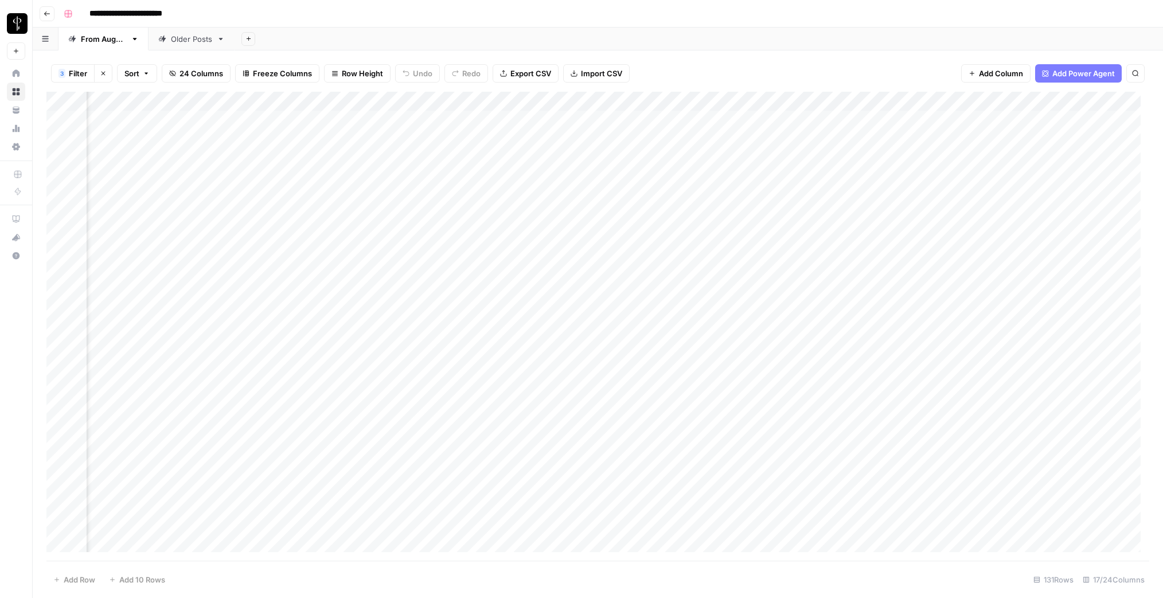
scroll to position [0, 567]
click at [316, 120] on div "Add Column" at bounding box center [597, 326] width 1103 height 469
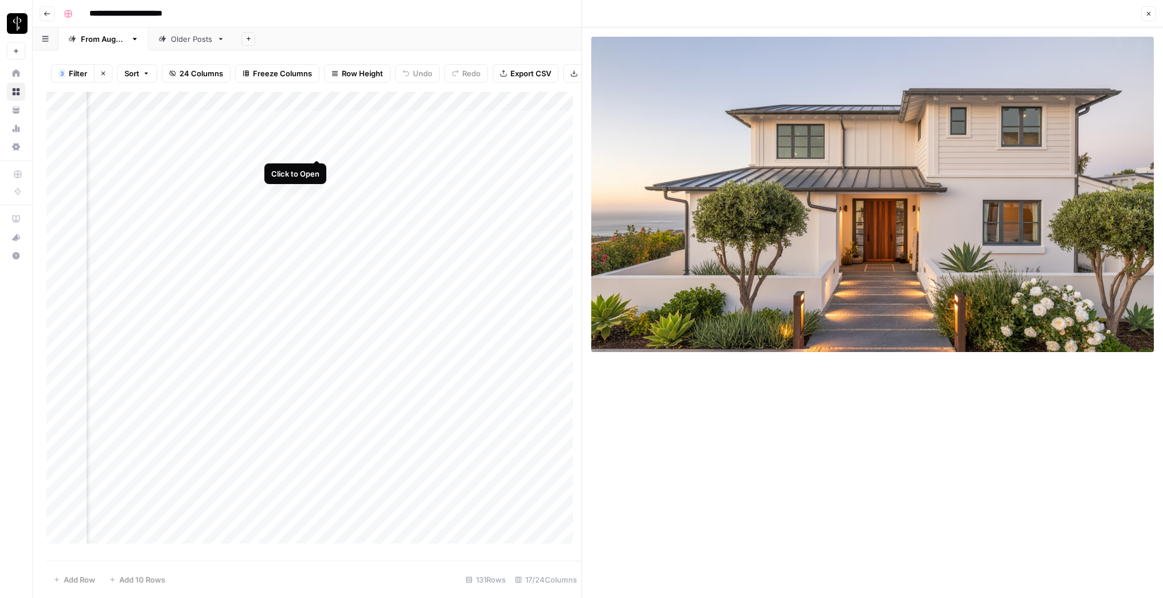
click at [317, 149] on div "Add Column" at bounding box center [313, 322] width 535 height 460
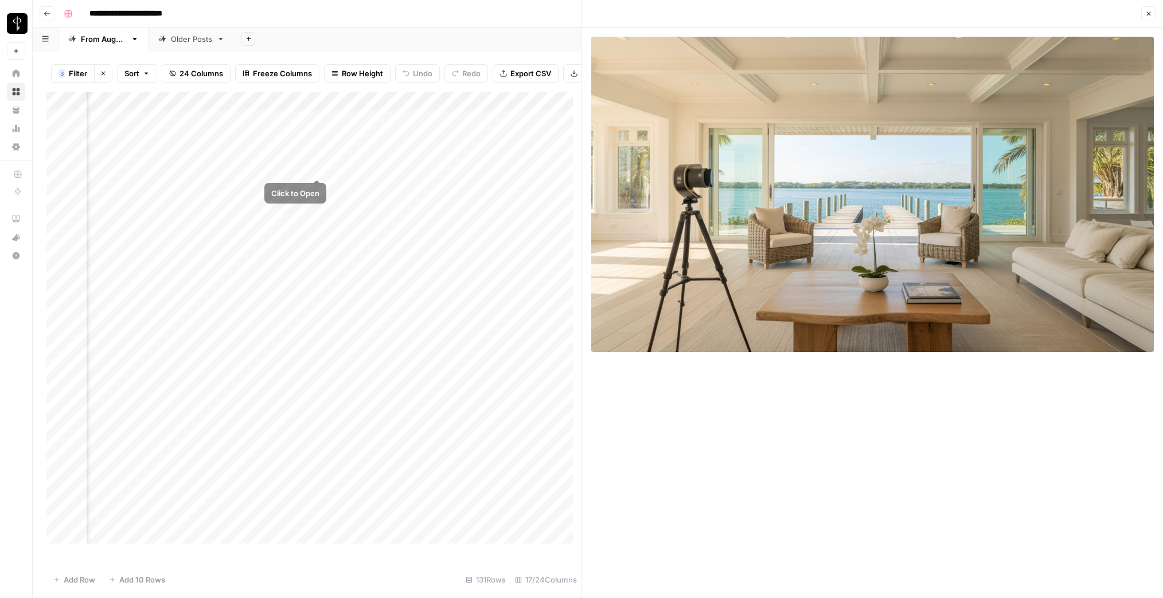
click at [316, 170] on div "Add Column" at bounding box center [313, 322] width 535 height 460
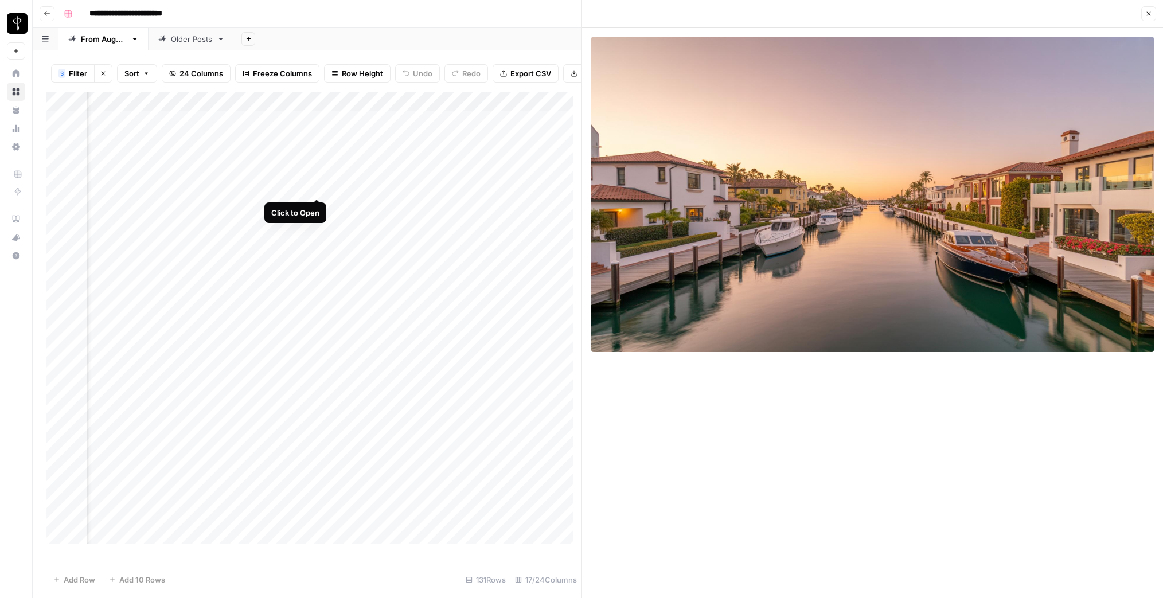
click at [317, 187] on div "Add Column" at bounding box center [313, 322] width 535 height 460
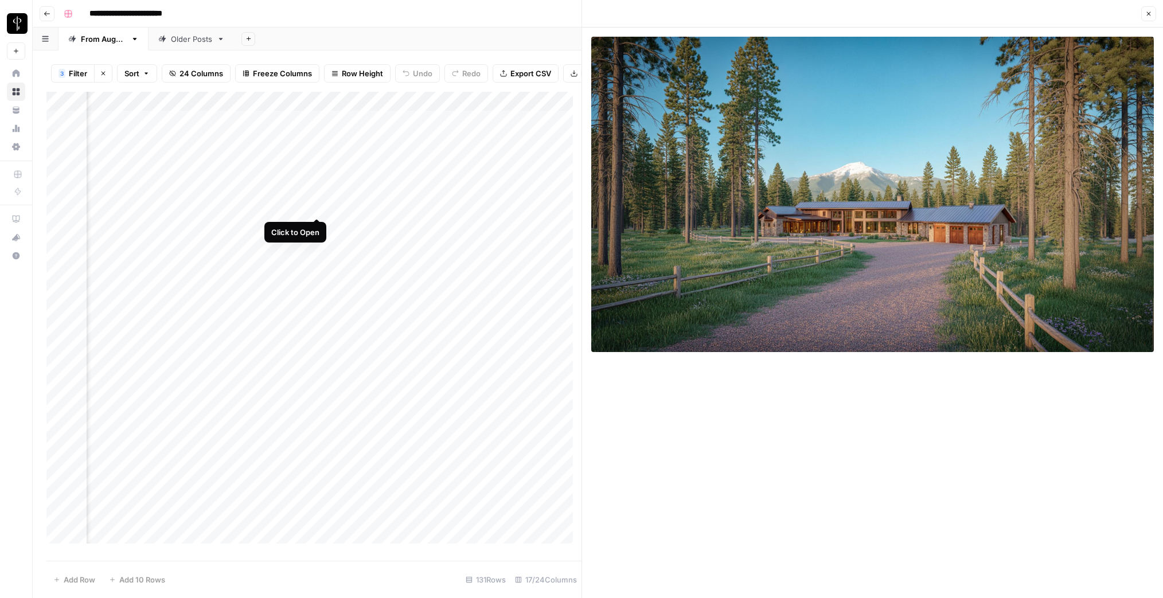
click at [316, 208] on div "Add Column" at bounding box center [313, 322] width 535 height 460
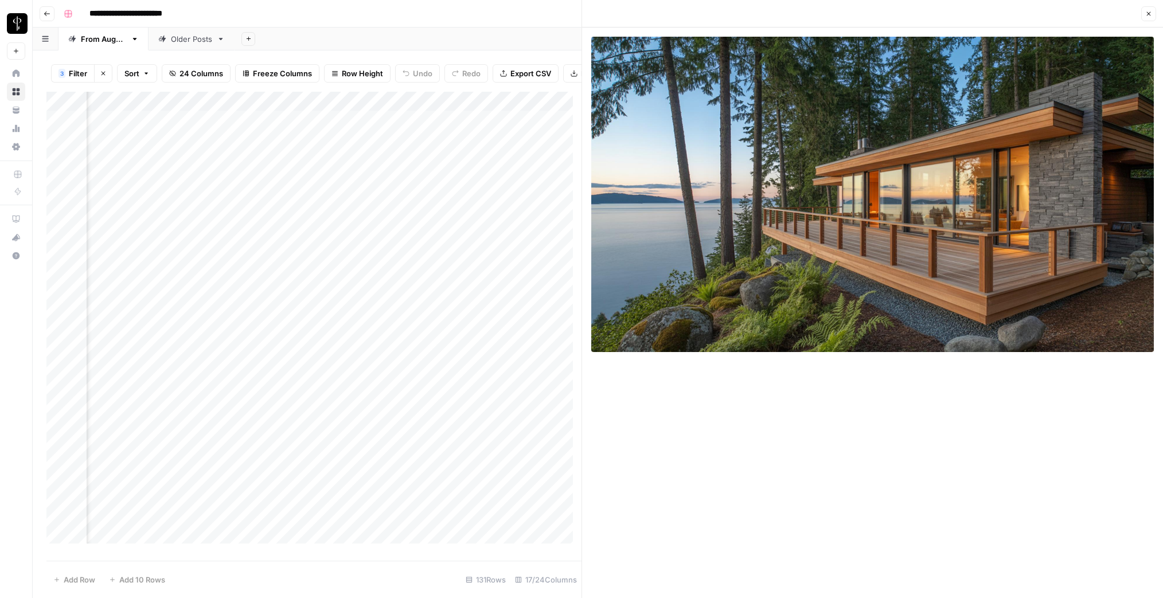
click at [317, 225] on div "Add Column" at bounding box center [313, 322] width 535 height 460
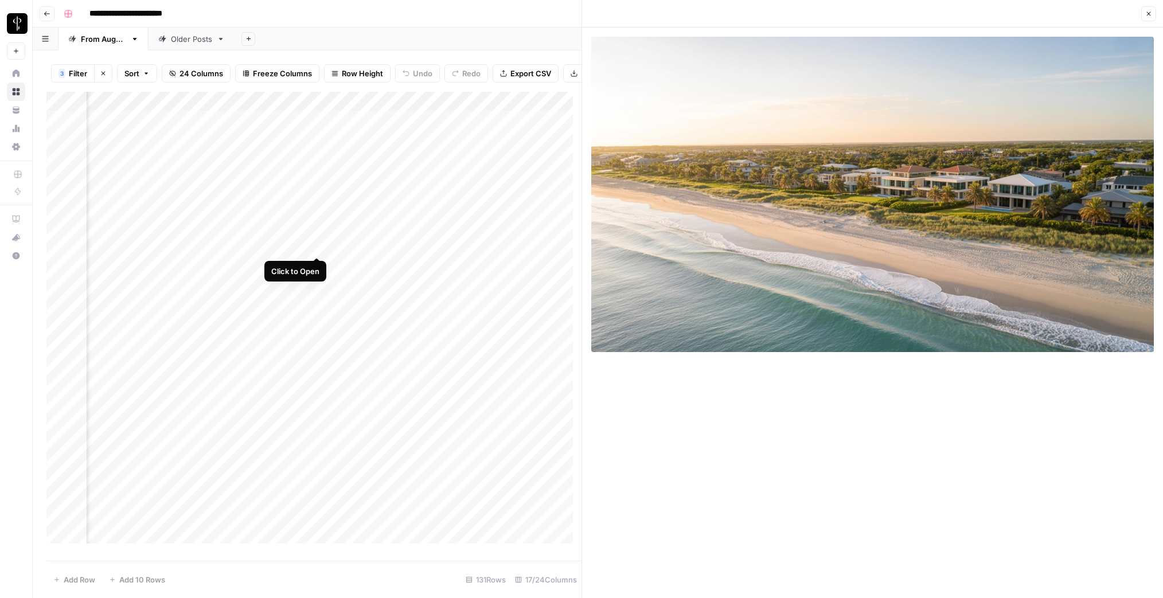
click at [318, 245] on div "Add Column" at bounding box center [313, 322] width 535 height 460
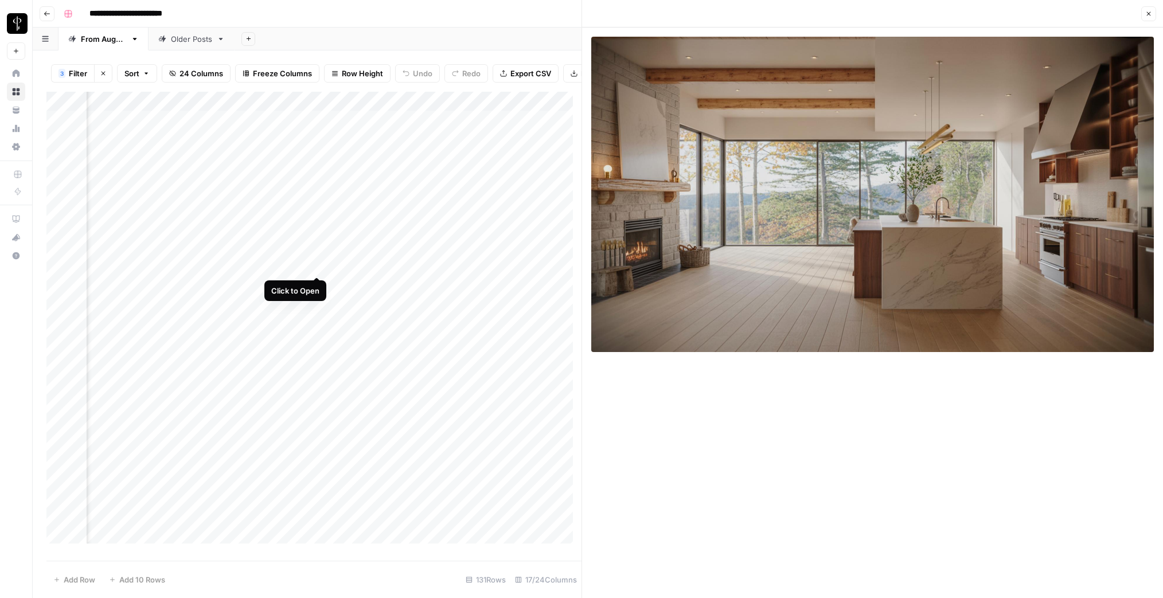
click at [316, 265] on div "Add Column" at bounding box center [313, 322] width 535 height 460
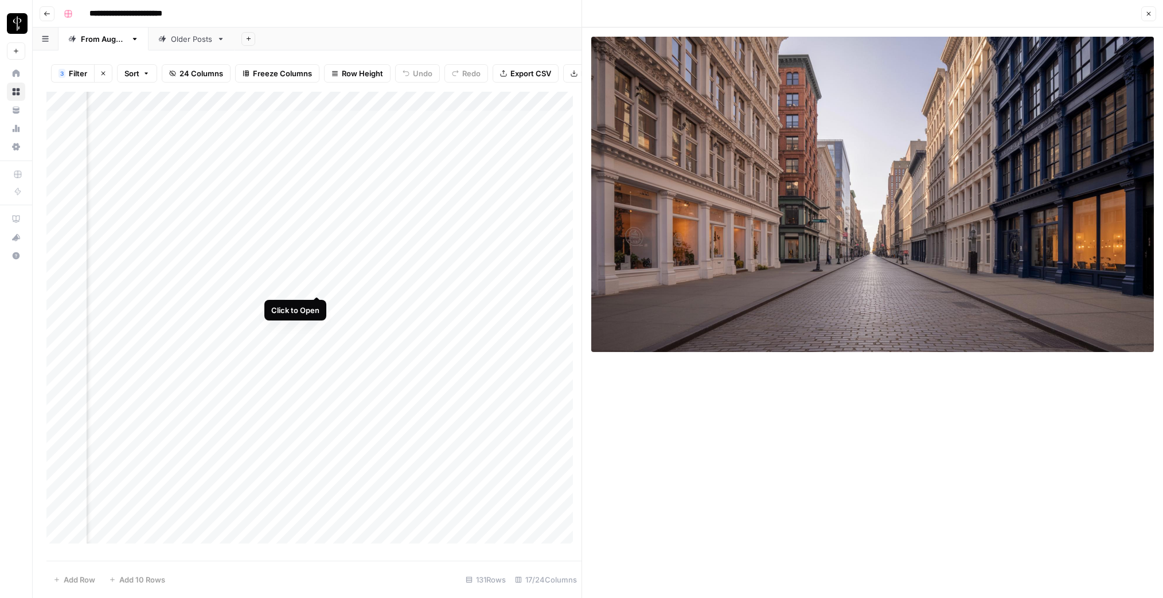
click at [315, 283] on div "Add Column" at bounding box center [313, 322] width 535 height 460
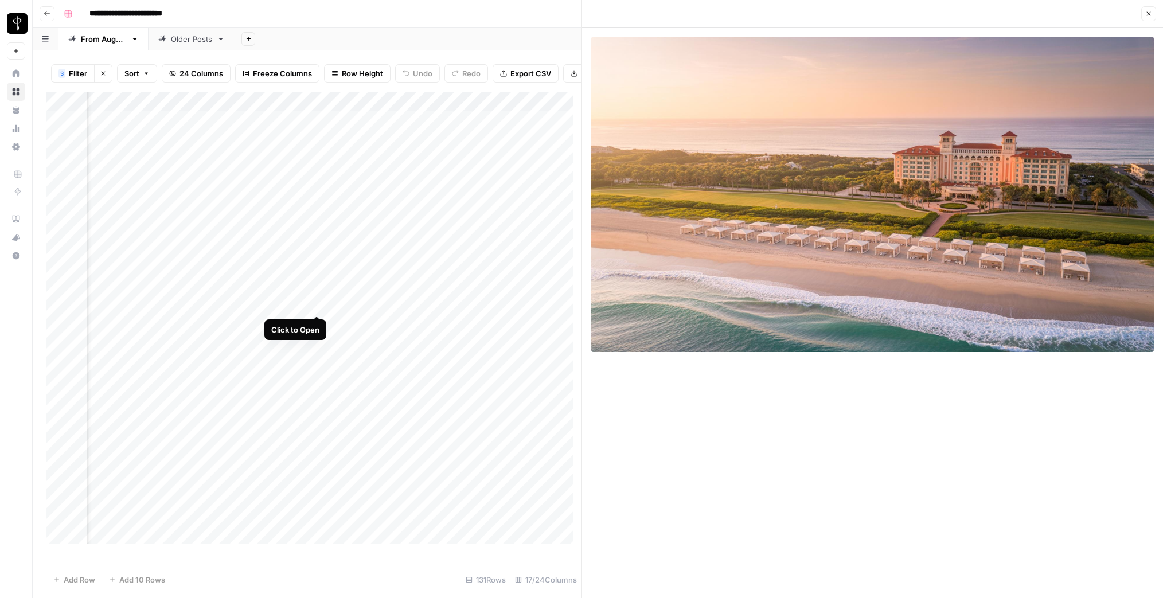
click at [317, 303] on div "Add Column" at bounding box center [313, 322] width 535 height 460
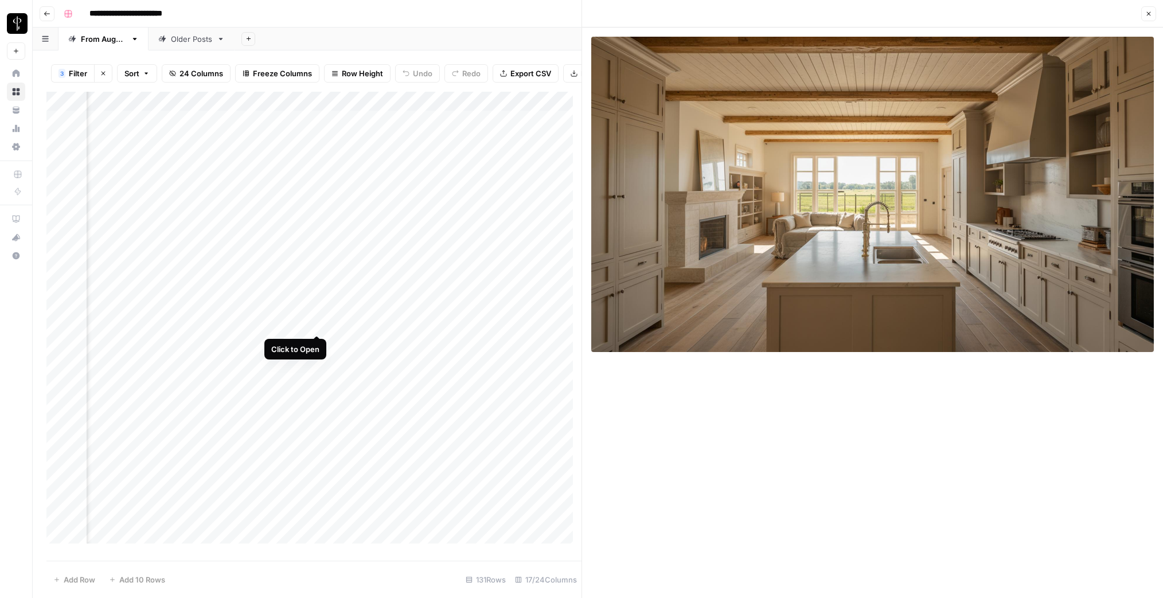
click at [317, 323] on div "Add Column" at bounding box center [313, 322] width 535 height 460
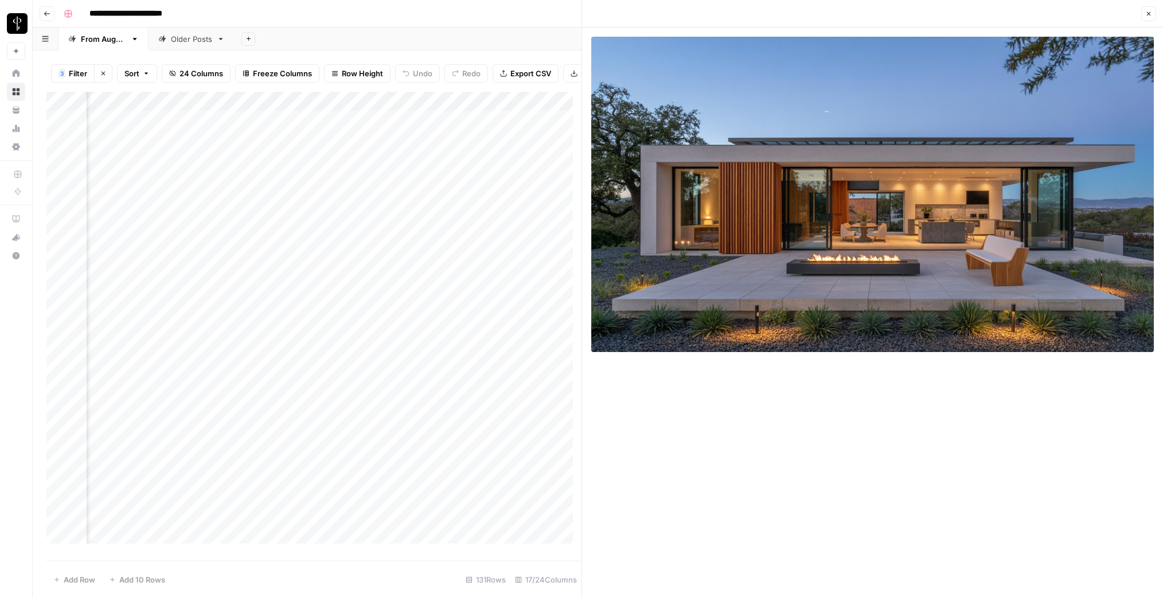
click at [317, 343] on div "Add Column" at bounding box center [313, 322] width 535 height 460
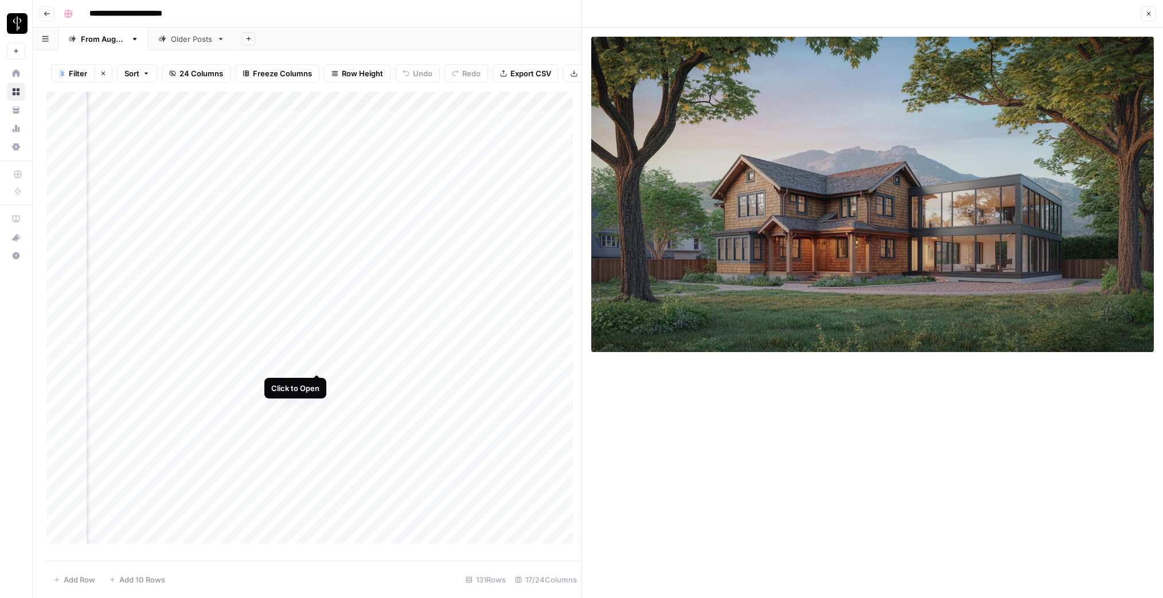
click at [318, 362] on div "Add Column" at bounding box center [313, 322] width 535 height 460
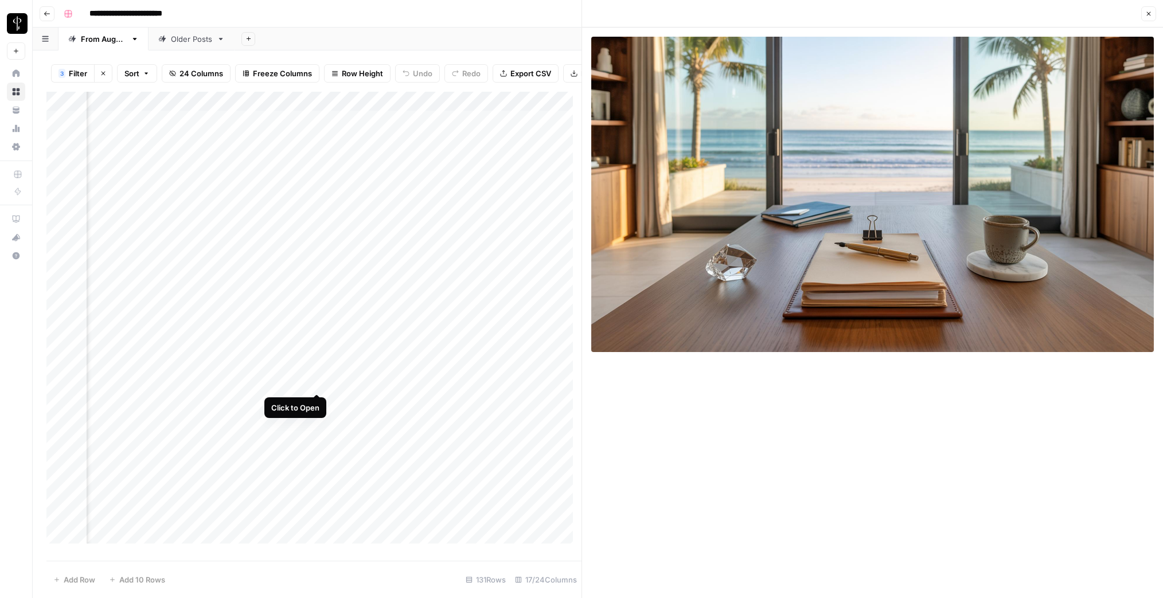
click at [318, 380] on div "Add Column" at bounding box center [313, 322] width 535 height 460
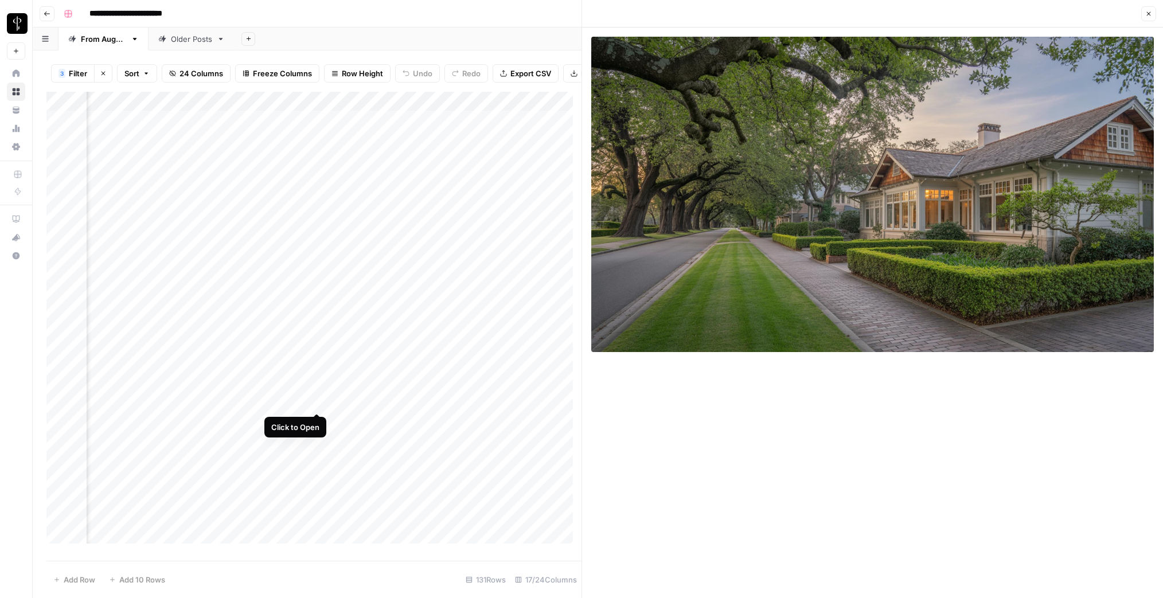
click at [318, 401] on div "Add Column" at bounding box center [313, 322] width 535 height 460
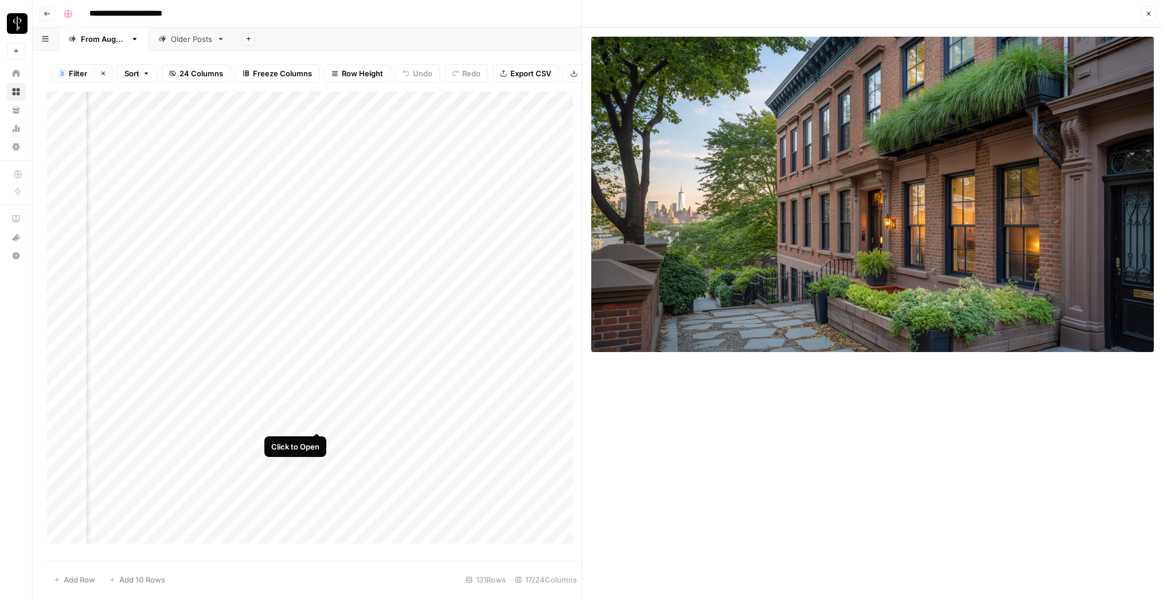
click at [316, 421] on div "Add Column" at bounding box center [313, 322] width 535 height 460
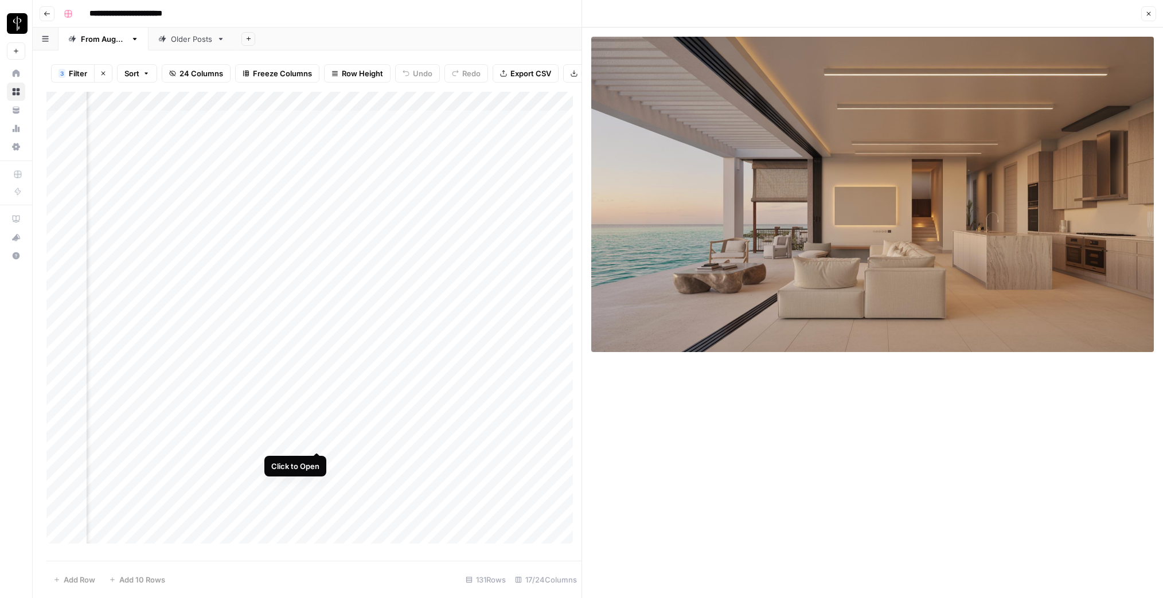
click at [317, 440] on div "Add Column" at bounding box center [313, 322] width 535 height 460
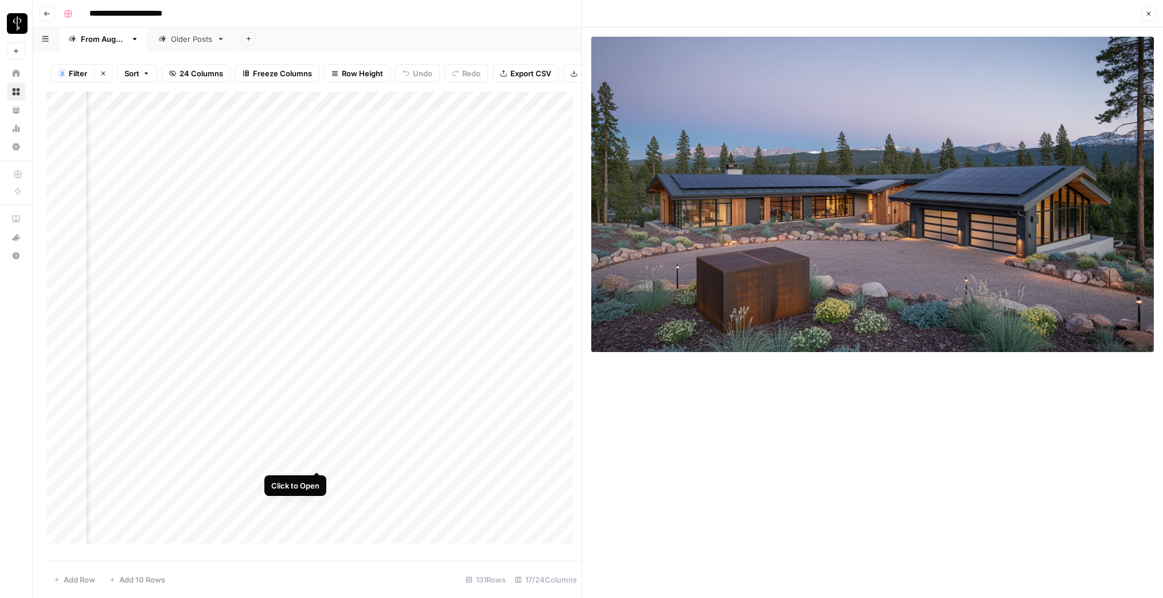
click at [317, 460] on div "Add Column" at bounding box center [313, 322] width 535 height 460
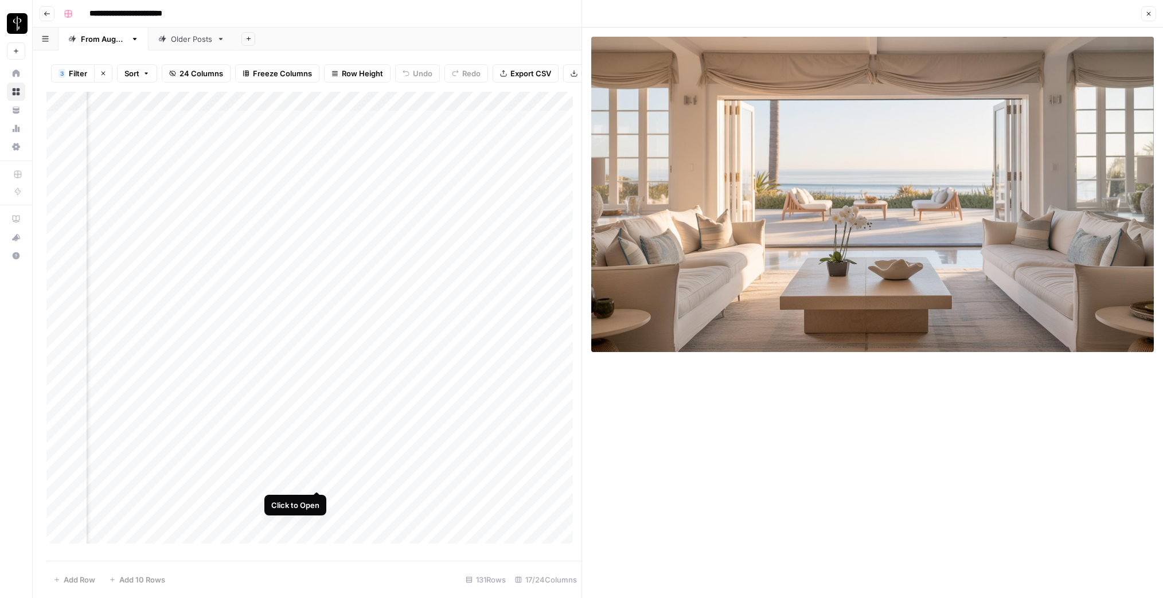
click at [319, 480] on div "Add Column" at bounding box center [313, 322] width 535 height 460
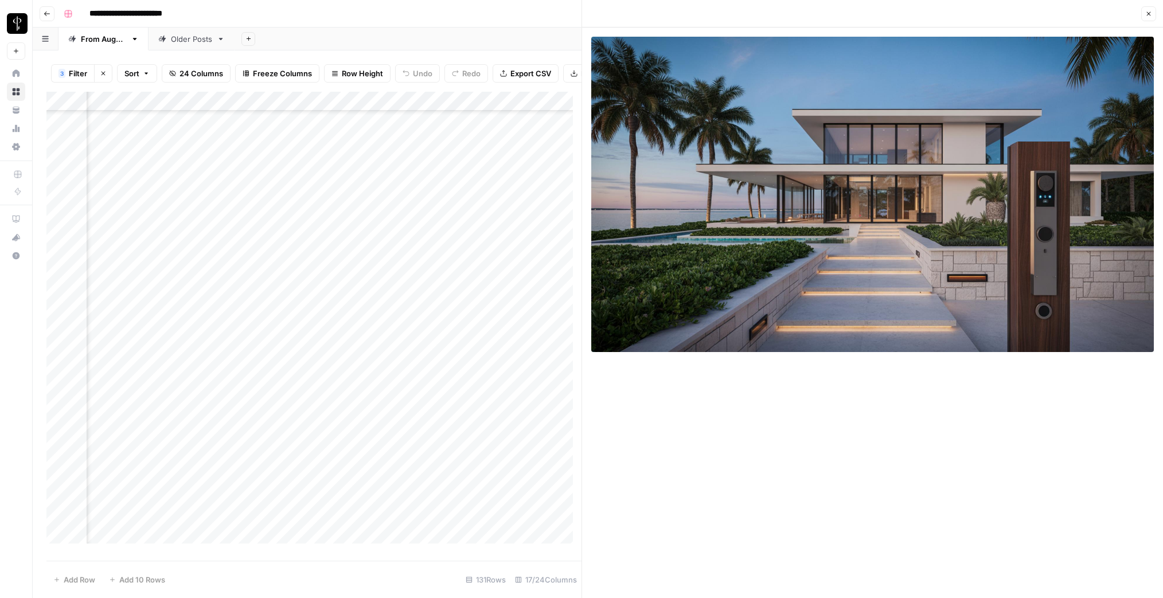
scroll to position [264, 567]
click at [317, 234] on div "Add Column" at bounding box center [313, 322] width 535 height 460
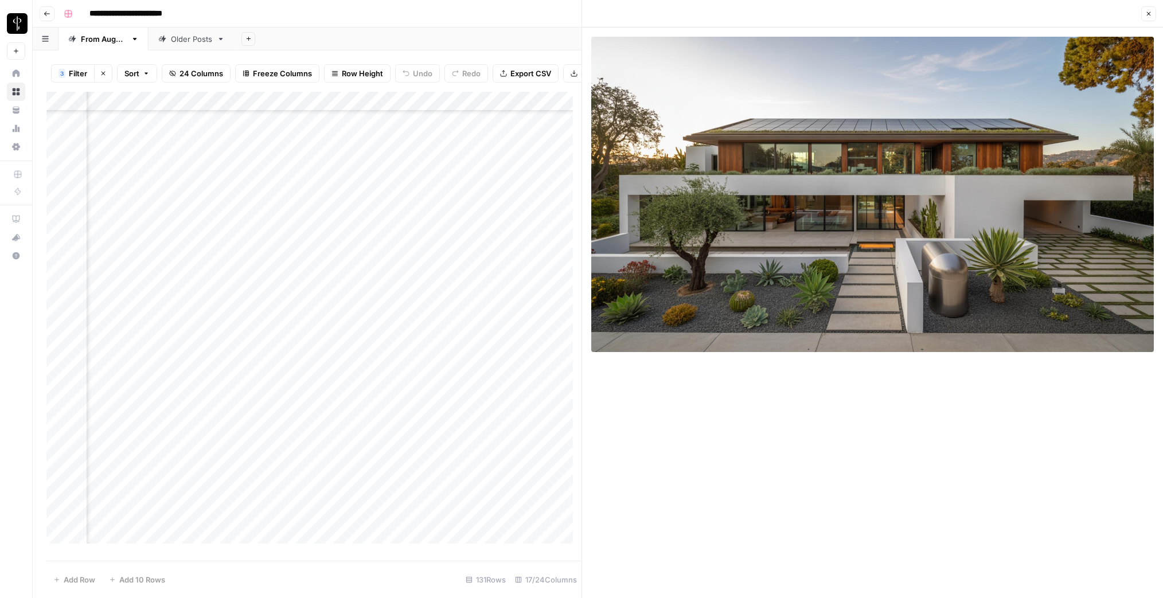
click at [318, 253] on div "Add Column" at bounding box center [313, 322] width 535 height 460
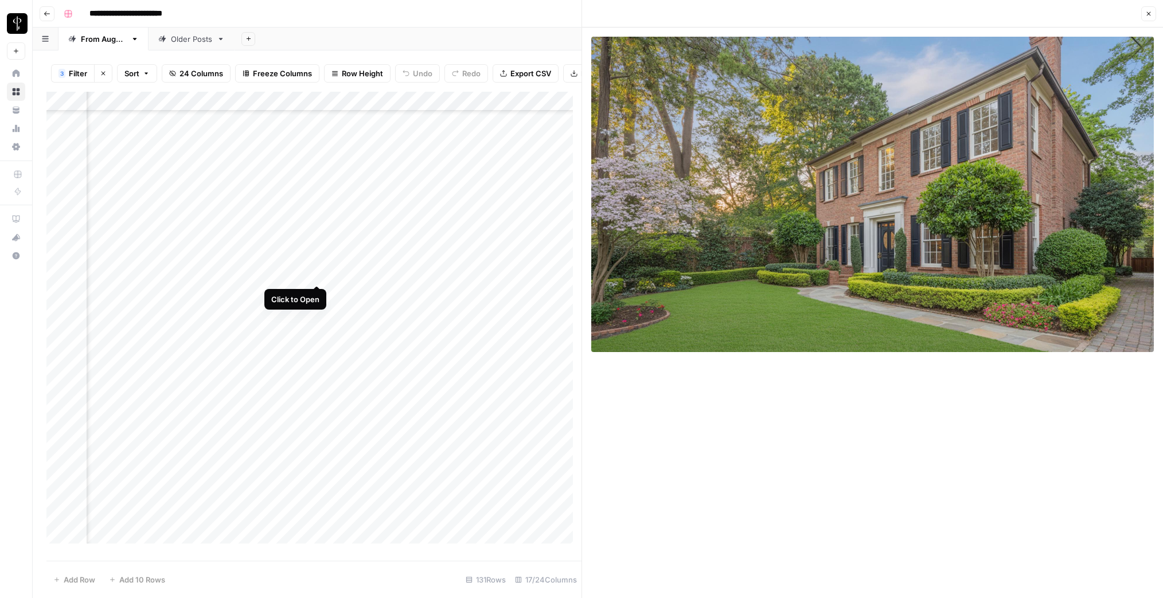
click at [316, 273] on div "Add Column" at bounding box center [313, 322] width 535 height 460
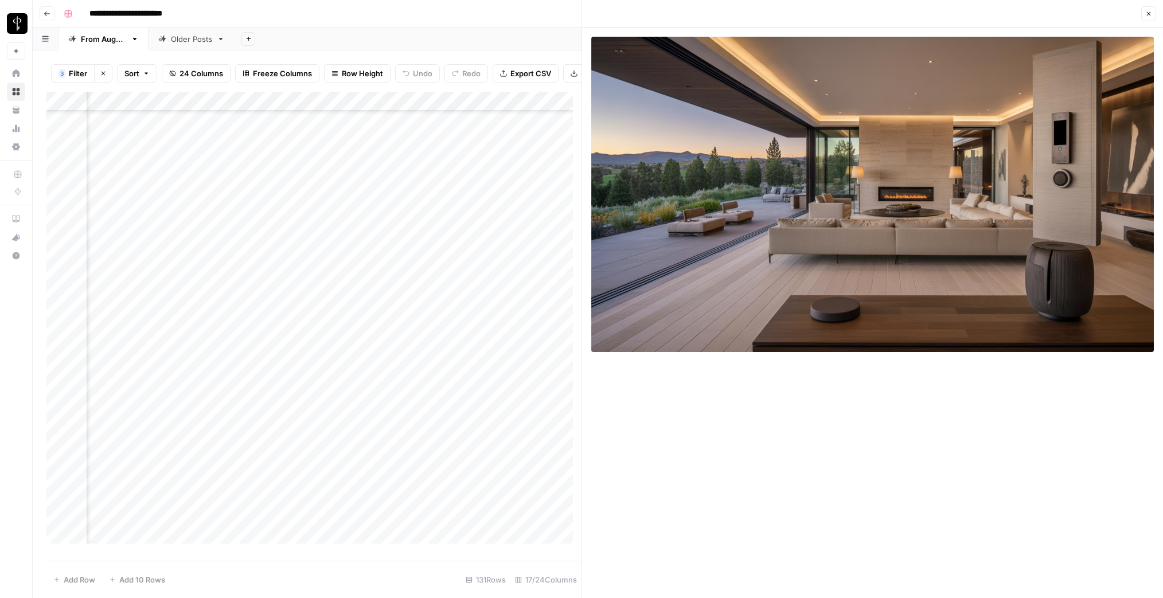
scroll to position [264, 1157]
click at [338, 273] on div "Add Column" at bounding box center [313, 322] width 535 height 460
click at [233, 273] on div "Add Column" at bounding box center [313, 322] width 535 height 460
type textarea "**********"
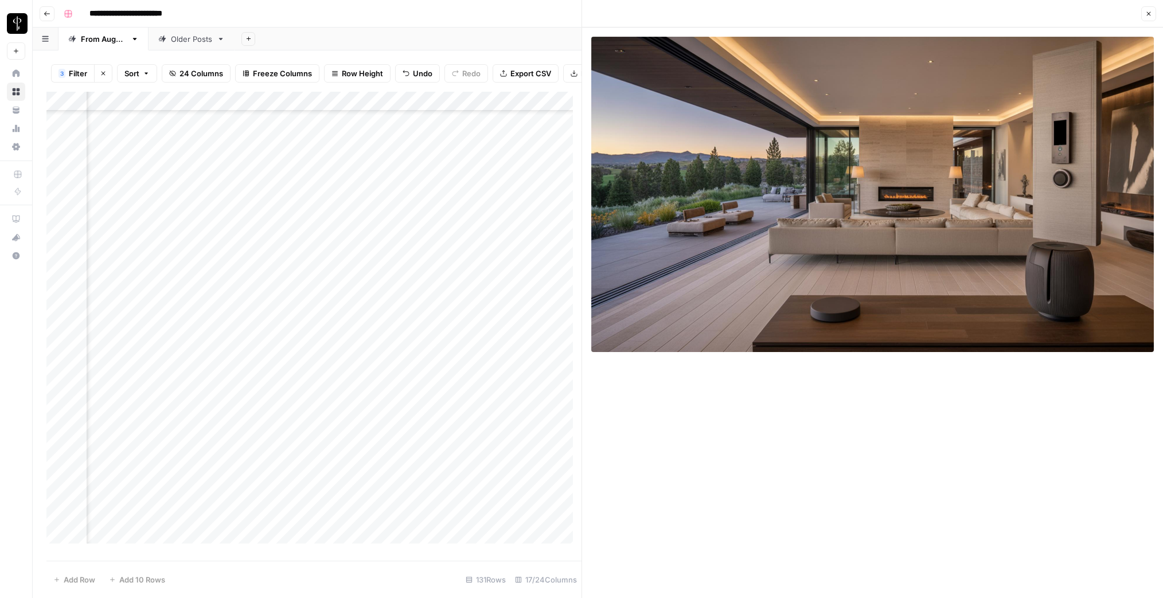
click at [436, 276] on div "Add Column" at bounding box center [313, 322] width 535 height 460
click at [440, 356] on button "Do Not Post" at bounding box center [437, 360] width 50 height 14
click at [484, 273] on div "Add Column" at bounding box center [313, 322] width 535 height 460
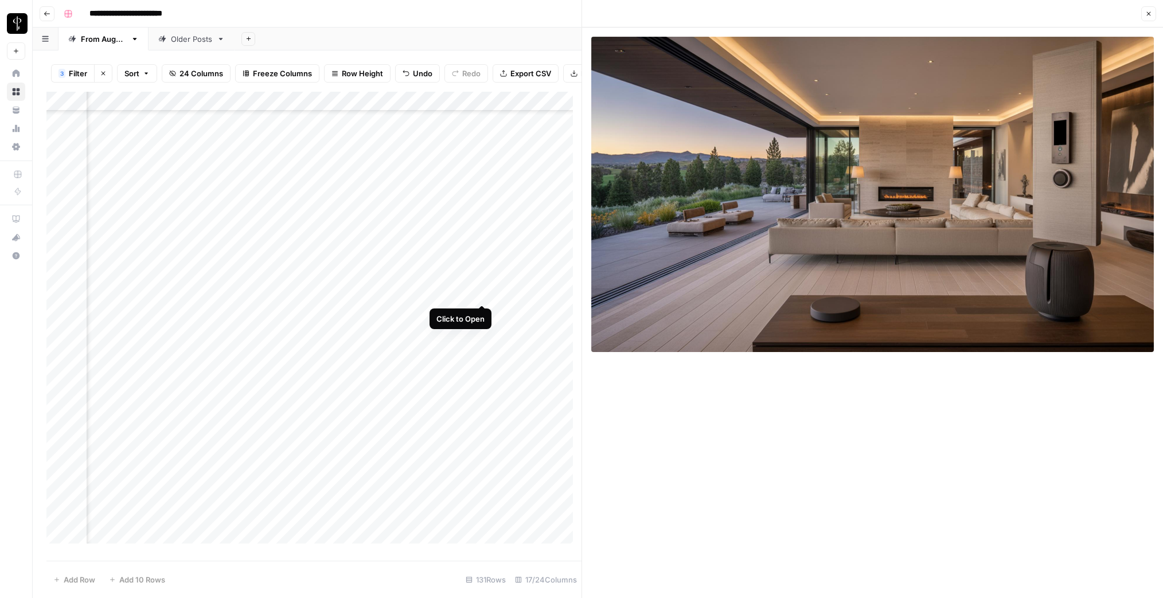
click at [481, 295] on div "Add Column" at bounding box center [313, 322] width 535 height 460
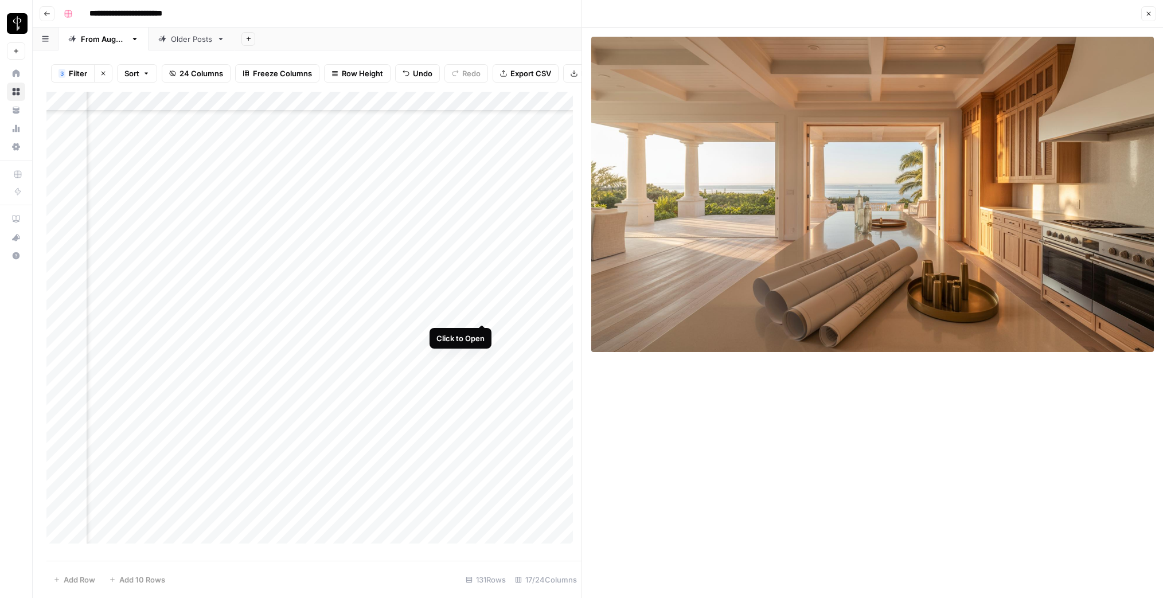
click at [482, 311] on div "Add Column" at bounding box center [313, 322] width 535 height 460
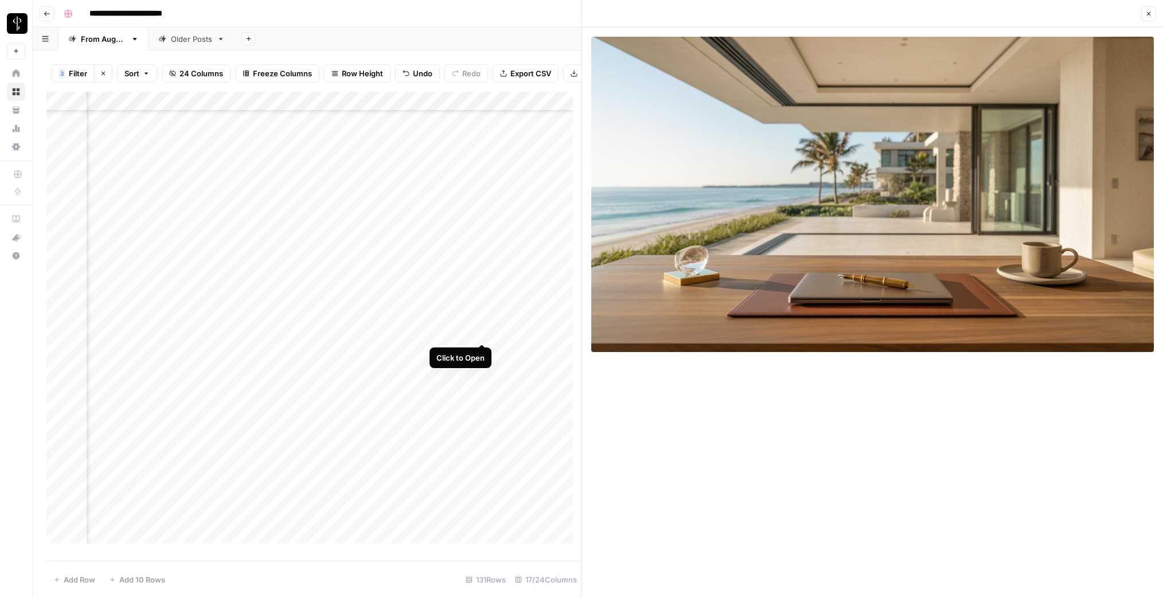
click at [483, 333] on div "Add Column" at bounding box center [313, 322] width 535 height 460
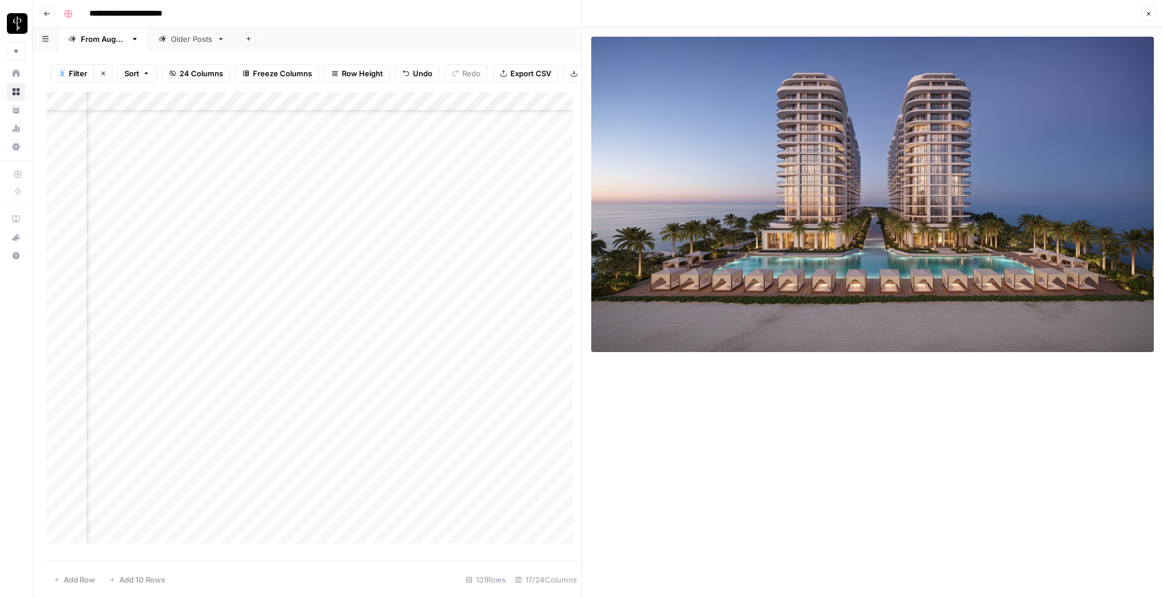
click at [396, 336] on div "Add Column" at bounding box center [313, 322] width 535 height 460
click at [528, 329] on div "Add Column" at bounding box center [313, 322] width 535 height 460
click at [405, 331] on div "Add Column" at bounding box center [313, 322] width 535 height 460
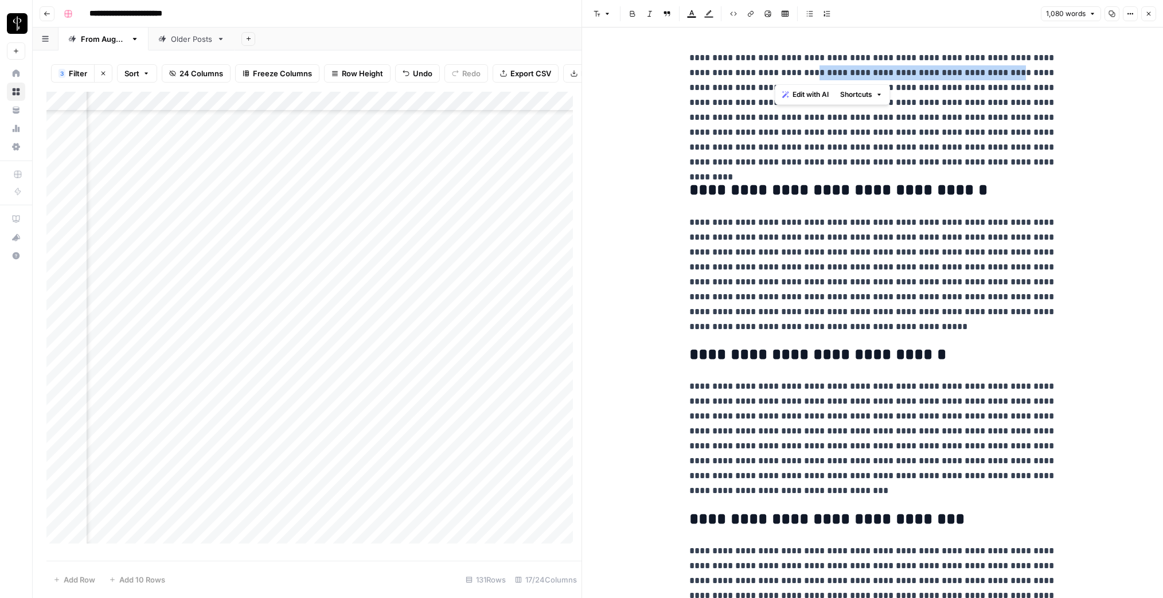
drag, startPoint x: 774, startPoint y: 74, endPoint x: 970, endPoint y: 79, distance: 196.2
click at [970, 79] on p "**********" at bounding box center [872, 109] width 367 height 119
copy p "**********"
drag, startPoint x: 1147, startPoint y: 16, endPoint x: 1141, endPoint y: 2, distance: 15.1
click at [1147, 16] on icon "button" at bounding box center [1148, 13] width 7 height 7
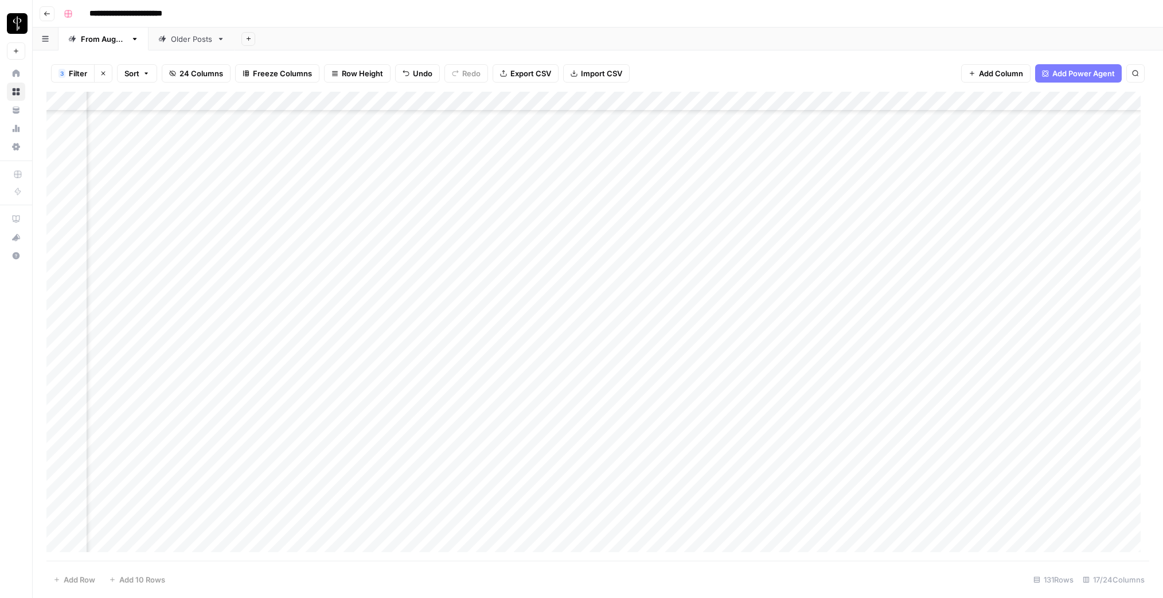
scroll to position [264, 493]
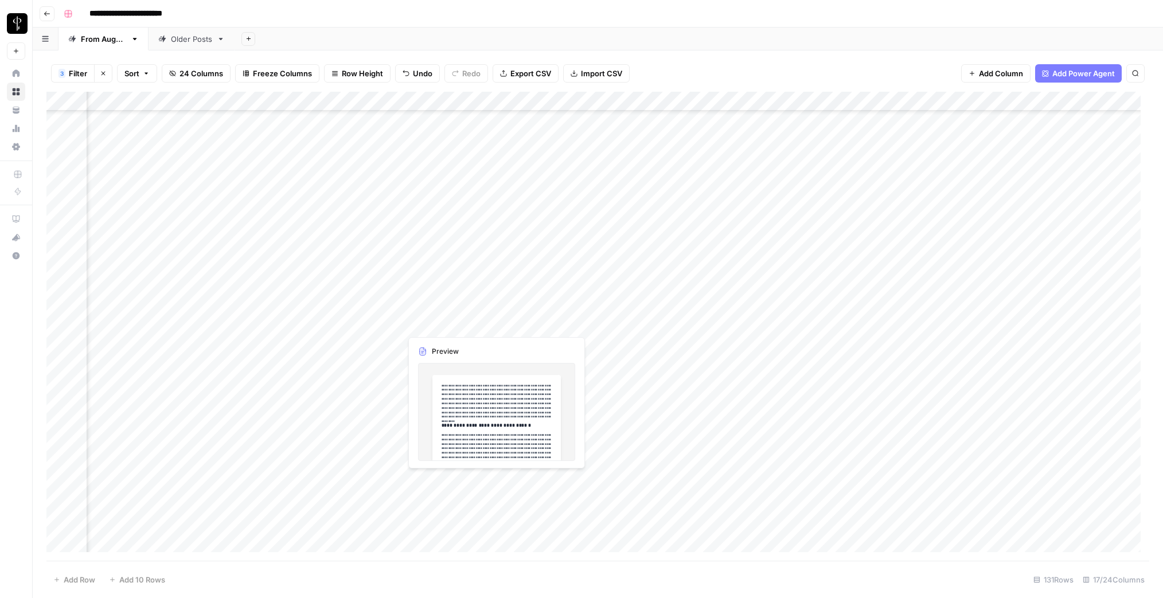
click at [388, 323] on div "Add Column" at bounding box center [597, 326] width 1103 height 469
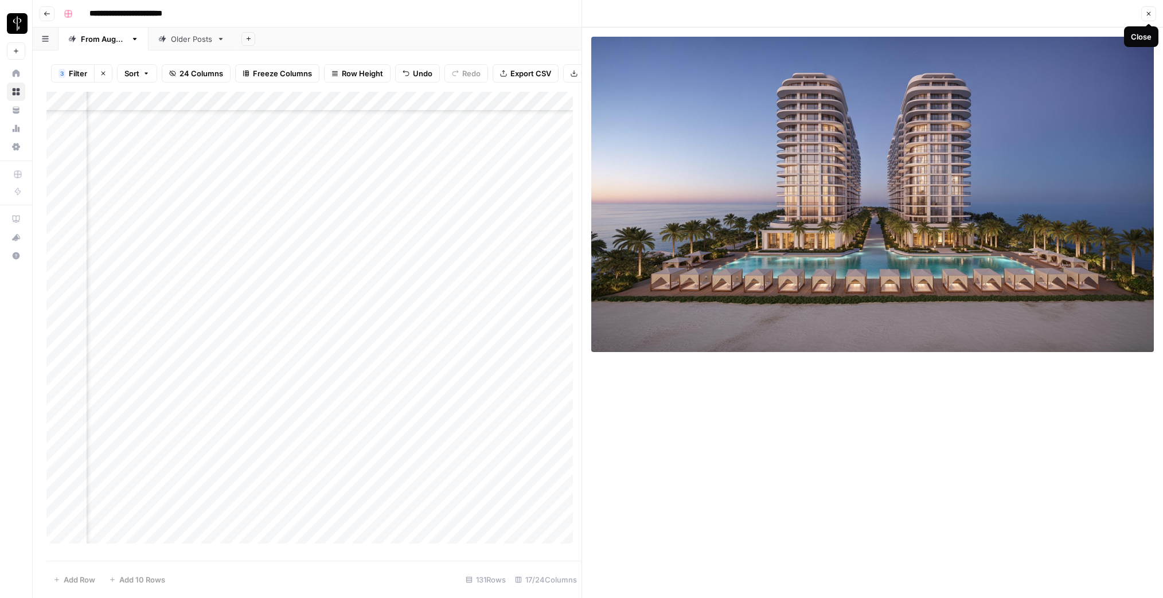
click at [1148, 15] on icon "button" at bounding box center [1148, 13] width 7 height 7
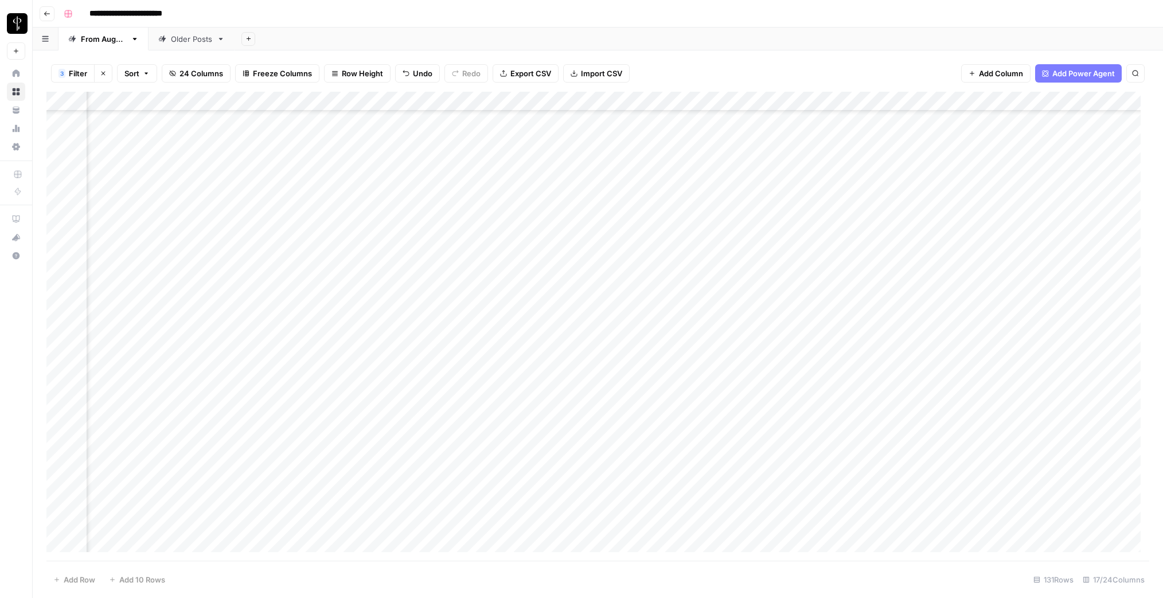
click at [849, 326] on div "Add Column" at bounding box center [597, 326] width 1103 height 469
click at [851, 326] on div "Add Column" at bounding box center [597, 326] width 1103 height 469
type textarea "**********"
drag, startPoint x: 1069, startPoint y: 326, endPoint x: 1096, endPoint y: 330, distance: 26.7
click at [1069, 326] on div "Add Column" at bounding box center [597, 326] width 1103 height 469
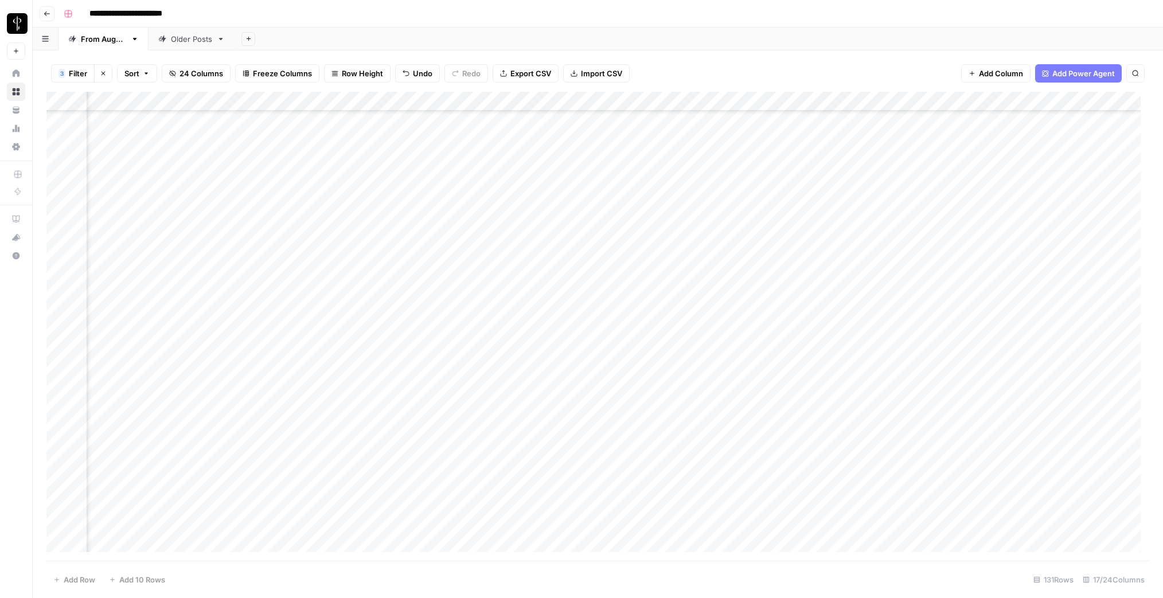
click at [1090, 325] on div "Add Column" at bounding box center [597, 326] width 1103 height 469
click at [1072, 409] on button "Do Not Post" at bounding box center [1072, 410] width 50 height 14
click at [1004, 322] on div "Add Column" at bounding box center [597, 326] width 1103 height 469
click at [389, 343] on div "Add Column" at bounding box center [597, 326] width 1103 height 469
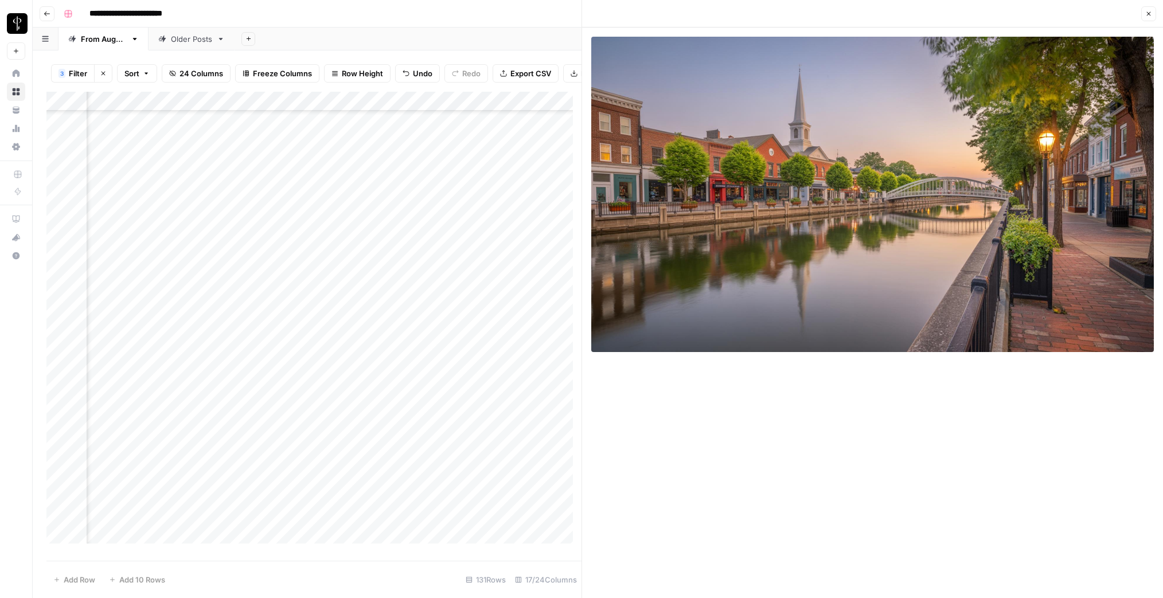
click at [393, 371] on div "Add Column" at bounding box center [313, 322] width 535 height 460
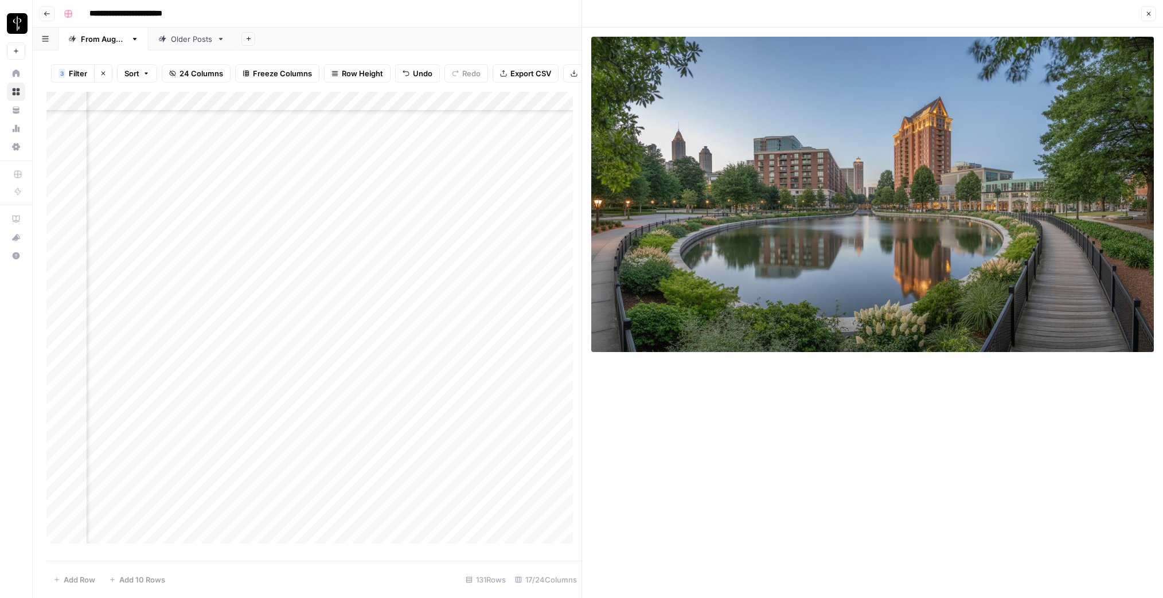
click at [392, 390] on div "Add Column" at bounding box center [313, 322] width 535 height 460
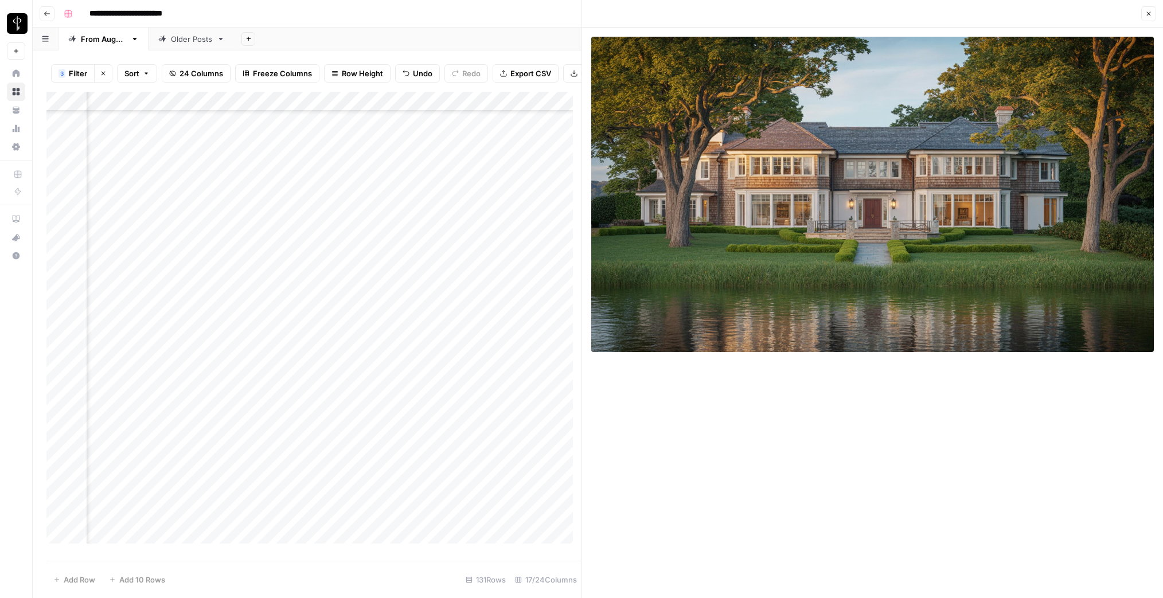
click at [390, 410] on div "Add Column" at bounding box center [313, 322] width 535 height 460
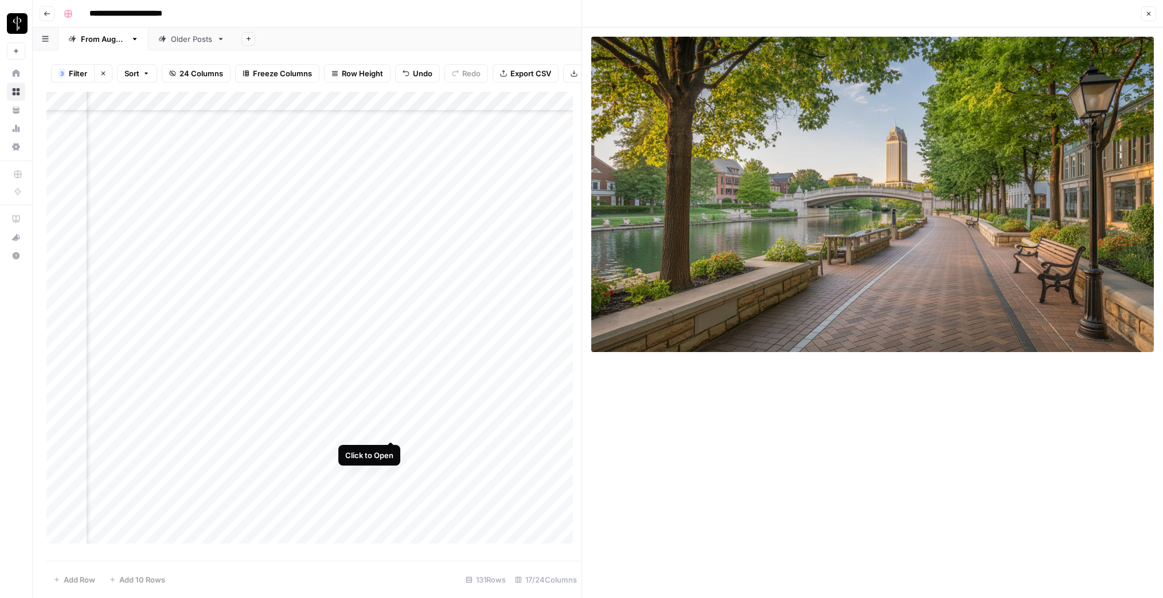
click at [390, 428] on div "Add Column" at bounding box center [313, 322] width 535 height 460
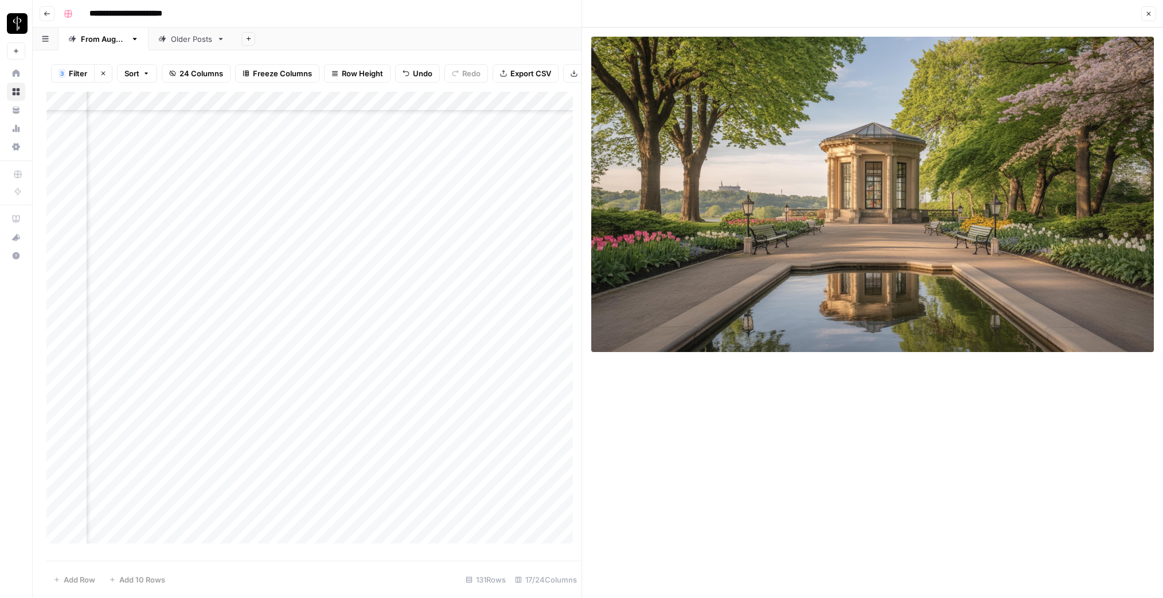
click at [390, 450] on div "Add Column" at bounding box center [313, 322] width 535 height 460
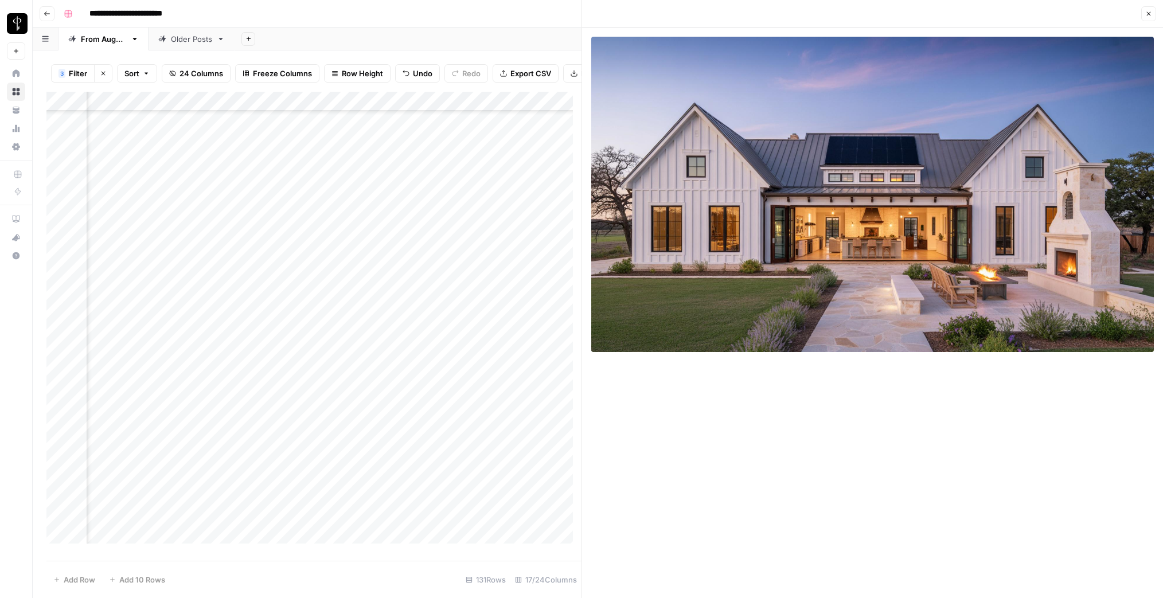
scroll to position [568, 493]
click at [389, 165] on div "Add Column" at bounding box center [313, 322] width 535 height 460
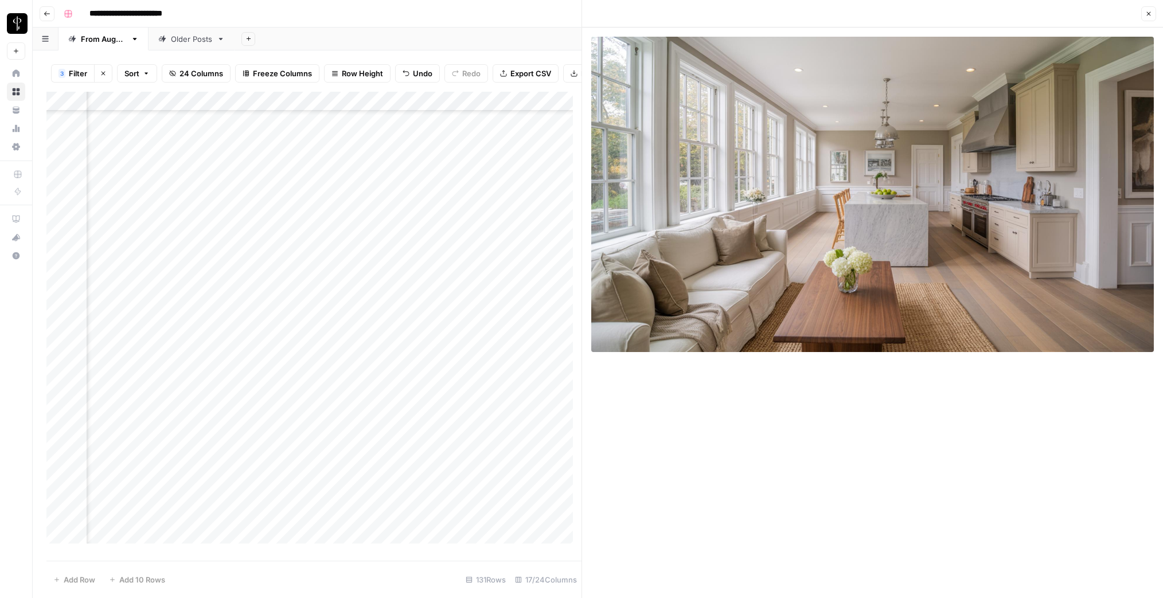
click at [392, 184] on div "Add Column" at bounding box center [313, 322] width 535 height 460
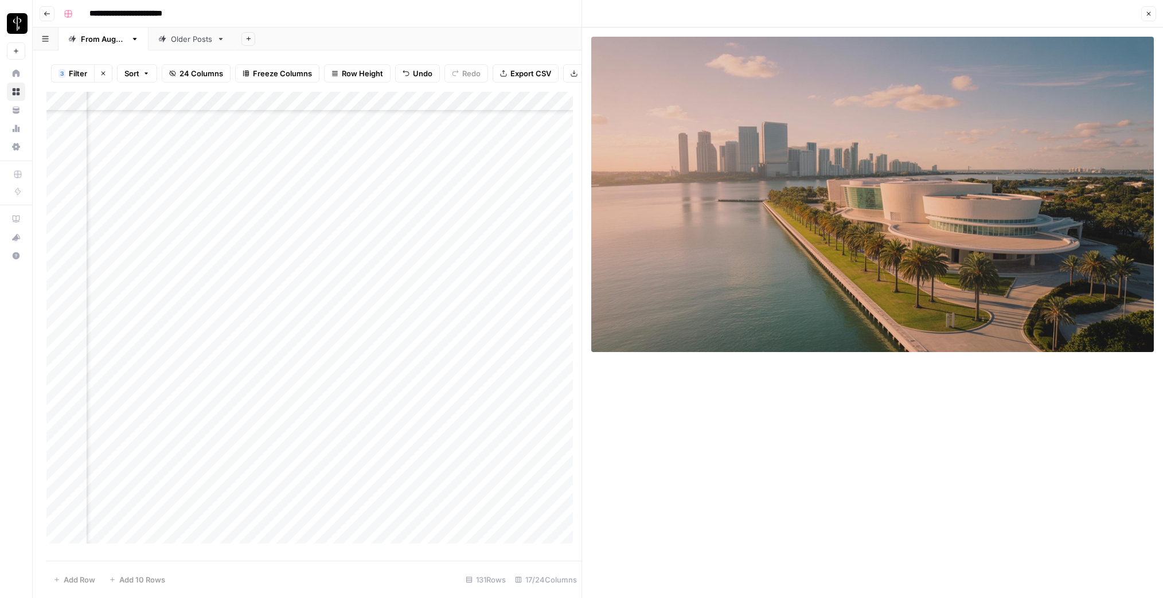
scroll to position [568, 786]
click at [229, 183] on div "Add Column" at bounding box center [313, 322] width 535 height 460
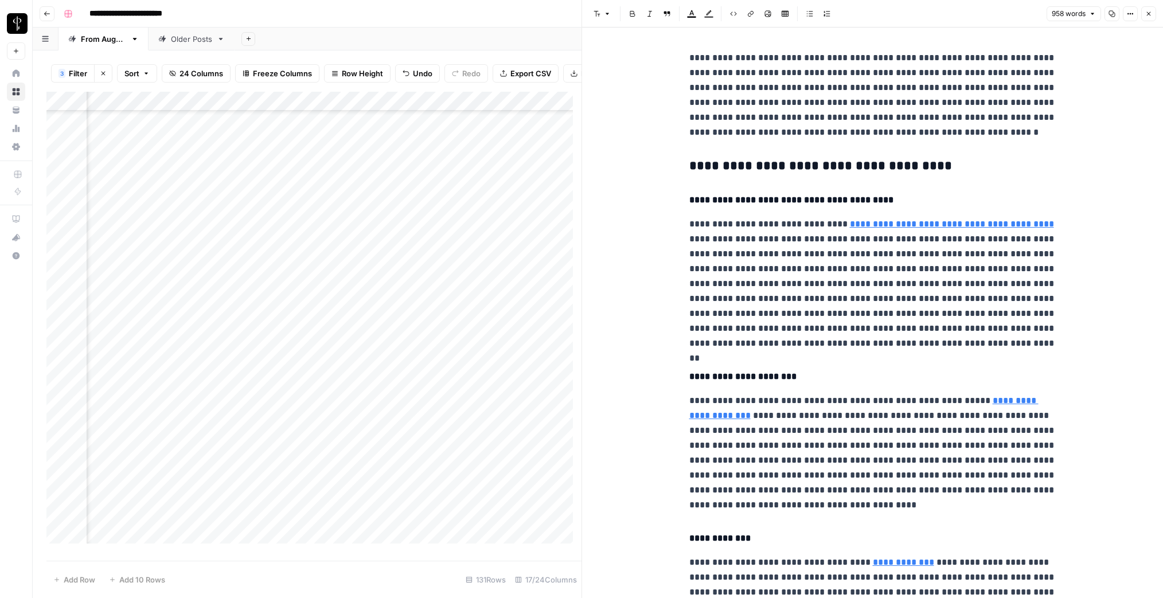
click at [734, 200] on h4 "**********" at bounding box center [872, 200] width 367 height 15
copy h4 "**********"
click at [1147, 17] on button "Close" at bounding box center [1148, 13] width 15 height 15
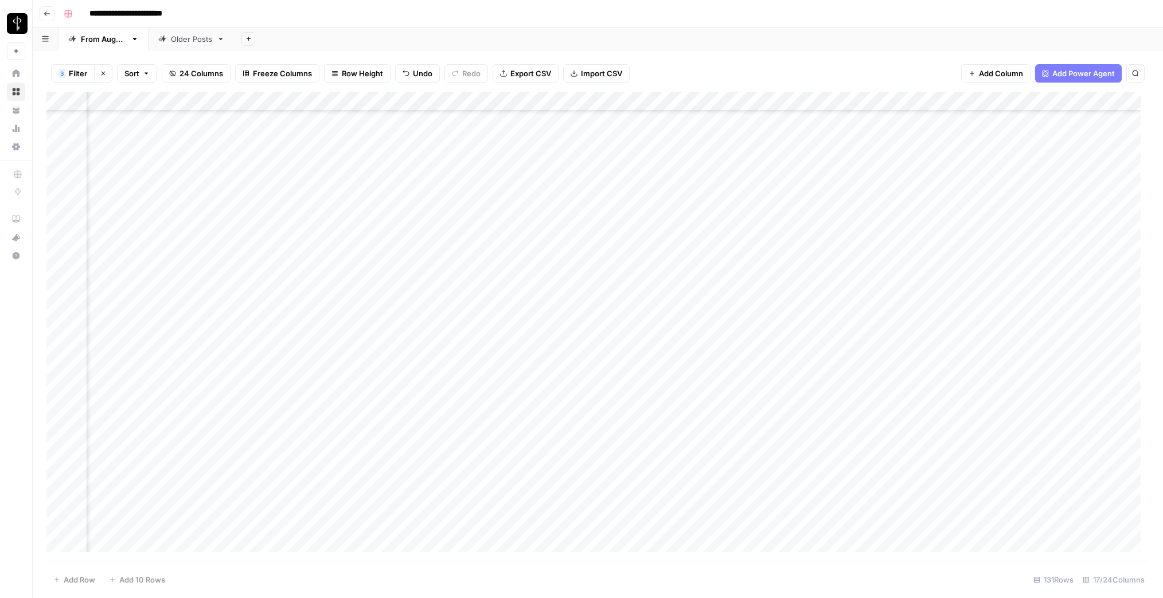
scroll to position [568, 642]
click at [241, 174] on div "Add Column" at bounding box center [597, 326] width 1103 height 469
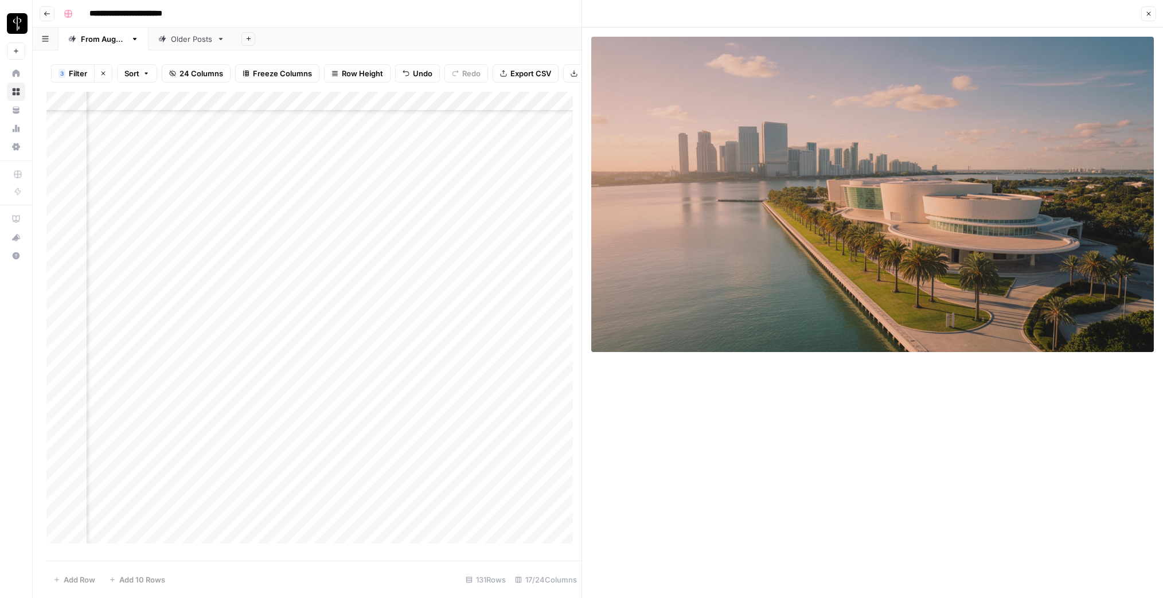
scroll to position [568, 474]
click at [409, 205] on div "Add Column" at bounding box center [313, 322] width 535 height 460
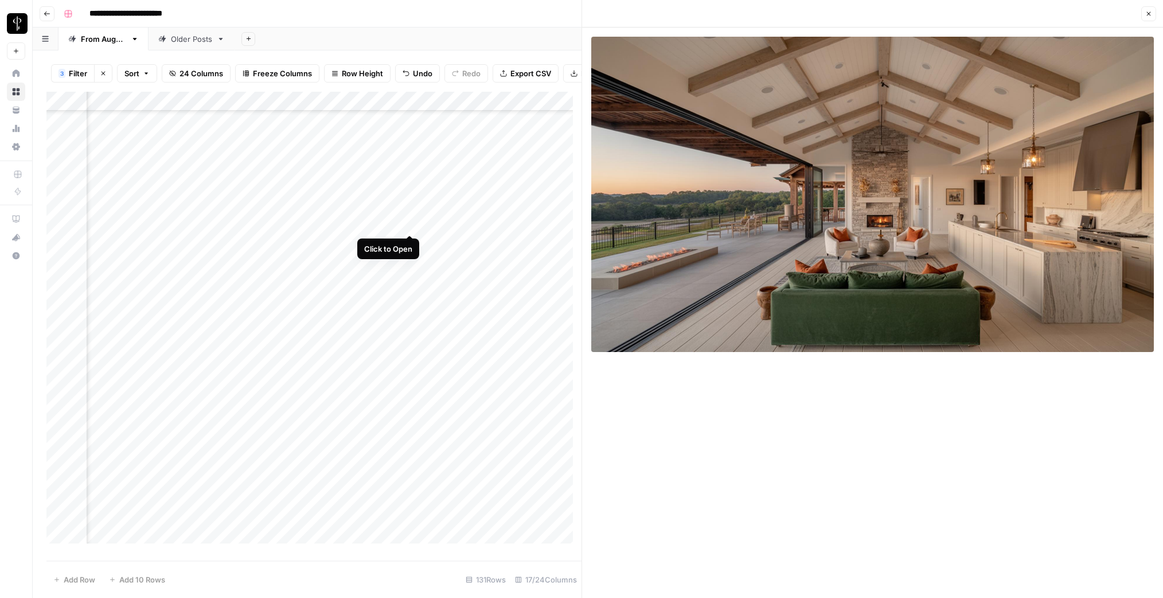
click at [408, 223] on div "Add Column" at bounding box center [313, 322] width 535 height 460
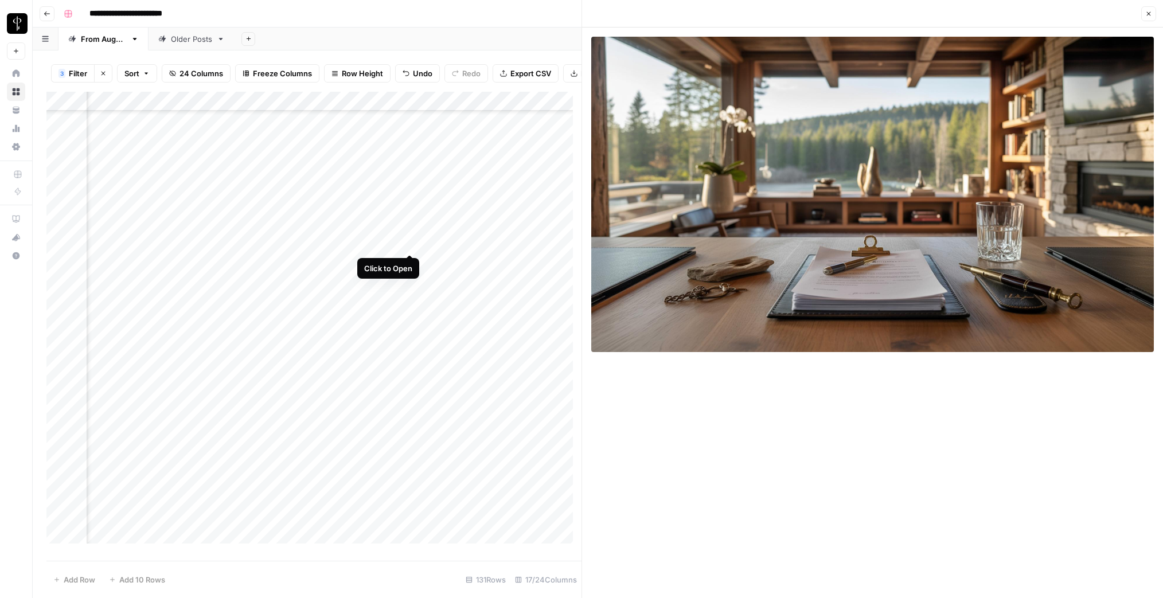
click at [409, 244] on div "Add Column" at bounding box center [313, 322] width 535 height 460
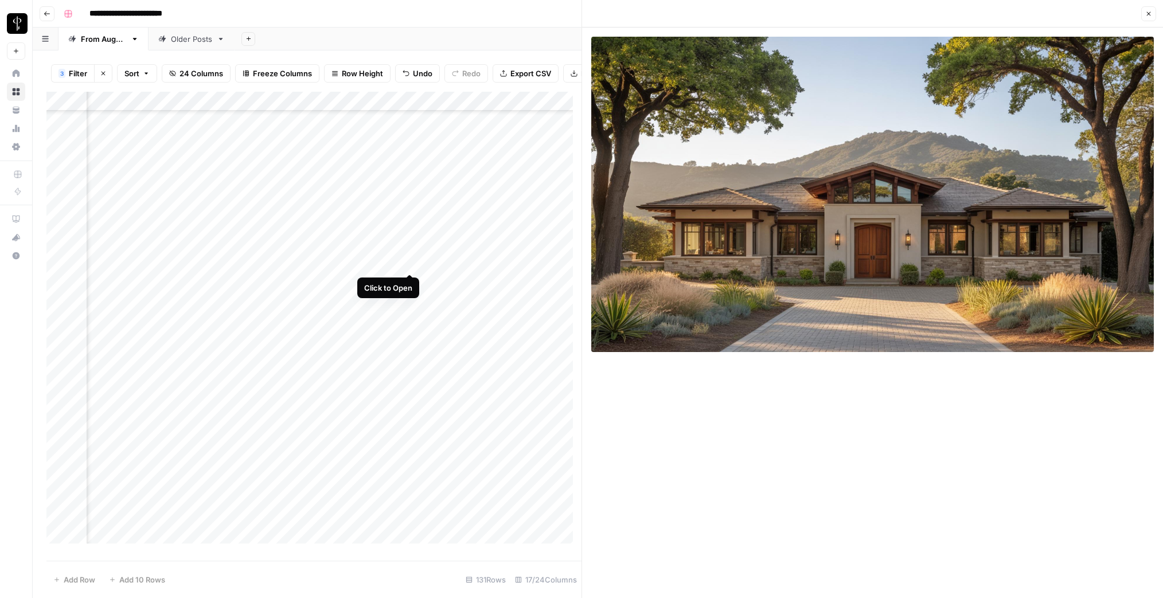
click at [409, 262] on div "Add Column" at bounding box center [313, 322] width 535 height 460
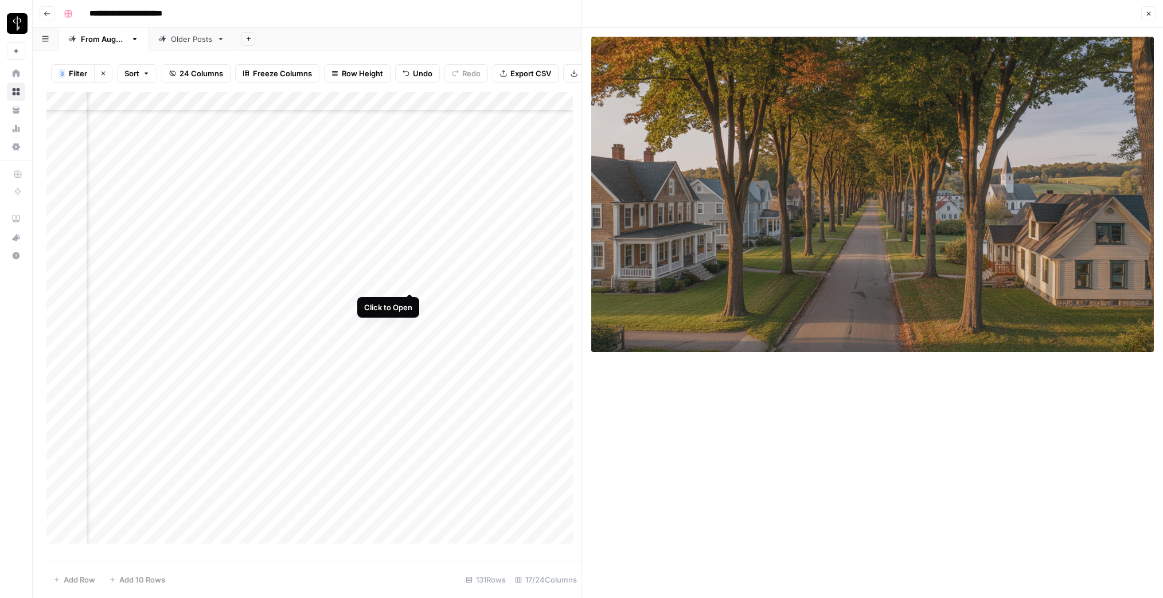
click at [409, 280] on div "Add Column" at bounding box center [313, 322] width 535 height 460
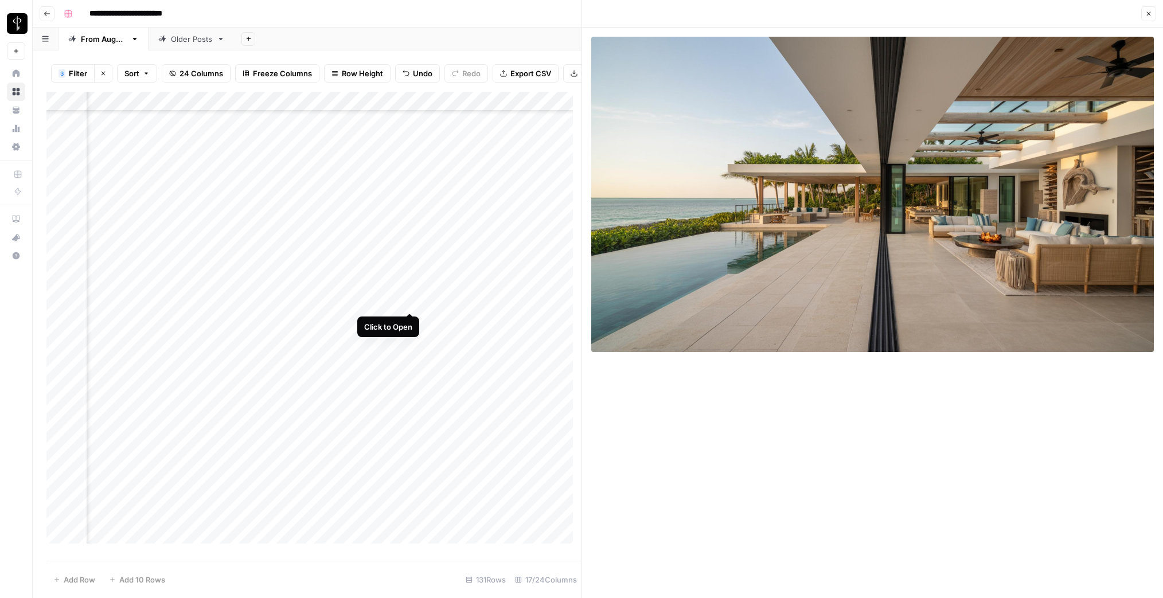
click at [409, 301] on div "Add Column" at bounding box center [313, 322] width 535 height 460
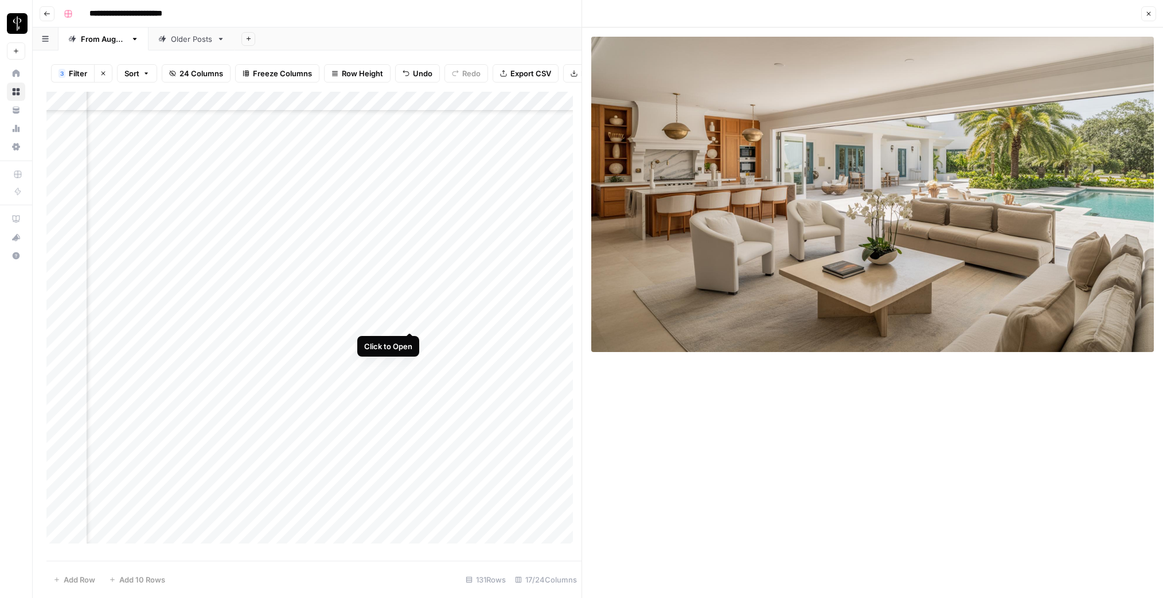
click at [409, 321] on div "Add Column" at bounding box center [313, 322] width 535 height 460
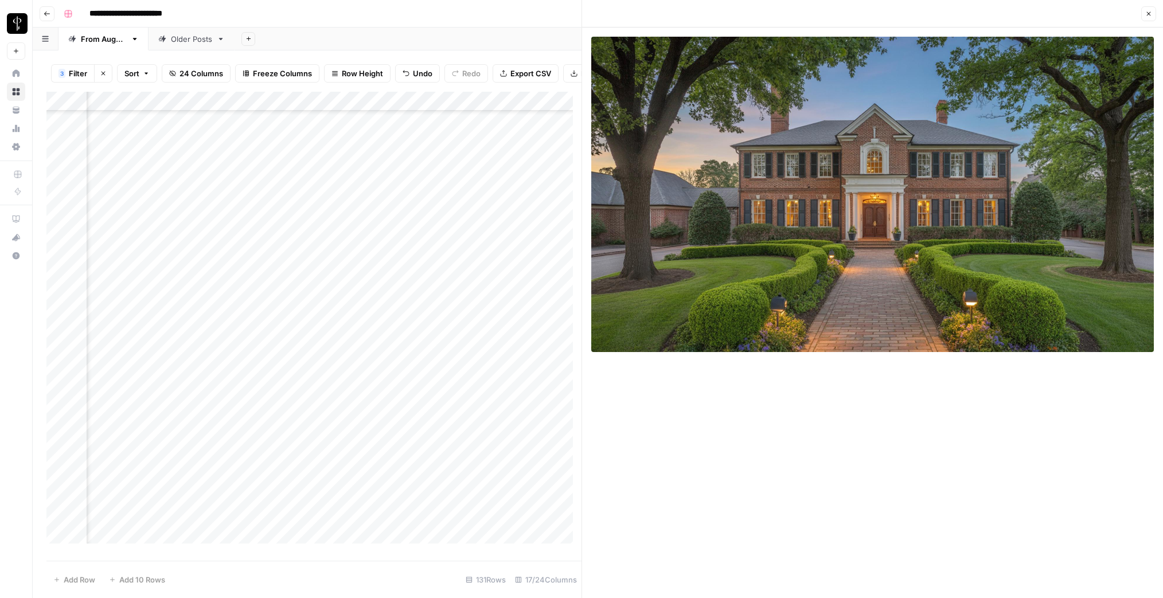
click at [412, 339] on div "Add Column" at bounding box center [313, 322] width 535 height 460
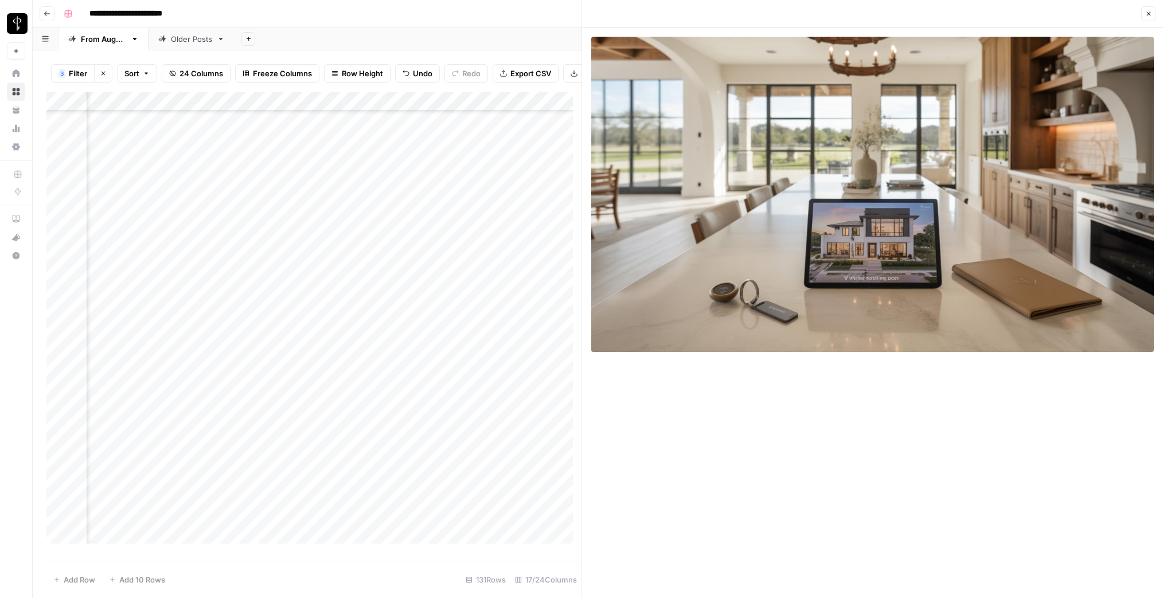
scroll to position [568, 1052]
click at [325, 346] on div "Add Column" at bounding box center [313, 322] width 535 height 460
click at [326, 343] on div "Add Column" at bounding box center [313, 322] width 535 height 460
type textarea "**********"
click at [541, 345] on div "Add Column" at bounding box center [313, 322] width 535 height 460
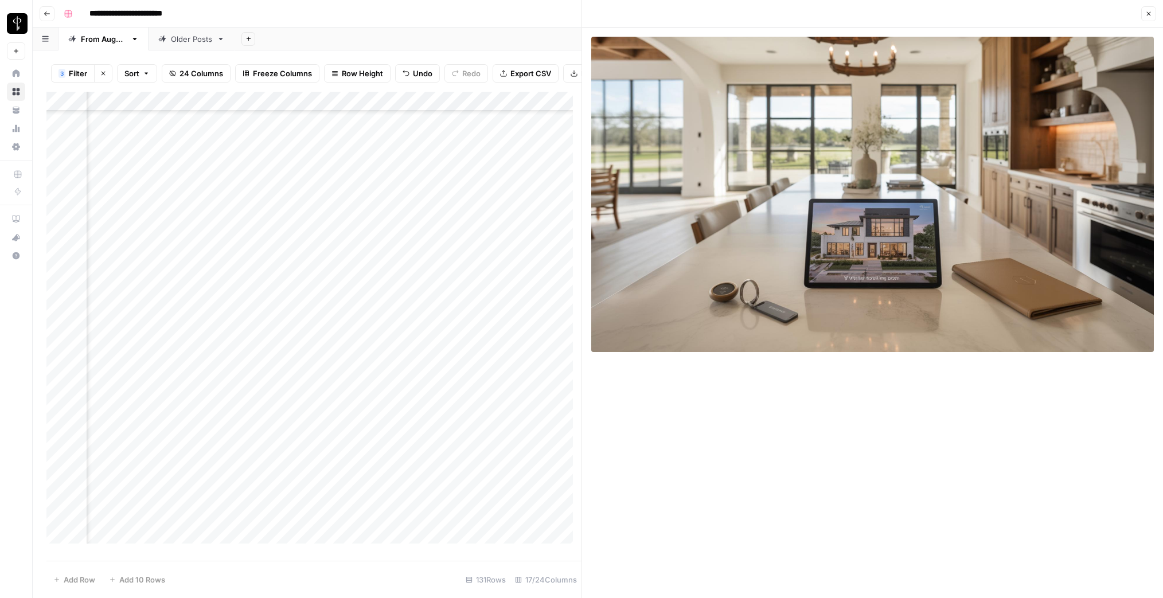
click at [443, 341] on div "Add Column" at bounding box center [313, 322] width 535 height 460
click at [384, 339] on div "Add Column" at bounding box center [313, 322] width 535 height 460
click at [383, 358] on div "Add Column" at bounding box center [313, 322] width 535 height 460
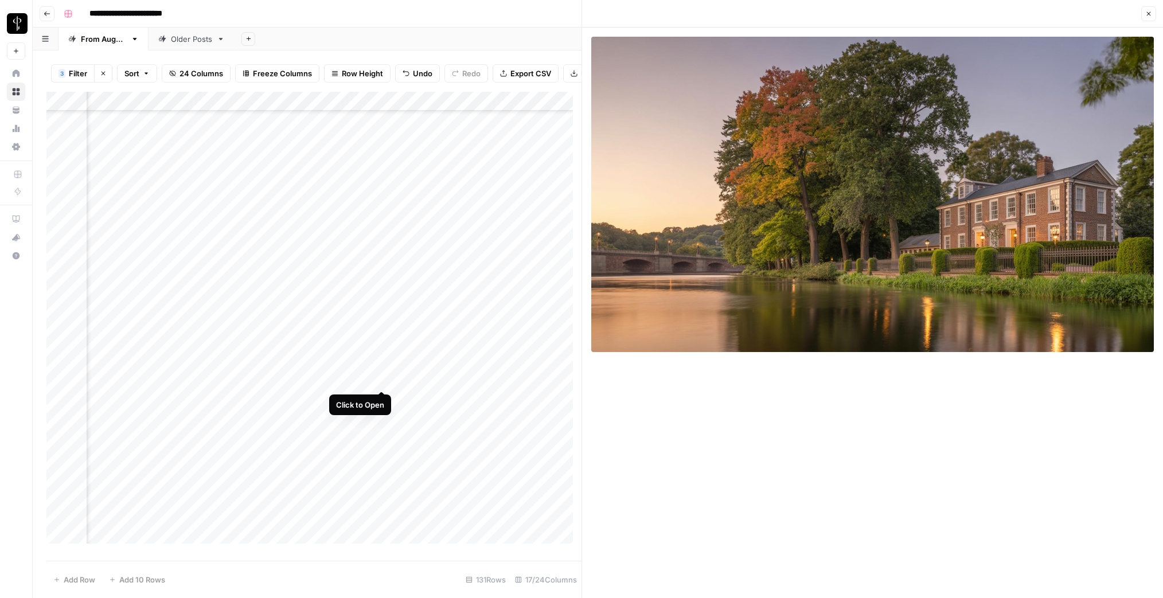
click at [382, 379] on div "Add Column" at bounding box center [313, 322] width 535 height 460
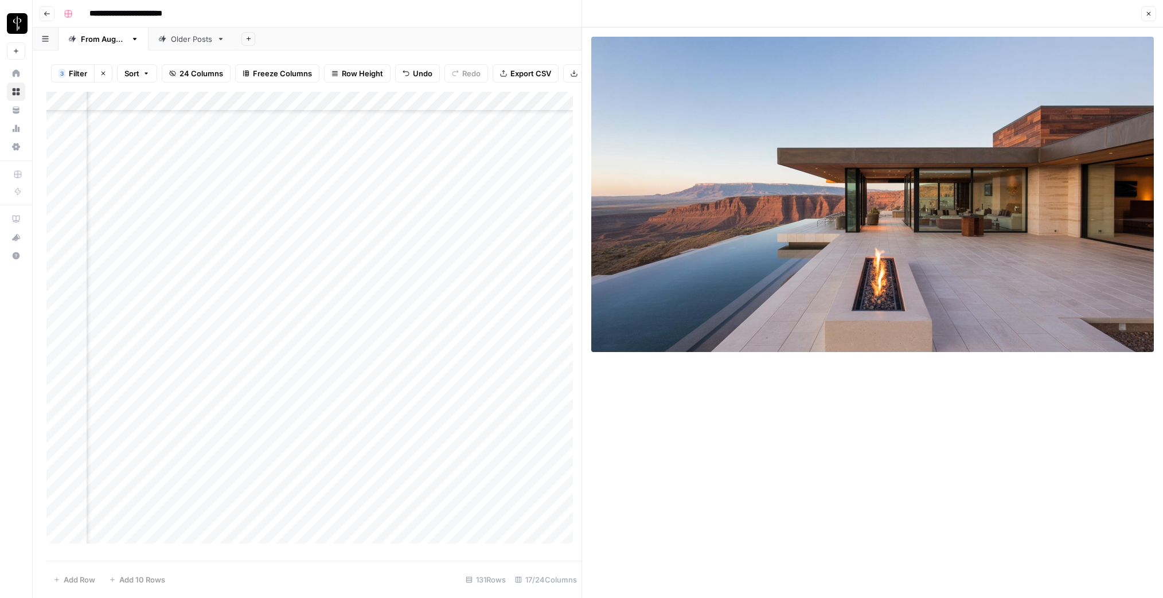
click at [382, 398] on div "Add Column" at bounding box center [313, 322] width 535 height 460
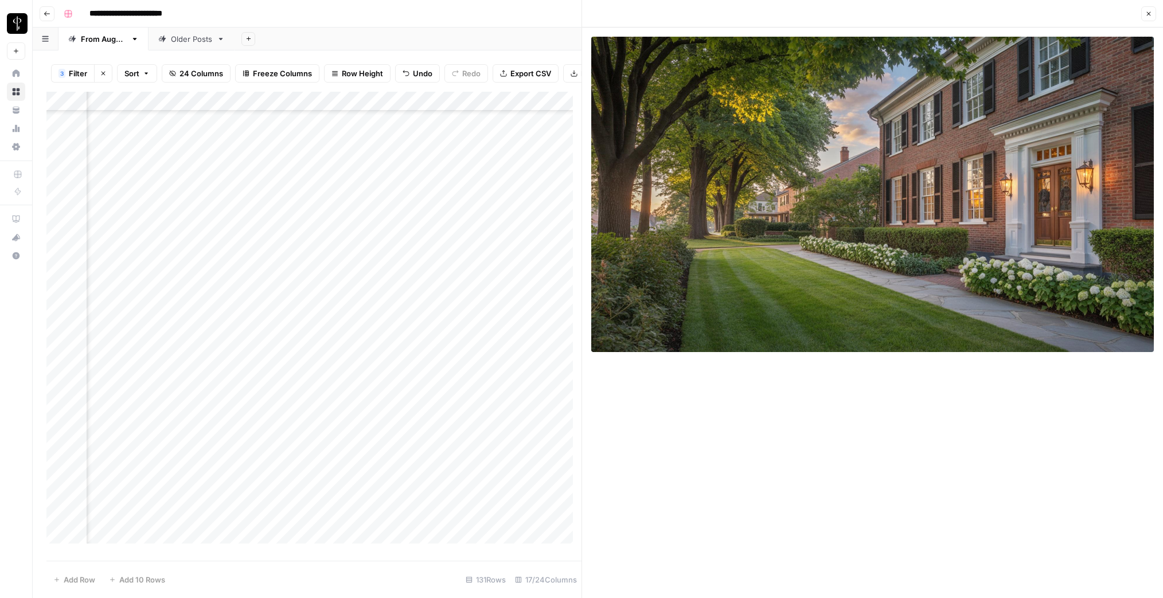
click at [382, 417] on div "Add Column" at bounding box center [313, 322] width 535 height 460
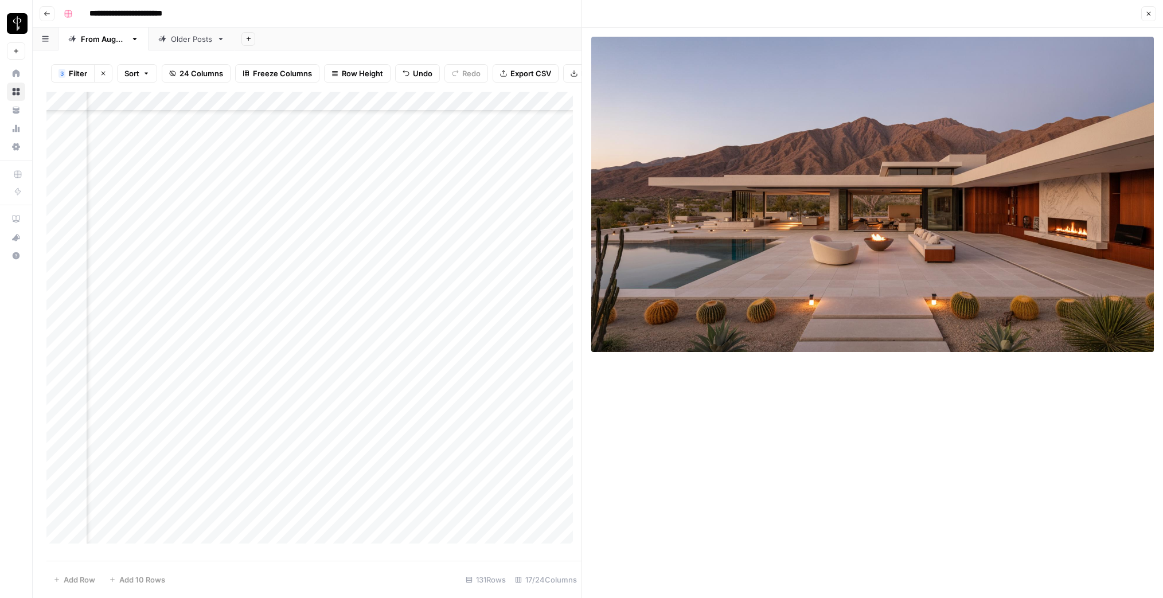
click at [382, 437] on div "Add Column" at bounding box center [313, 322] width 535 height 460
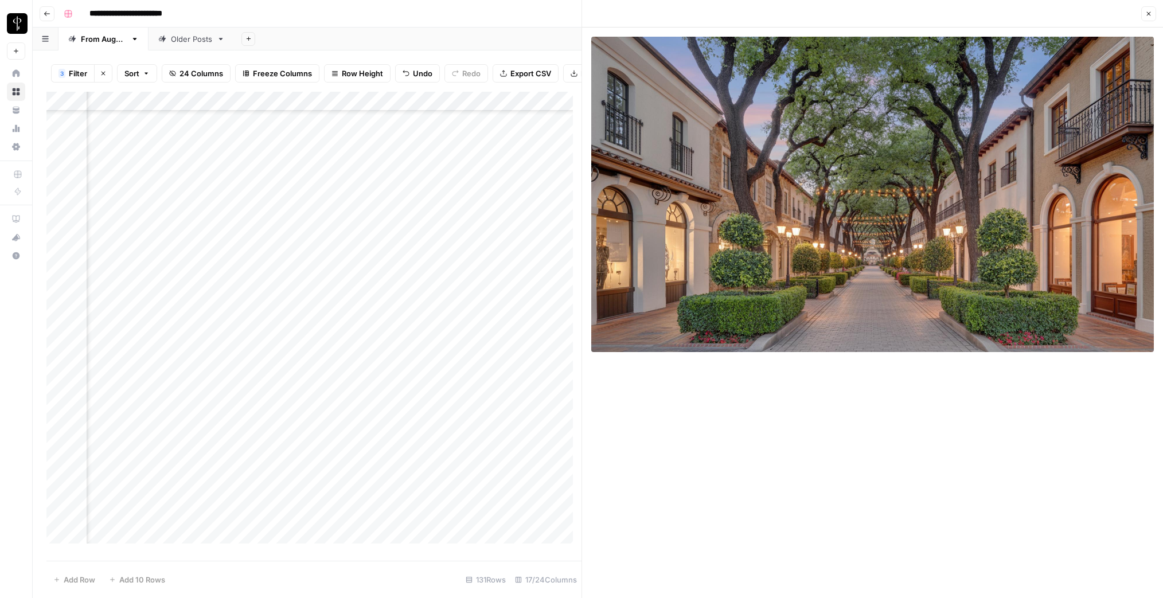
click at [383, 417] on div "Add Column" at bounding box center [313, 322] width 535 height 460
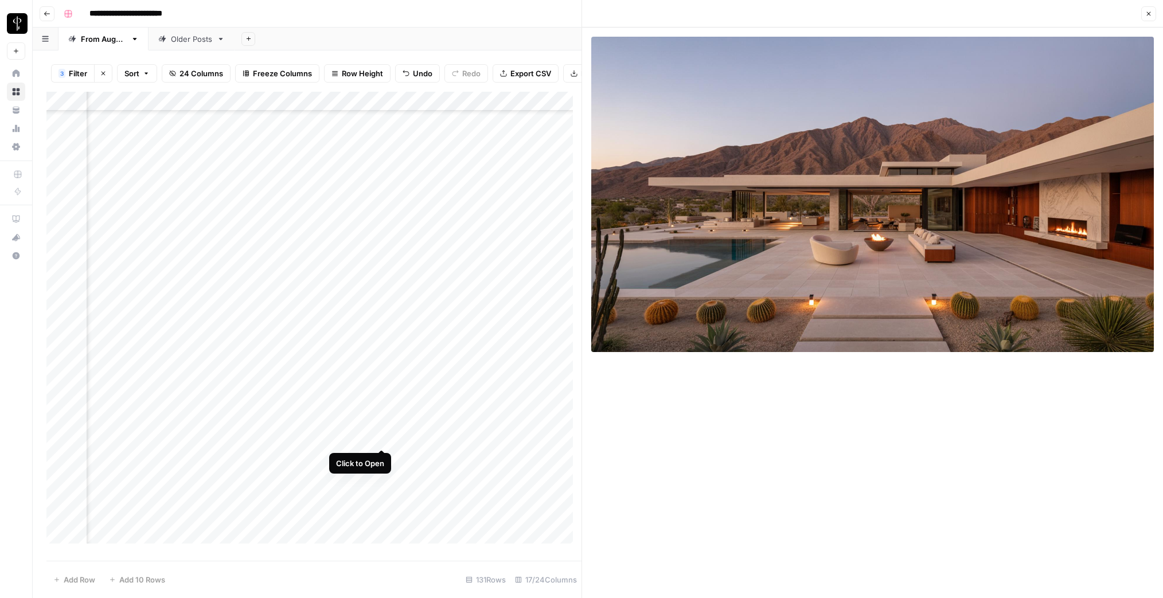
click at [380, 437] on div "Add Column" at bounding box center [313, 322] width 535 height 460
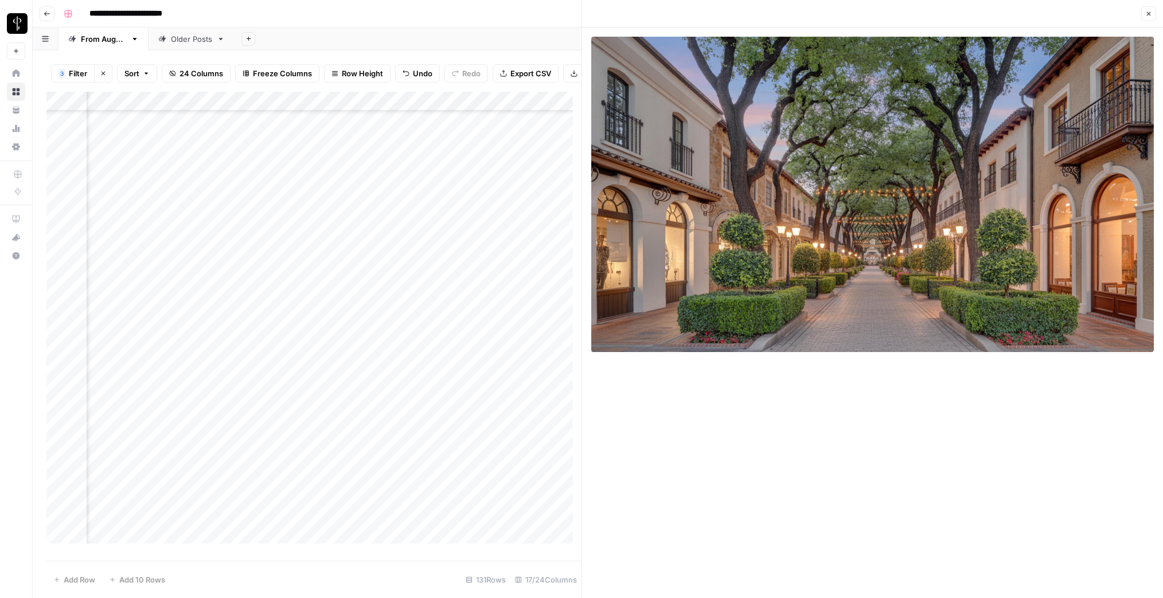
click at [382, 458] on div "Add Column" at bounding box center [313, 322] width 535 height 460
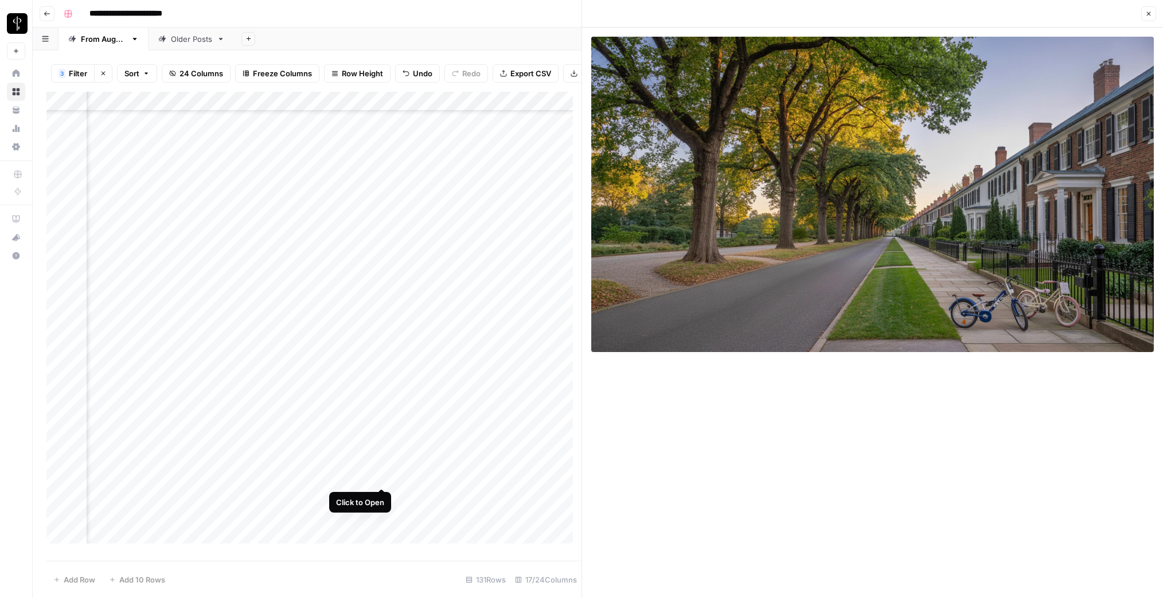
click at [381, 478] on div "Add Column" at bounding box center [313, 322] width 535 height 460
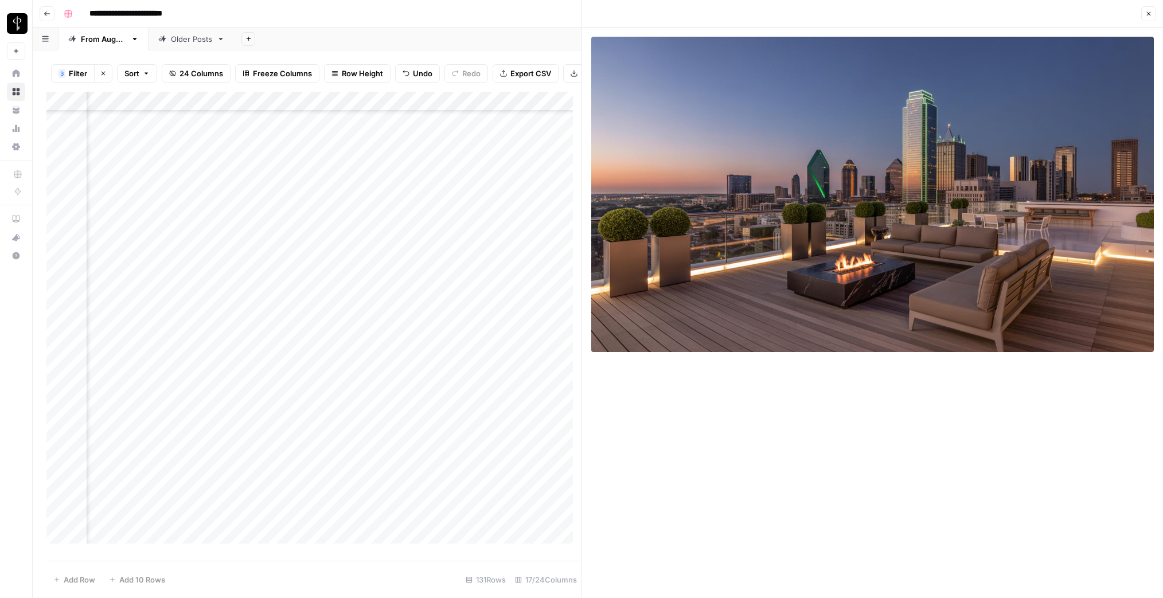
click at [381, 497] on div "Add Column" at bounding box center [313, 322] width 535 height 460
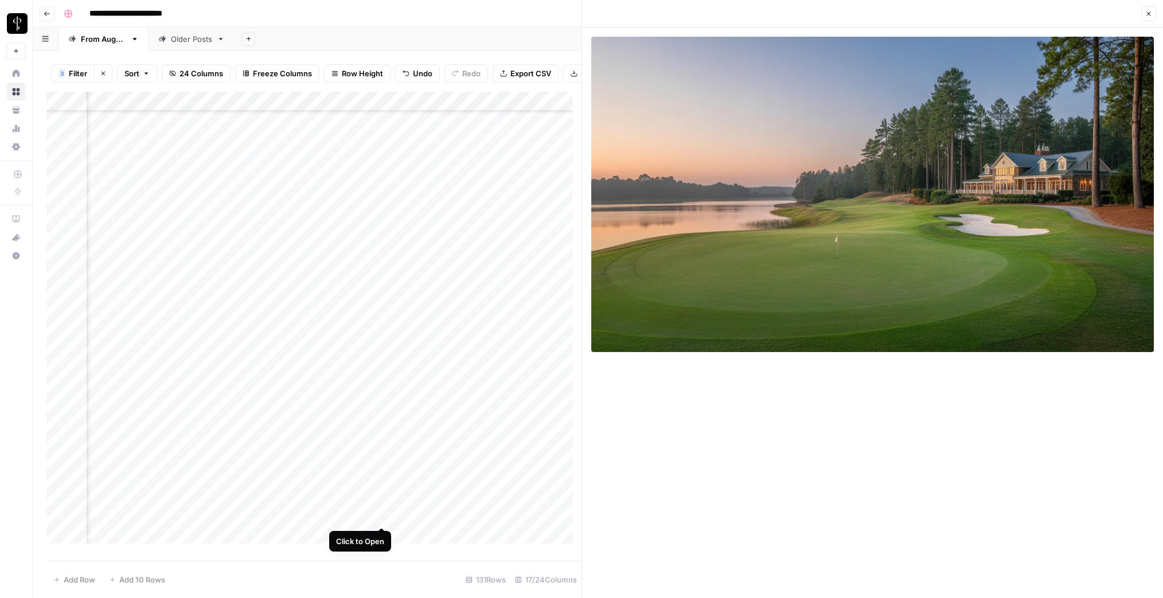
click at [381, 515] on div "Add Column" at bounding box center [313, 322] width 535 height 460
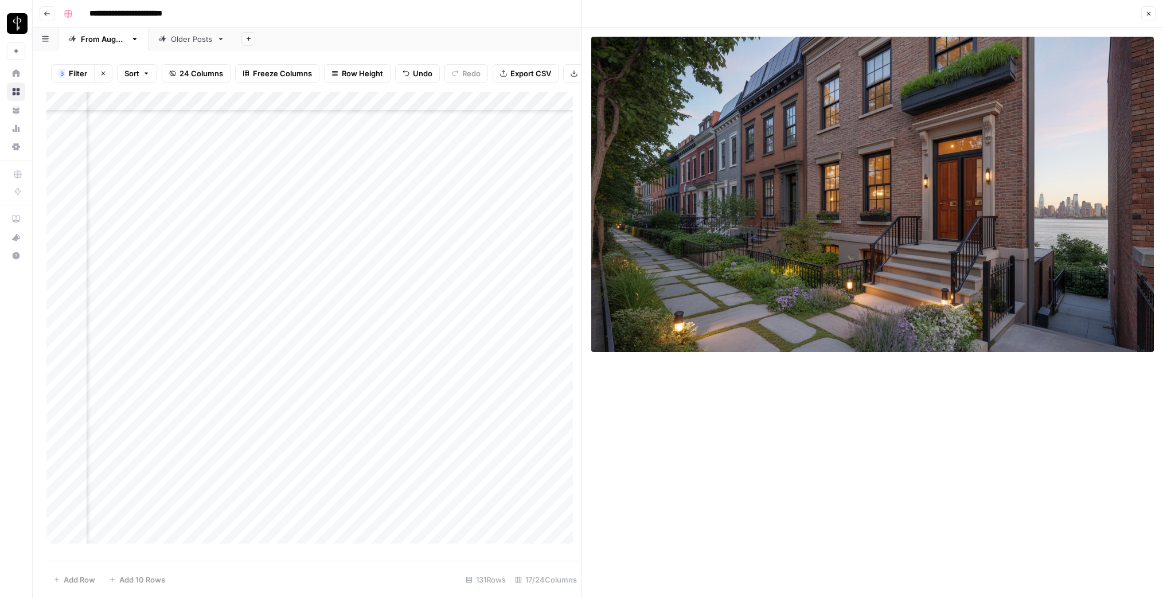
scroll to position [568, 1168]
click at [327, 516] on div "Add Column" at bounding box center [313, 322] width 535 height 460
click at [231, 517] on div "Add Column" at bounding box center [313, 322] width 535 height 460
type textarea "**********"
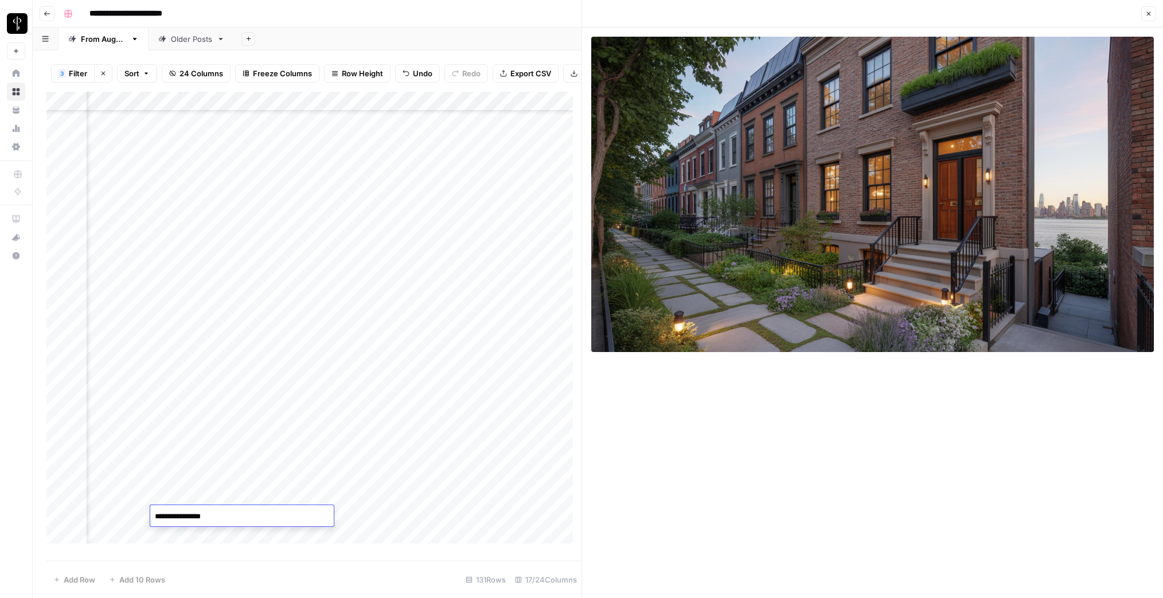
click at [452, 518] on div "Add Column" at bounding box center [313, 322] width 535 height 460
click at [444, 518] on div "Add Column" at bounding box center [313, 322] width 535 height 460
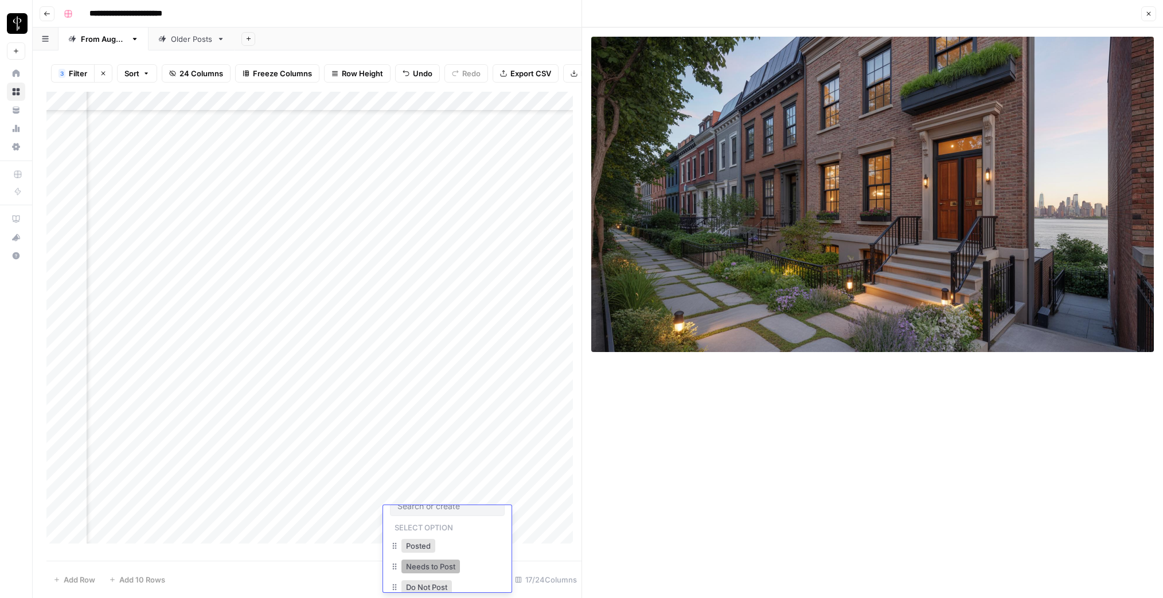
scroll to position [37, 0]
click at [427, 567] on button "Do Not Post" at bounding box center [426, 565] width 50 height 14
click at [413, 337] on div "Add Column" at bounding box center [313, 322] width 535 height 460
click at [415, 343] on div "Add Column" at bounding box center [313, 322] width 535 height 460
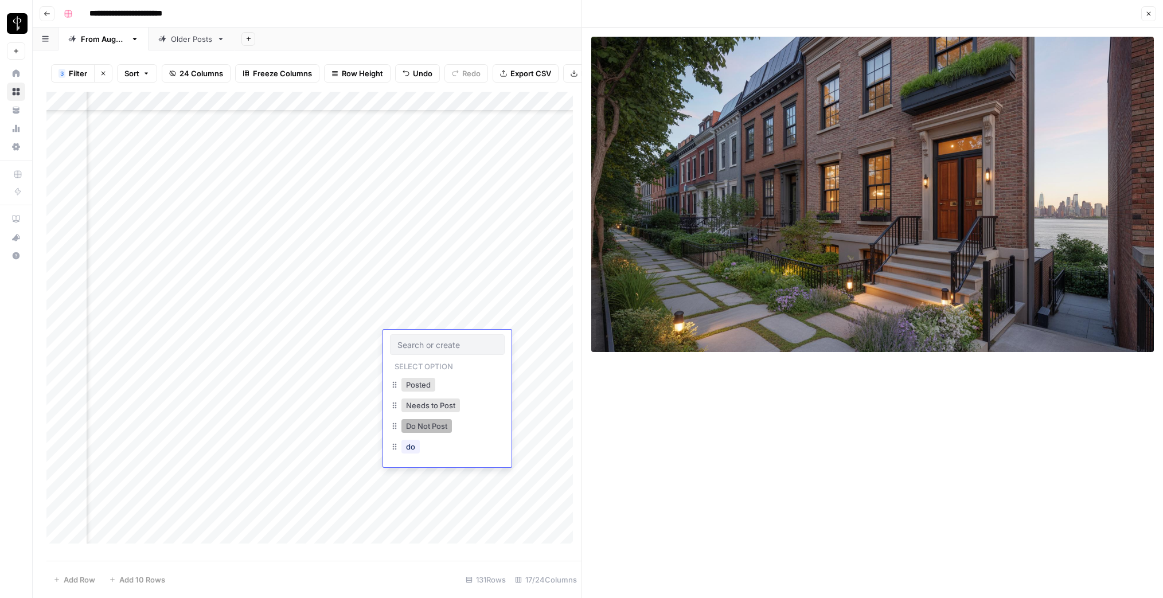
click at [423, 428] on button "Do Not Post" at bounding box center [426, 426] width 50 height 14
click at [61, 495] on div "Add Column" at bounding box center [313, 322] width 535 height 460
click at [60, 129] on div "Add Column" at bounding box center [313, 322] width 535 height 460
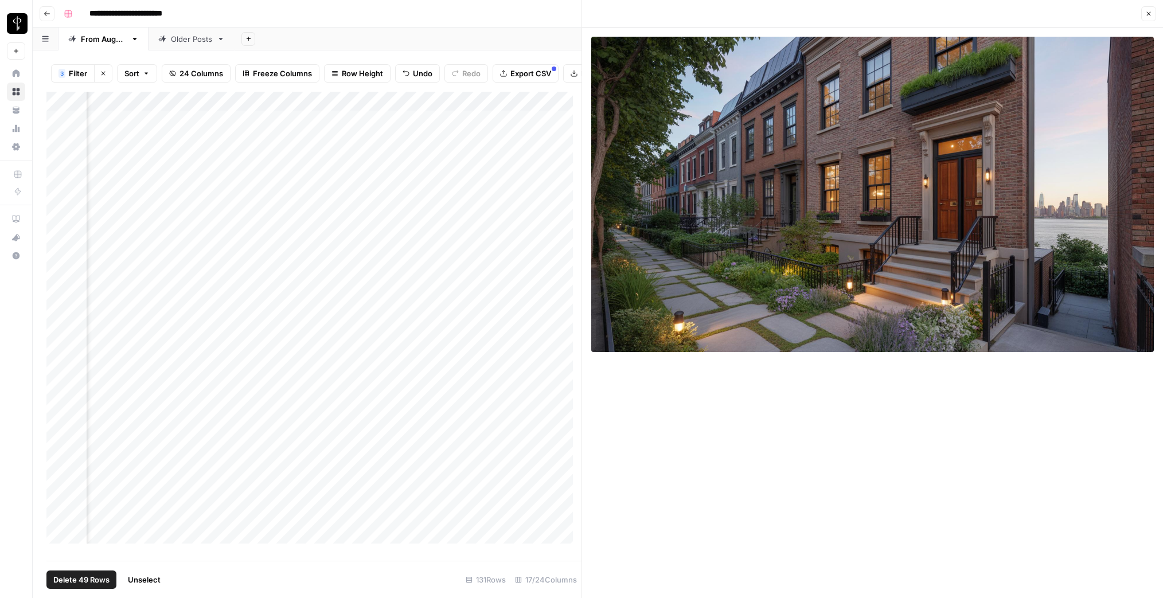
scroll to position [364, 1194]
click at [56, 174] on div "Add Column" at bounding box center [313, 322] width 535 height 460
click at [58, 233] on div "Add Column" at bounding box center [313, 322] width 535 height 460
click at [58, 382] on div "Add Column" at bounding box center [313, 322] width 535 height 460
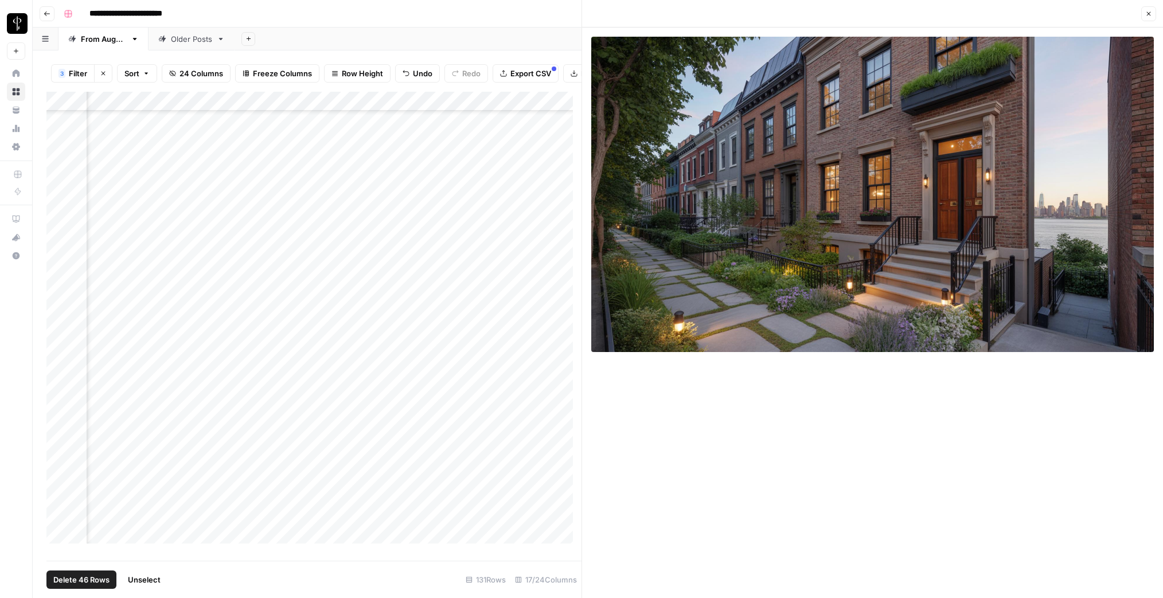
scroll to position [700, 918]
click at [378, 110] on div "Add Column" at bounding box center [313, 322] width 535 height 460
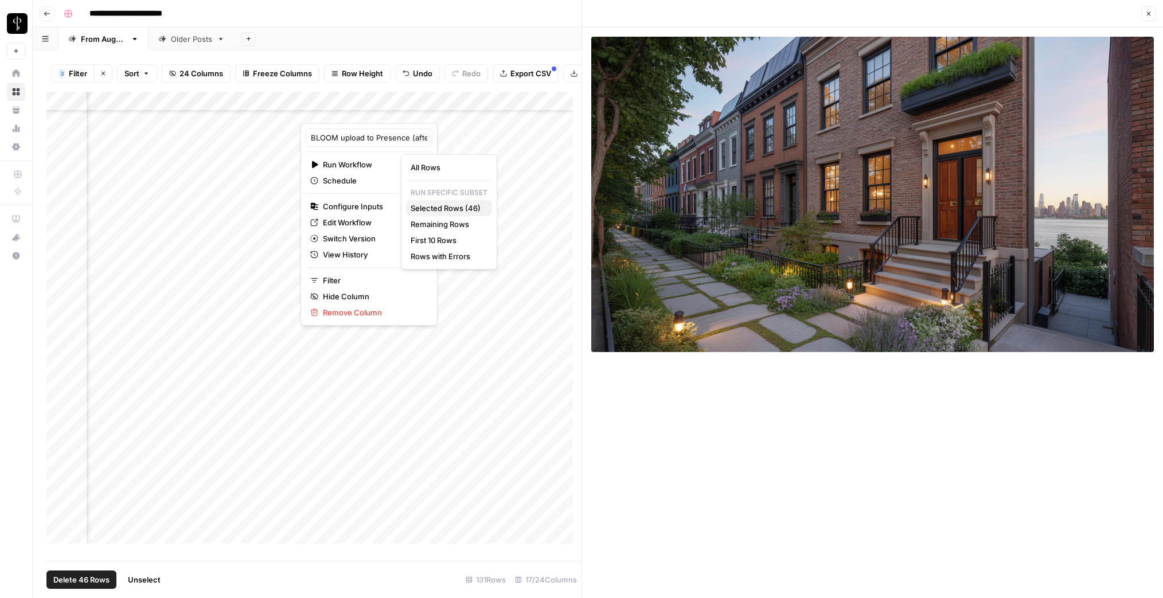
click at [459, 206] on span "Selected Rows (46)" at bounding box center [447, 207] width 72 height 11
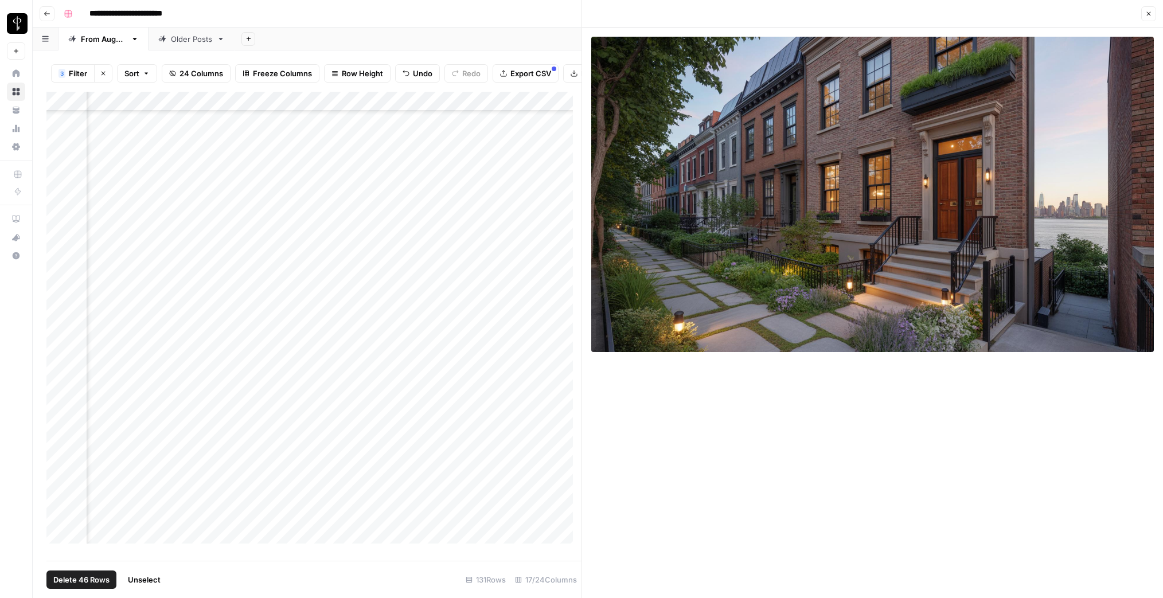
click at [139, 581] on span "Unselect" at bounding box center [144, 579] width 33 height 11
click at [60, 365] on div "Add Column" at bounding box center [313, 322] width 535 height 460
click at [61, 127] on div "Add Column" at bounding box center [313, 322] width 535 height 460
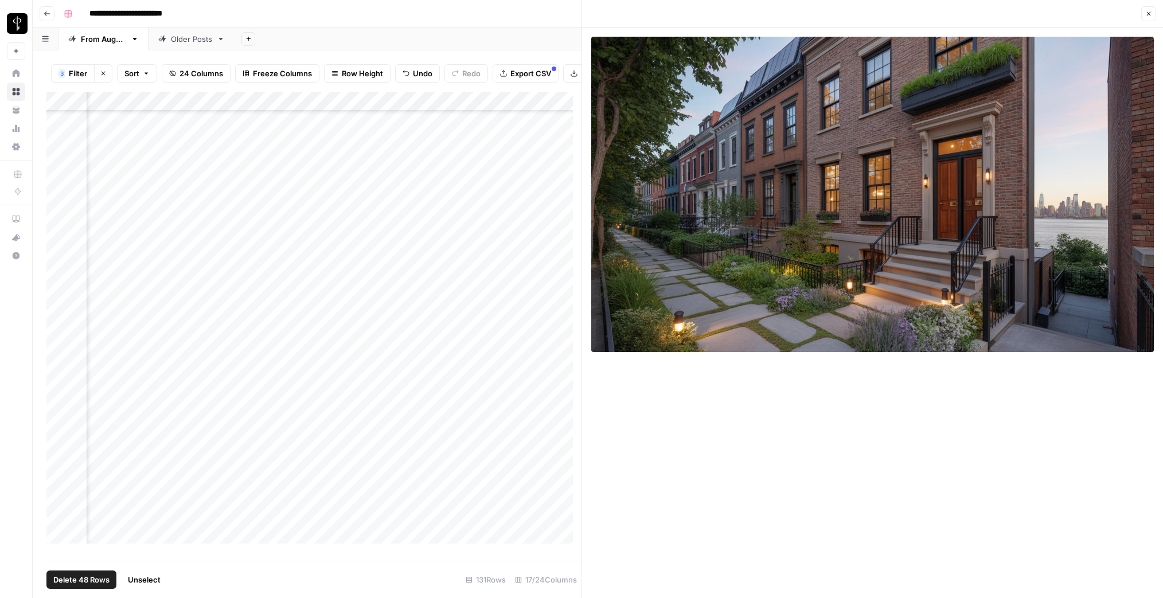
click at [58, 158] on div "Add Column" at bounding box center [313, 322] width 535 height 460
click at [57, 218] on div "Add Column" at bounding box center [313, 322] width 535 height 460
click at [59, 277] on div "Add Column" at bounding box center [313, 322] width 535 height 460
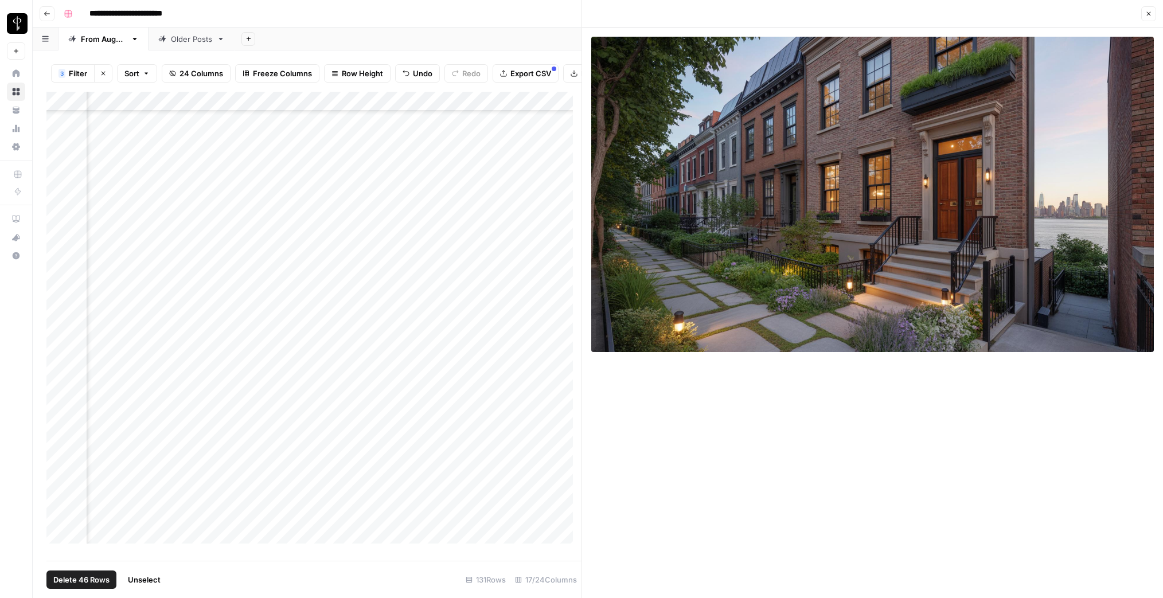
click at [393, 237] on div "Add Column" at bounding box center [313, 322] width 535 height 460
click at [432, 131] on div "Add Column" at bounding box center [313, 322] width 535 height 460
drag, startPoint x: 389, startPoint y: 149, endPoint x: 404, endPoint y: 368, distance: 219.6
click at [404, 368] on div "Add Column" at bounding box center [313, 322] width 535 height 460
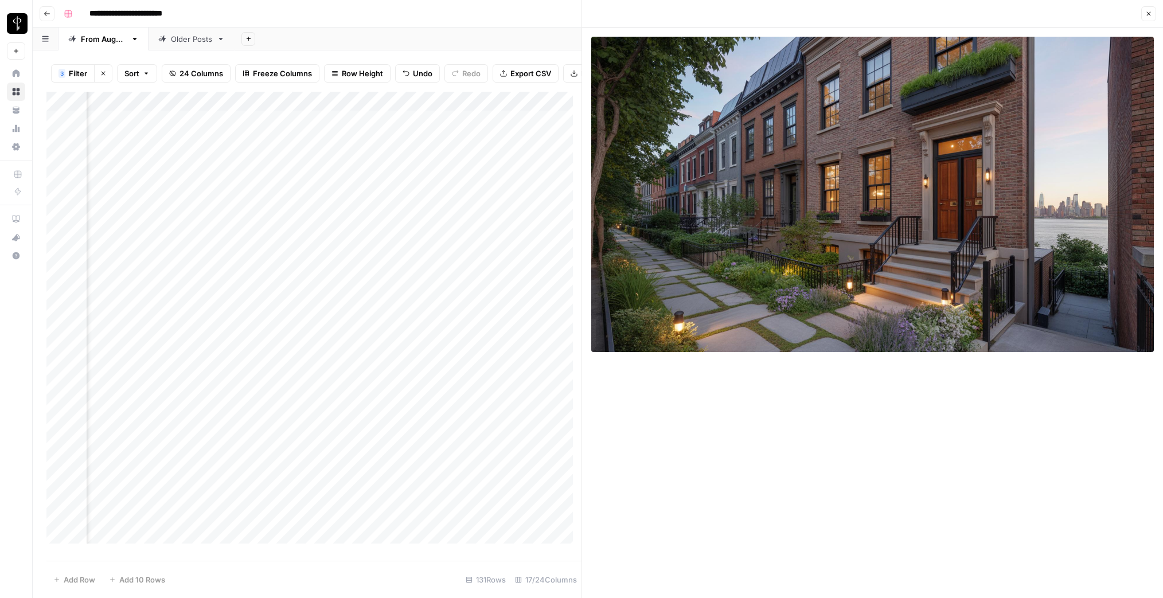
drag, startPoint x: 401, startPoint y: 401, endPoint x: 400, endPoint y: 514, distance: 113.0
click at [400, 514] on div "Add Column" at bounding box center [313, 322] width 535 height 460
click at [439, 149] on div "Add Column" at bounding box center [313, 322] width 535 height 460
drag, startPoint x: 393, startPoint y: 165, endPoint x: 397, endPoint y: 362, distance: 197.8
click at [396, 364] on div "Add Column" at bounding box center [313, 322] width 535 height 460
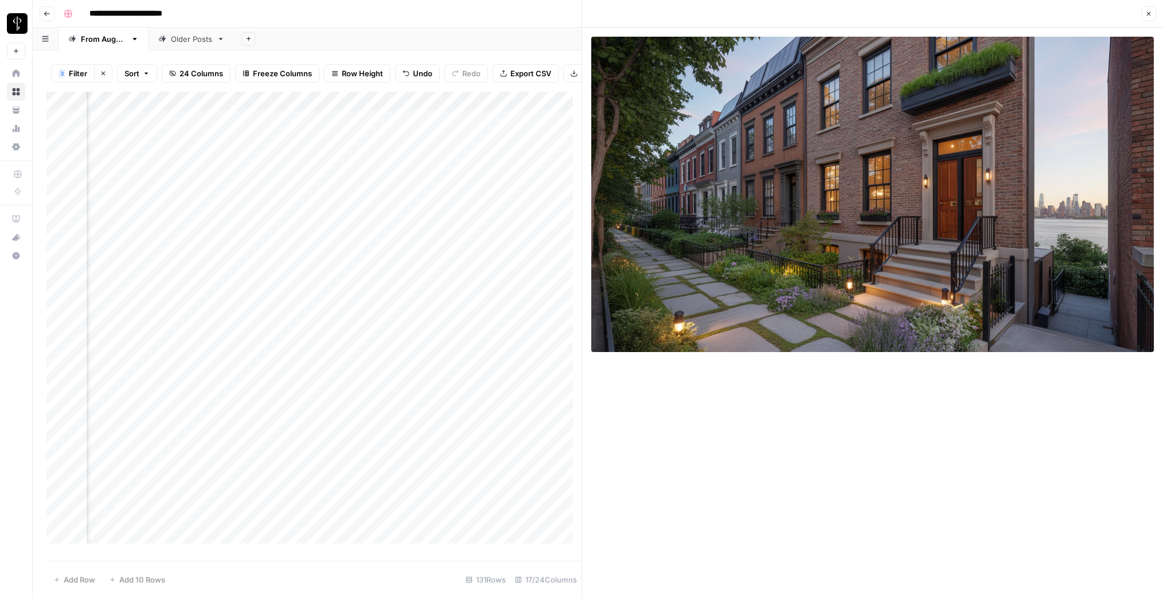
click at [426, 168] on div "Add Column" at bounding box center [313, 322] width 535 height 460
click at [442, 143] on div "Add Column" at bounding box center [313, 322] width 535 height 460
click at [452, 164] on div "Add Column" at bounding box center [313, 322] width 535 height 460
drag, startPoint x: 471, startPoint y: 174, endPoint x: 454, endPoint y: 365, distance: 191.2
click at [454, 365] on div "Add Column" at bounding box center [313, 322] width 535 height 460
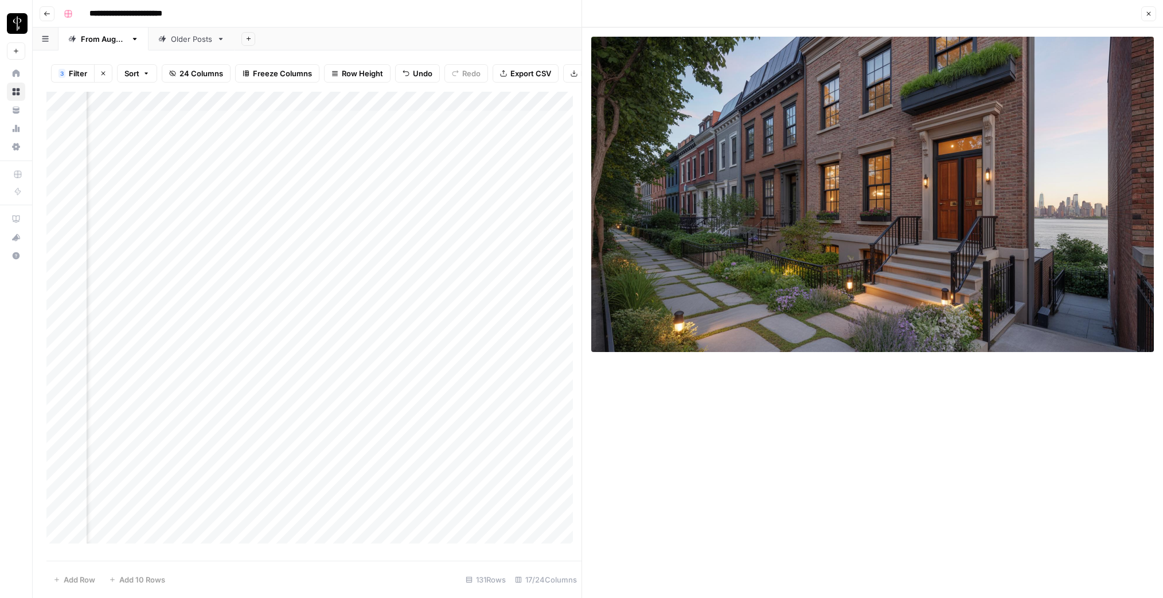
click at [429, 404] on div "Add Column" at bounding box center [313, 322] width 535 height 460
drag, startPoint x: 471, startPoint y: 411, endPoint x: 459, endPoint y: 519, distance: 109.1
click at [459, 519] on div "Add Column" at bounding box center [313, 322] width 535 height 460
click at [419, 145] on div "Add Column" at bounding box center [313, 322] width 535 height 460
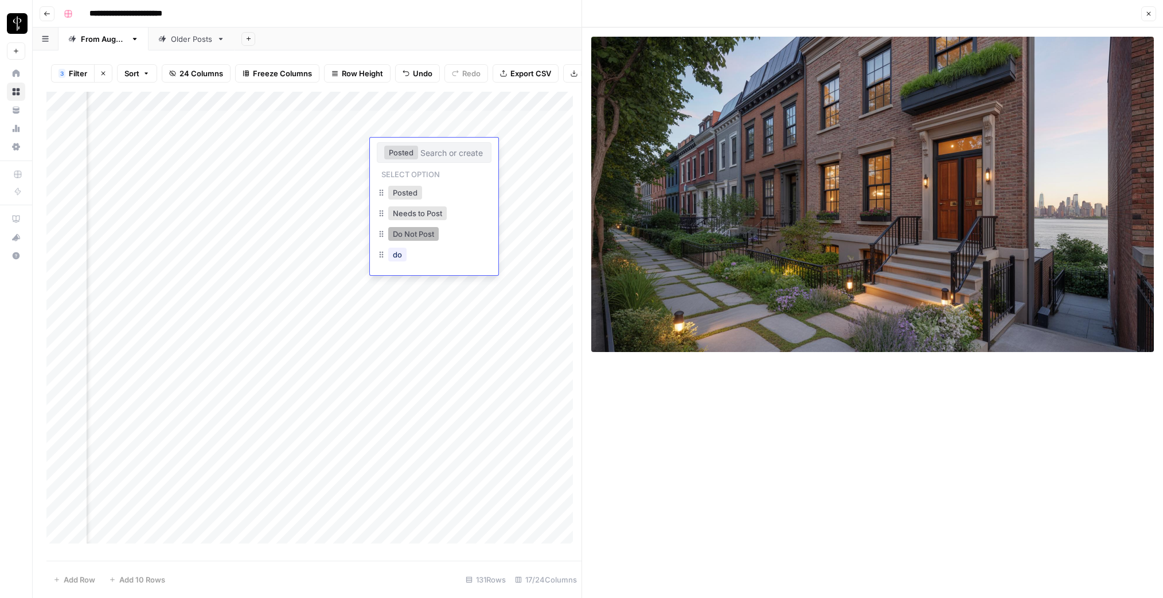
click at [413, 233] on button "Do Not Post" at bounding box center [413, 234] width 50 height 14
click at [1145, 10] on icon "button" at bounding box center [1148, 13] width 7 height 7
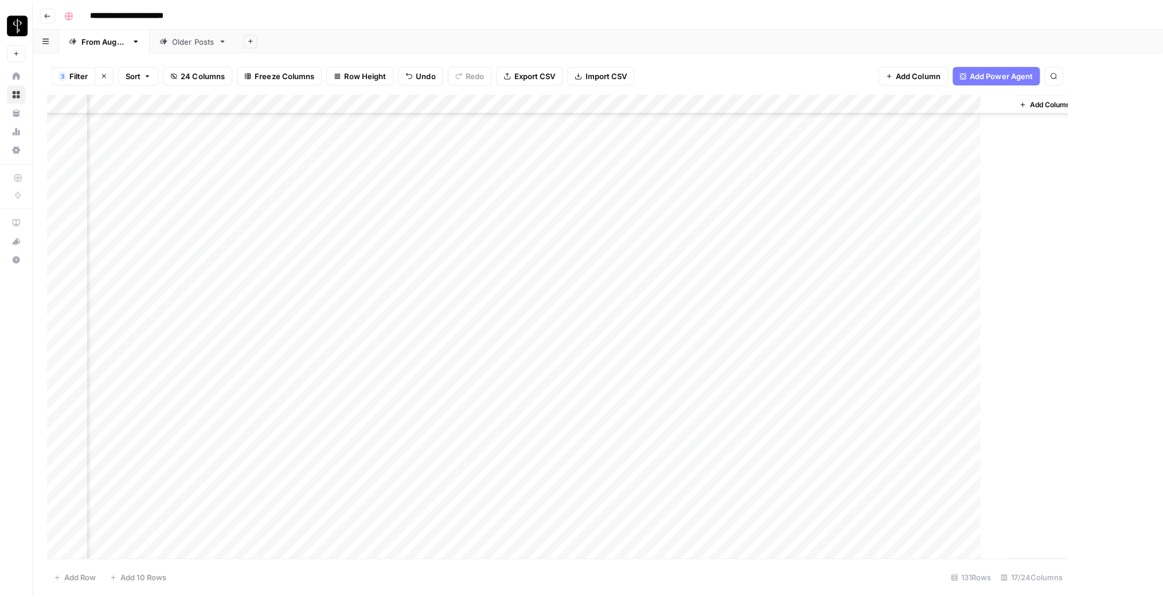
scroll to position [355, 907]
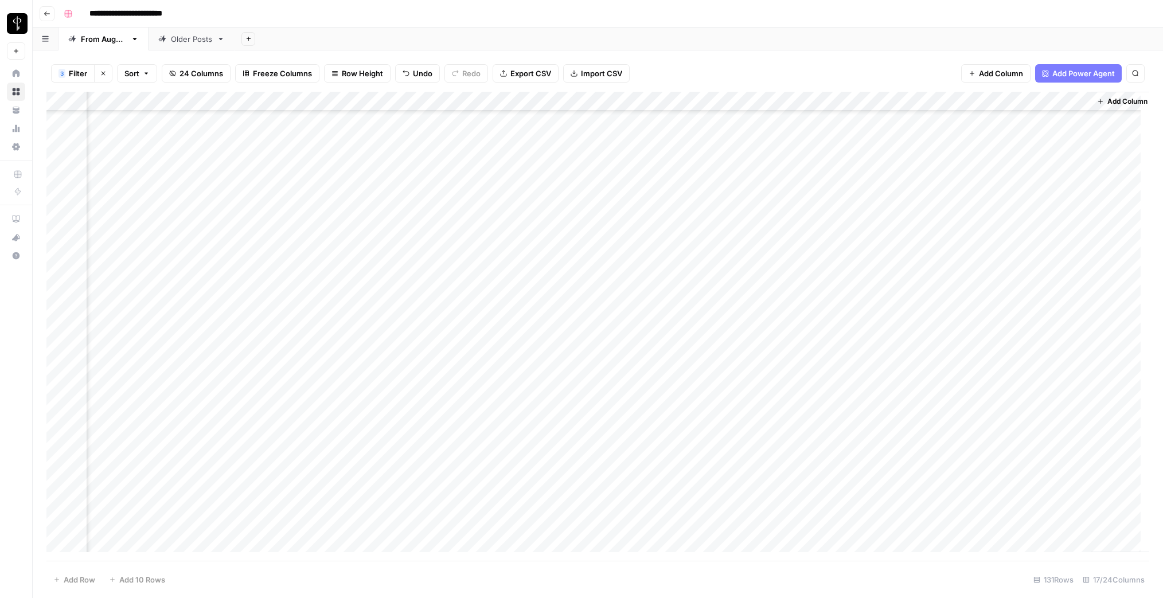
click at [668, 190] on div "Add Column" at bounding box center [597, 326] width 1103 height 469
click at [707, 193] on div "Add Column" at bounding box center [597, 326] width 1103 height 469
click at [687, 240] on button "Posted" at bounding box center [679, 239] width 34 height 14
click at [679, 207] on div "Add Column" at bounding box center [597, 326] width 1103 height 469
click at [679, 217] on div "Add Column" at bounding box center [597, 326] width 1103 height 469
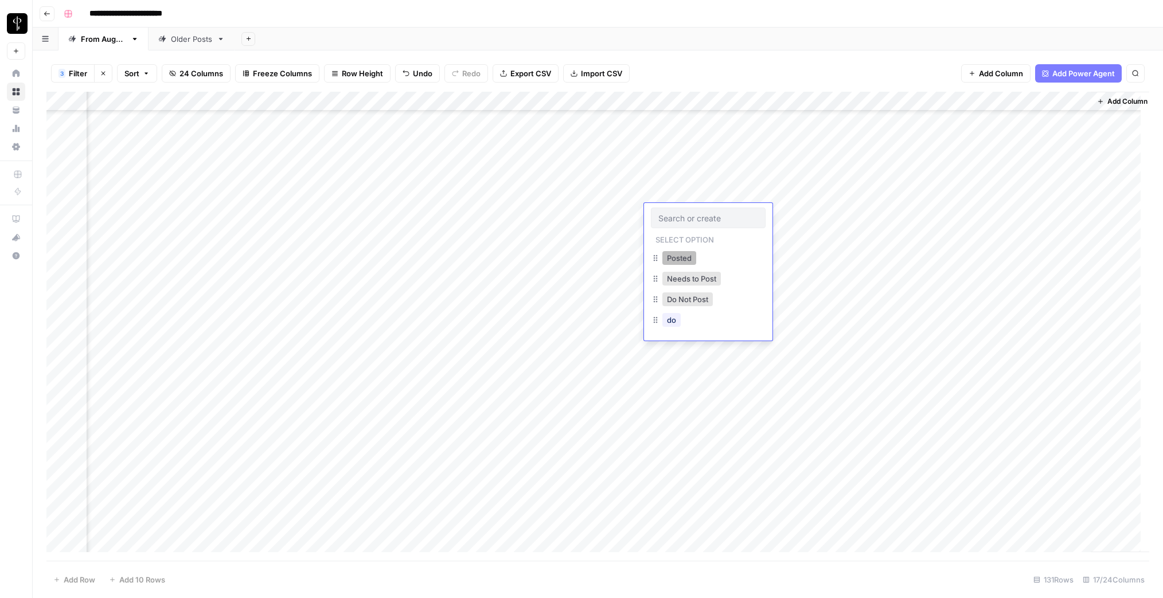
click at [675, 256] on button "Posted" at bounding box center [679, 258] width 34 height 14
click at [687, 256] on div "Add Column" at bounding box center [597, 326] width 1103 height 469
click at [666, 249] on div "Add Column" at bounding box center [597, 326] width 1103 height 469
click at [678, 295] on button "Posted" at bounding box center [679, 297] width 34 height 14
drag, startPoint x: 745, startPoint y: 260, endPoint x: 726, endPoint y: 526, distance: 266.2
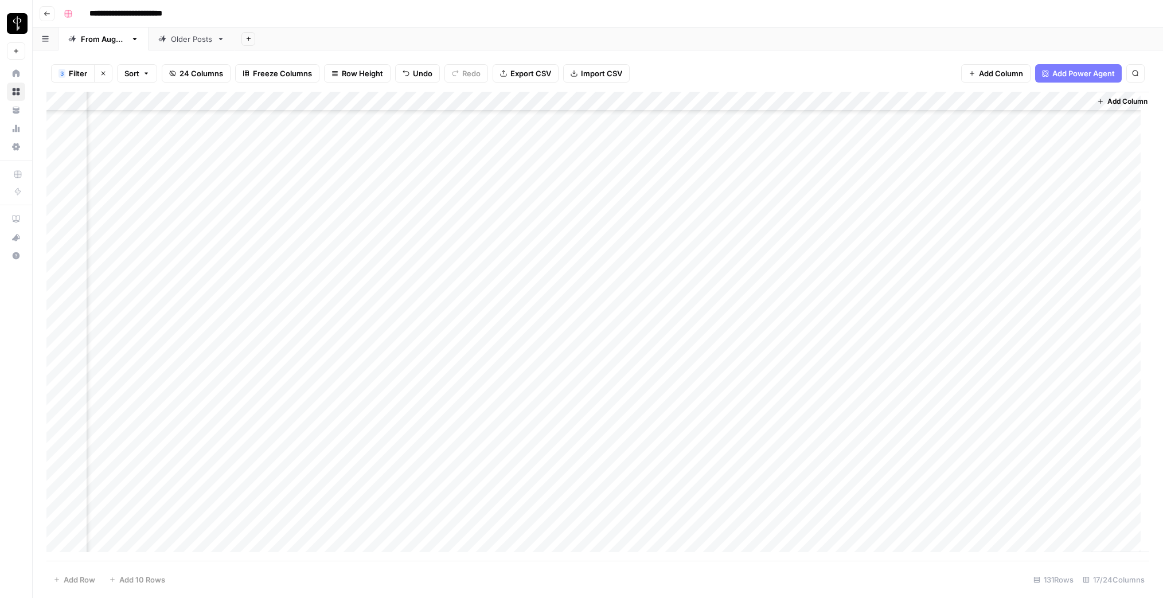
click at [726, 528] on div "Add Column" at bounding box center [597, 326] width 1103 height 469
click at [700, 351] on div "Add Column" at bounding box center [597, 326] width 1103 height 469
click at [682, 396] on div "Add Column" at bounding box center [597, 326] width 1103 height 469
drag, startPoint x: 746, startPoint y: 403, endPoint x: 730, endPoint y: 515, distance: 114.1
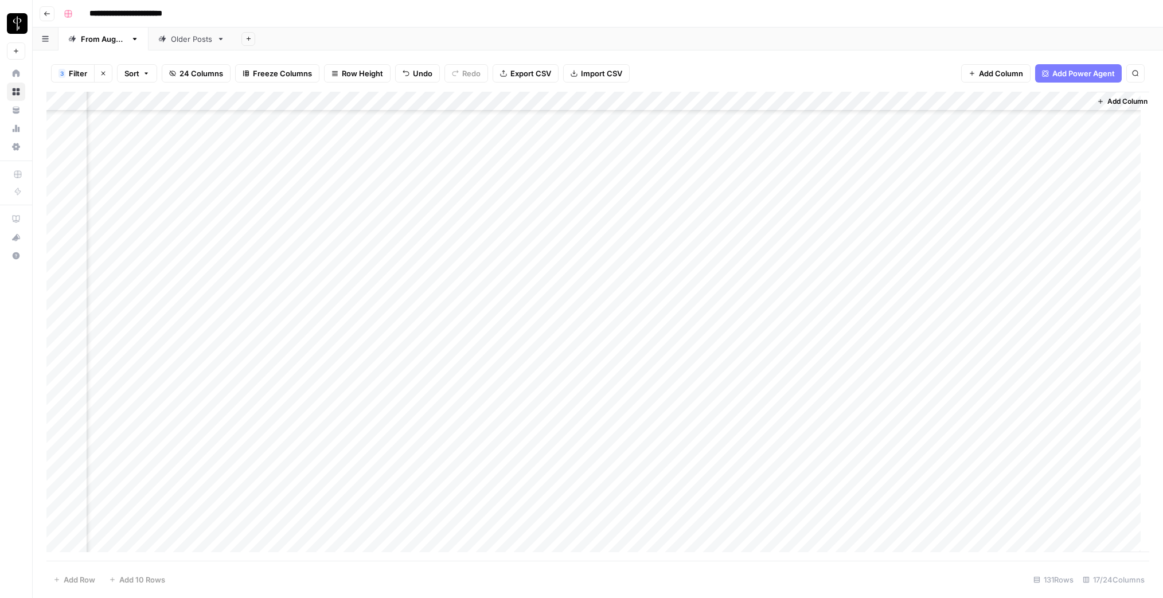
click at [749, 532] on div "Add Column" at bounding box center [597, 326] width 1103 height 469
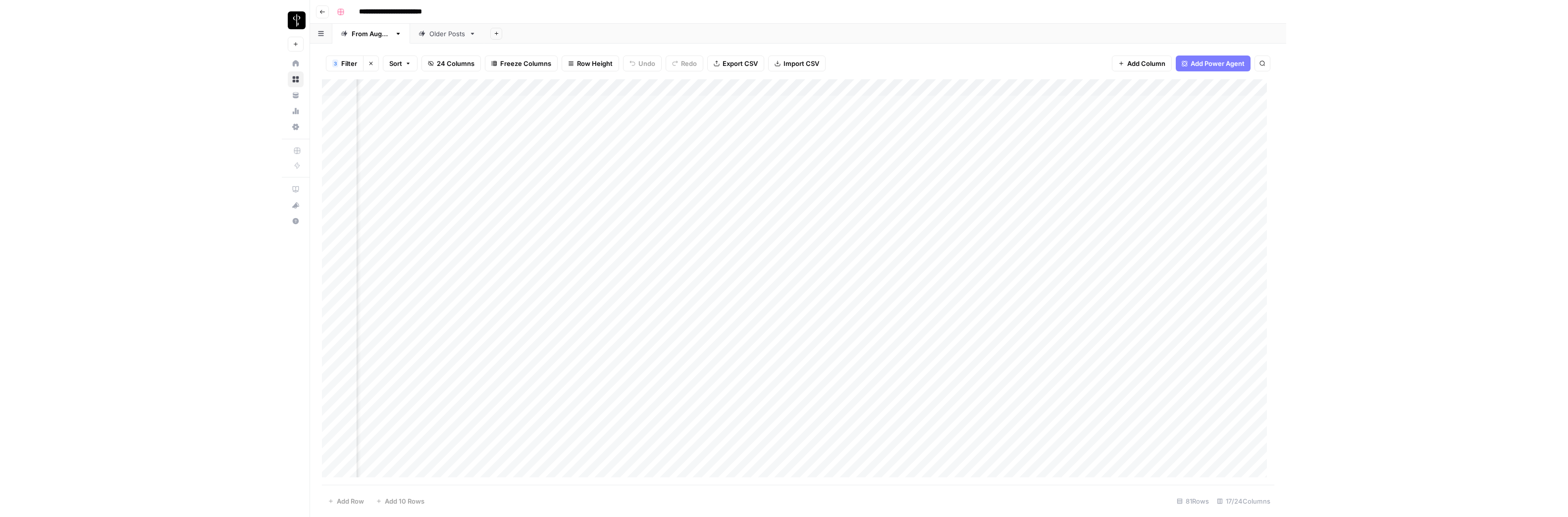
scroll to position [0, 409]
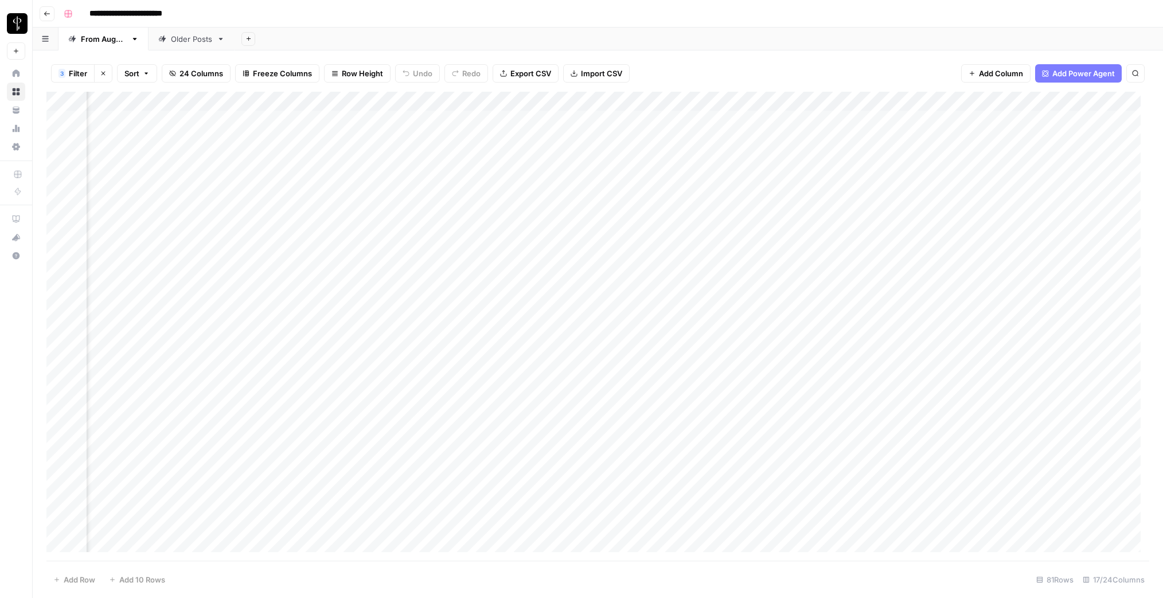
click at [409, 119] on div "Add Column" at bounding box center [597, 326] width 1103 height 469
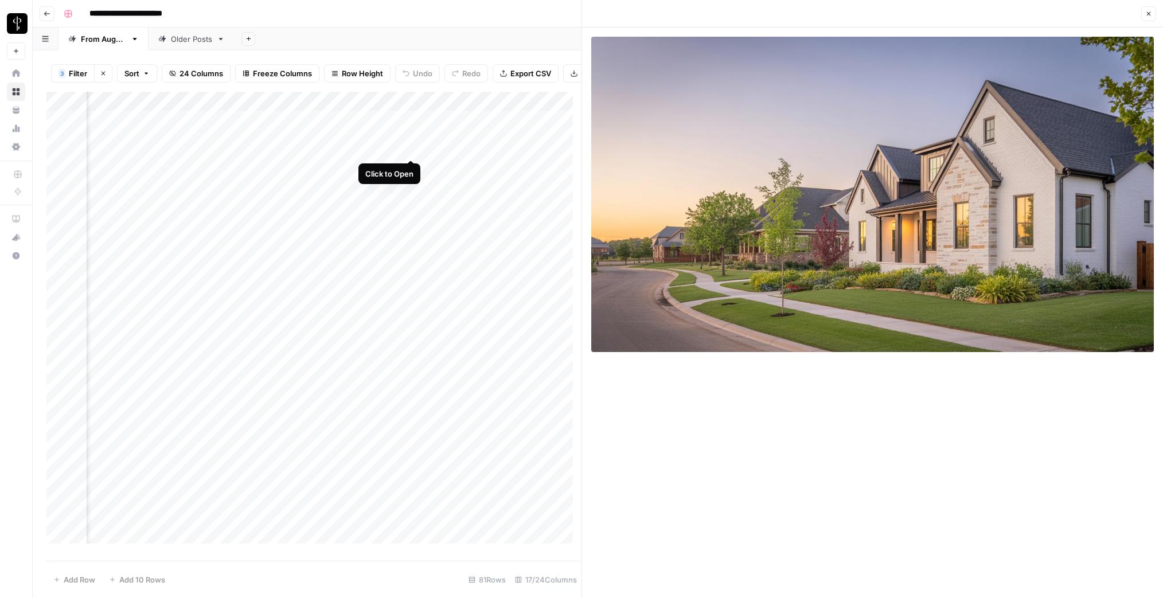
click at [411, 147] on div "Add Column" at bounding box center [313, 322] width 535 height 460
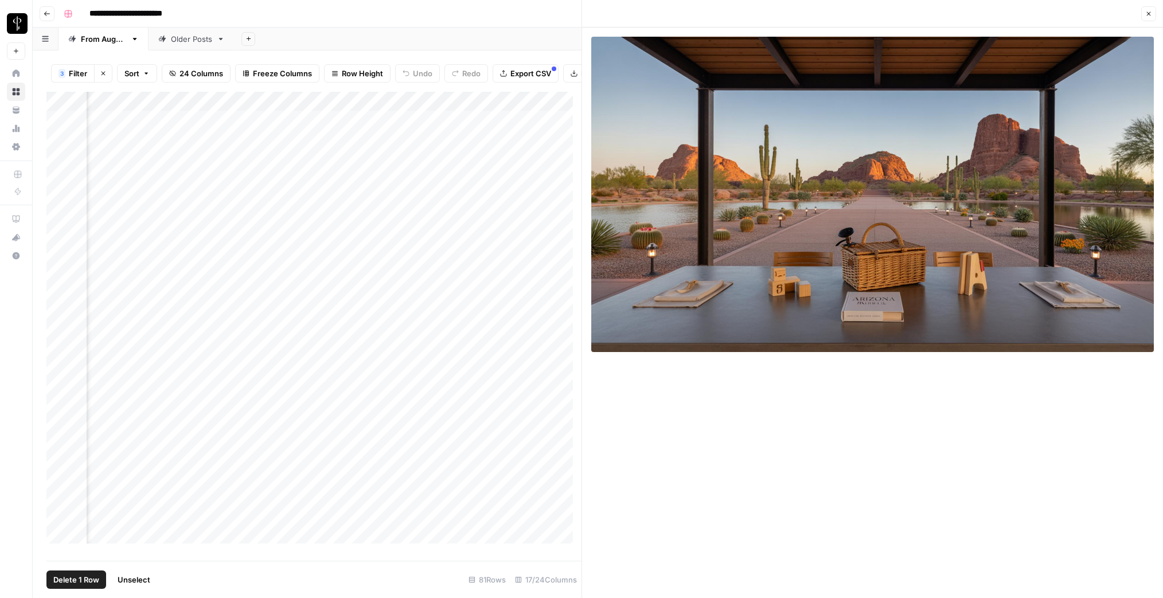
click at [59, 146] on div "Add Column" at bounding box center [313, 322] width 535 height 460
click at [410, 167] on div "Add Column" at bounding box center [313, 322] width 535 height 460
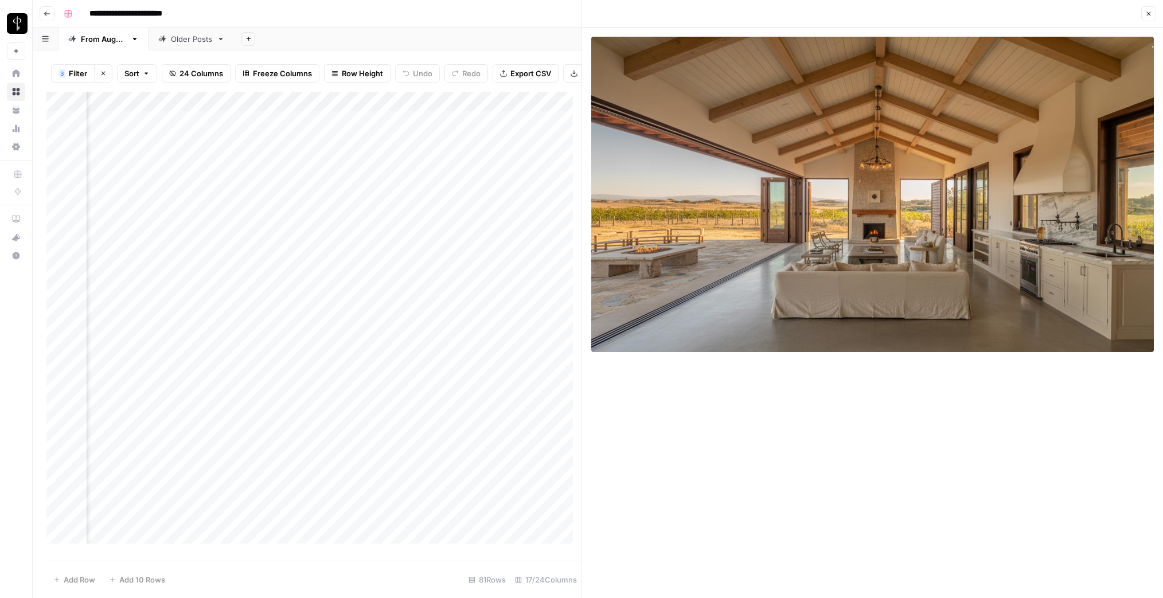
click at [60, 147] on div "Add Column" at bounding box center [313, 322] width 535 height 460
click at [58, 148] on div "Add Column" at bounding box center [313, 322] width 535 height 460
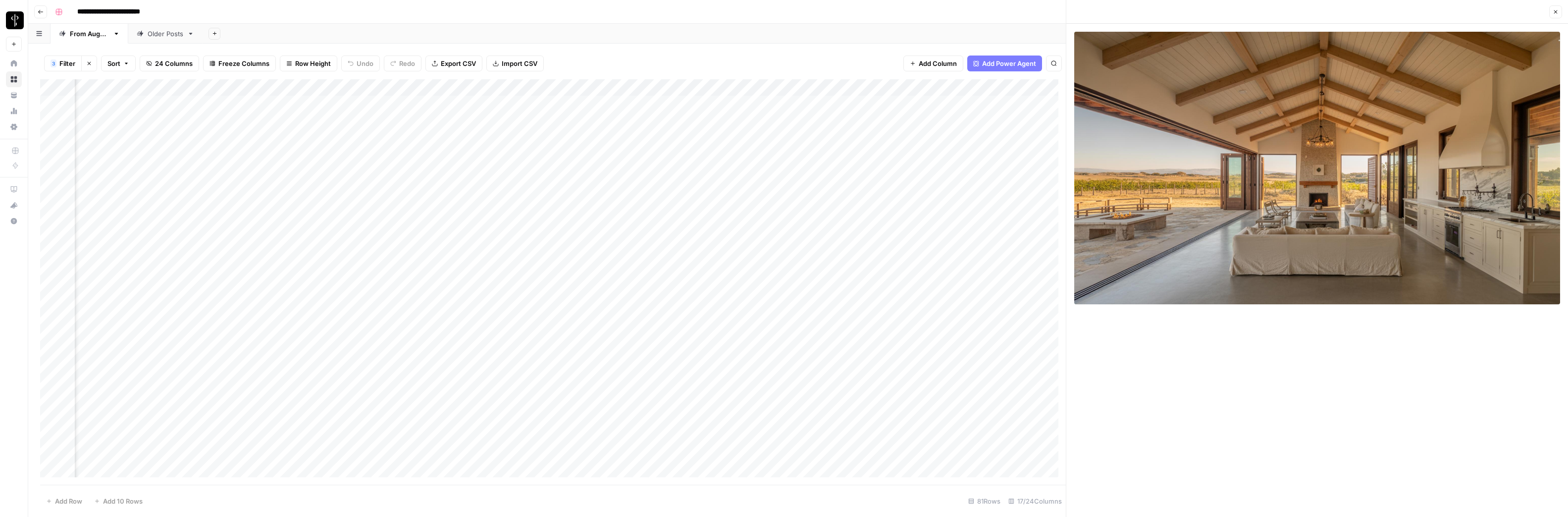
click at [353, 120] on div "Add Column" at bounding box center [552, 282] width 1025 height 405
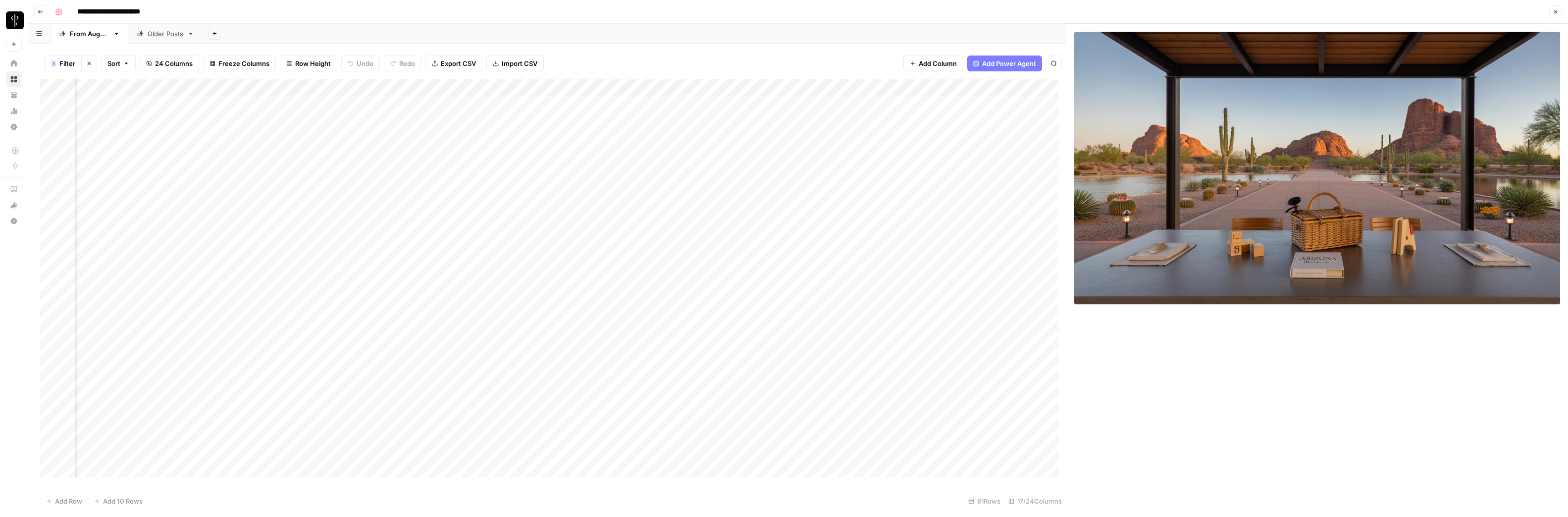
scroll to position [6, 409]
click at [769, 118] on div "Add Column" at bounding box center [552, 282] width 1025 height 405
type textarea "**********"
click at [777, 115] on div "Add Column" at bounding box center [552, 282] width 1025 height 405
click at [950, 114] on div "Add Column" at bounding box center [552, 282] width 1025 height 405
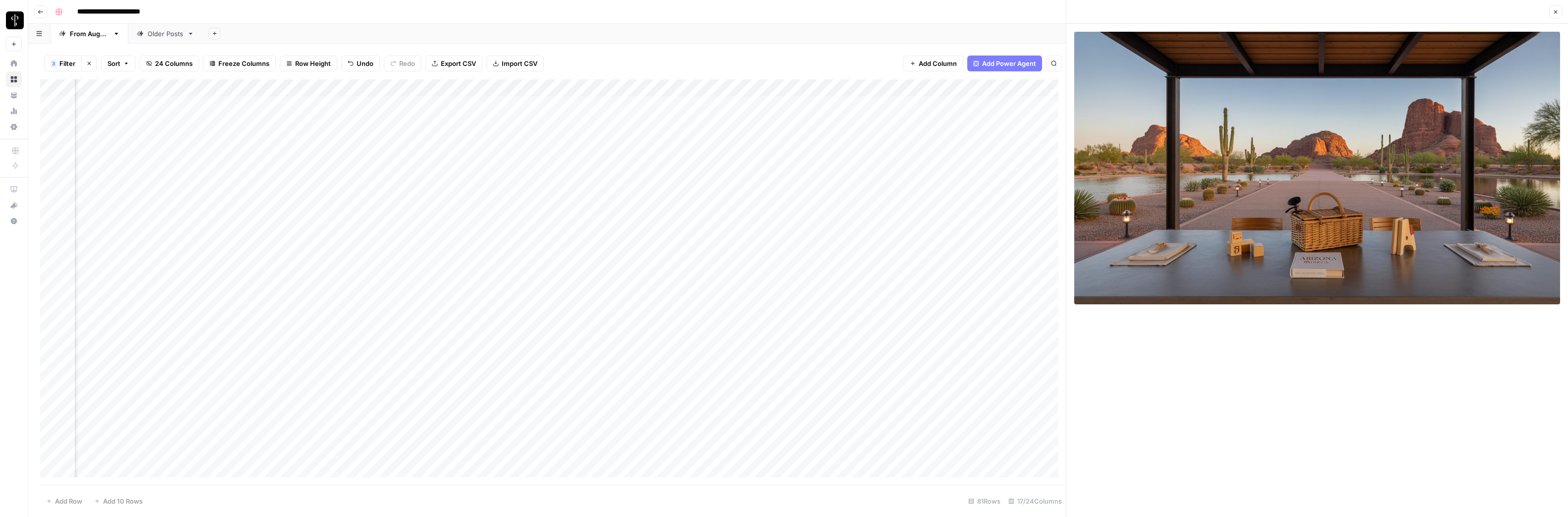
click at [950, 114] on div "Add Column" at bounding box center [552, 282] width 1025 height 405
click at [966, 190] on button "Do Not Post" at bounding box center [968, 189] width 43 height 12
click at [886, 113] on div "Add Column" at bounding box center [552, 282] width 1025 height 405
click at [355, 130] on div "Add Column" at bounding box center [552, 282] width 1025 height 405
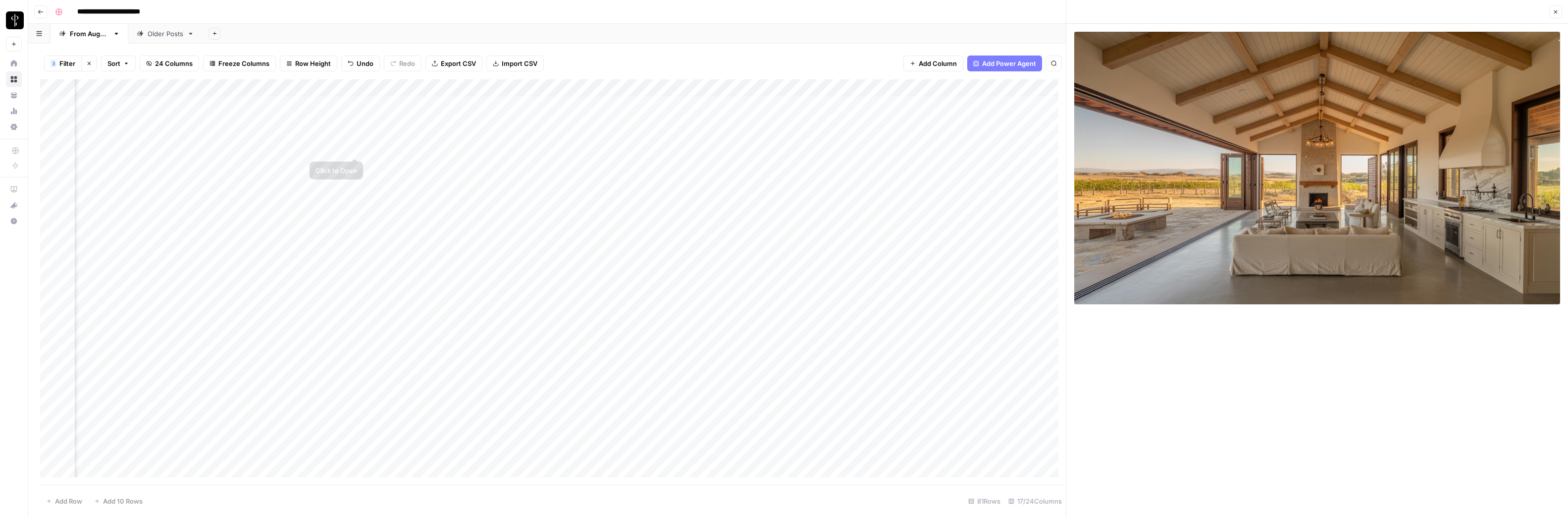
click at [356, 147] on div "Add Column" at bounding box center [552, 282] width 1025 height 405
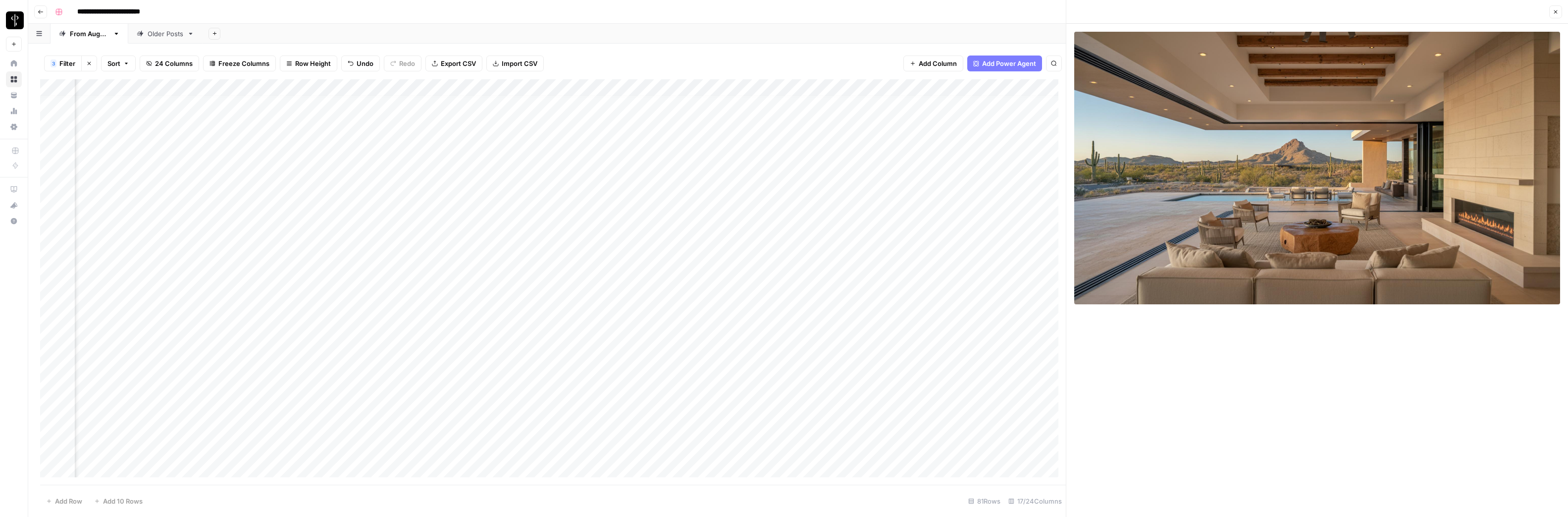
click at [355, 166] on div "Add Column" at bounding box center [552, 282] width 1025 height 405
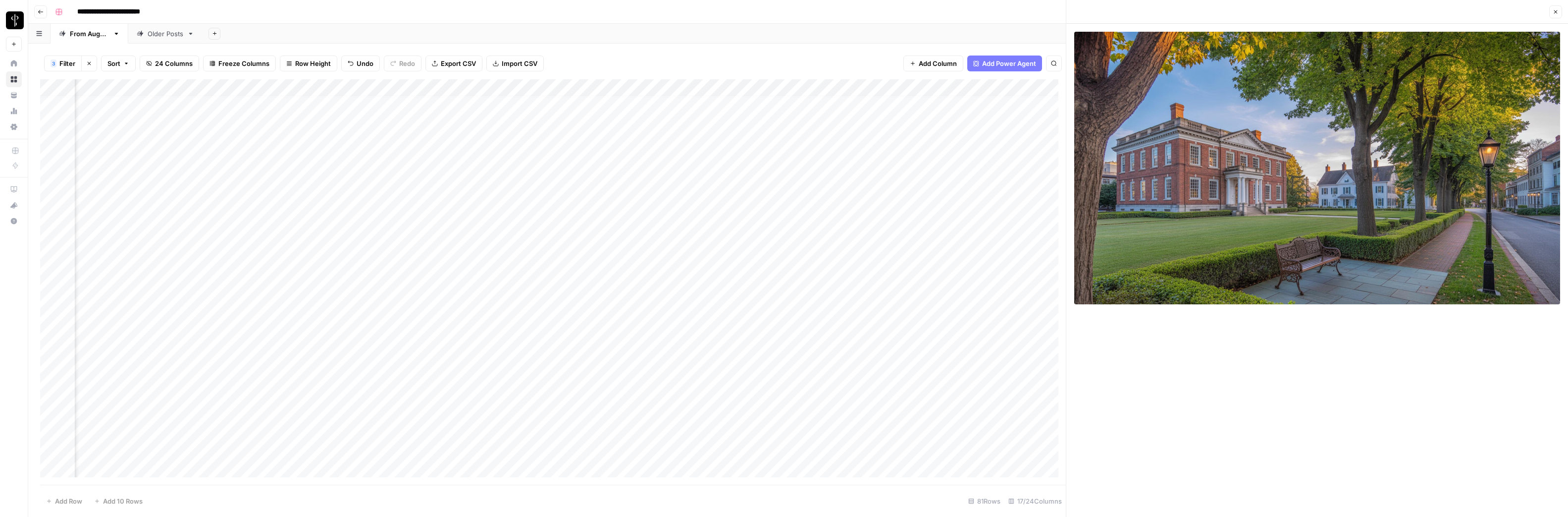
click at [355, 181] on div "Add Column" at bounding box center [552, 282] width 1025 height 405
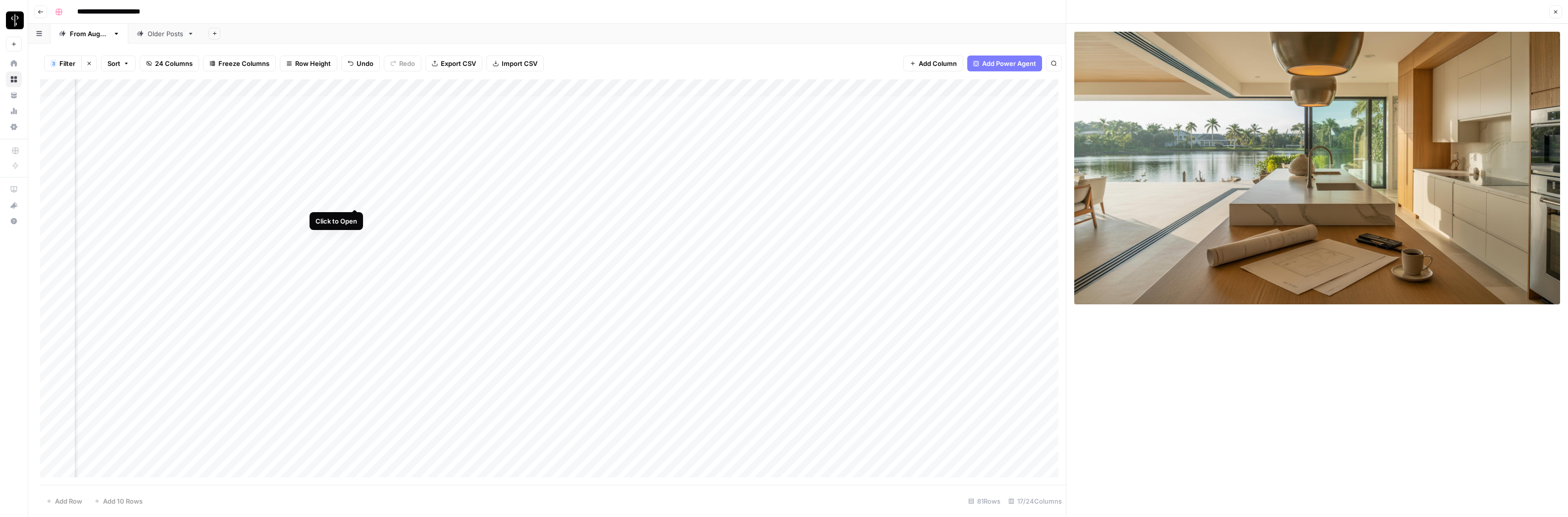
click at [355, 200] on div "Add Column" at bounding box center [552, 282] width 1025 height 405
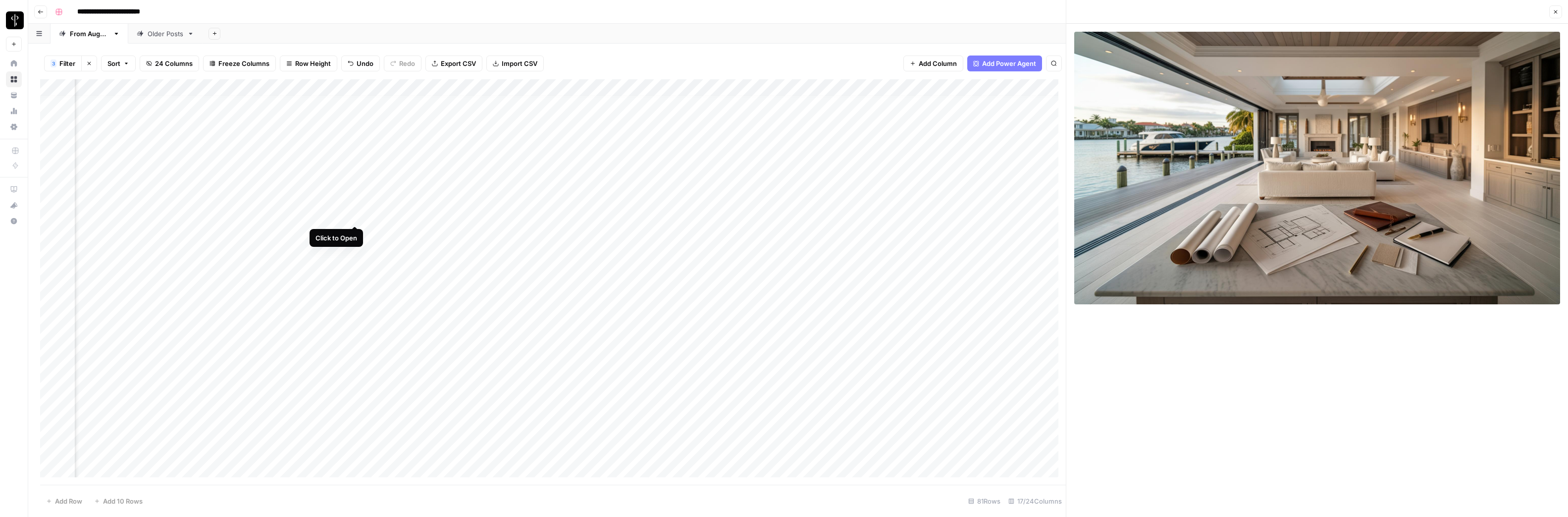
click at [355, 214] on div "Add Column" at bounding box center [552, 282] width 1025 height 405
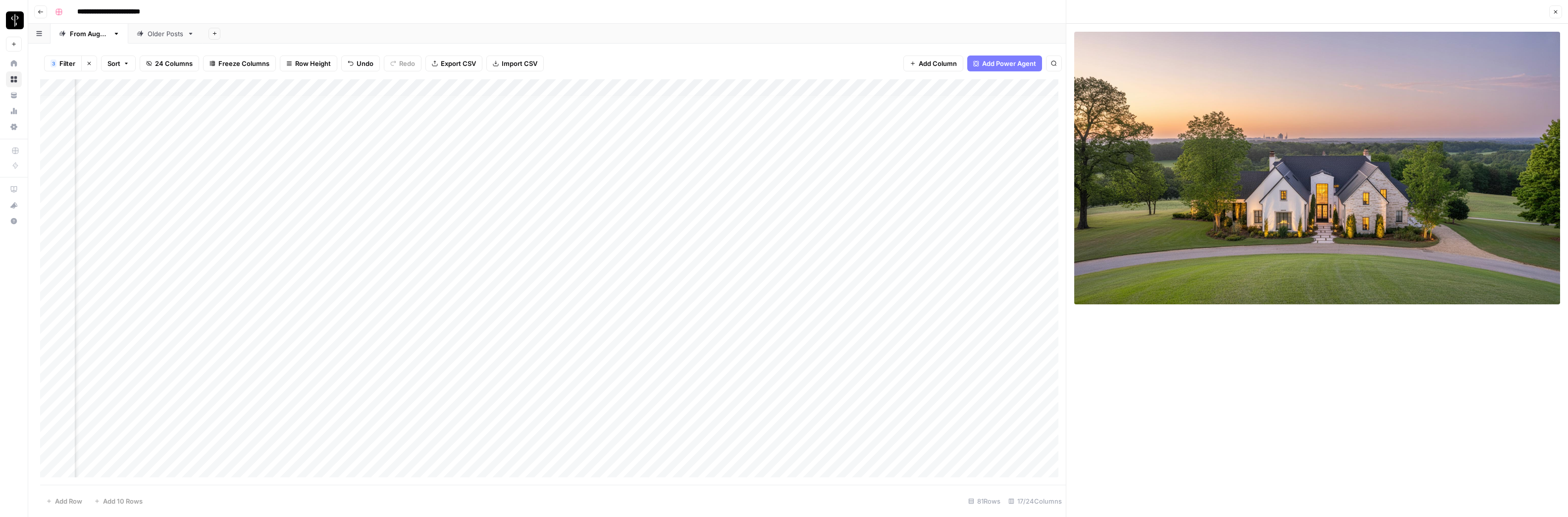
click at [355, 232] on div "Add Column" at bounding box center [552, 282] width 1025 height 405
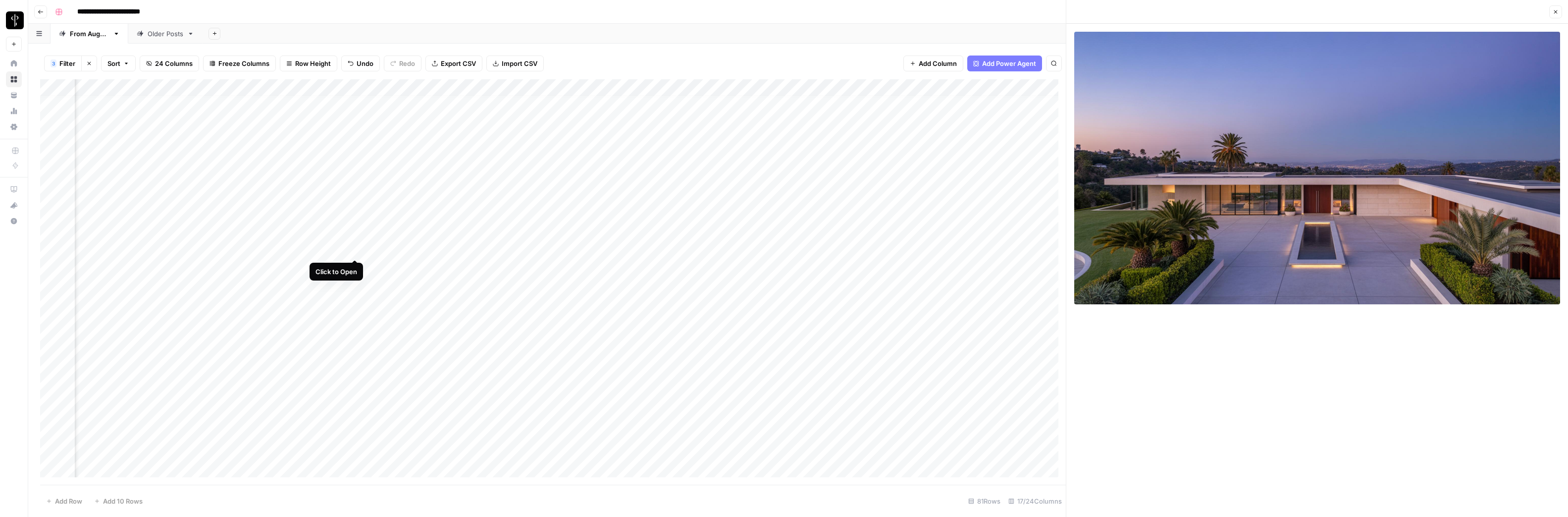
click at [355, 249] on div "Add Column" at bounding box center [552, 282] width 1025 height 405
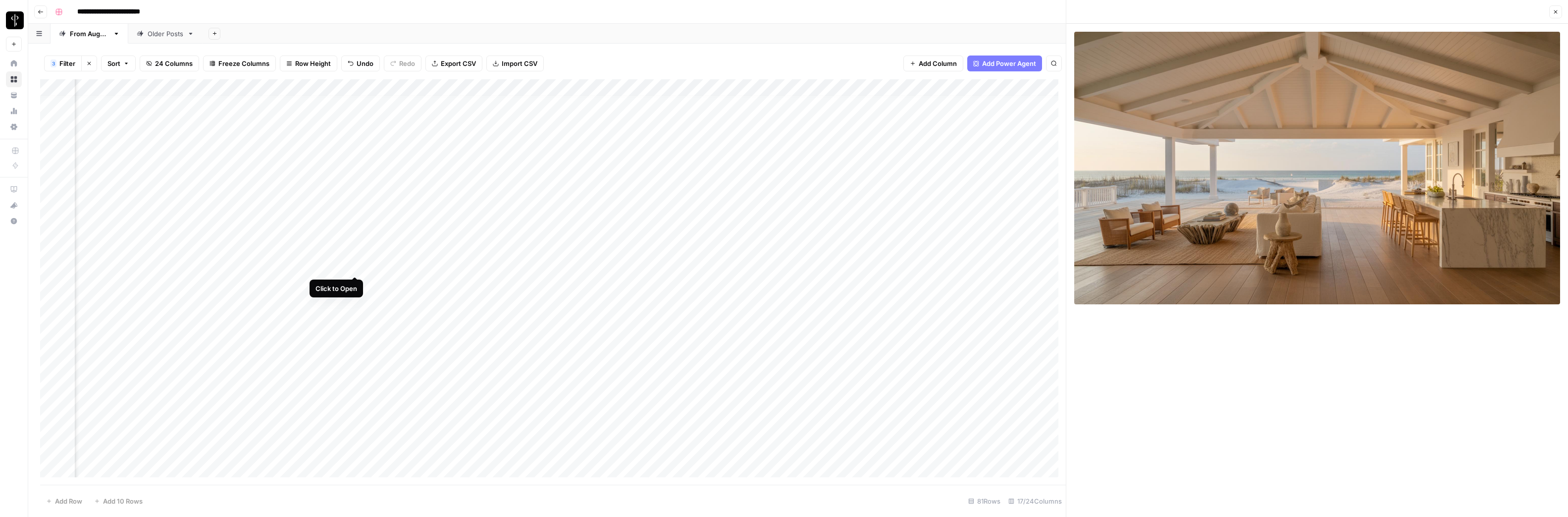
click at [352, 265] on div "Add Column" at bounding box center [552, 282] width 1025 height 405
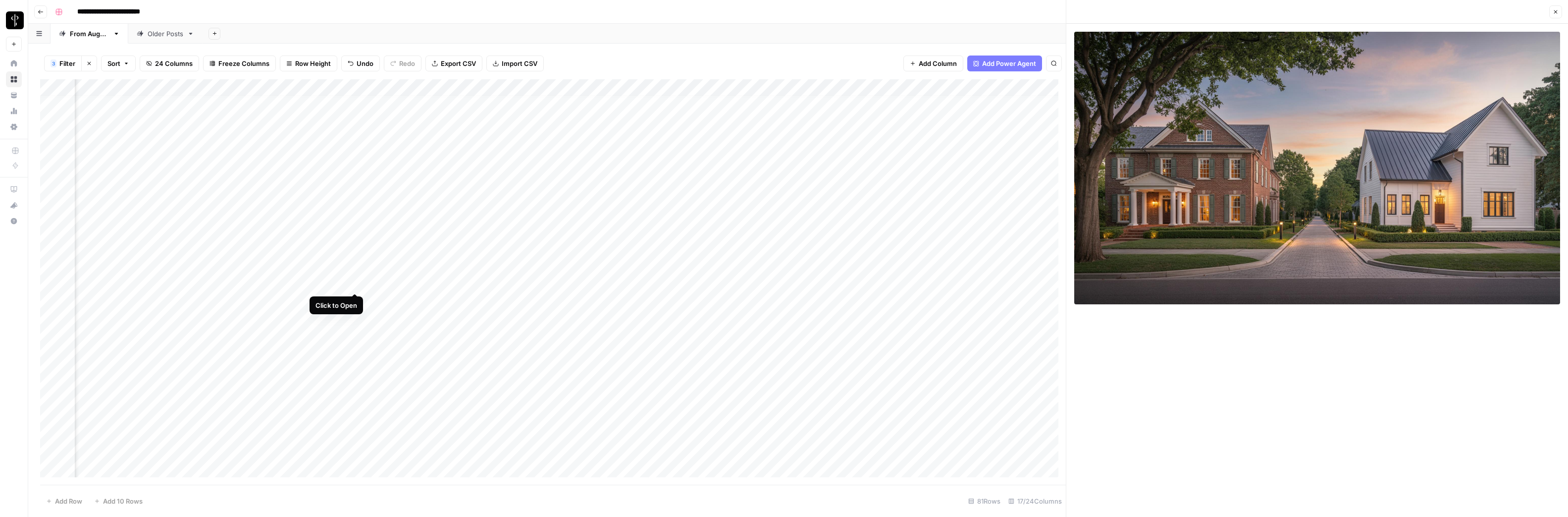
click at [352, 283] on div "Add Column" at bounding box center [552, 282] width 1025 height 405
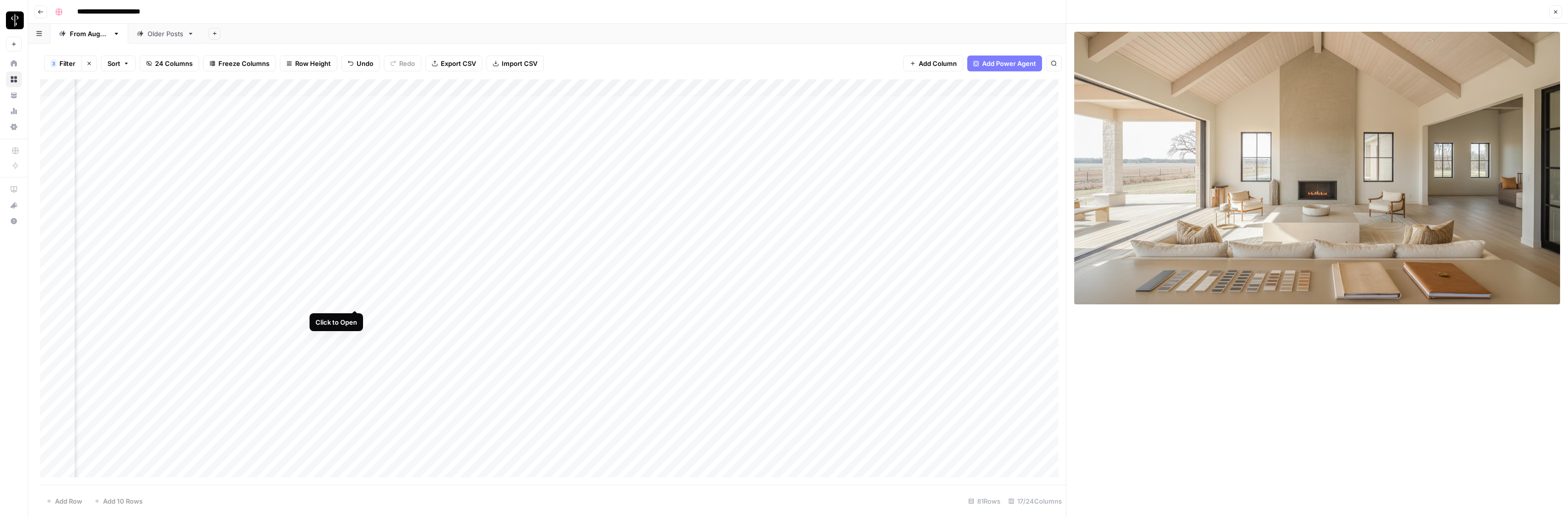
click at [358, 299] on div "Add Column" at bounding box center [552, 282] width 1025 height 405
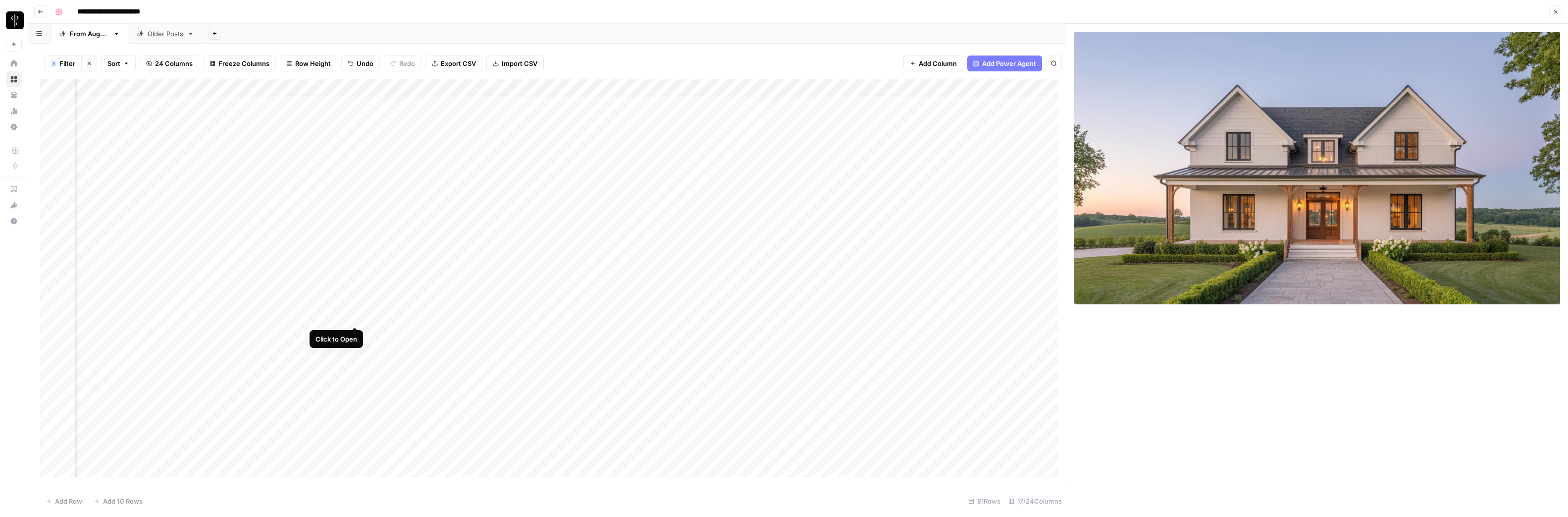
click at [354, 316] on div "Add Column" at bounding box center [552, 282] width 1025 height 405
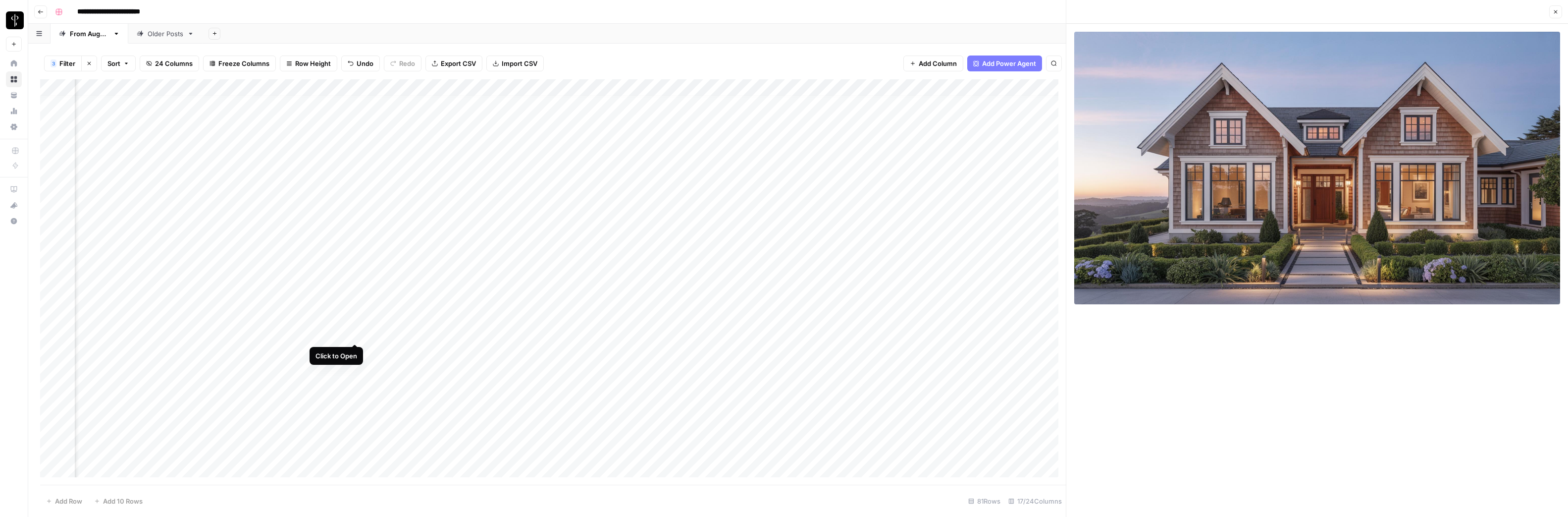
click at [356, 335] on div "Add Column" at bounding box center [552, 282] width 1025 height 405
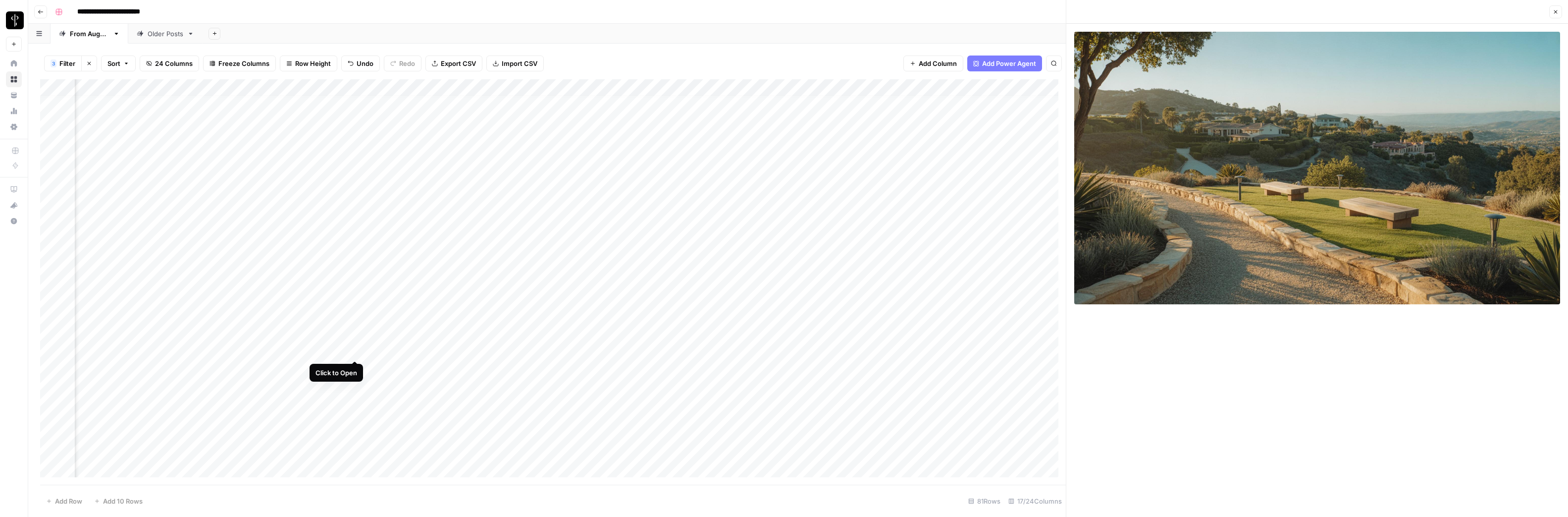
click at [355, 351] on div "Add Column" at bounding box center [552, 282] width 1025 height 405
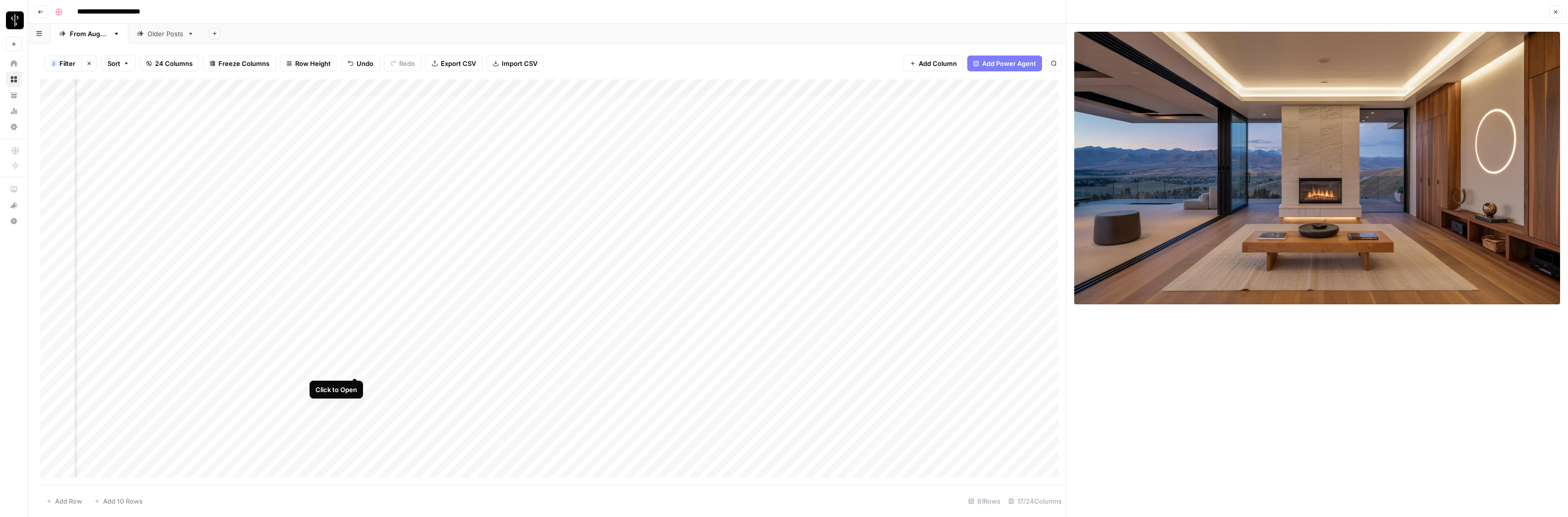
click at [355, 367] on div "Add Column" at bounding box center [552, 282] width 1025 height 405
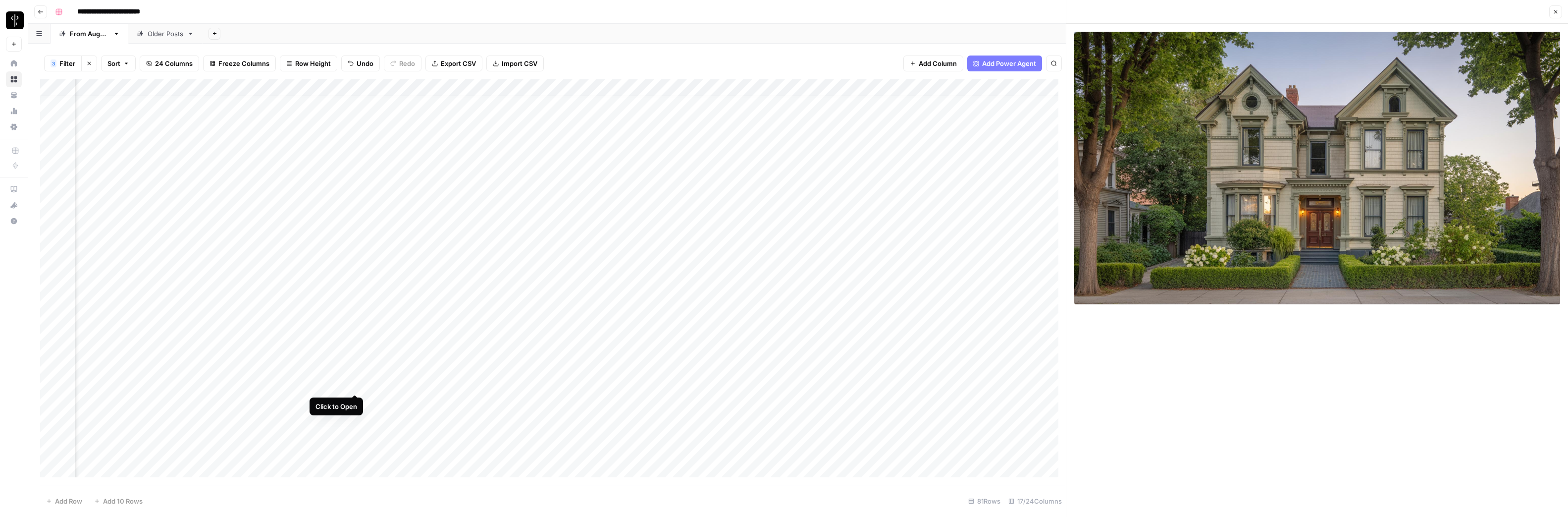
click at [356, 384] on div "Add Column" at bounding box center [552, 282] width 1025 height 405
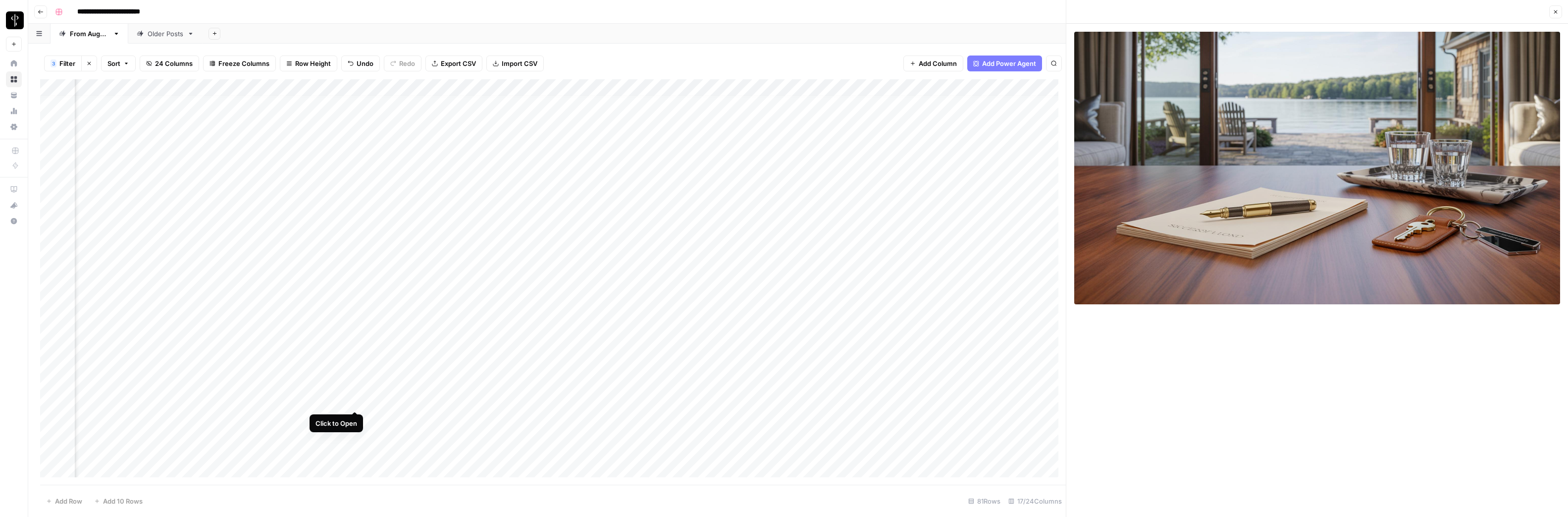
click at [355, 401] on div "Add Column" at bounding box center [552, 282] width 1025 height 405
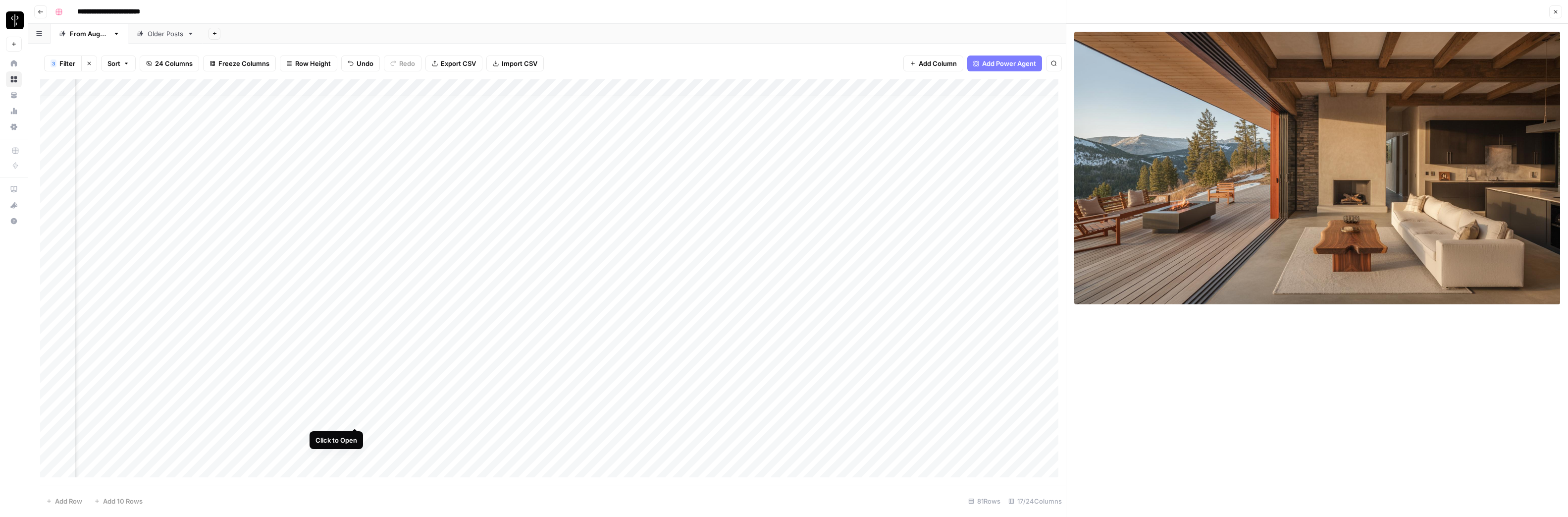
click at [359, 417] on div "Add Column" at bounding box center [552, 282] width 1025 height 405
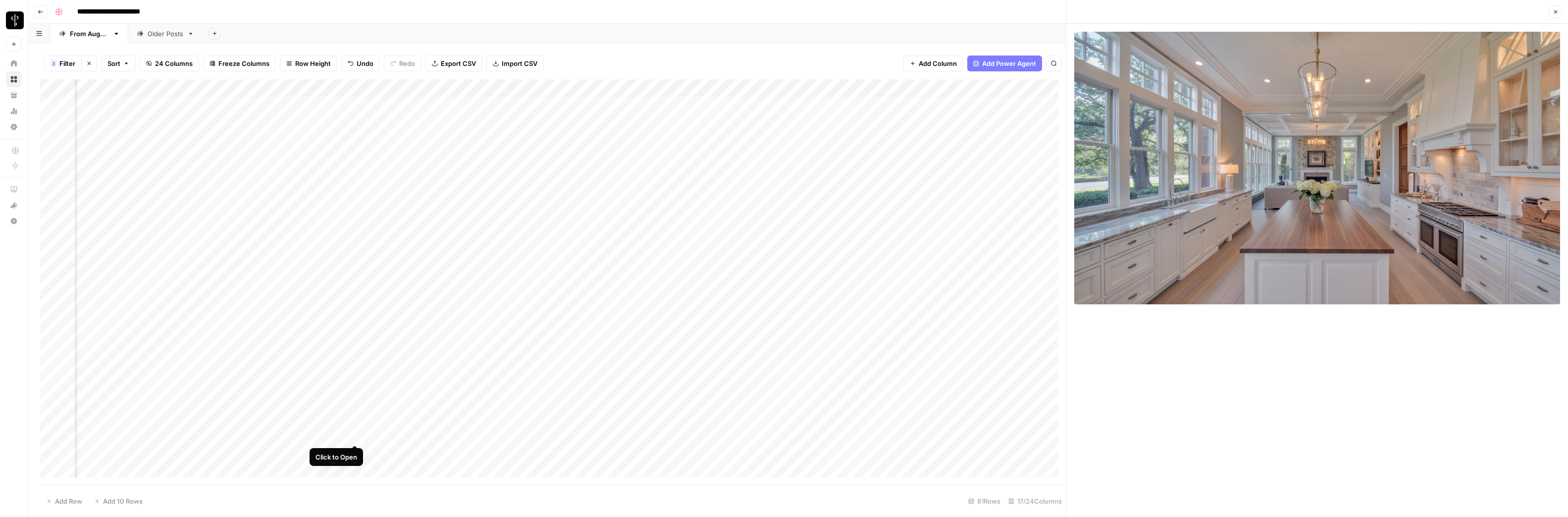
click at [357, 435] on div "Add Column" at bounding box center [552, 282] width 1025 height 405
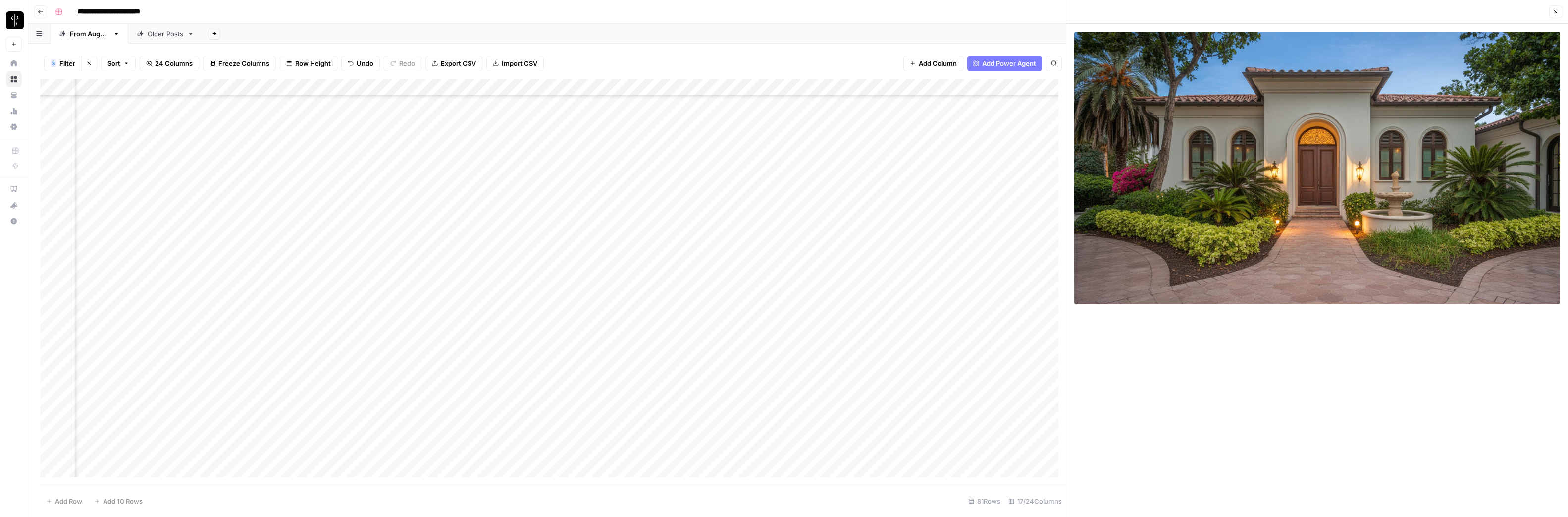
scroll to position [153, 409]
click at [356, 305] on div "Add Column" at bounding box center [552, 282] width 1025 height 405
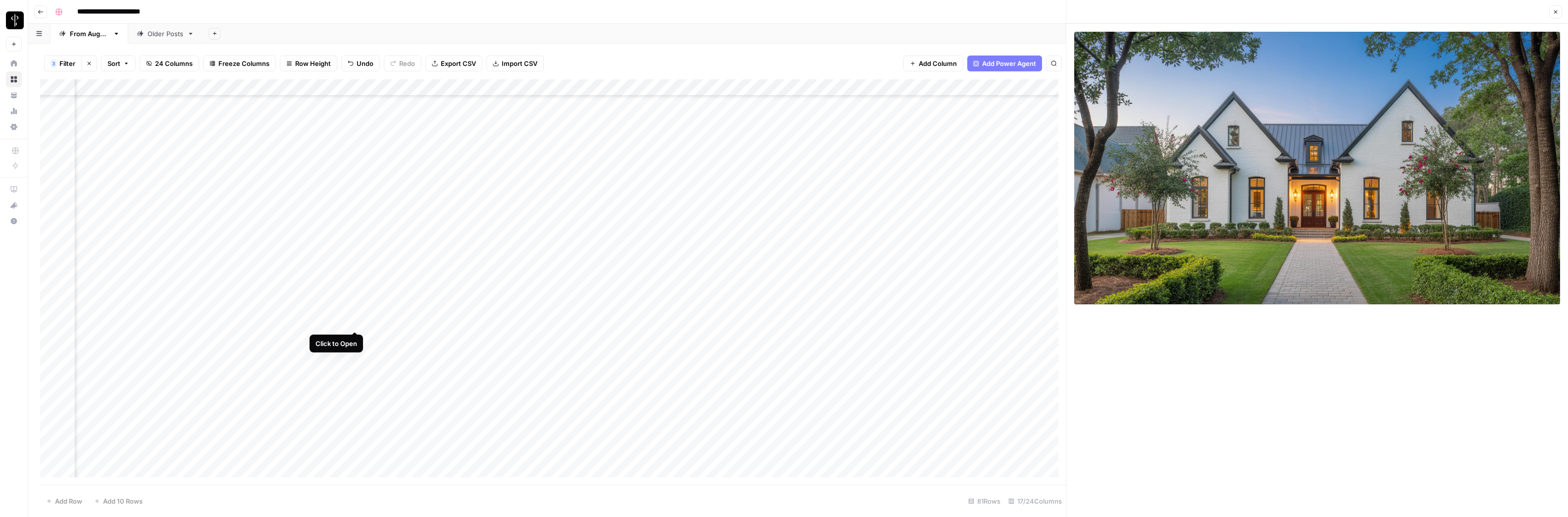
click at [355, 322] on div "Add Column" at bounding box center [552, 282] width 1025 height 405
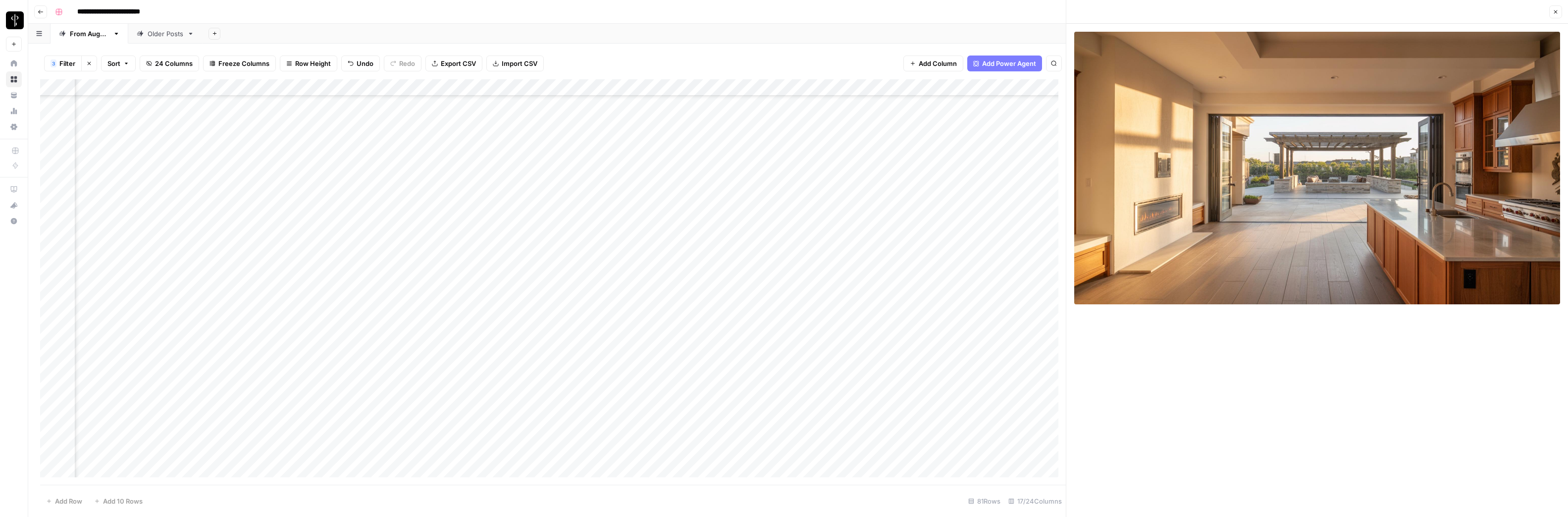
click at [356, 338] on div "Add Column" at bounding box center [552, 282] width 1025 height 405
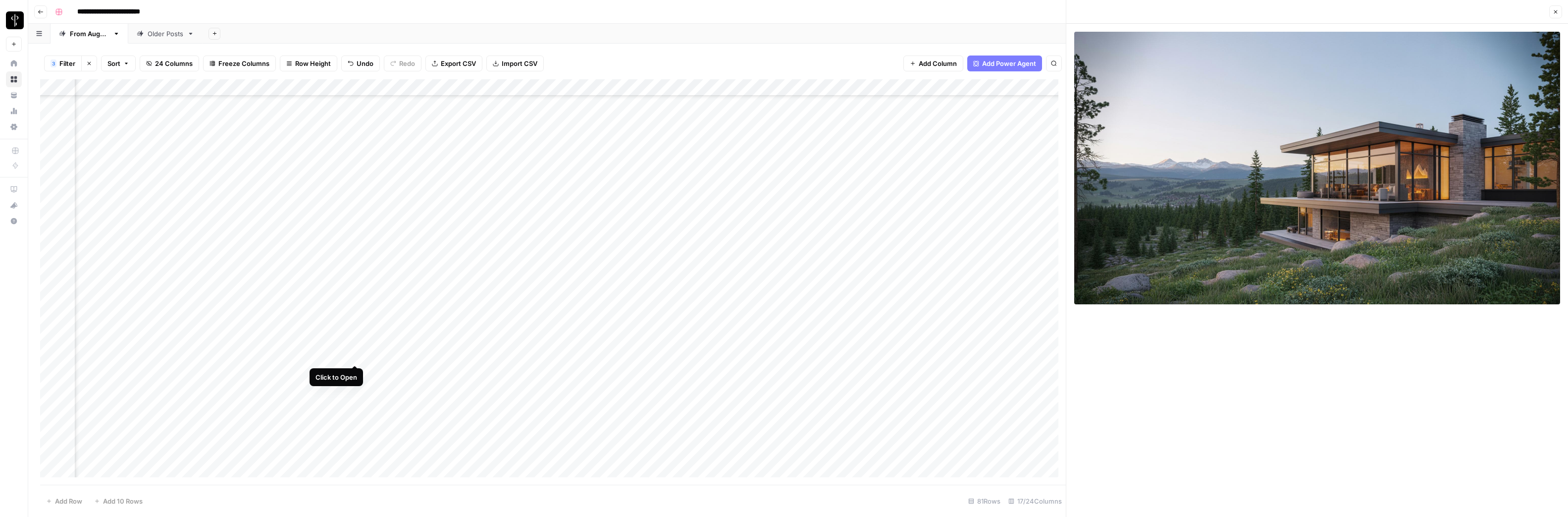
click at [356, 354] on div "Add Column" at bounding box center [552, 282] width 1025 height 405
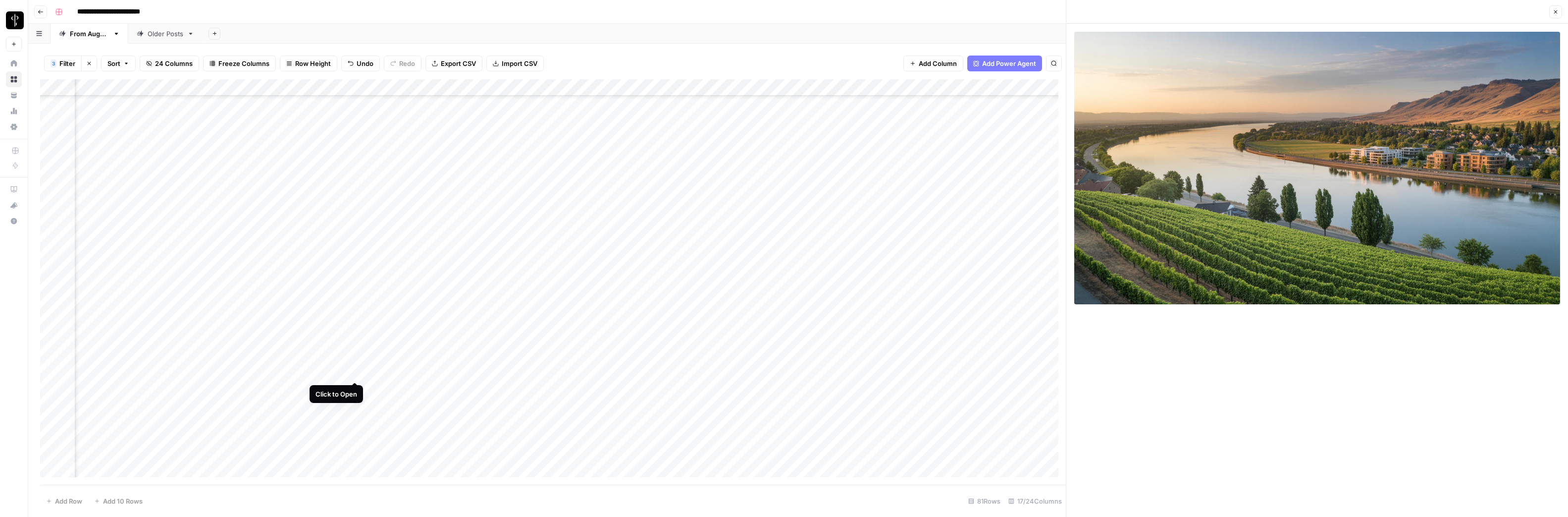
click at [356, 373] on div "Add Column" at bounding box center [552, 282] width 1025 height 405
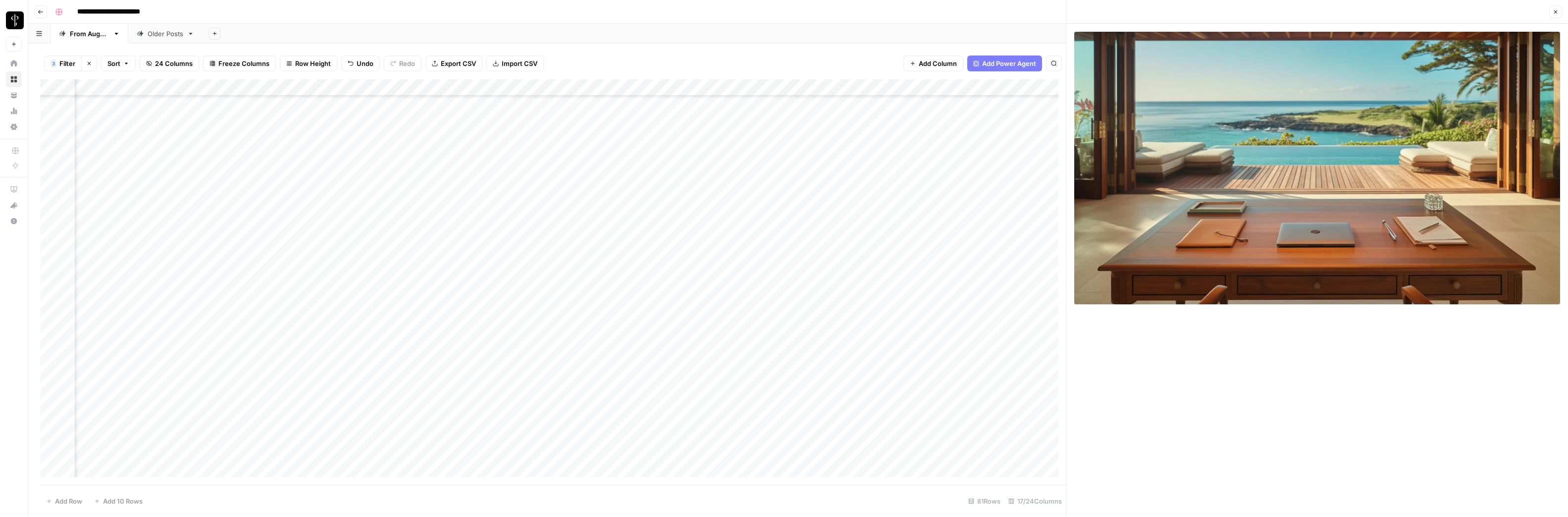
click at [356, 389] on div "Add Column" at bounding box center [552, 282] width 1025 height 405
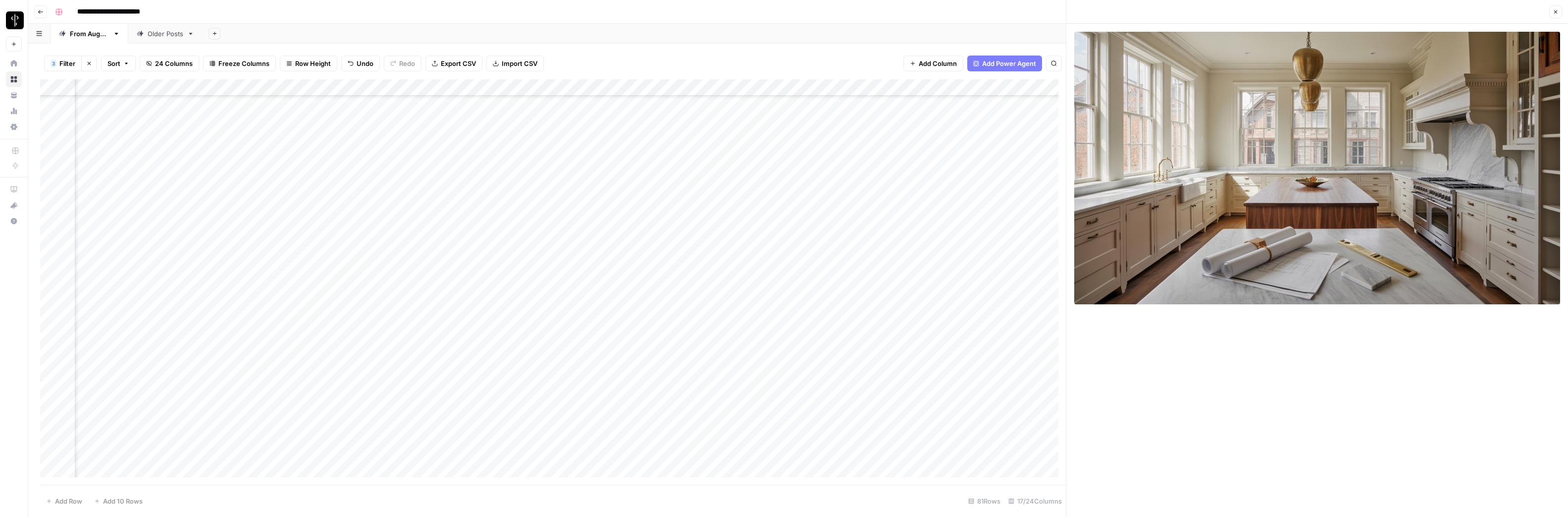
click at [355, 405] on div "Add Column" at bounding box center [552, 282] width 1025 height 405
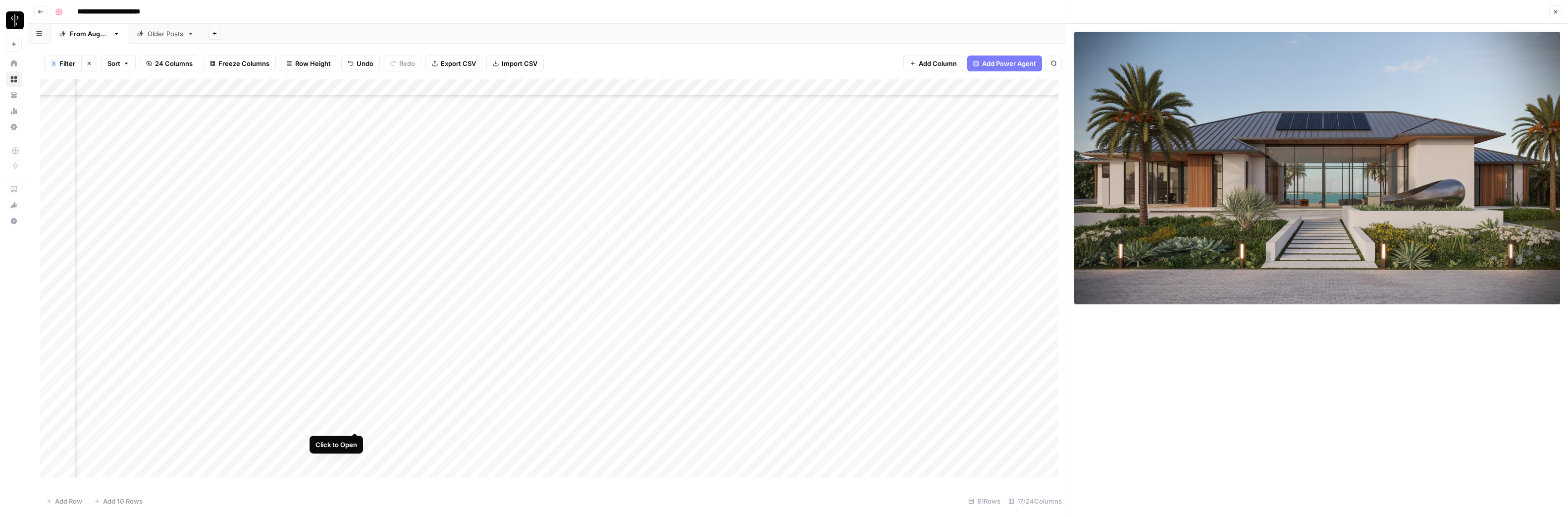
click at [354, 421] on div "Add Column" at bounding box center [552, 282] width 1025 height 405
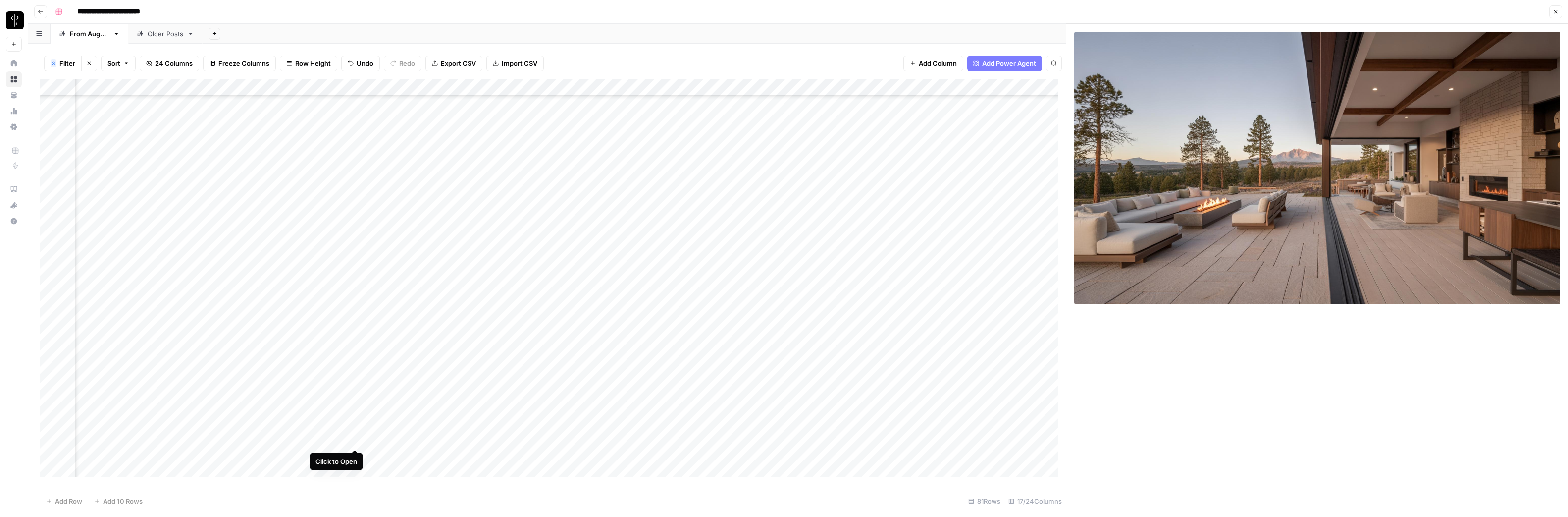
click at [355, 438] on div "Add Column" at bounding box center [552, 282] width 1025 height 405
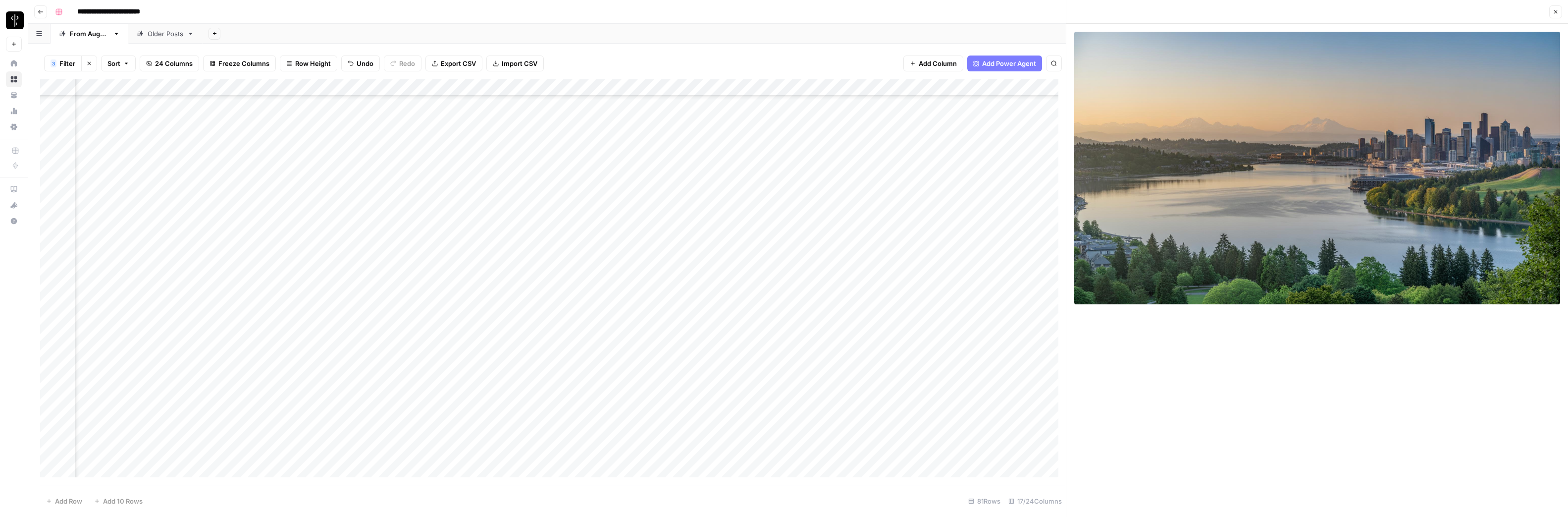
scroll to position [220, 409]
click at [359, 389] on div "Add Column" at bounding box center [552, 282] width 1025 height 405
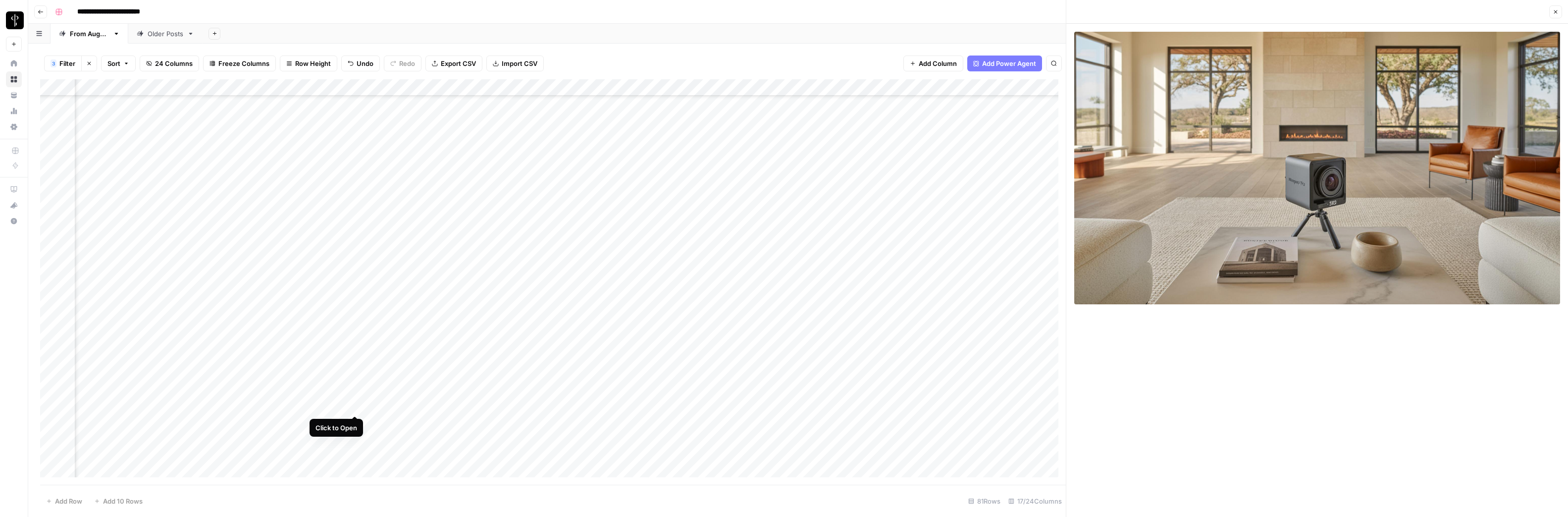
click at [356, 406] on div "Add Column" at bounding box center [552, 282] width 1025 height 405
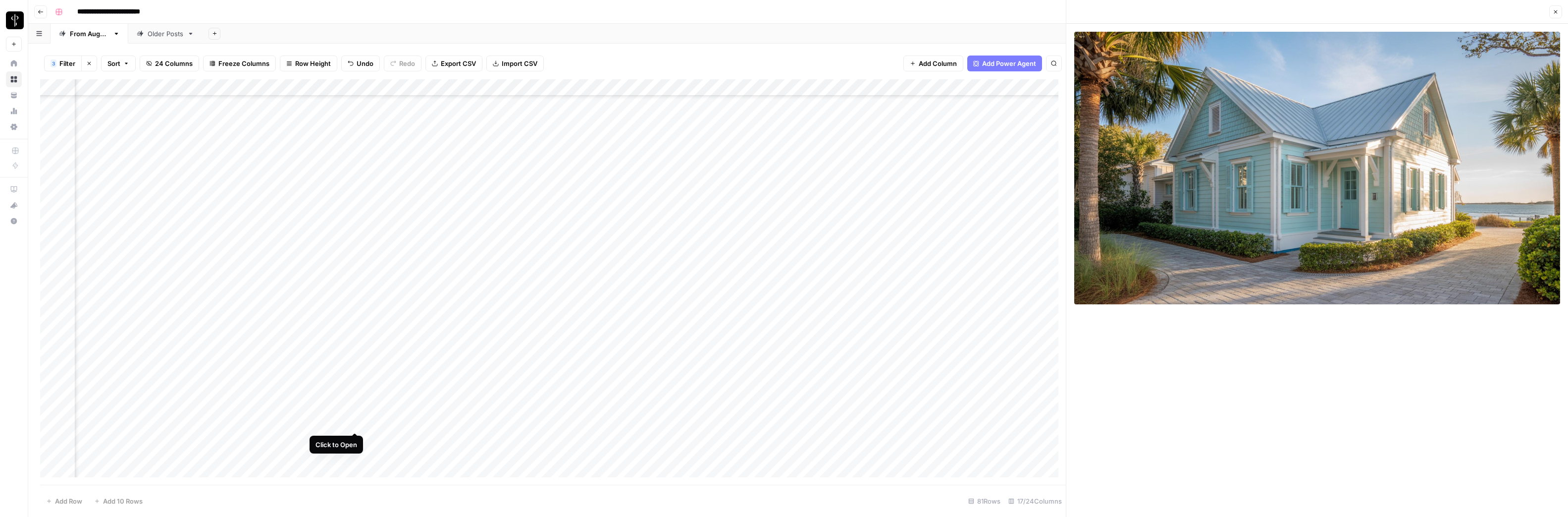
click at [352, 421] on div "Add Column" at bounding box center [552, 282] width 1025 height 405
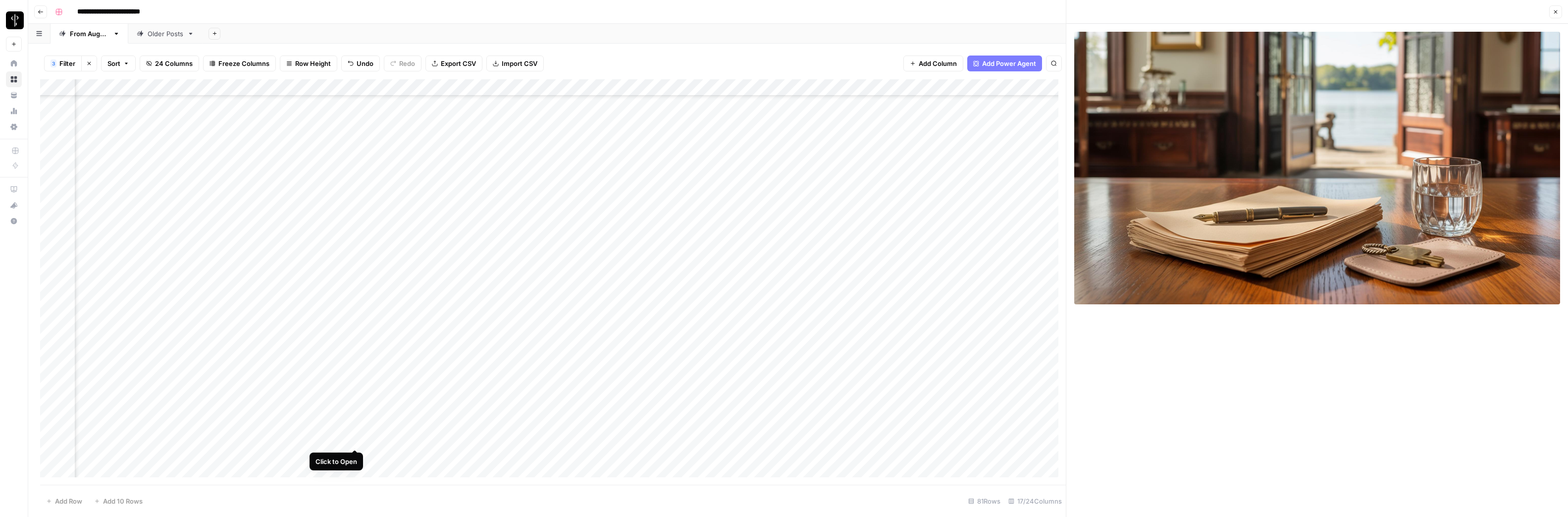
click at [355, 438] on div "Add Column" at bounding box center [552, 282] width 1025 height 405
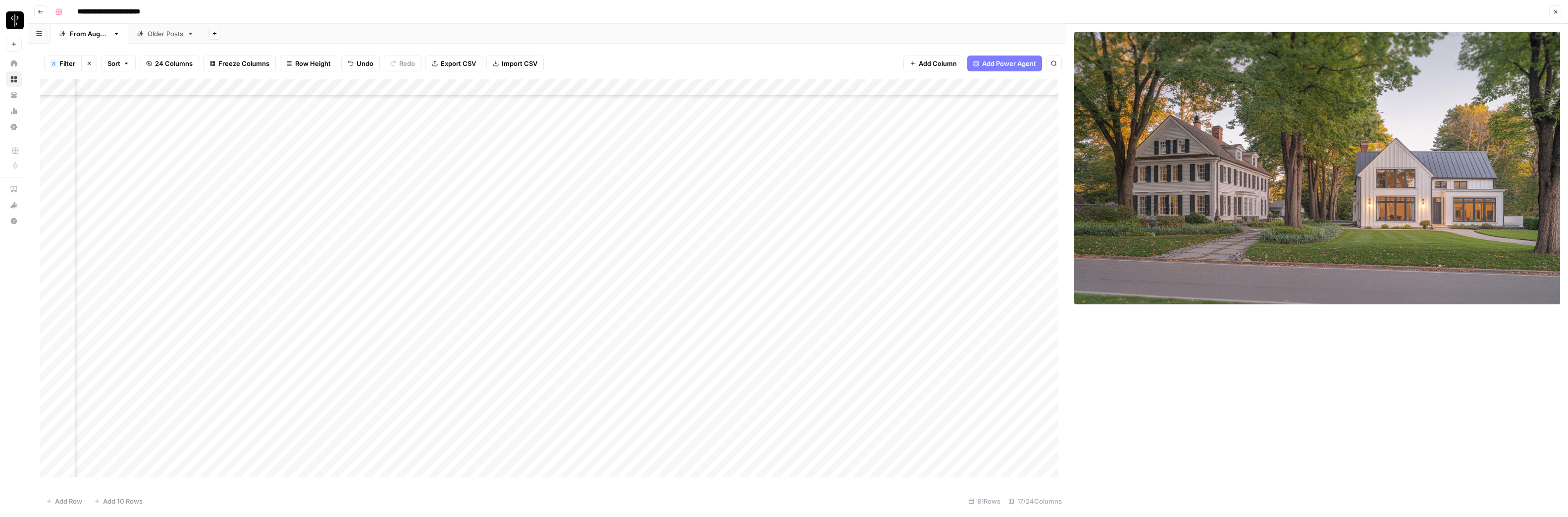
scroll to position [265, 409]
click at [355, 413] on div "Add Column" at bounding box center [552, 282] width 1025 height 405
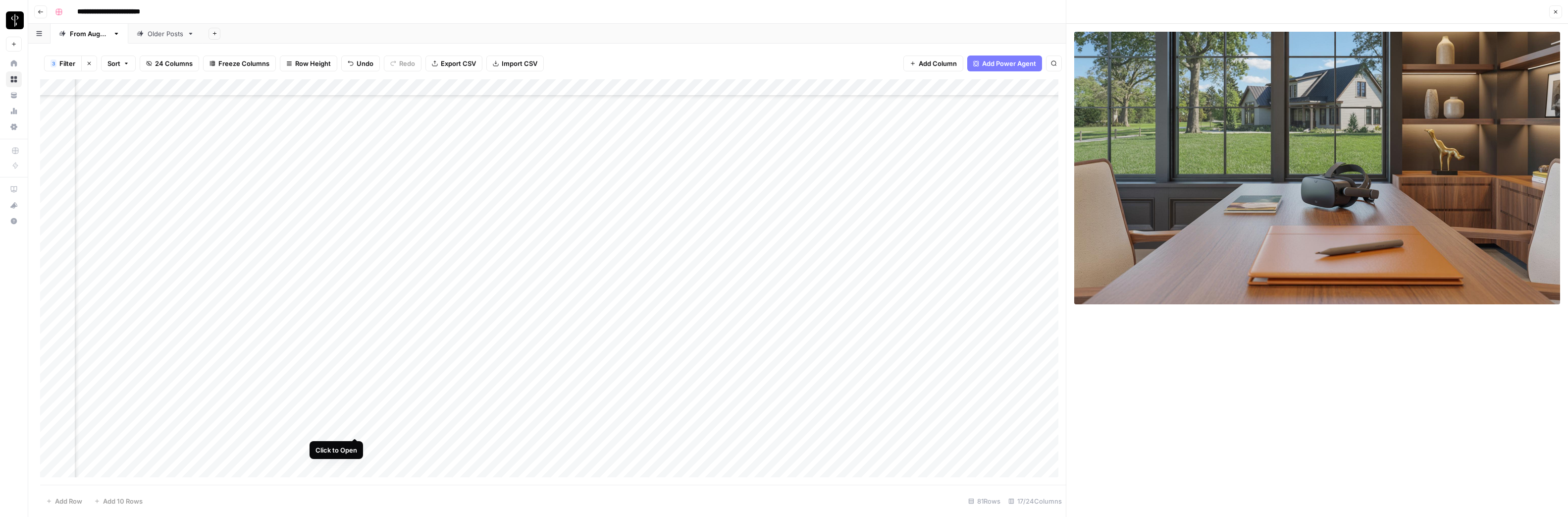
click at [356, 428] on div "Add Column" at bounding box center [552, 282] width 1025 height 405
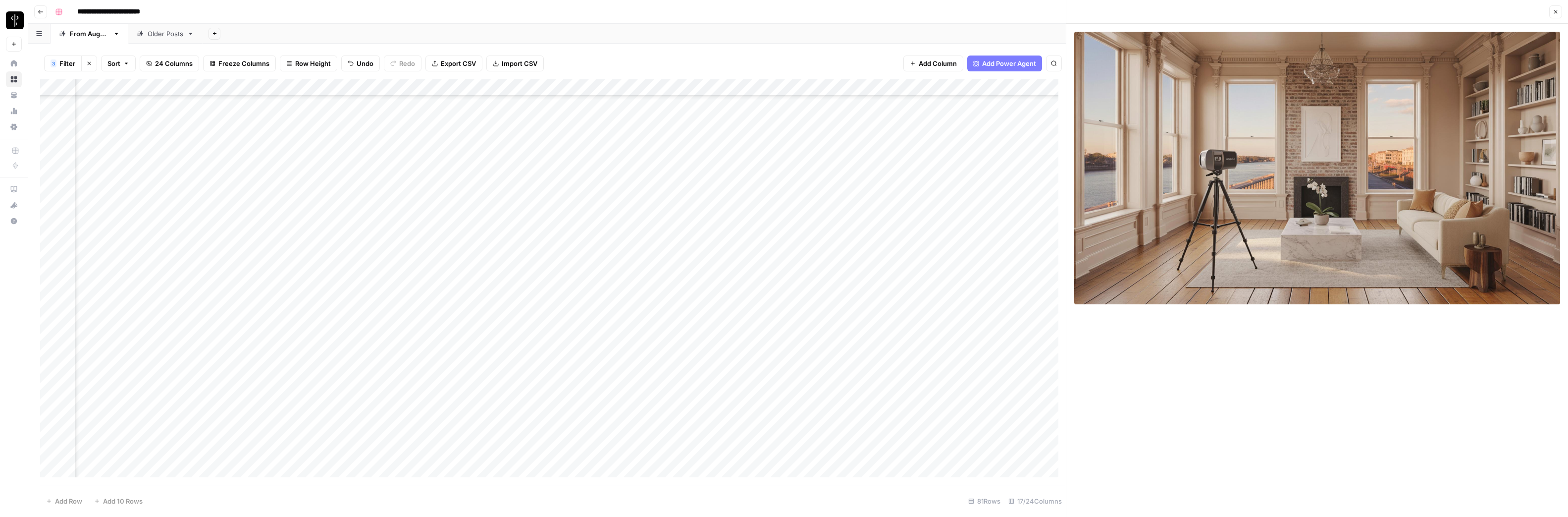
scroll to position [355, 409]
click at [353, 306] on div "Add Column" at bounding box center [552, 282] width 1025 height 405
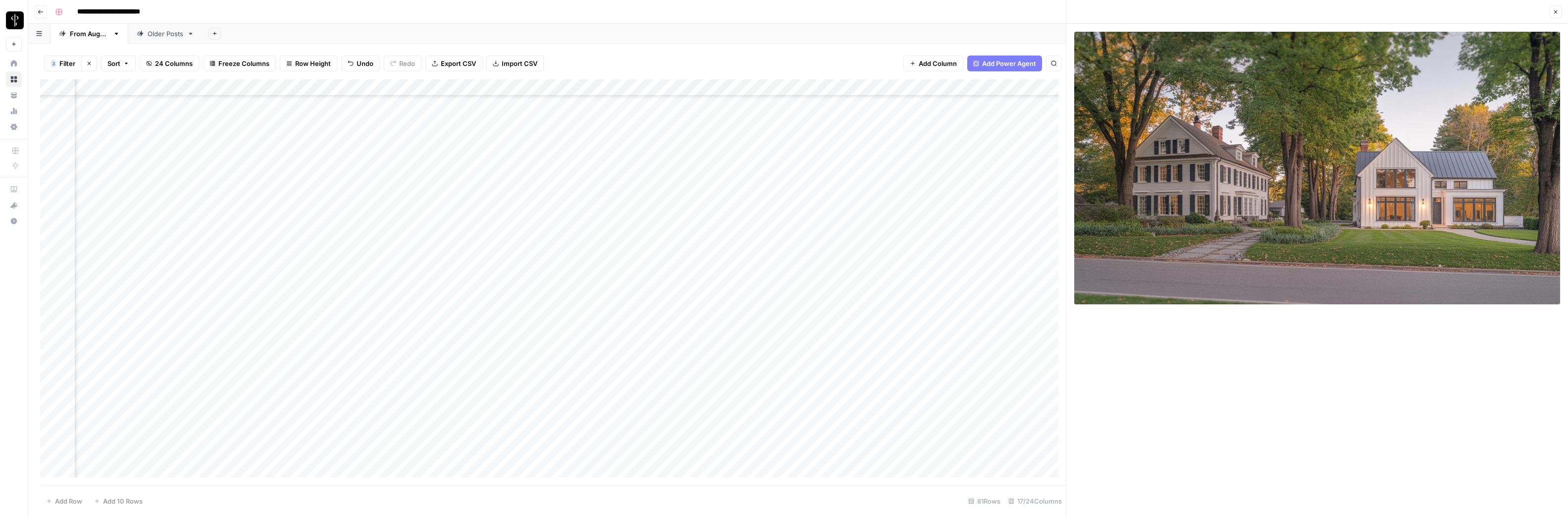
click at [355, 322] on div "Add Column" at bounding box center [552, 282] width 1025 height 405
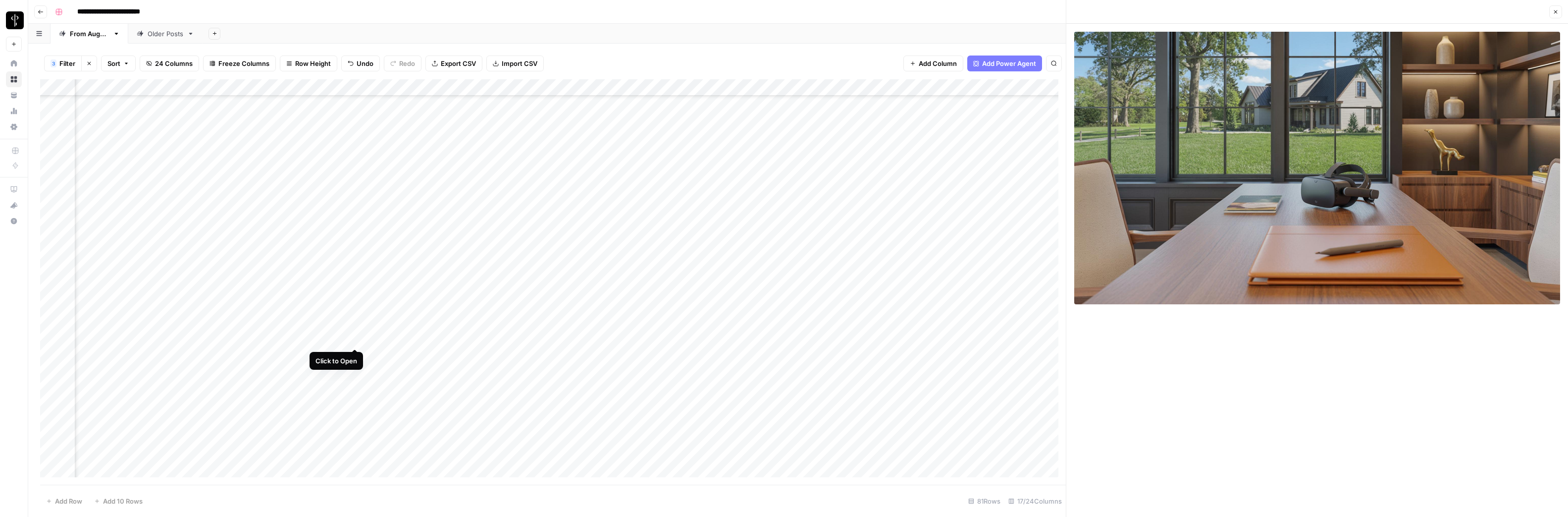
click at [356, 336] on div "Add Column" at bounding box center [552, 282] width 1025 height 405
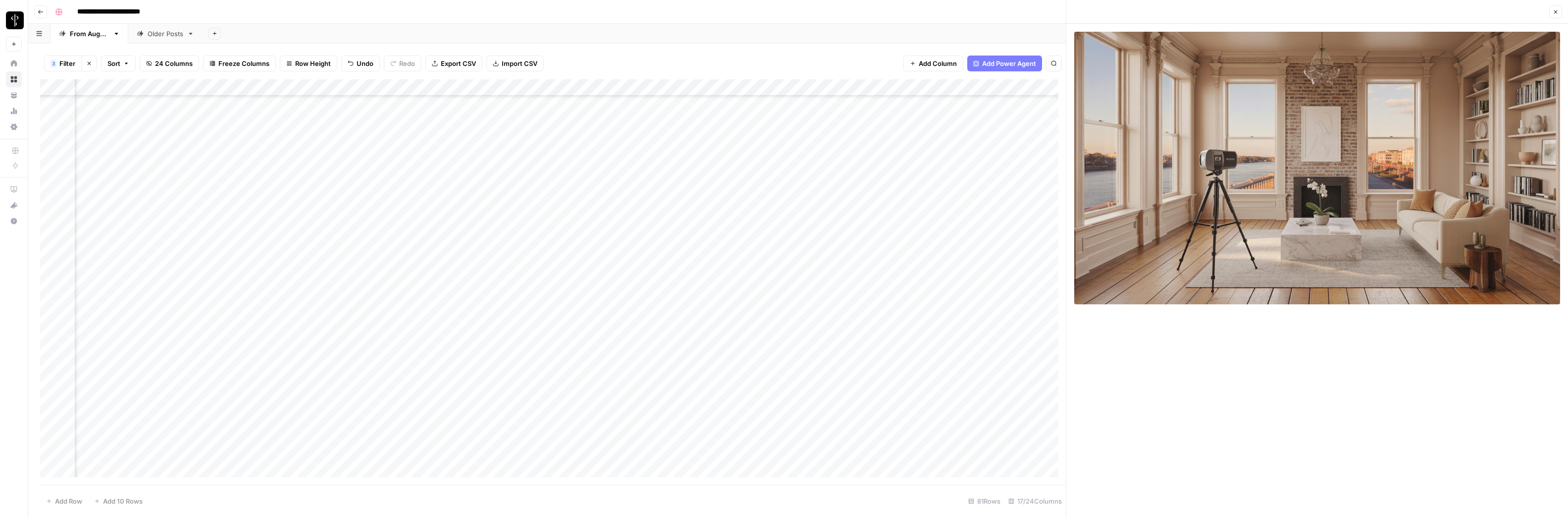
click at [355, 356] on div "Add Column" at bounding box center [552, 282] width 1025 height 405
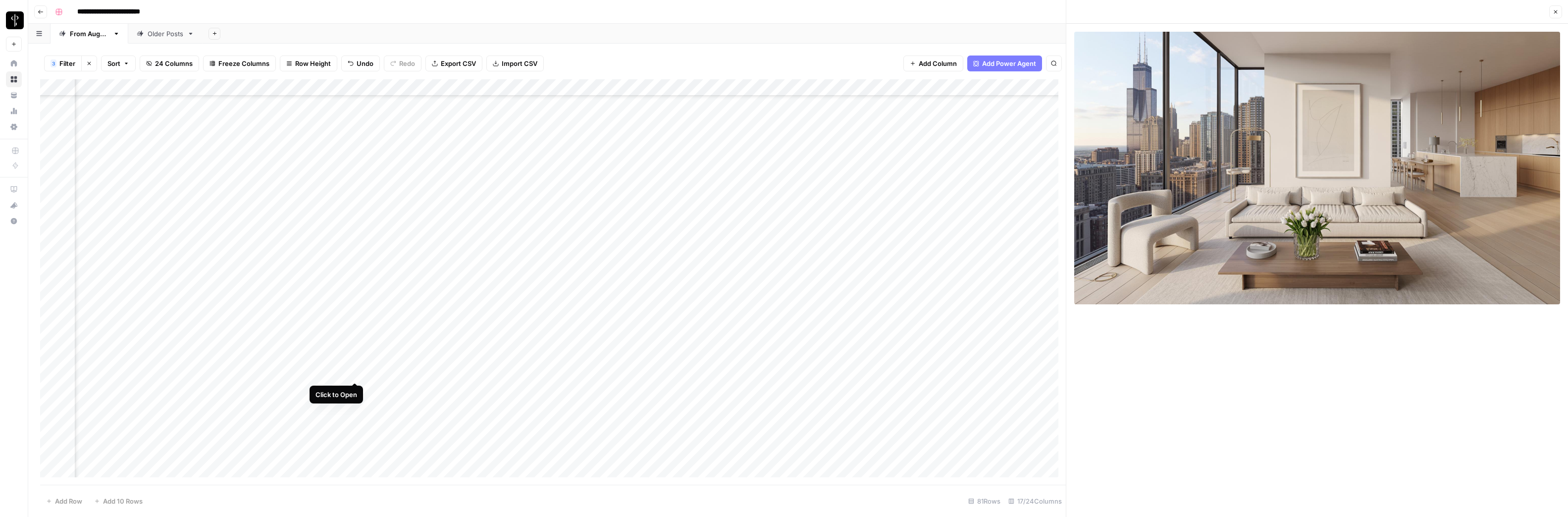
click at [356, 372] on div "Add Column" at bounding box center [552, 282] width 1025 height 405
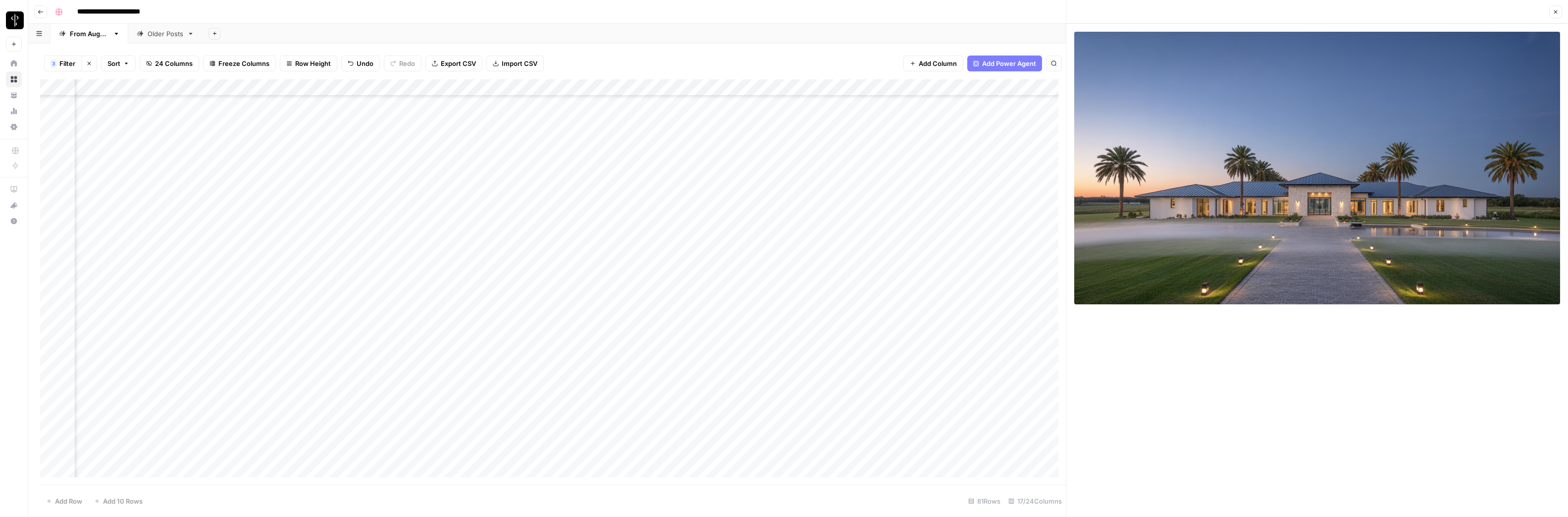
click at [768, 373] on div "Add Column" at bounding box center [552, 282] width 1025 height 405
type textarea "**********"
click at [963, 369] on div "Add Column" at bounding box center [552, 282] width 1025 height 405
click at [961, 373] on div "Add Column" at bounding box center [552, 282] width 1025 height 405
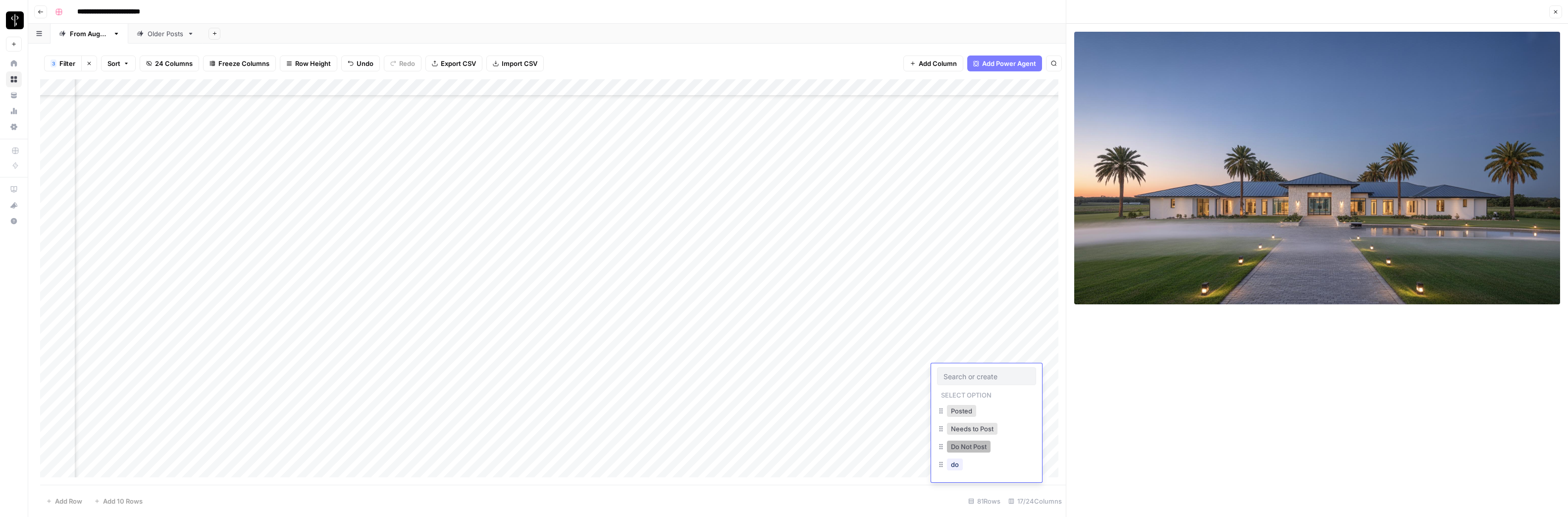
click at [969, 447] on button "Do Not Post" at bounding box center [968, 447] width 43 height 12
click at [886, 373] on div "Add Column" at bounding box center [552, 282] width 1025 height 405
click at [356, 389] on div "Add Column" at bounding box center [552, 282] width 1025 height 405
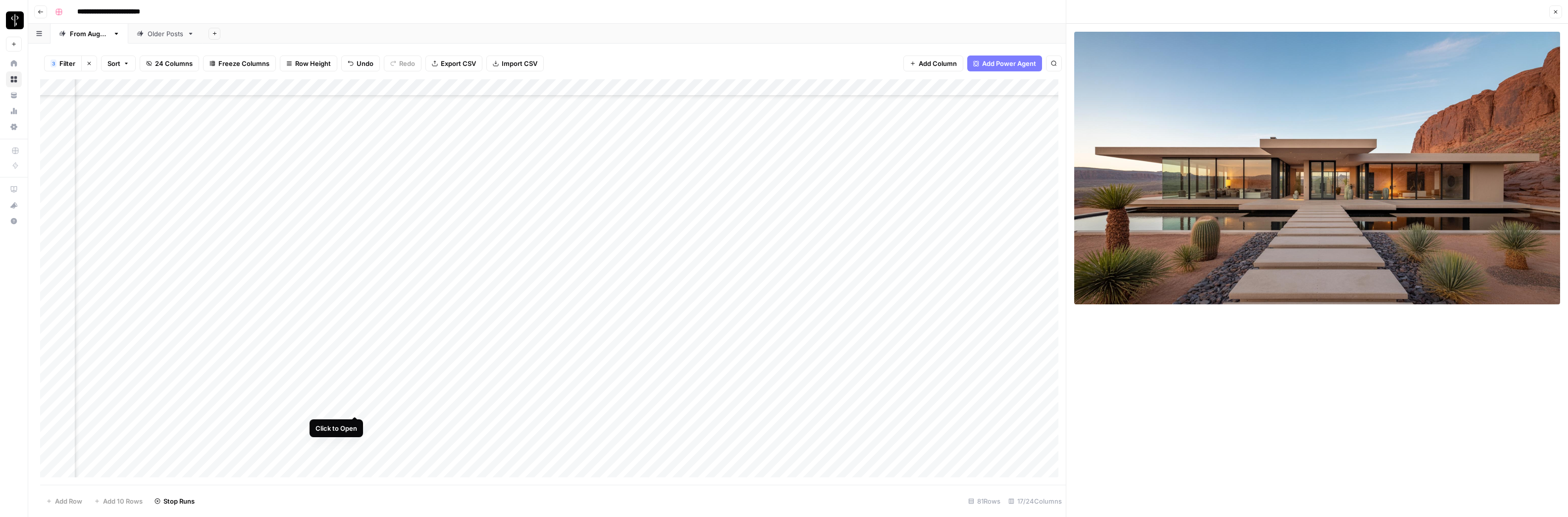
click at [355, 406] on div "Add Column" at bounding box center [552, 282] width 1025 height 405
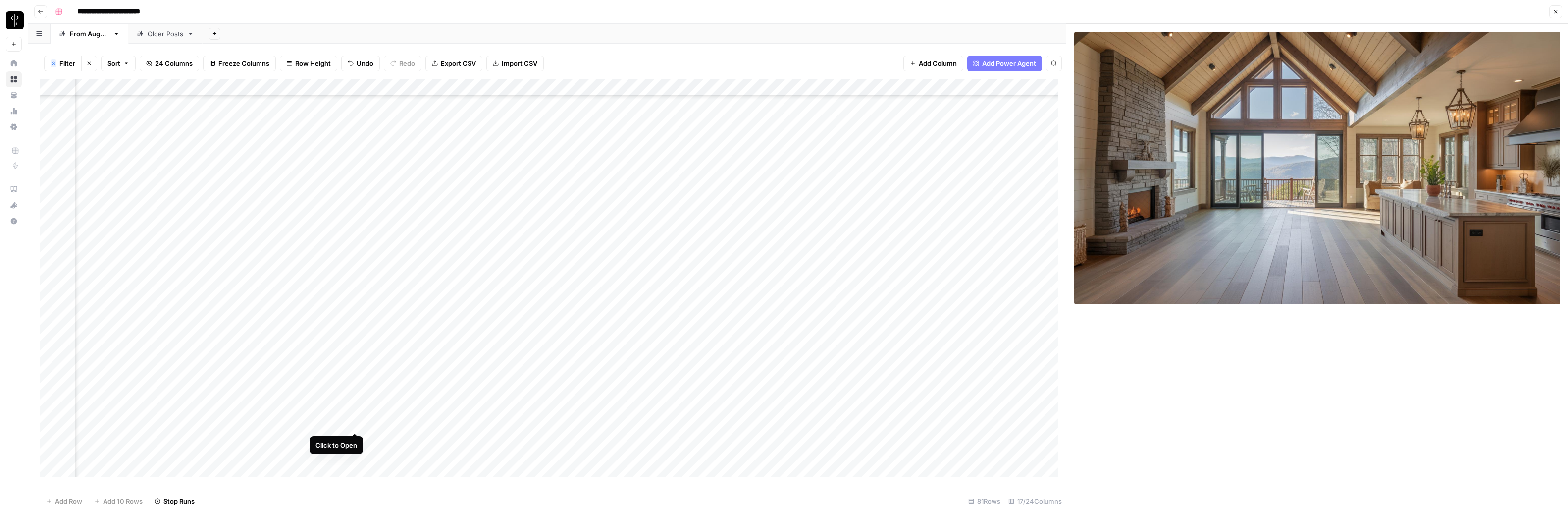
click at [355, 423] on div "Add Column" at bounding box center [552, 282] width 1025 height 405
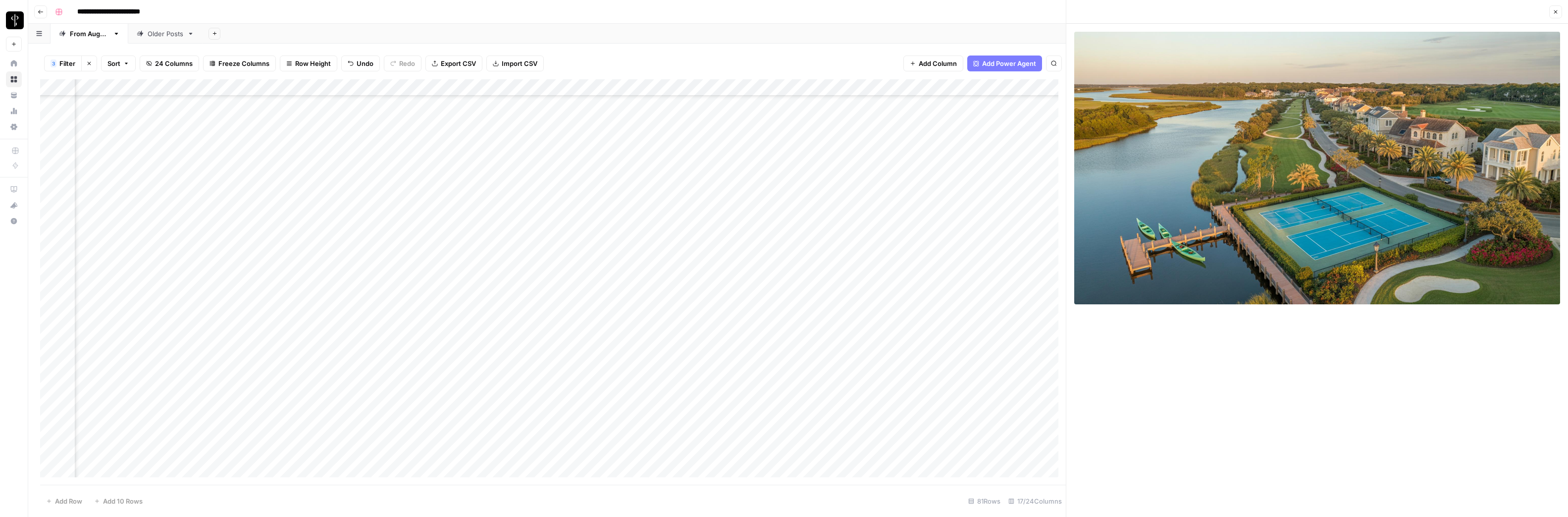
click at [356, 440] on div "Add Column" at bounding box center [552, 282] width 1025 height 405
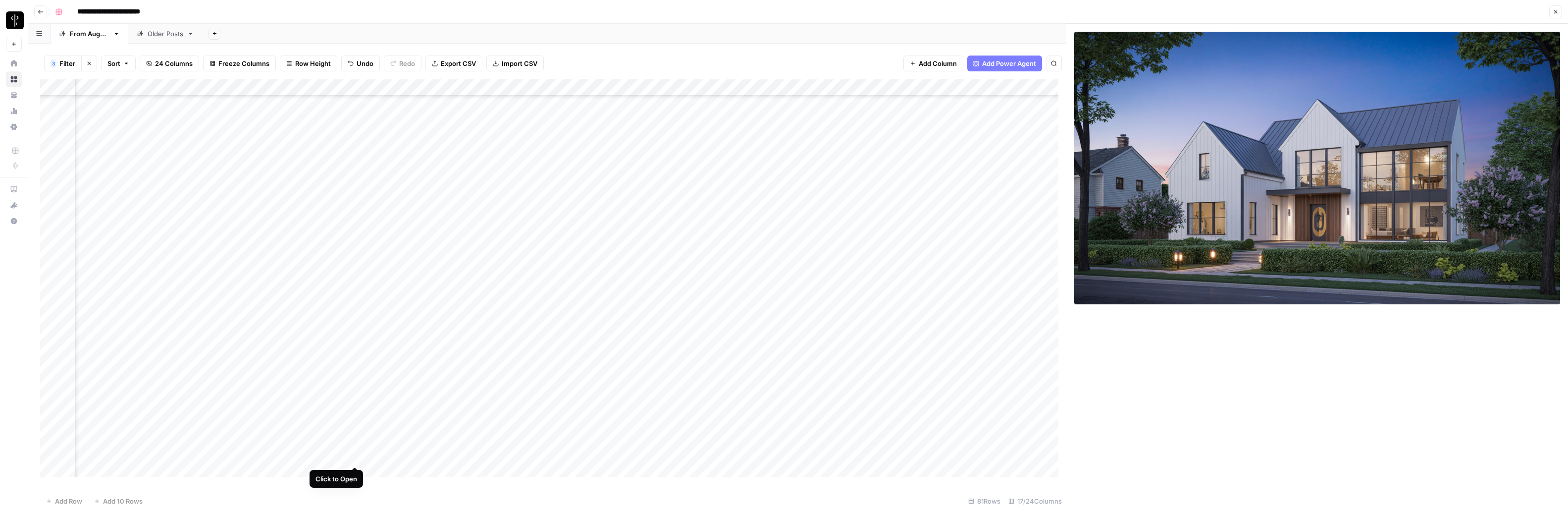
click at [355, 456] on div "Add Column" at bounding box center [552, 282] width 1025 height 405
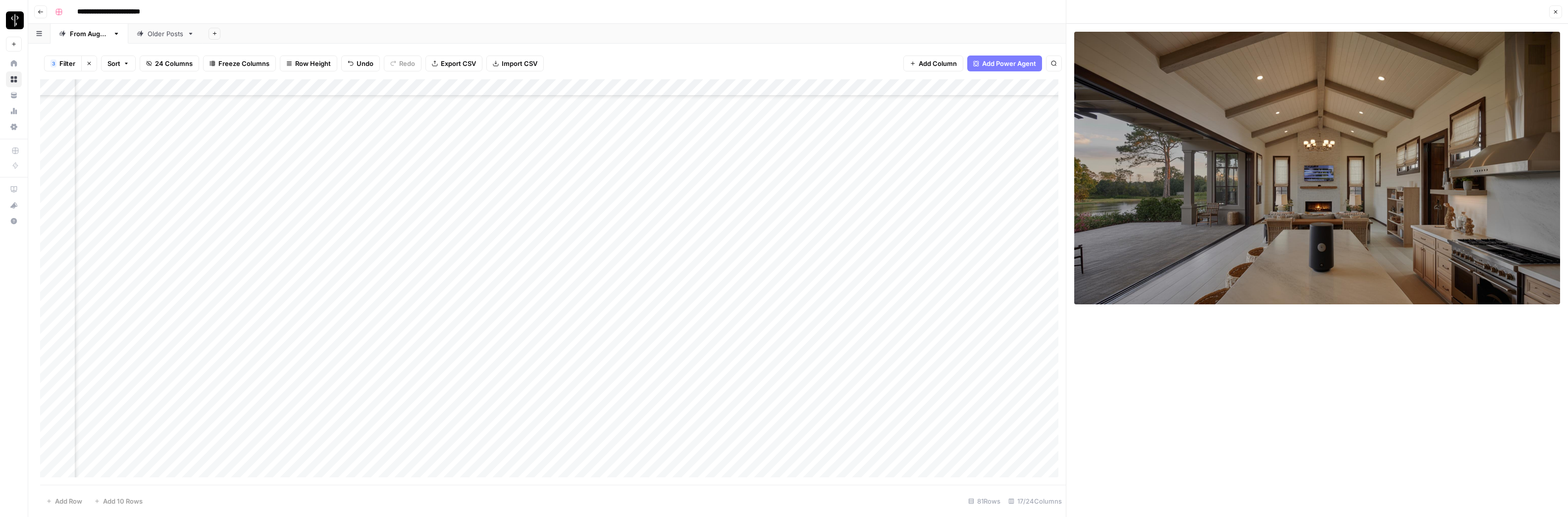
scroll to position [622, 409]
click at [353, 207] on div "Add Column" at bounding box center [552, 282] width 1025 height 405
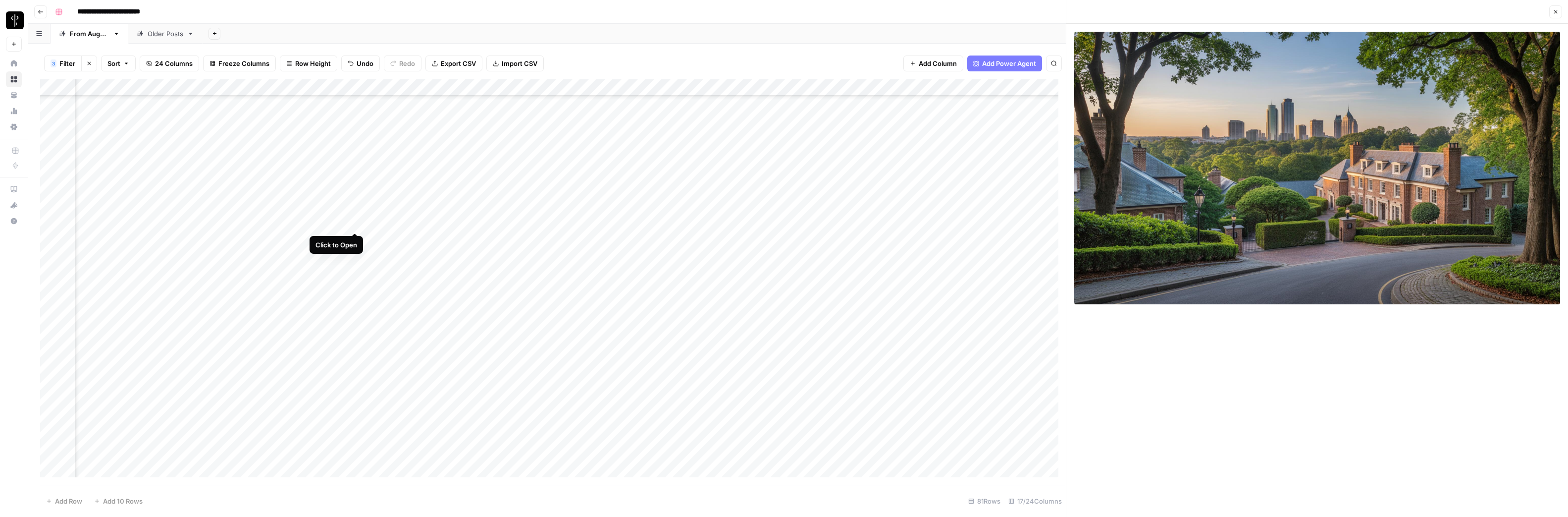
click at [356, 223] on div "Add Column" at bounding box center [552, 282] width 1025 height 405
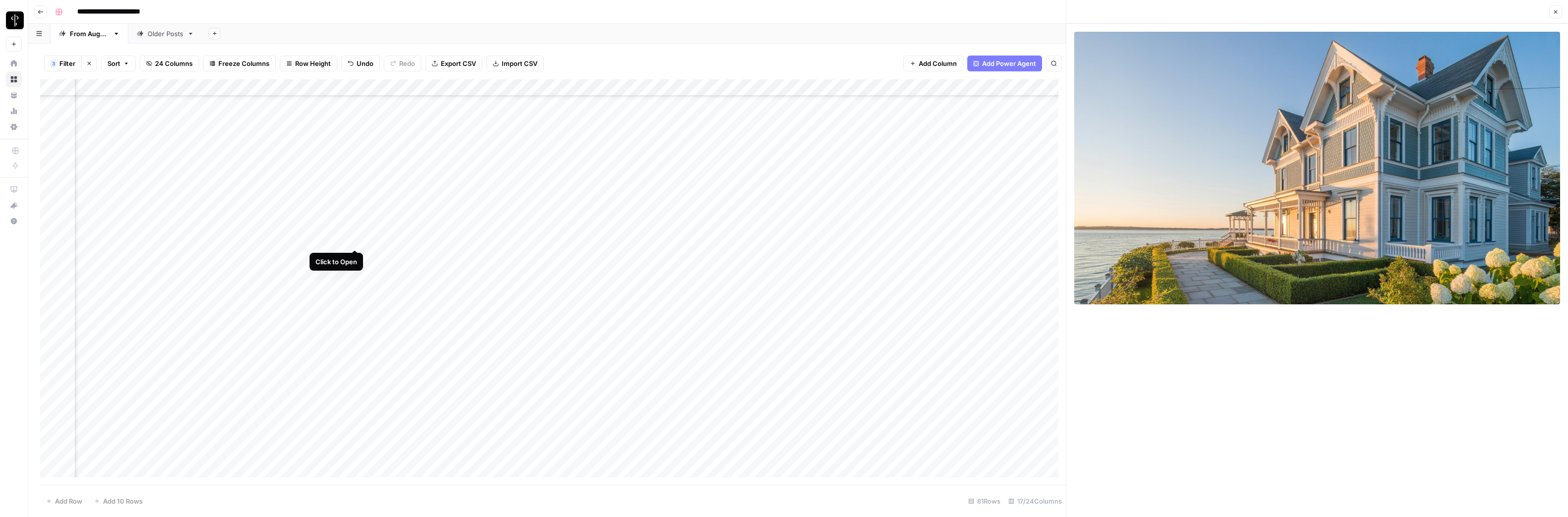
click at [356, 237] on div "Add Column" at bounding box center [552, 282] width 1025 height 405
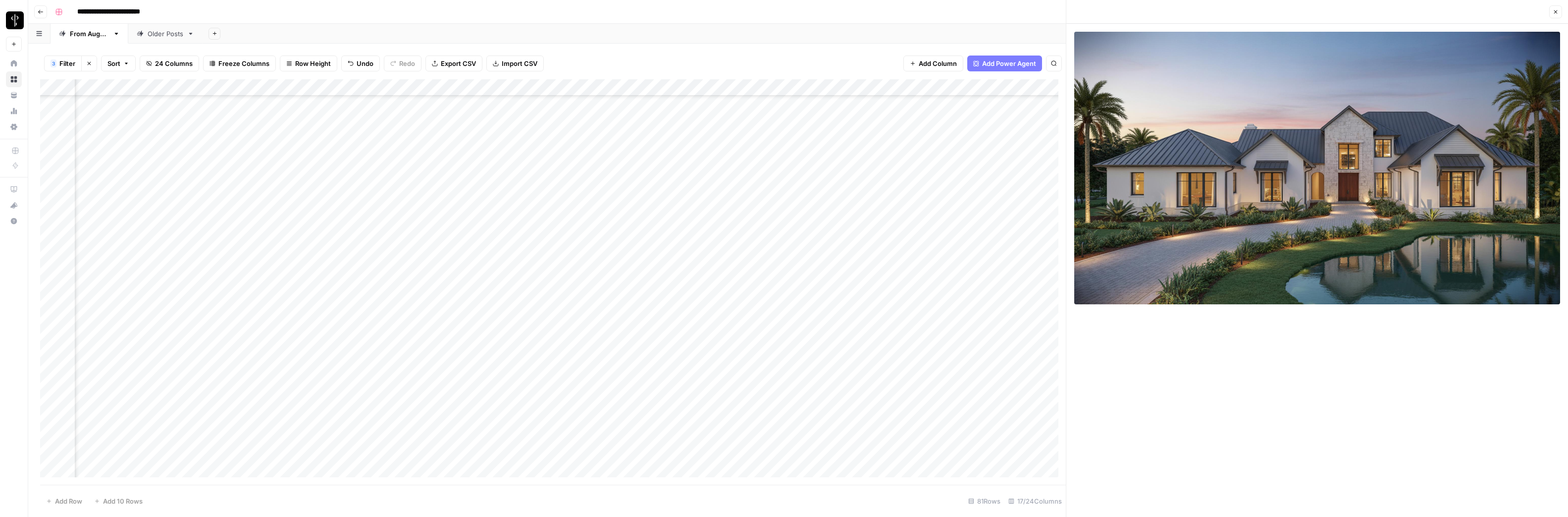
click at [356, 257] on div "Add Column" at bounding box center [552, 282] width 1025 height 405
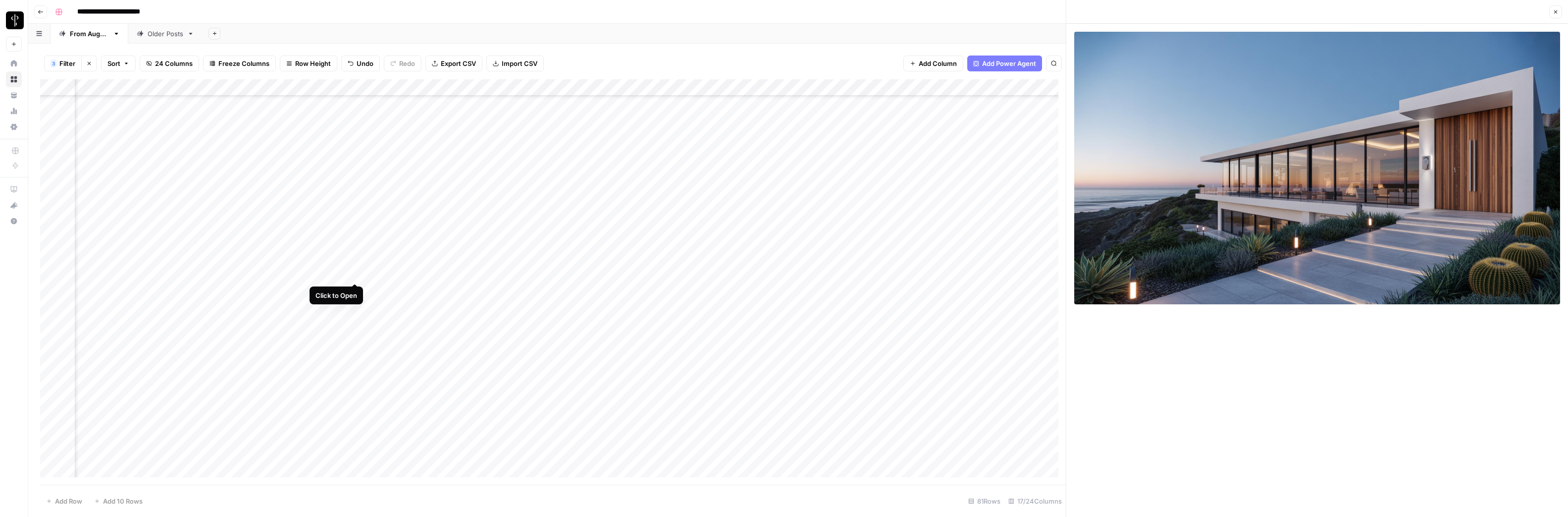
click at [355, 274] on div "Add Column" at bounding box center [552, 282] width 1025 height 405
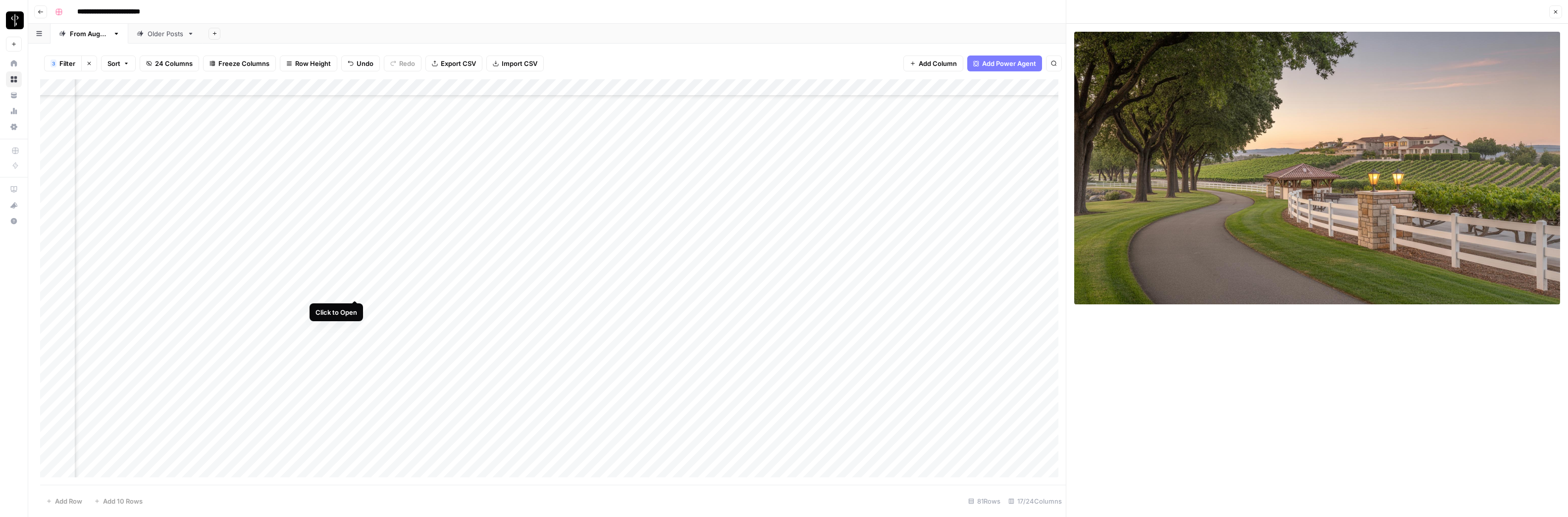
click at [355, 289] on div "Add Column" at bounding box center [552, 282] width 1025 height 405
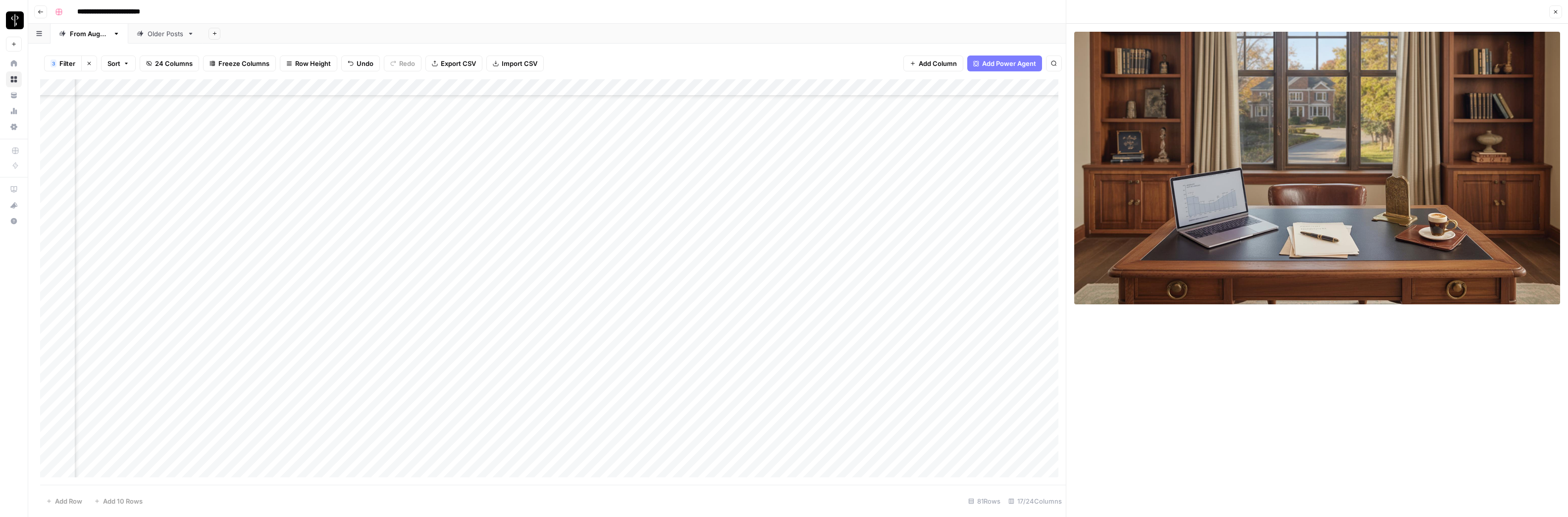
click at [356, 308] on div "Add Column" at bounding box center [552, 282] width 1025 height 405
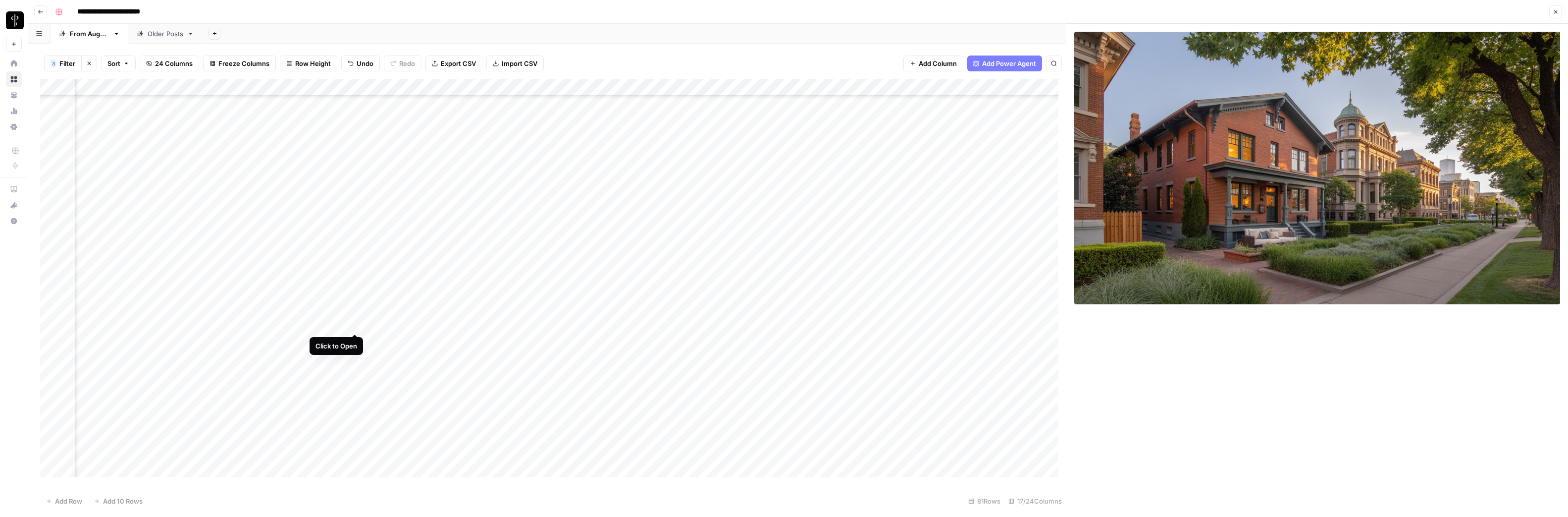
click at [356, 323] on div "Add Column" at bounding box center [552, 282] width 1025 height 405
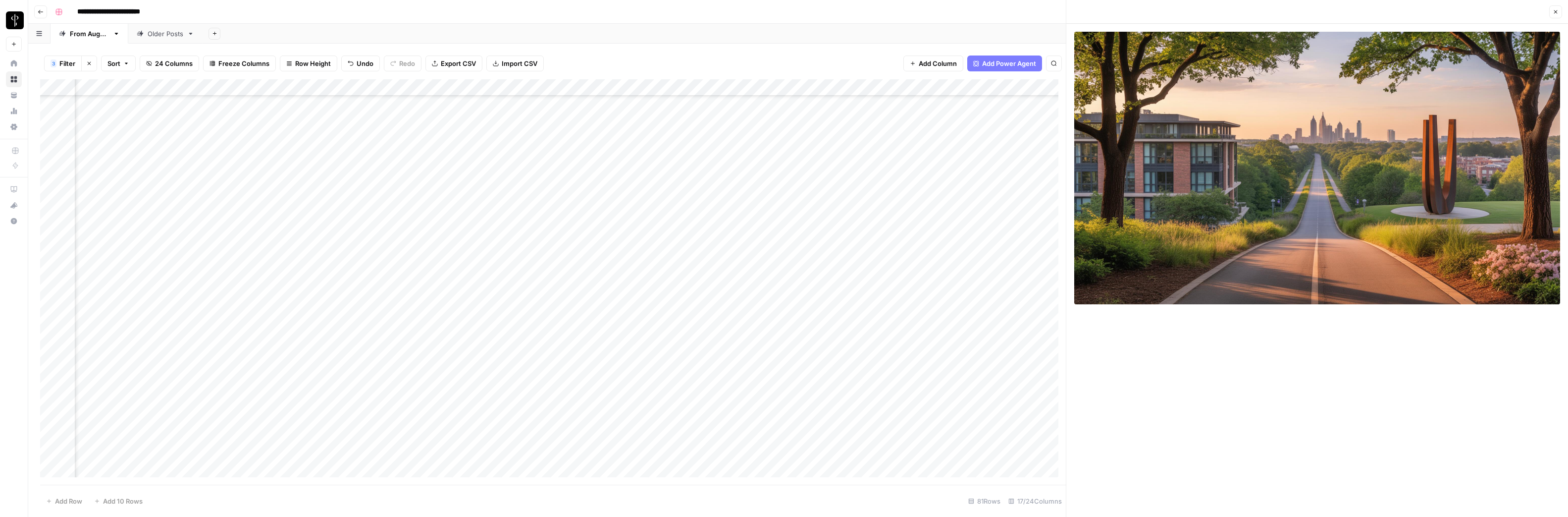
click at [788, 326] on div "Add Column" at bounding box center [552, 282] width 1025 height 405
click at [789, 325] on div "Add Column" at bounding box center [552, 282] width 1025 height 405
type textarea "**********"
click at [944, 323] on div "Add Column" at bounding box center [552, 282] width 1025 height 405
click at [950, 325] on div "Add Column" at bounding box center [552, 282] width 1025 height 405
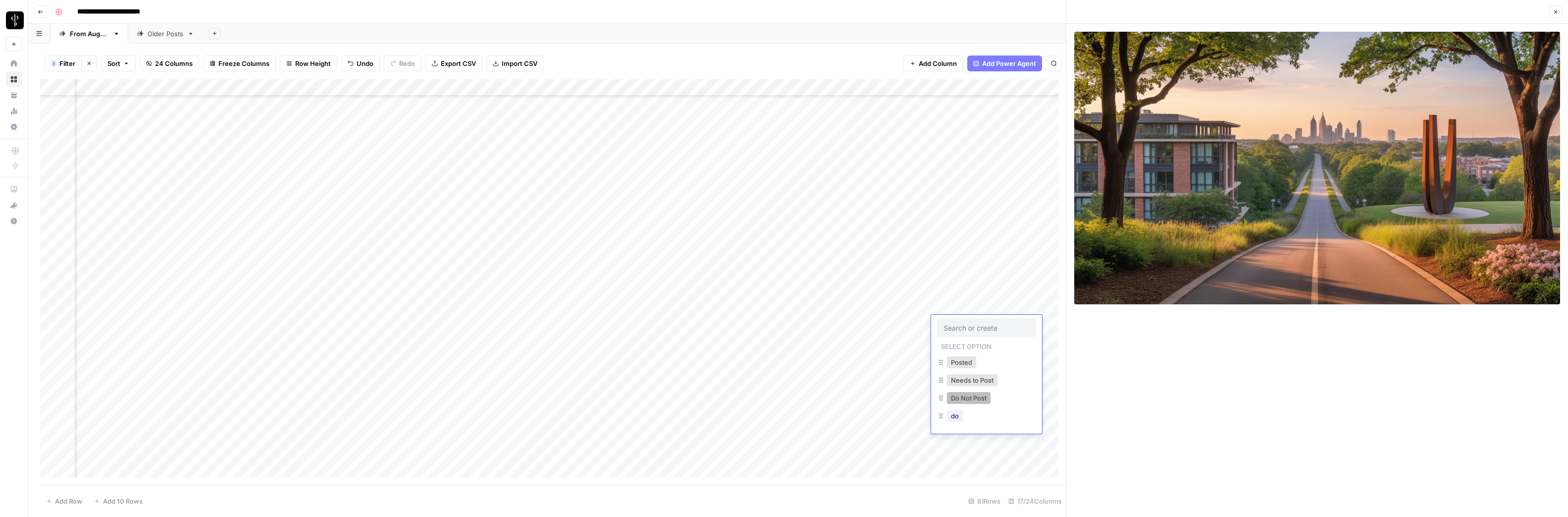
drag, startPoint x: 964, startPoint y: 399, endPoint x: 944, endPoint y: 367, distance: 37.7
click at [964, 399] on button "Do Not Post" at bounding box center [968, 399] width 43 height 12
click at [881, 323] on div "Add Column" at bounding box center [552, 282] width 1025 height 405
click at [355, 340] on div "Add Column" at bounding box center [552, 282] width 1025 height 405
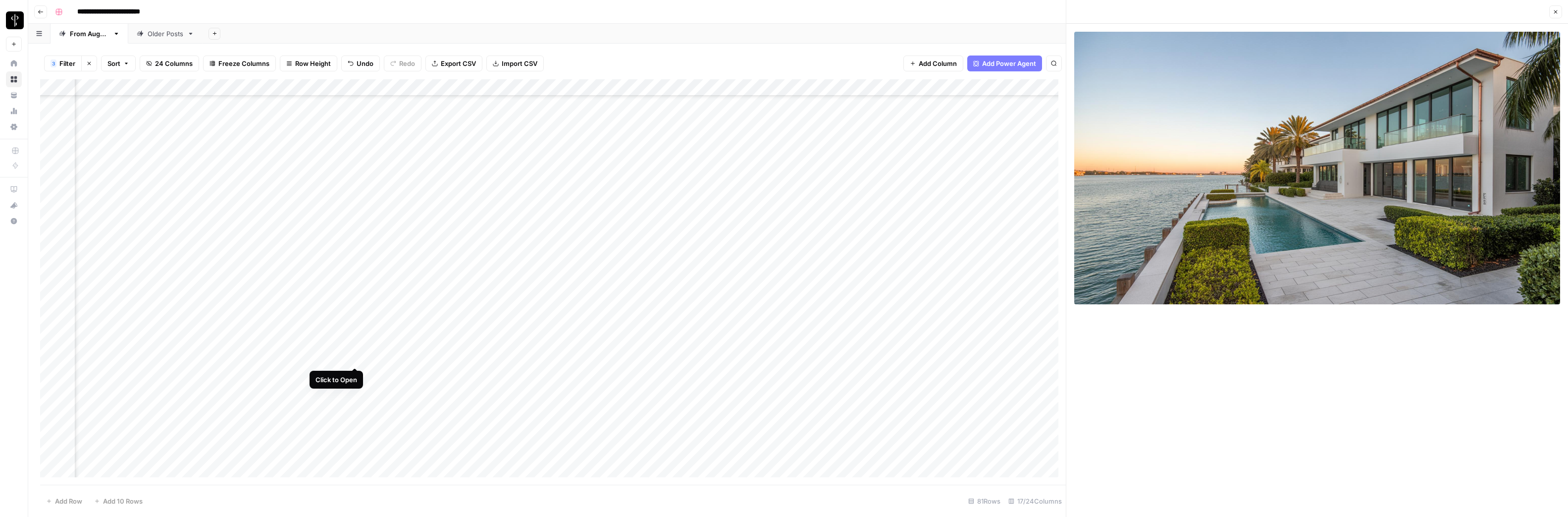
click at [355, 357] on div "Add Column" at bounding box center [552, 282] width 1025 height 405
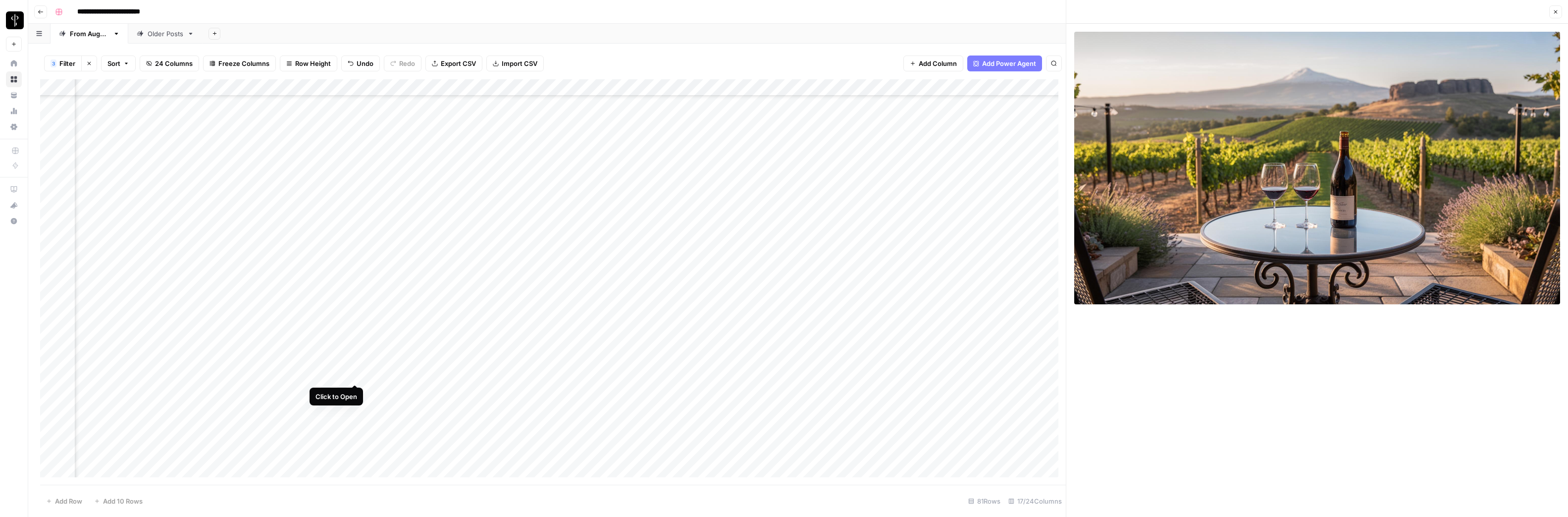
click at [354, 375] on div "Add Column" at bounding box center [552, 282] width 1025 height 405
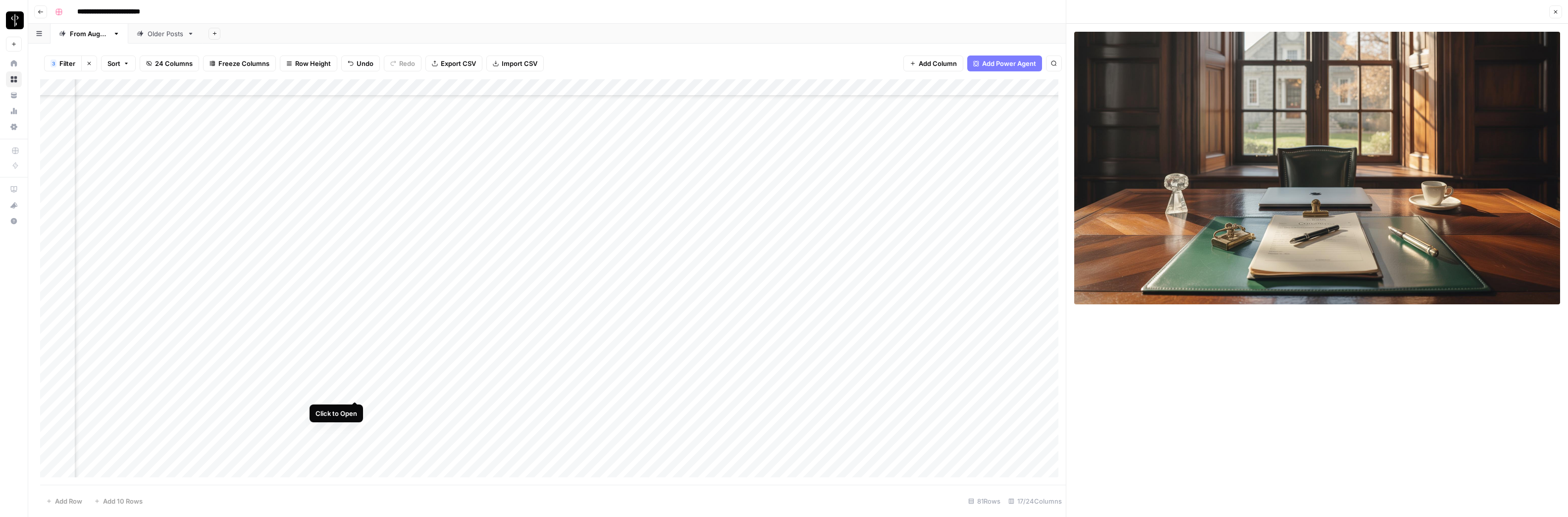
click at [354, 391] on div "Add Column" at bounding box center [552, 282] width 1025 height 405
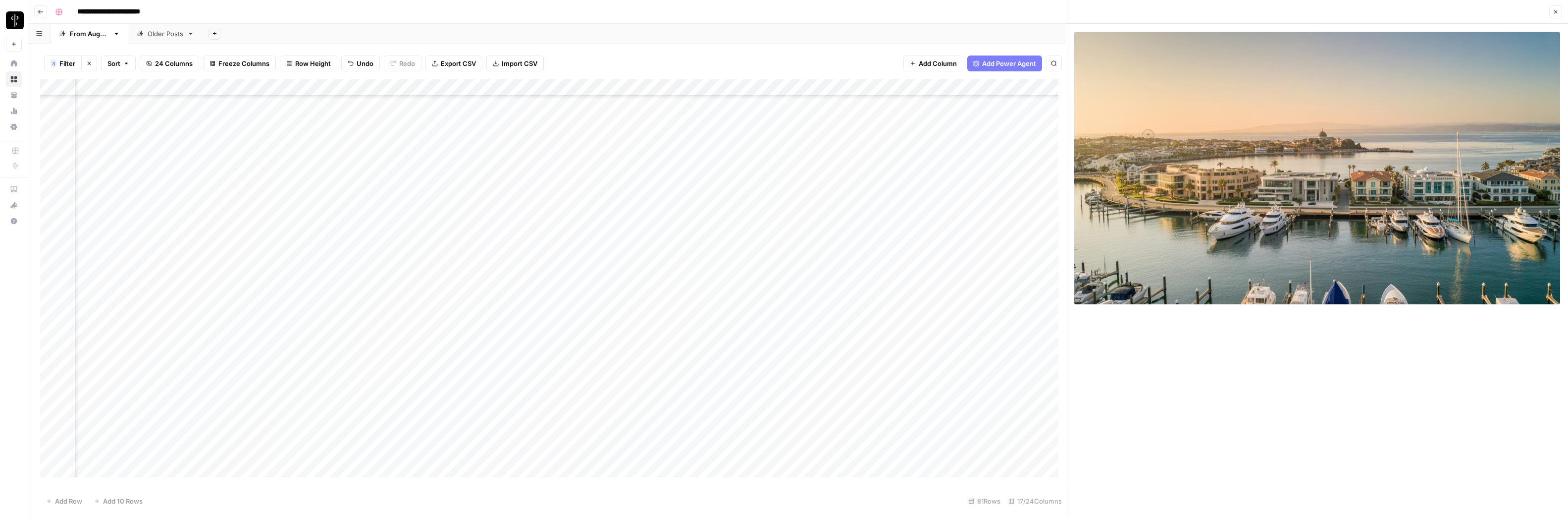
click at [355, 408] on div "Add Column" at bounding box center [552, 282] width 1025 height 405
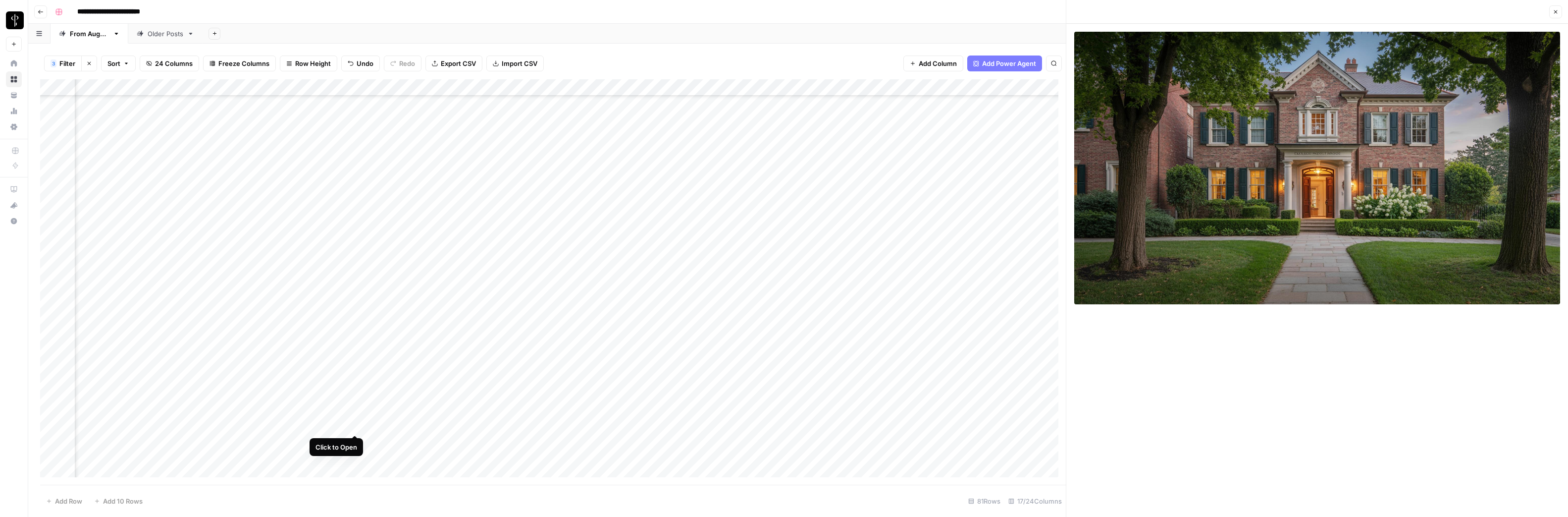
click at [355, 426] on div "Add Column" at bounding box center [552, 282] width 1025 height 405
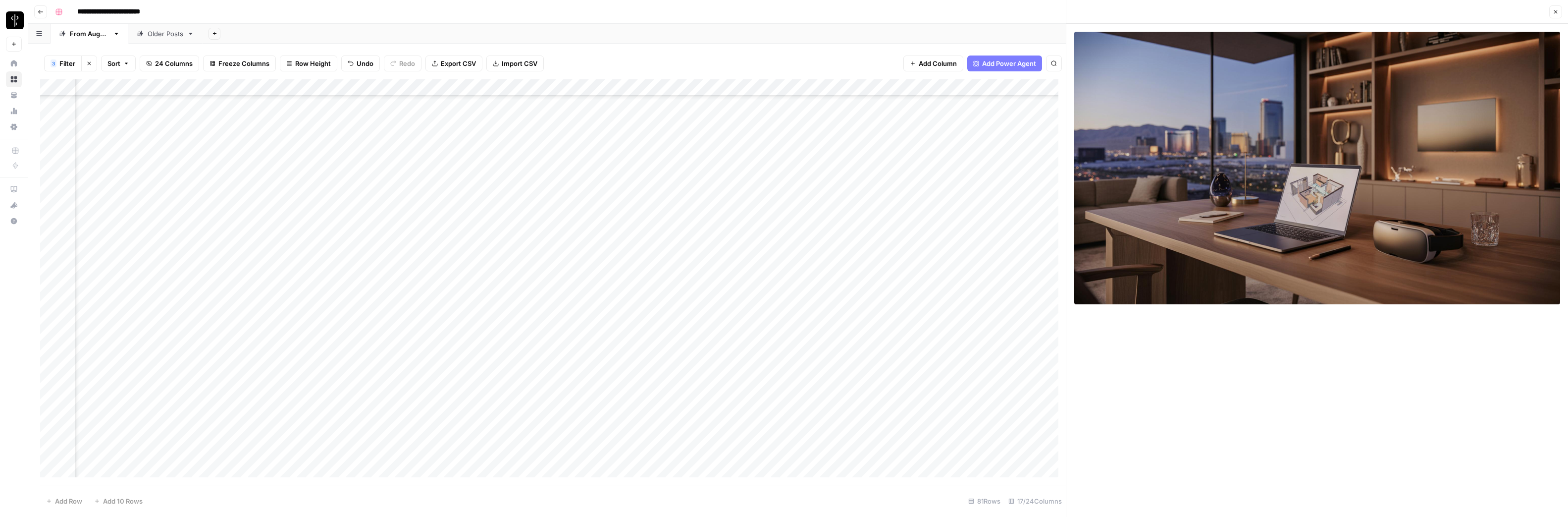
click at [355, 442] on div "Add Column" at bounding box center [552, 282] width 1025 height 405
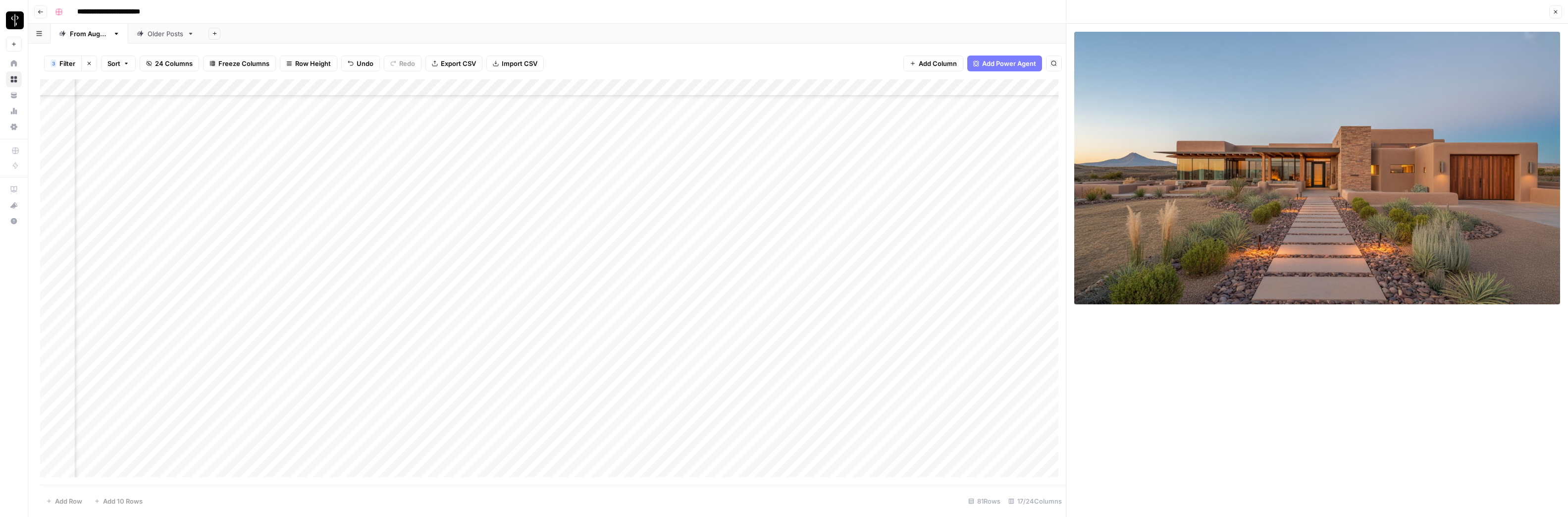
scroll to position [777, 409]
click at [356, 303] on div "Add Column" at bounding box center [552, 282] width 1025 height 405
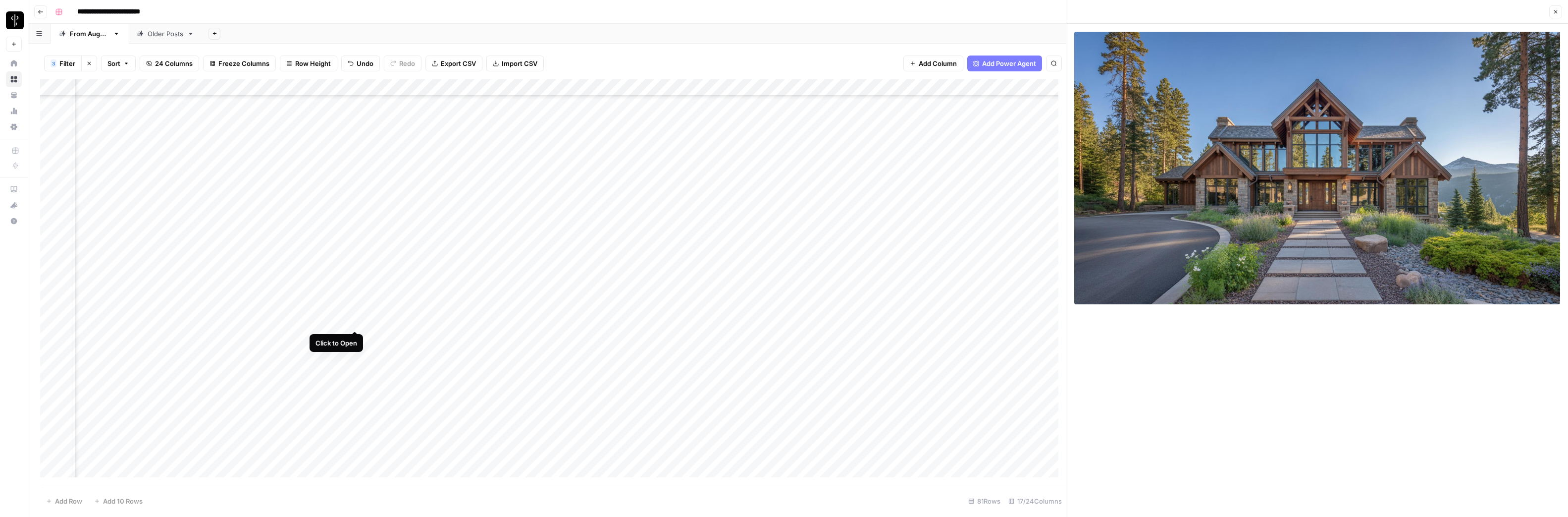
click at [354, 322] on div "Add Column" at bounding box center [552, 282] width 1025 height 405
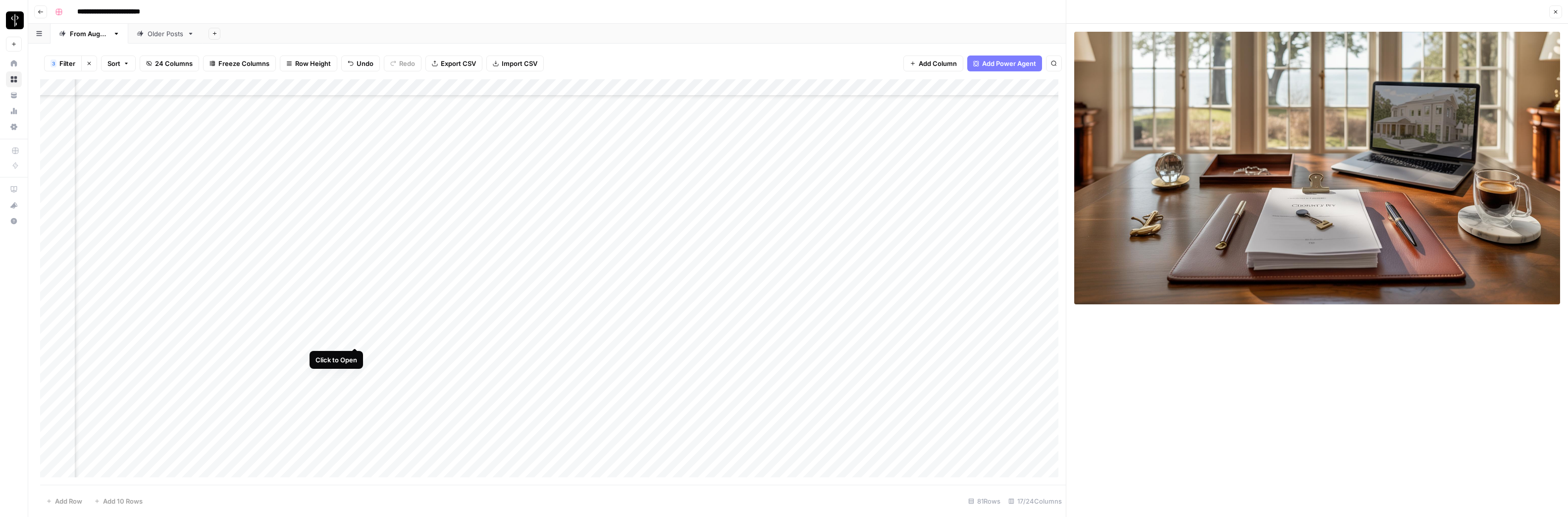
click at [355, 337] on div "Add Column" at bounding box center [552, 282] width 1025 height 405
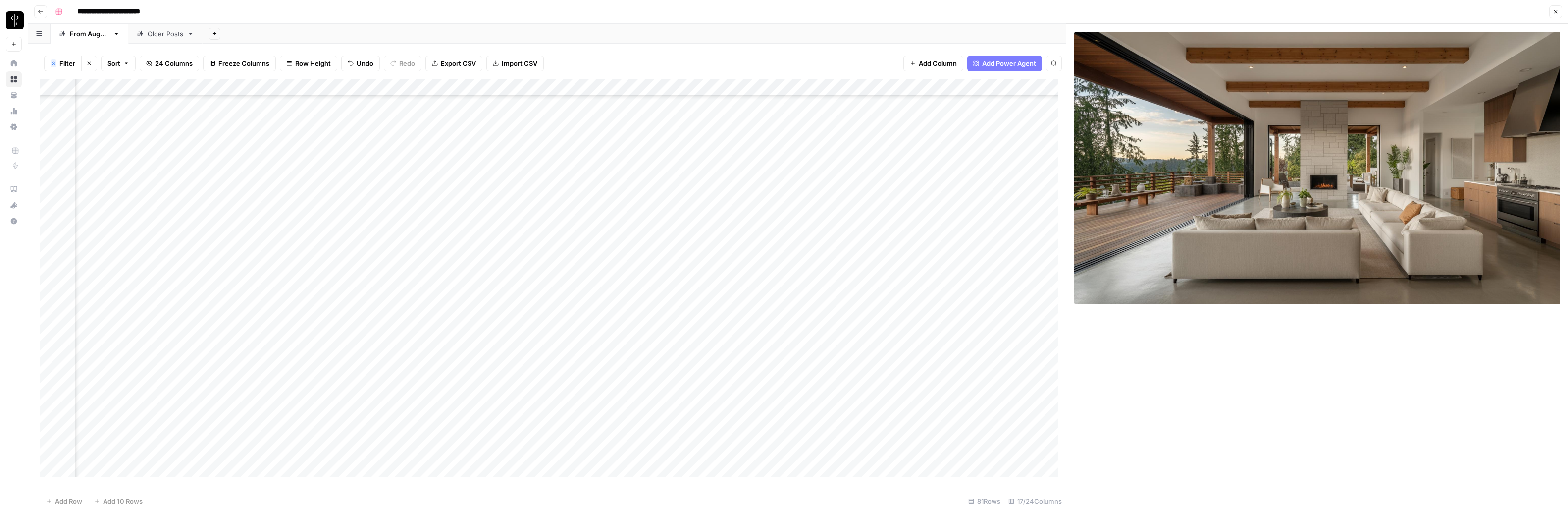
click at [354, 355] on div "Add Column" at bounding box center [552, 282] width 1025 height 405
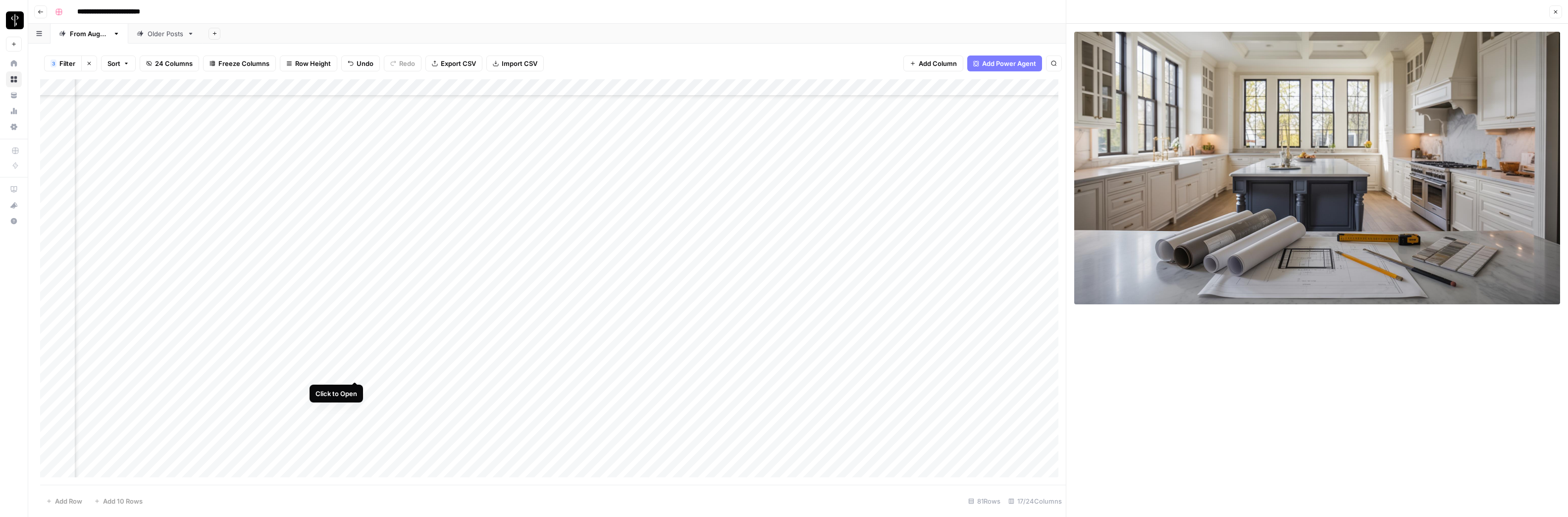
click at [356, 372] on div "Add Column" at bounding box center [552, 282] width 1025 height 405
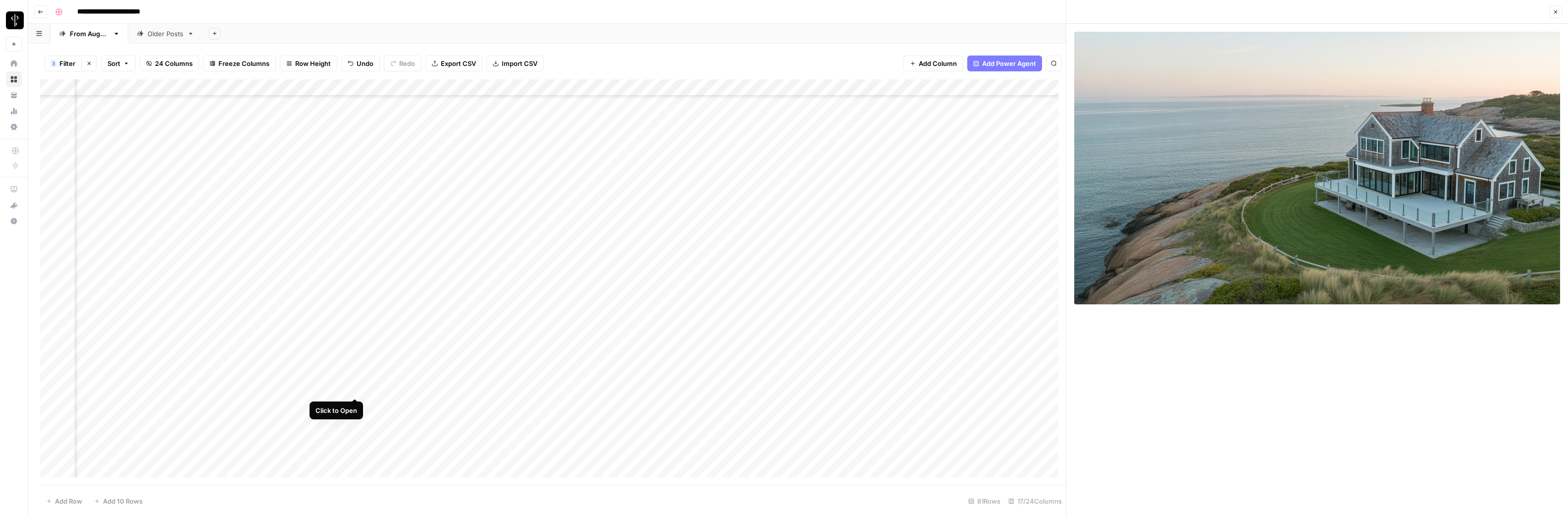
click at [356, 389] on div "Add Column" at bounding box center [552, 282] width 1025 height 405
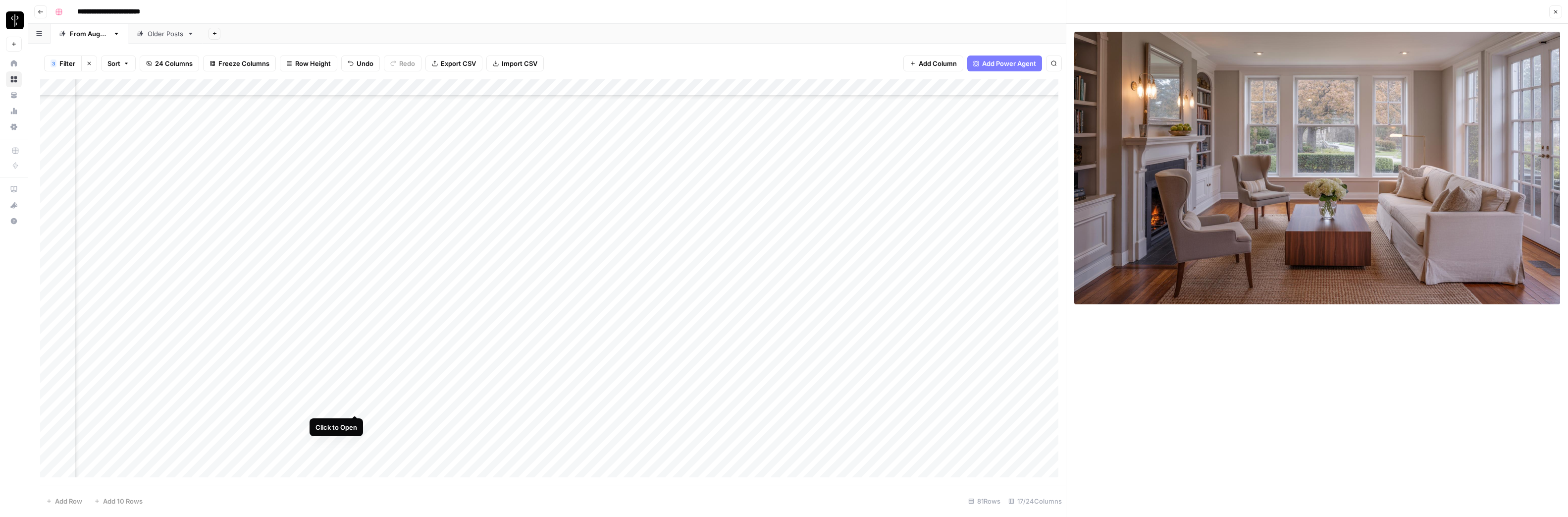
click at [354, 406] on div "Add Column" at bounding box center [552, 282] width 1025 height 405
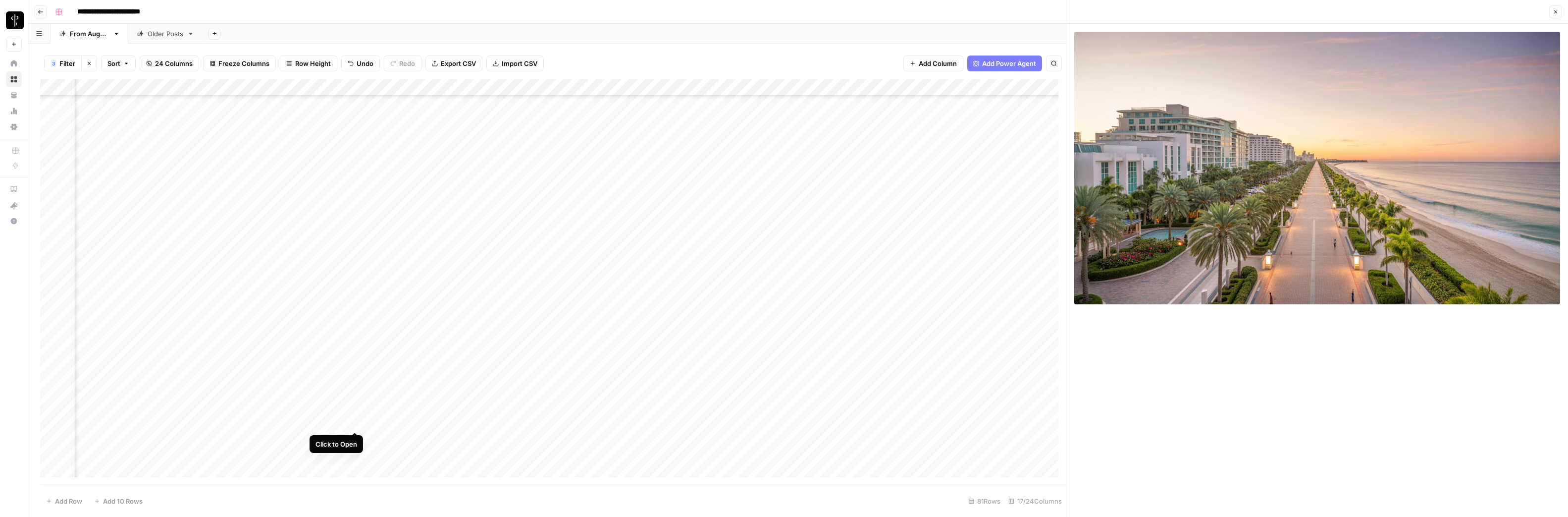
click at [356, 422] on div "Add Column" at bounding box center [552, 282] width 1025 height 405
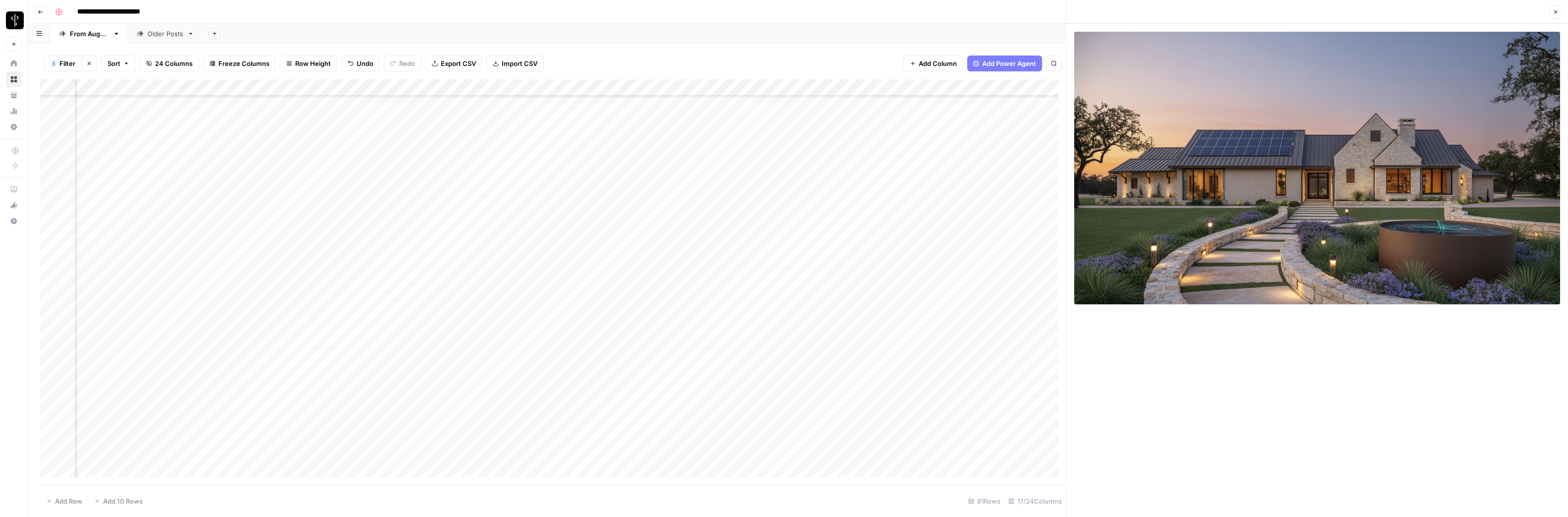
click at [355, 438] on div "Add Column" at bounding box center [552, 282] width 1025 height 405
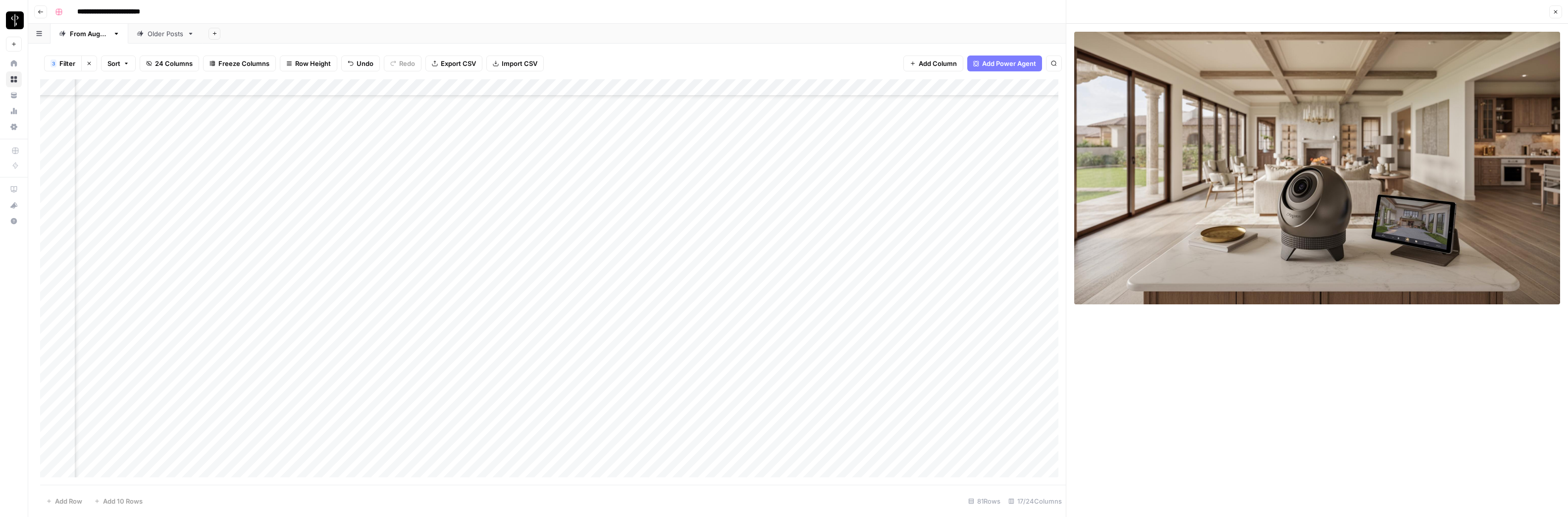
scroll to position [897, 409]
click at [356, 335] on div "Add Column" at bounding box center [552, 282] width 1025 height 405
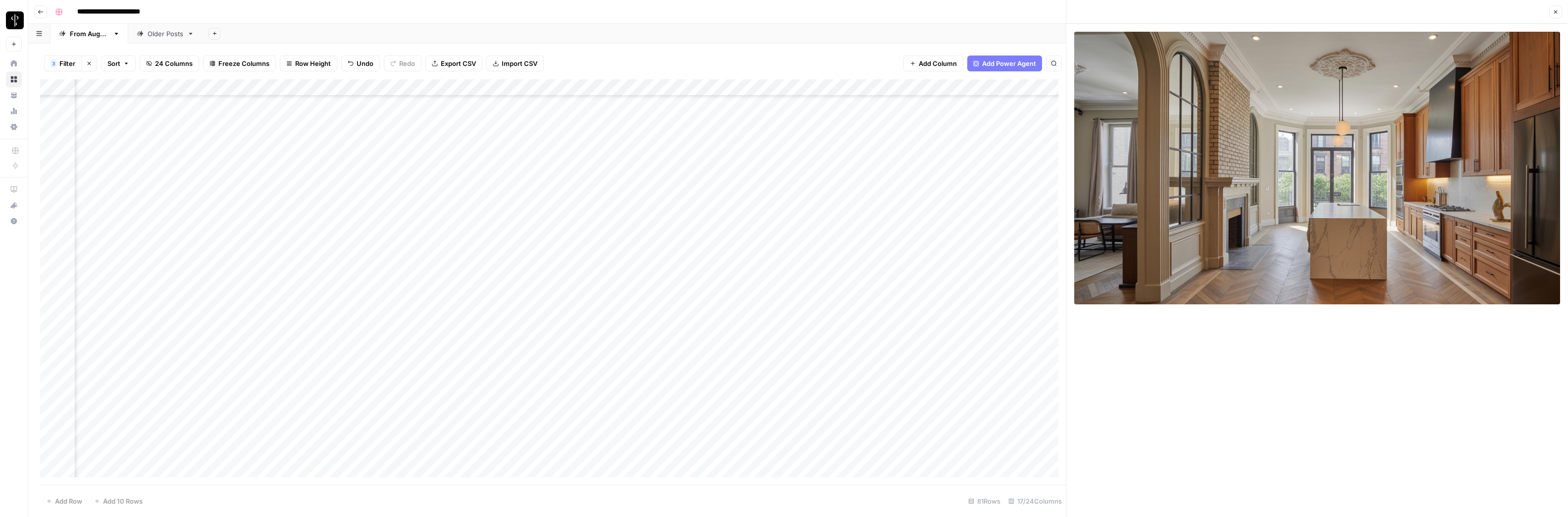
click at [355, 352] on div "Add Column" at bounding box center [552, 282] width 1025 height 405
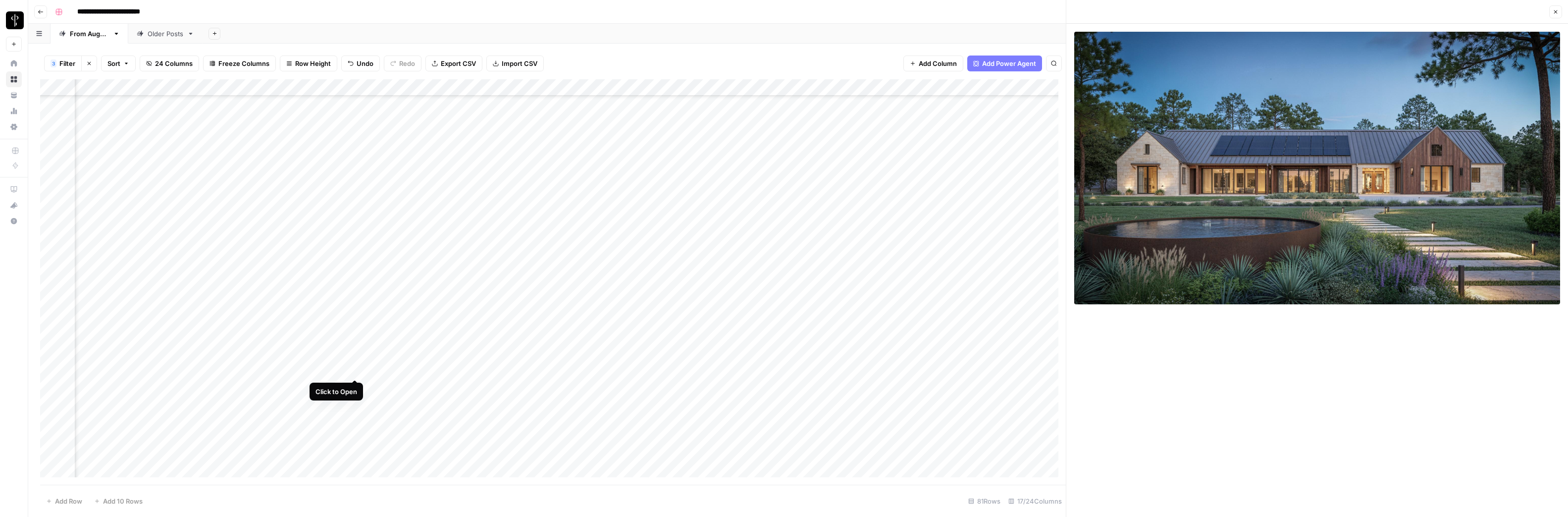
click at [355, 368] on div "Add Column" at bounding box center [552, 282] width 1025 height 405
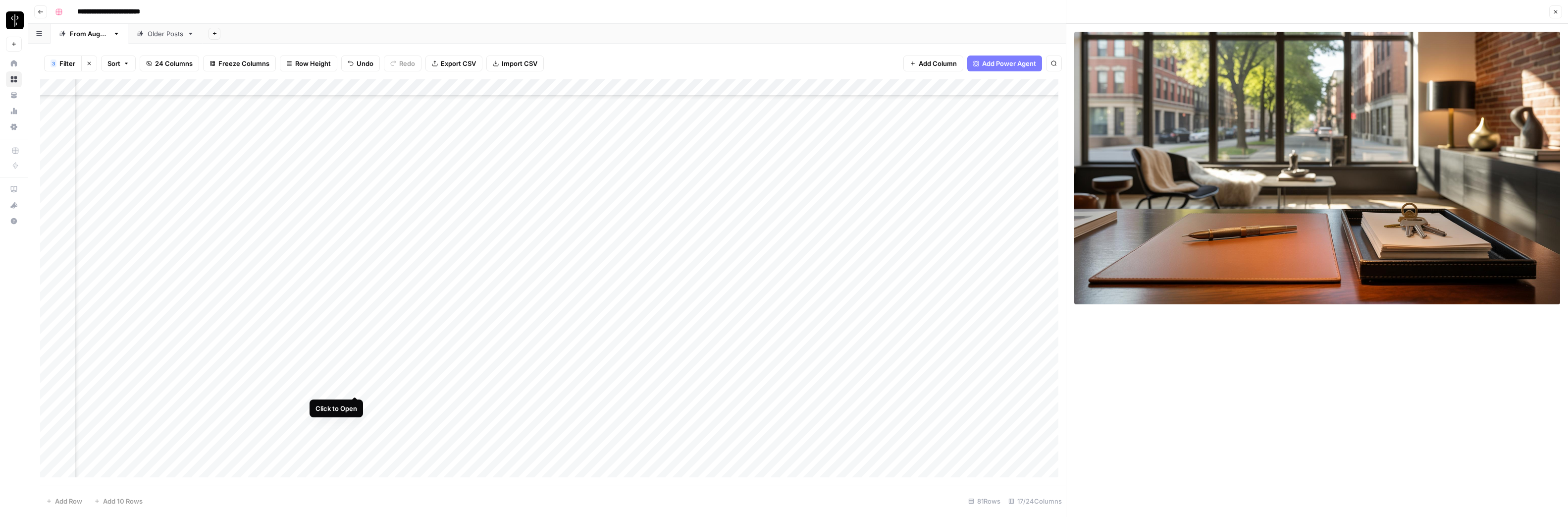
click at [355, 386] on div "Add Column" at bounding box center [552, 282] width 1025 height 405
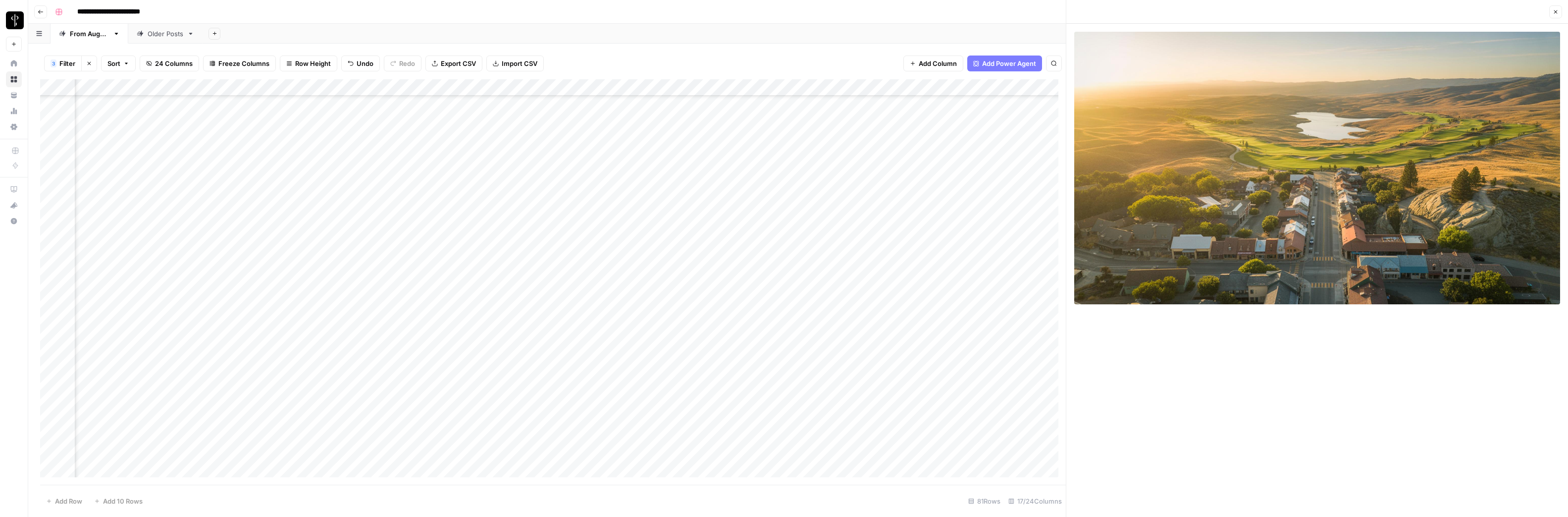
click at [760, 387] on div "Add Column" at bounding box center [552, 282] width 1025 height 405
click at [760, 386] on div "Add Column" at bounding box center [552, 282] width 1025 height 405
type textarea "**********"
click at [951, 386] on div "Add Column" at bounding box center [552, 282] width 1025 height 405
click at [957, 387] on div "Add Column" at bounding box center [552, 282] width 1025 height 405
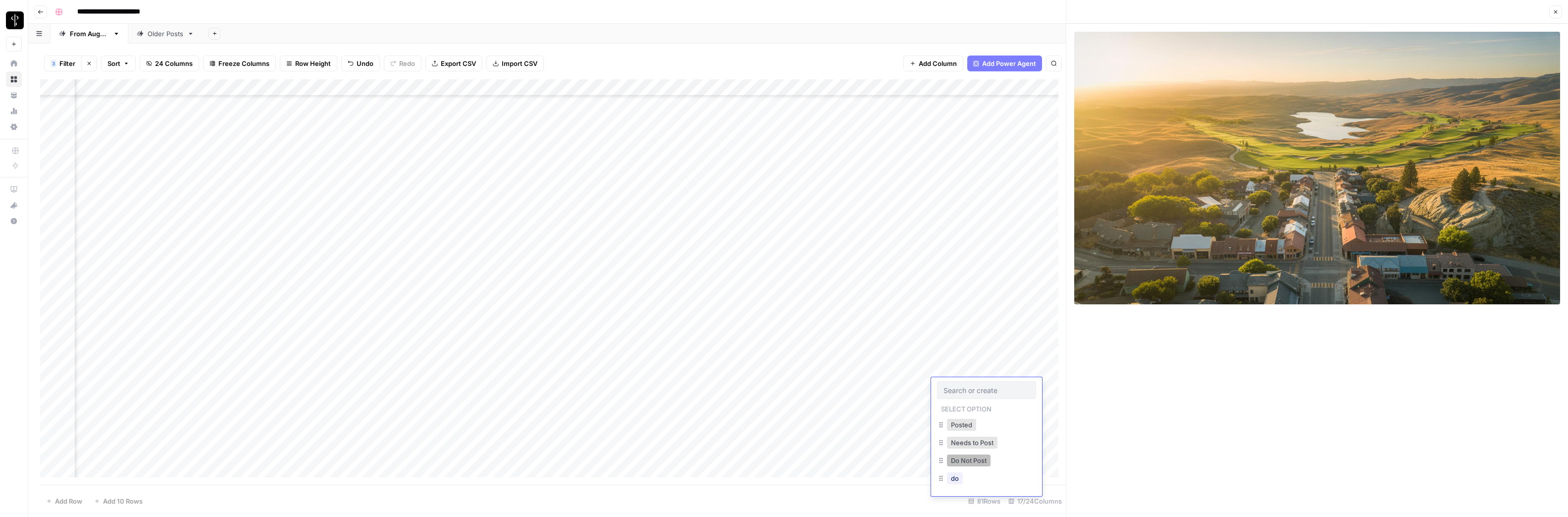
click at [964, 460] on button "Do Not Post" at bounding box center [968, 461] width 43 height 12
click at [883, 386] on div "Add Column" at bounding box center [552, 282] width 1025 height 405
click at [355, 405] on div "Add Column" at bounding box center [552, 282] width 1025 height 405
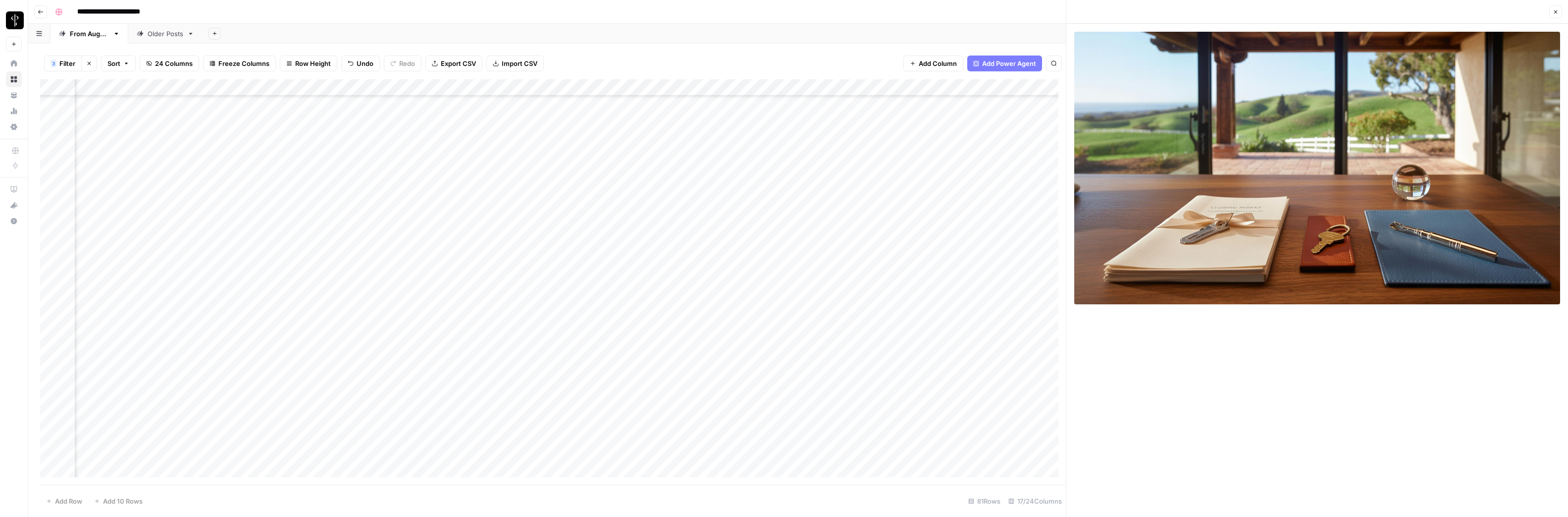
click at [355, 419] on div "Add Column" at bounding box center [552, 282] width 1025 height 405
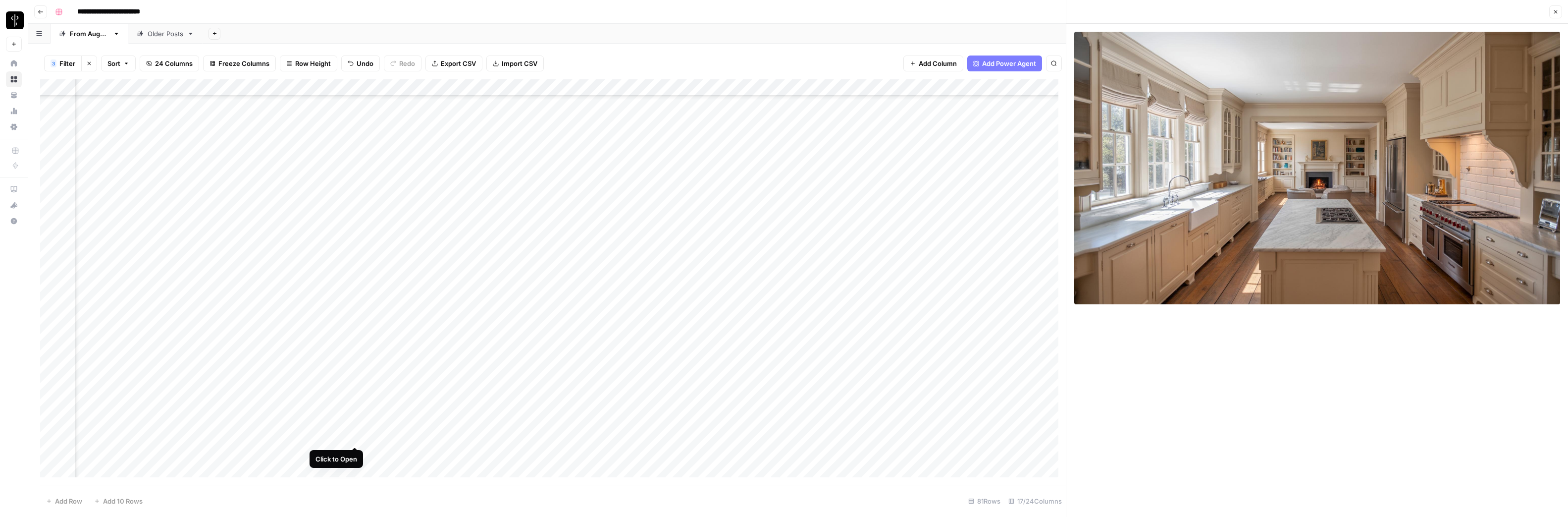
click at [355, 438] on div "Add Column" at bounding box center [552, 282] width 1025 height 405
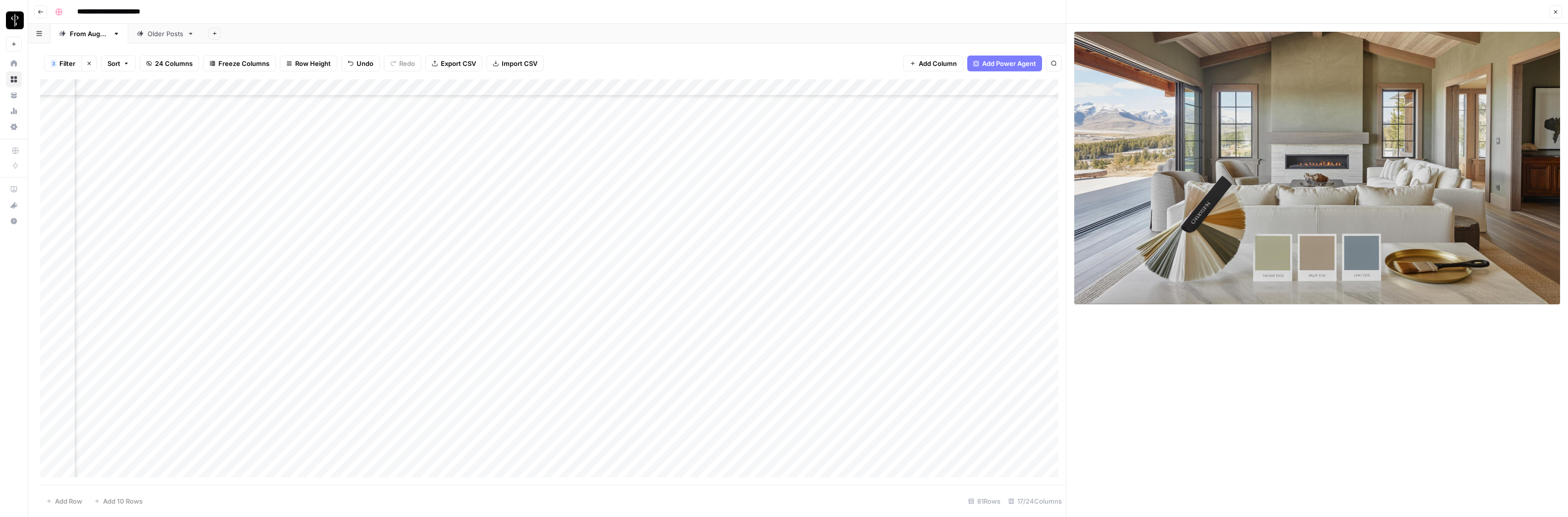
scroll to position [983, 409]
click at [788, 349] on div "Add Column" at bounding box center [552, 282] width 1025 height 405
click at [770, 353] on div "Add Column" at bounding box center [552, 282] width 1025 height 405
type textarea "**********"
click at [958, 353] on div "Add Column" at bounding box center [552, 282] width 1025 height 405
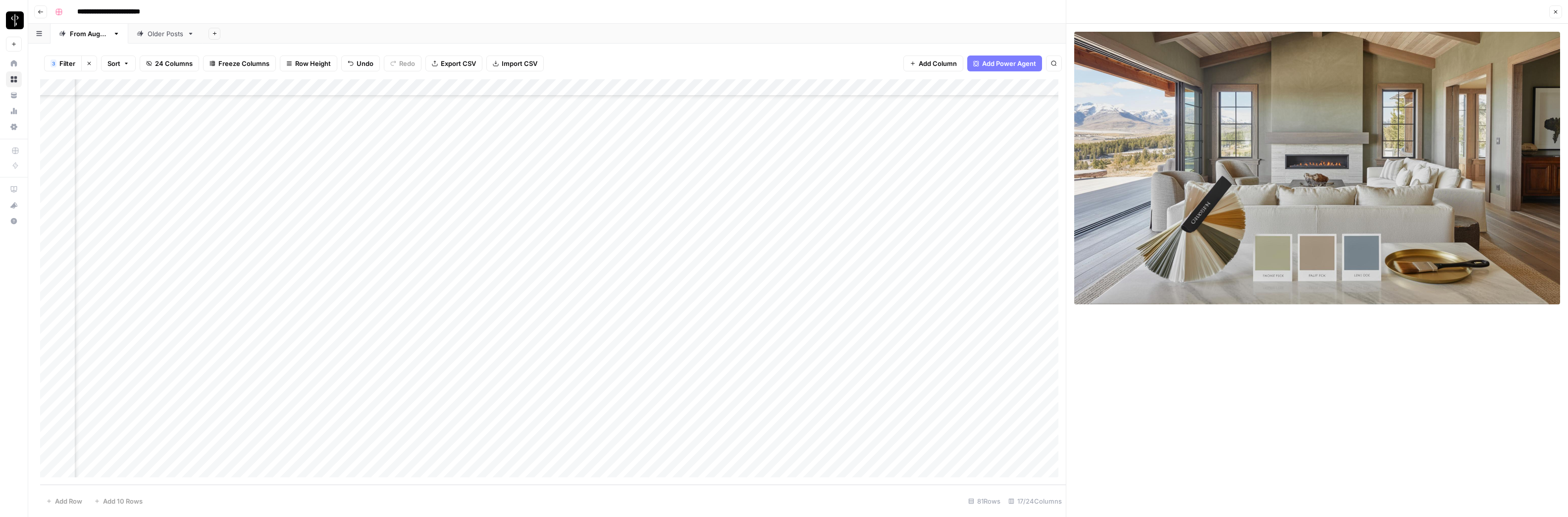
click at [956, 351] on div "Add Column" at bounding box center [552, 282] width 1025 height 405
click at [962, 423] on button "Do Not Post" at bounding box center [968, 425] width 43 height 12
click at [882, 349] on div "Add Column" at bounding box center [552, 282] width 1025 height 405
click at [352, 367] on div "Add Column" at bounding box center [552, 282] width 1025 height 405
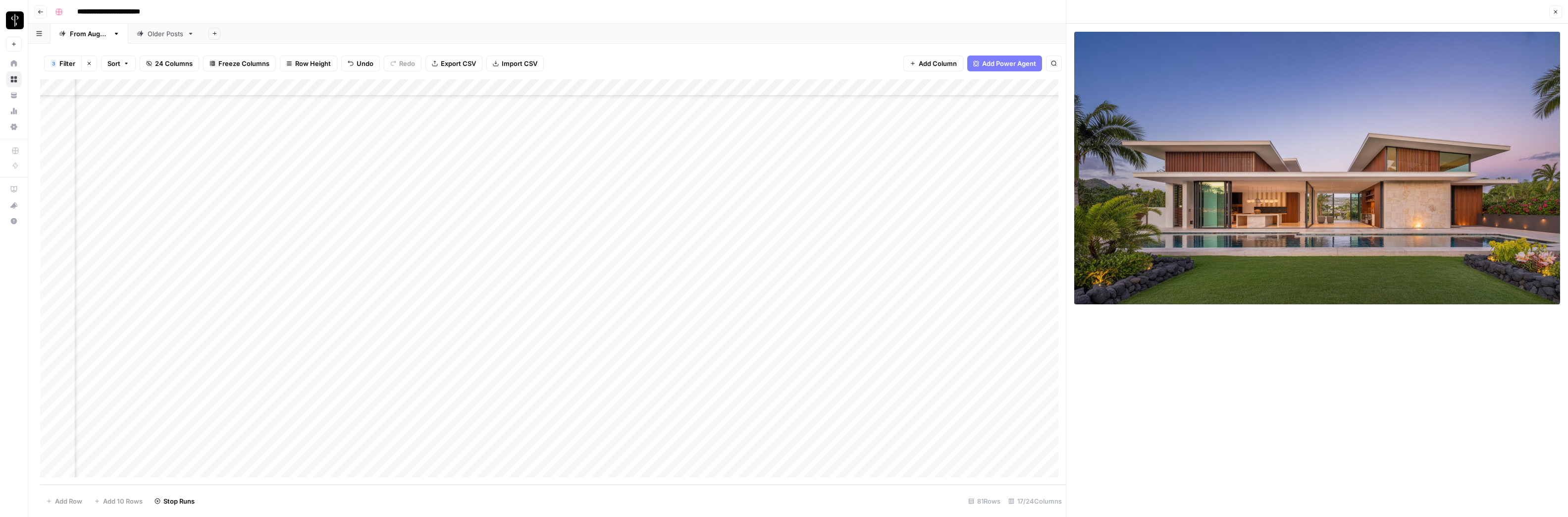
click at [356, 386] on div "Add Column" at bounding box center [552, 282] width 1025 height 405
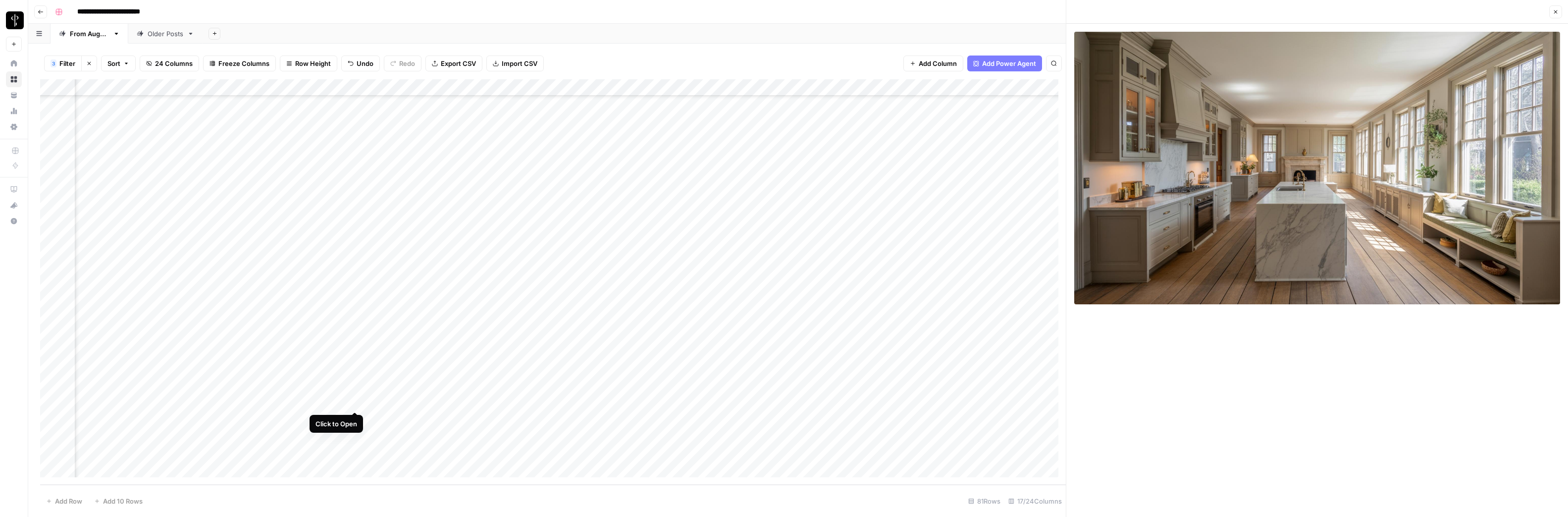
click at [356, 401] on div "Add Column" at bounding box center [552, 282] width 1025 height 405
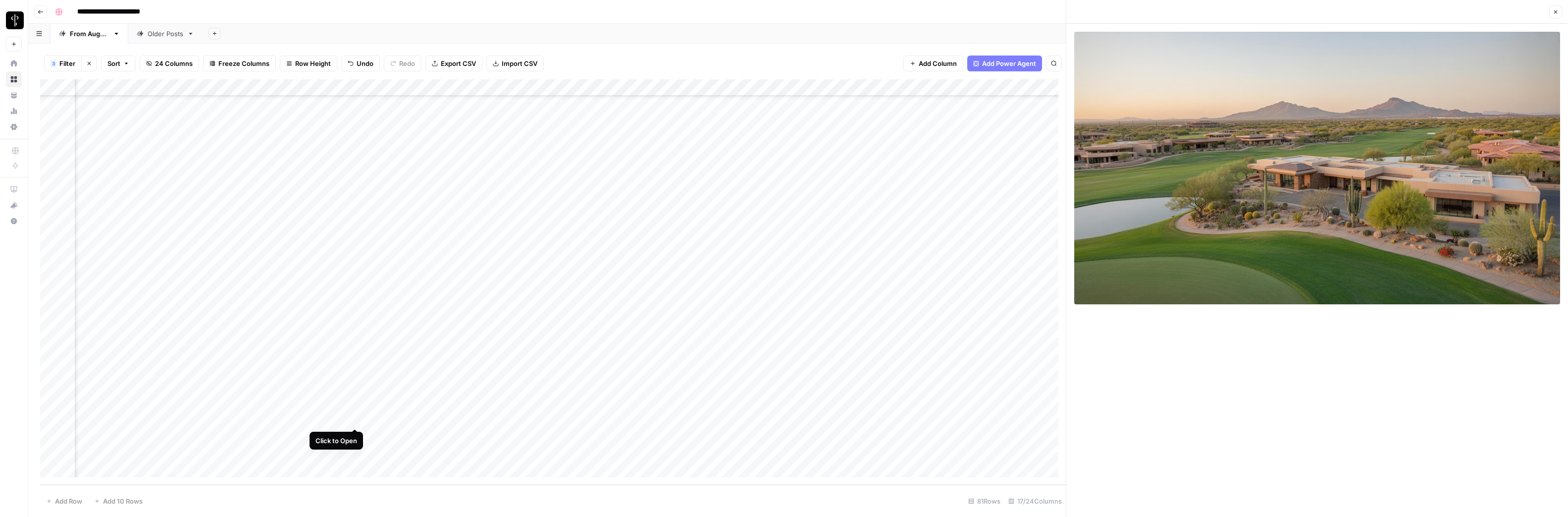
click at [357, 419] on div "Add Column" at bounding box center [552, 282] width 1025 height 405
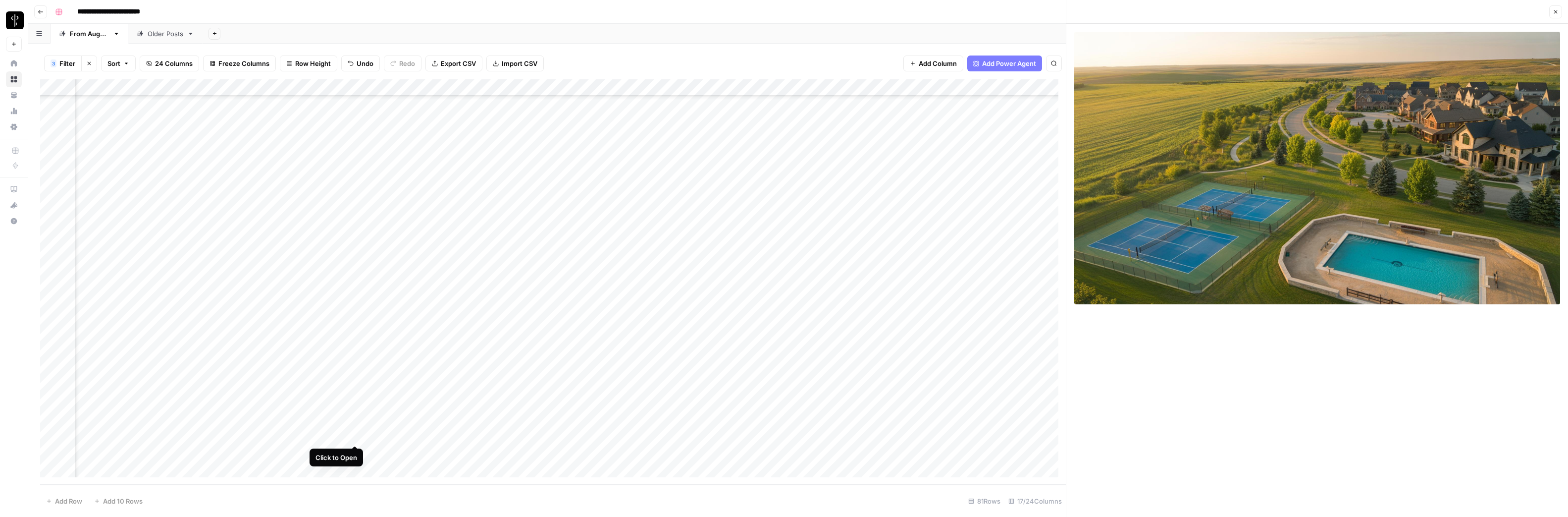
click at [355, 435] on div "Add Column" at bounding box center [552, 282] width 1025 height 405
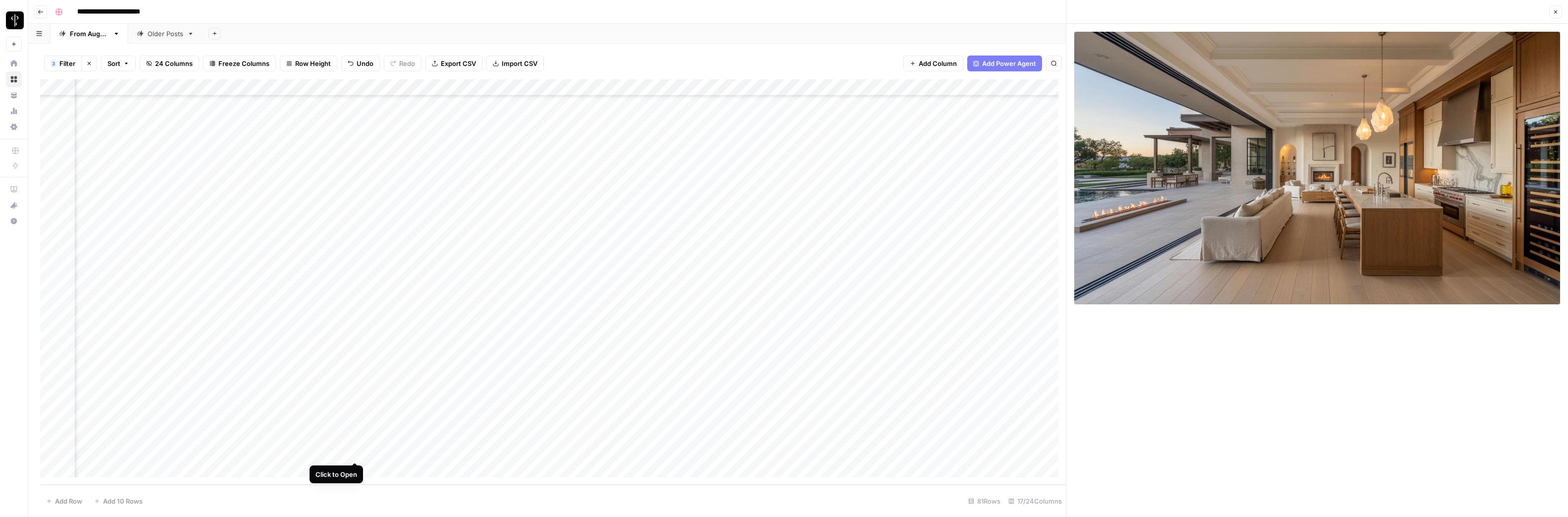
click at [355, 451] on div "Add Column" at bounding box center [552, 282] width 1025 height 405
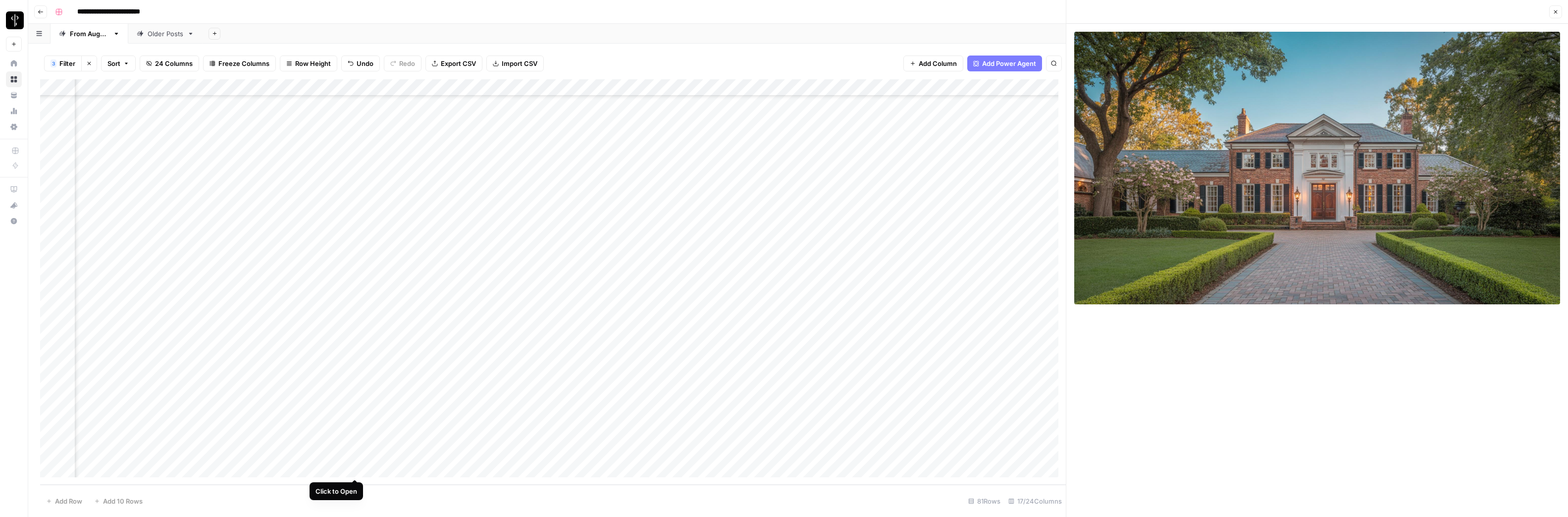
click at [354, 469] on div "Add Column" at bounding box center [552, 282] width 1025 height 405
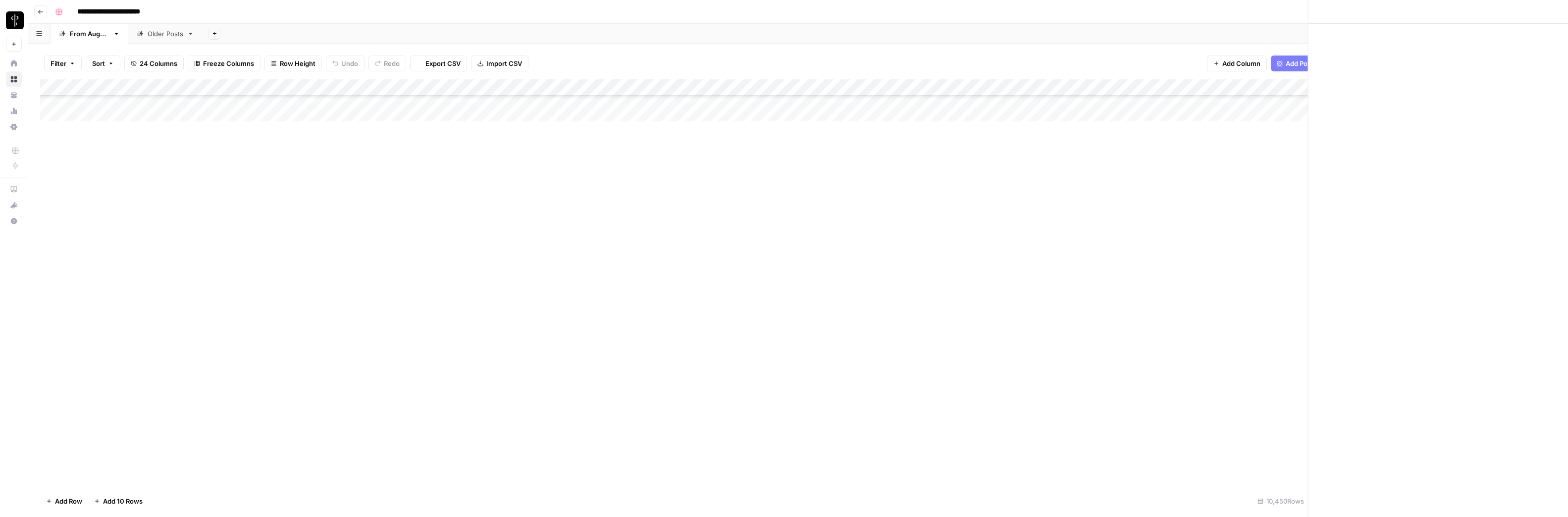
scroll to position [175481, 0]
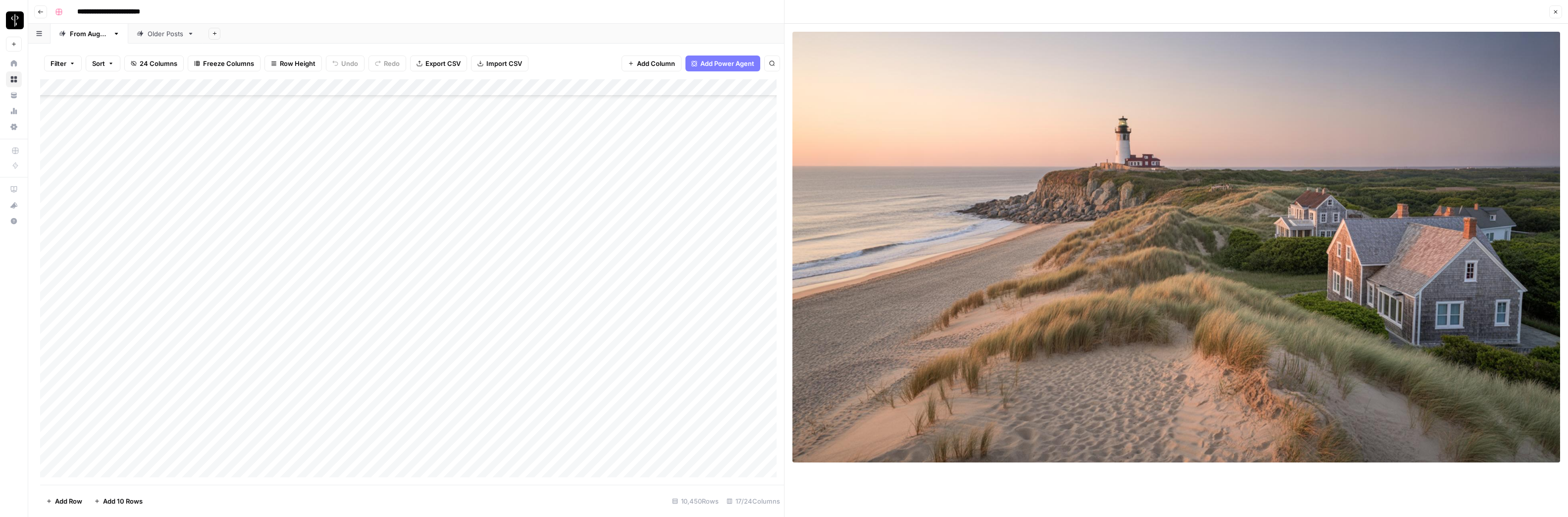
click at [1554, 13] on icon "button" at bounding box center [1556, 12] width 3 height 3
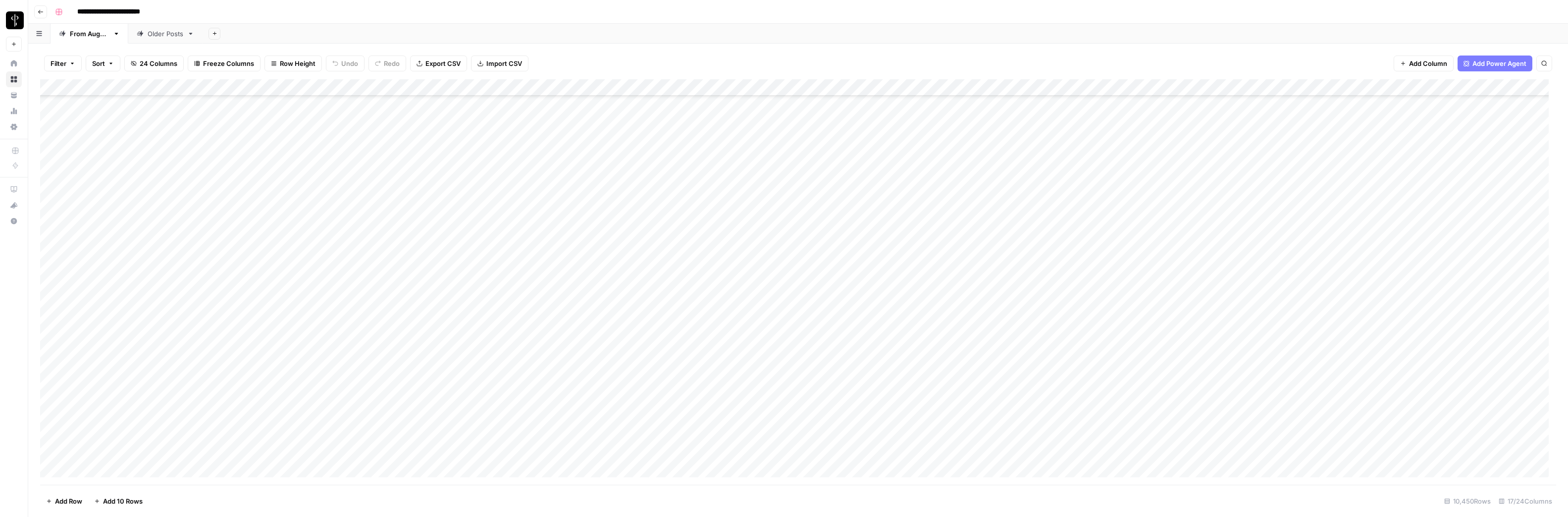
scroll to position [171146, 0]
click at [51, 104] on div "Add Column" at bounding box center [797, 282] width 1516 height 405
click at [53, 469] on div "Add Column" at bounding box center [797, 282] width 1516 height 405
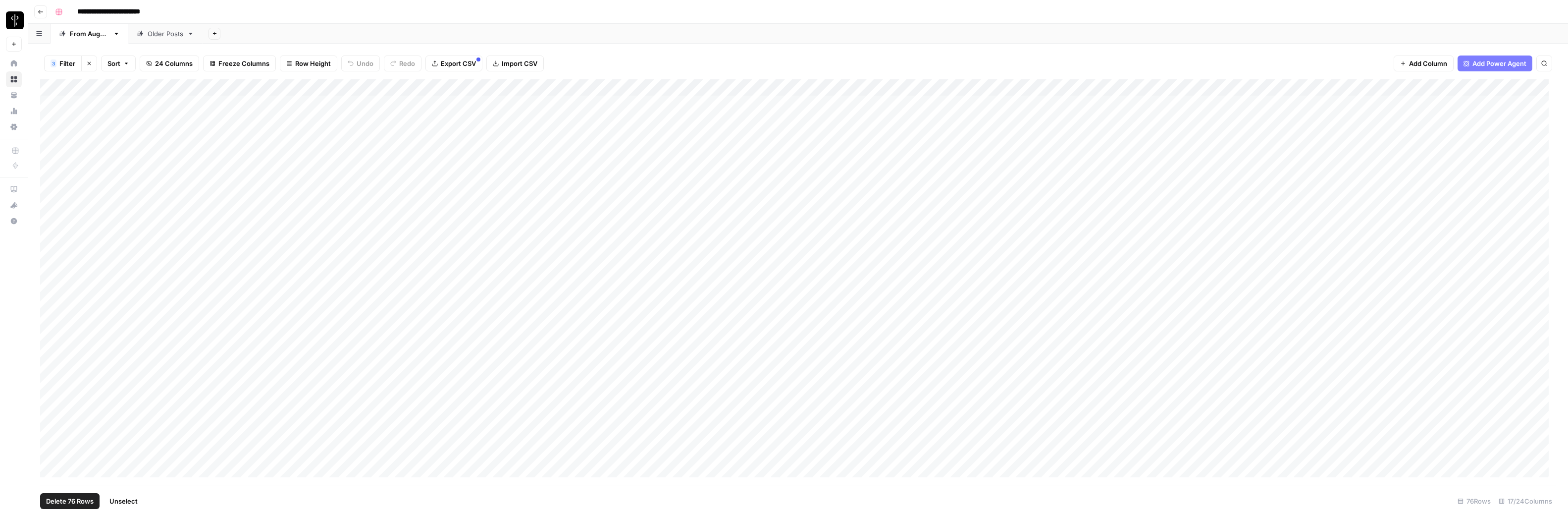
click at [1119, 90] on div "Add Column" at bounding box center [797, 282] width 1516 height 405
click at [1175, 171] on span "Selected Rows (76)" at bounding box center [1179, 172] width 62 height 10
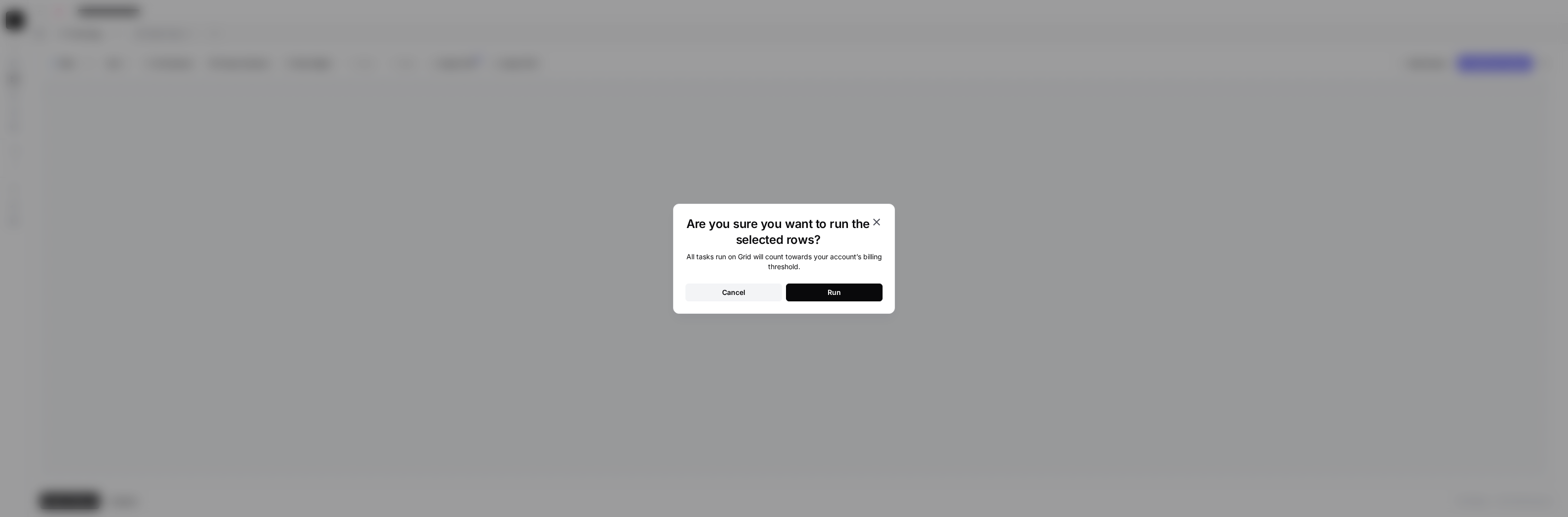
click at [831, 296] on div "Run" at bounding box center [834, 292] width 13 height 10
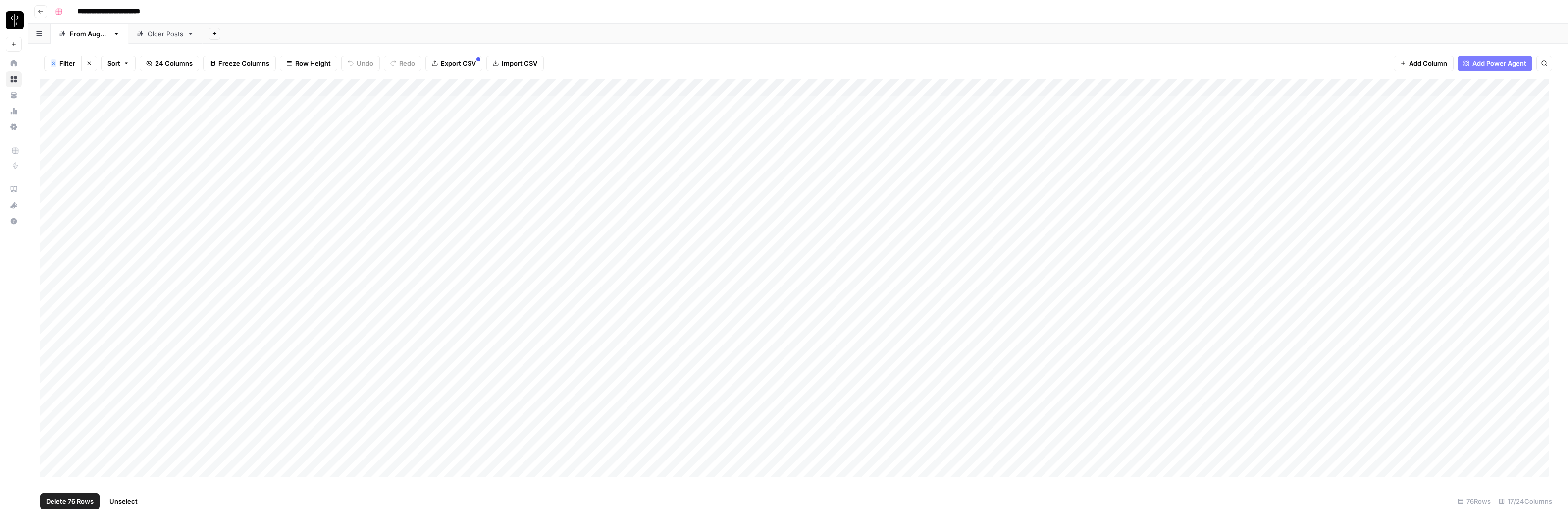
click at [1422, 88] on div "Add Column" at bounding box center [797, 282] width 1516 height 405
click at [1350, 46] on div "3 Filter Clear filters Sort 24 Columns Freeze Columns Row Height Undo Redo Expo…" at bounding box center [798, 280] width 1540 height 474
click at [1368, 105] on div "Add Column" at bounding box center [797, 282] width 1516 height 405
click at [1369, 105] on div "Add Column" at bounding box center [797, 282] width 1516 height 405
click at [1372, 140] on button "Posted" at bounding box center [1370, 143] width 29 height 12
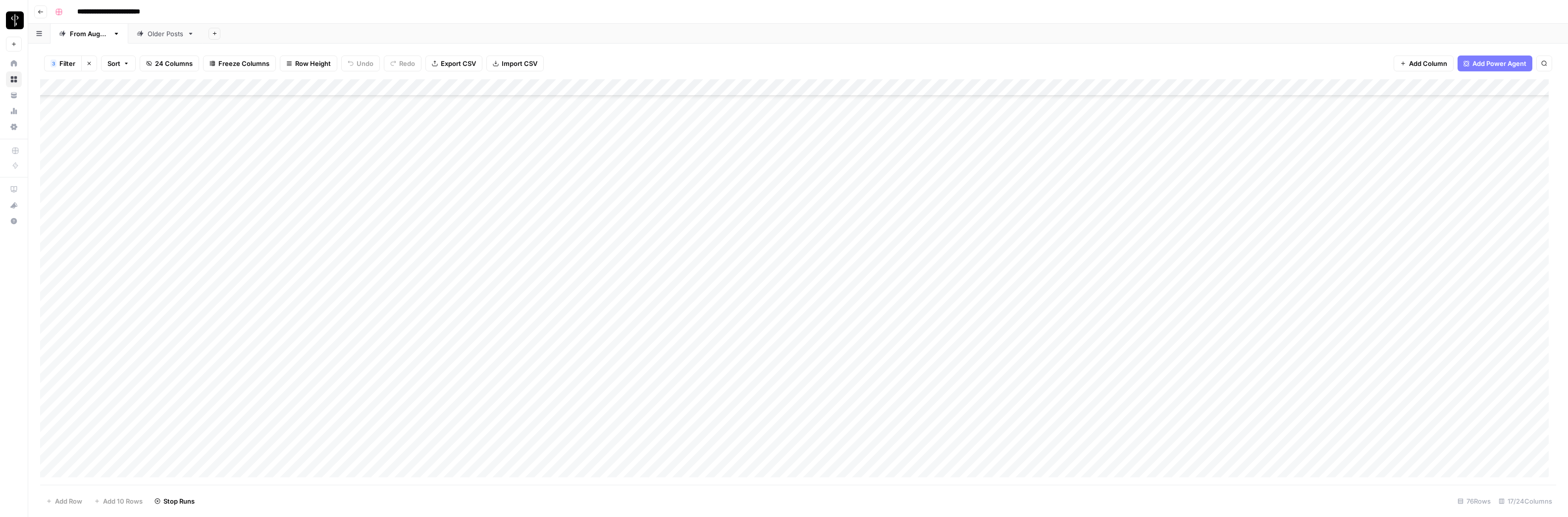
scroll to position [899, 0]
drag, startPoint x: 1428, startPoint y: 111, endPoint x: 1420, endPoint y: 491, distance: 380.1
click at [1420, 491] on div "3 Filter Clear filters Sort 24 Columns Freeze Columns Row Height Undo Redo Expo…" at bounding box center [798, 280] width 1540 height 474
drag, startPoint x: 1429, startPoint y: 111, endPoint x: 1374, endPoint y: 467, distance: 360.2
click at [1374, 467] on div "Add Column" at bounding box center [797, 282] width 1516 height 405
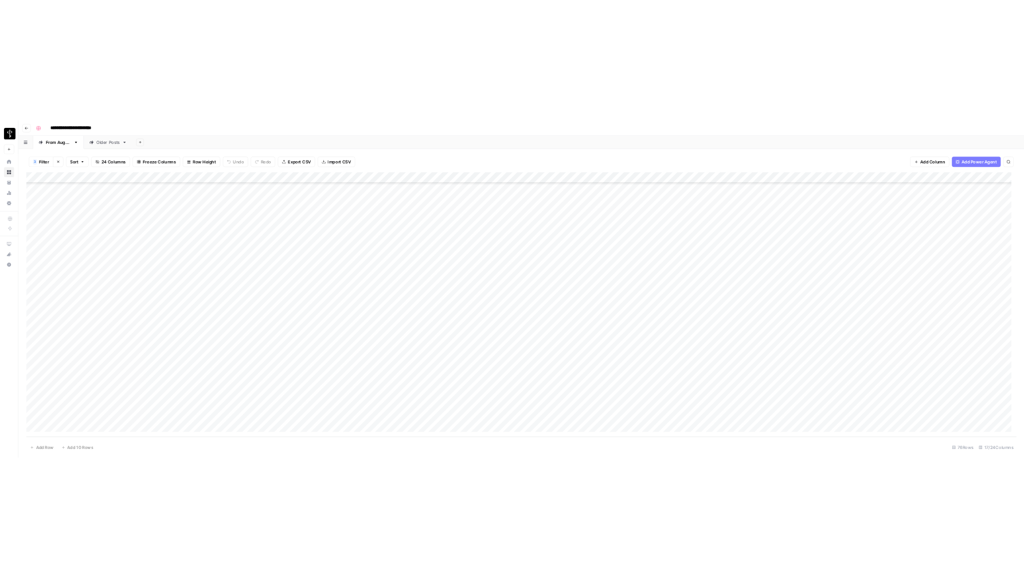
scroll to position [0, 0]
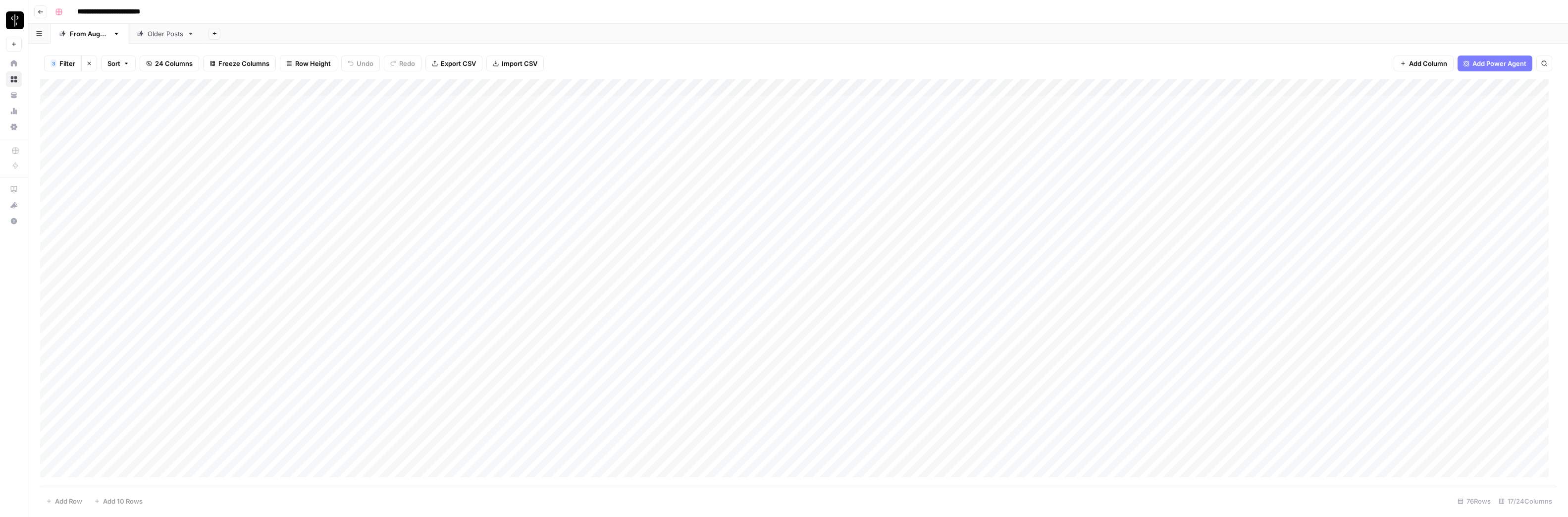
click at [328, 8] on div "**********" at bounding box center [804, 12] width 1508 height 16
click at [66, 62] on span "Filter" at bounding box center [67, 63] width 16 height 10
type input "Is M2.0?"
type input "Status"
type input "Posted"
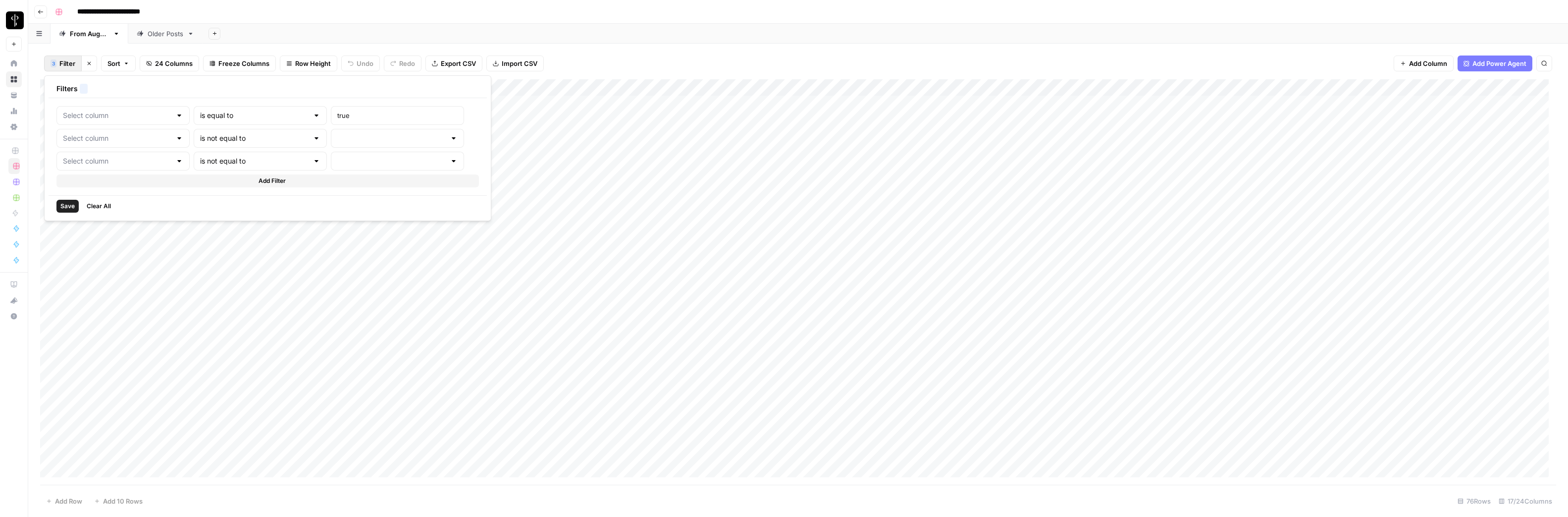
type input "Status"
type input "Do Not Post"
click at [505, 137] on icon "button" at bounding box center [508, 138] width 5 height 5
drag, startPoint x: 429, startPoint y: 140, endPoint x: 421, endPoint y: 144, distance: 8.9
click at [505, 140] on icon "button" at bounding box center [508, 138] width 6 height 6
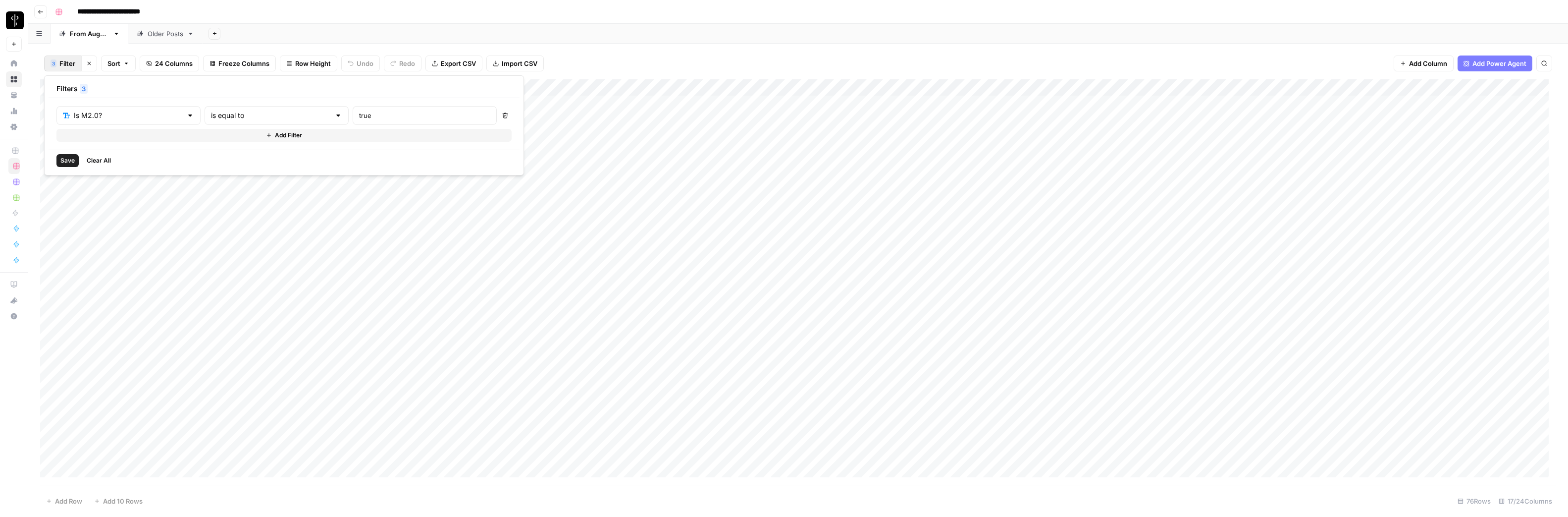
click at [62, 160] on span "Save" at bounding box center [67, 161] width 15 height 9
click at [1292, 59] on div "1 Filter Clear filters Sort 24 Columns Freeze Columns Row Height Undo Redo Expo…" at bounding box center [797, 63] width 1516 height 32
click at [62, 60] on span "Filter" at bounding box center [67, 63] width 16 height 10
click at [765, 33] on div "Add Sheet" at bounding box center [886, 34] width 1366 height 20
click at [320, 31] on div "Add Sheet" at bounding box center [886, 34] width 1366 height 20
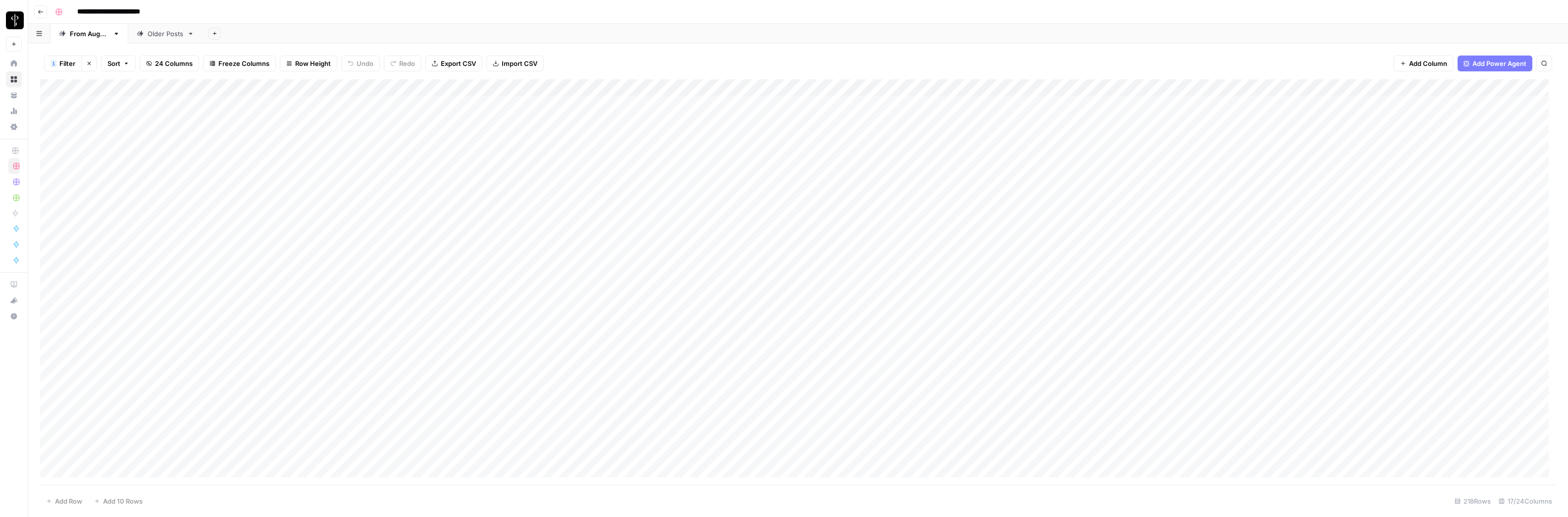
click at [1261, 501] on footer "Add Row Add 10 Rows 218 Rows 17/24 Columns" at bounding box center [797, 501] width 1516 height 32
click at [1403, 375] on div "Add Column" at bounding box center [797, 282] width 1516 height 405
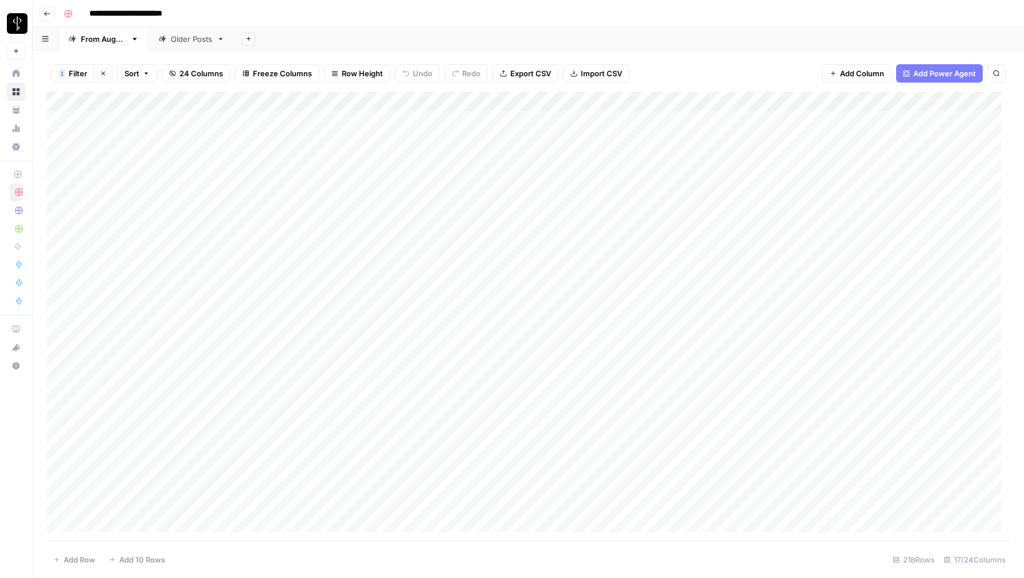
click at [71, 68] on span "Filter" at bounding box center [78, 73] width 18 height 11
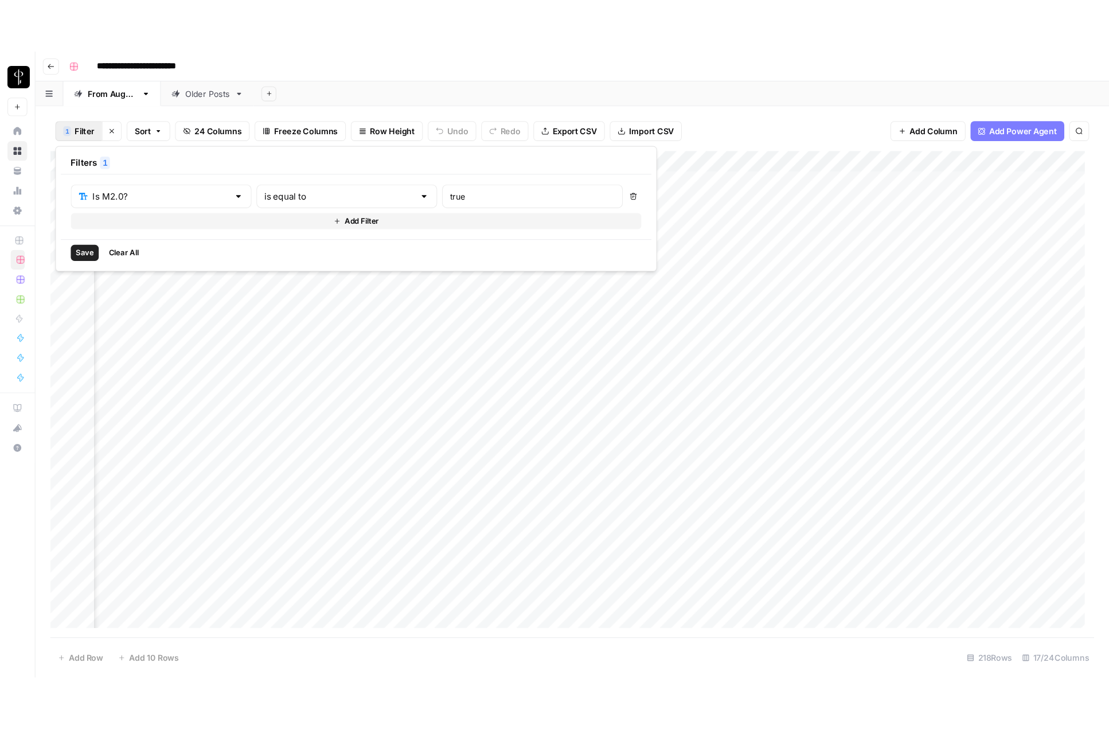
scroll to position [0, 676]
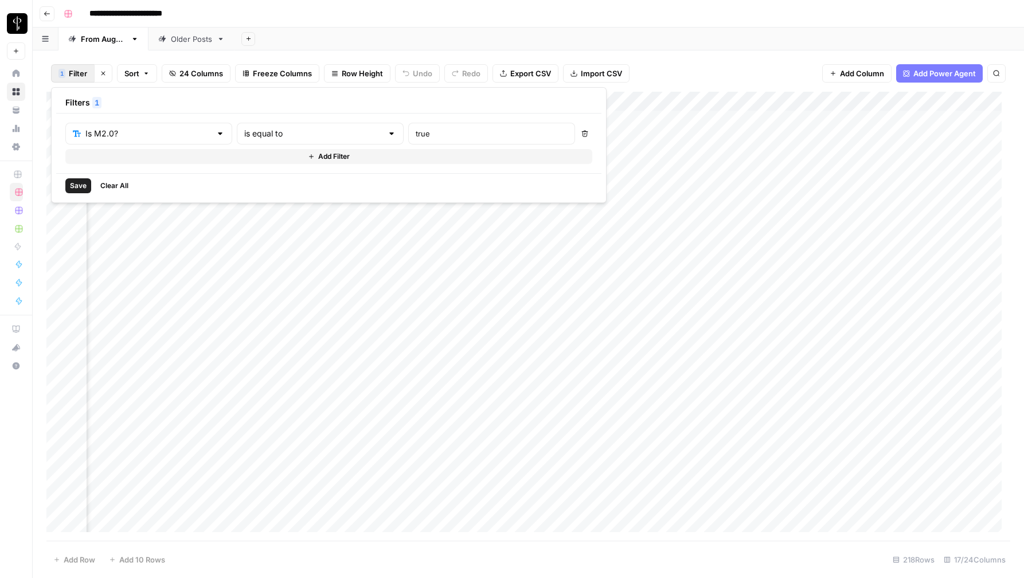
click at [726, 38] on div "Add Sheet" at bounding box center [630, 39] width 790 height 23
click at [64, 77] on div "1" at bounding box center [62, 73] width 5 height 9
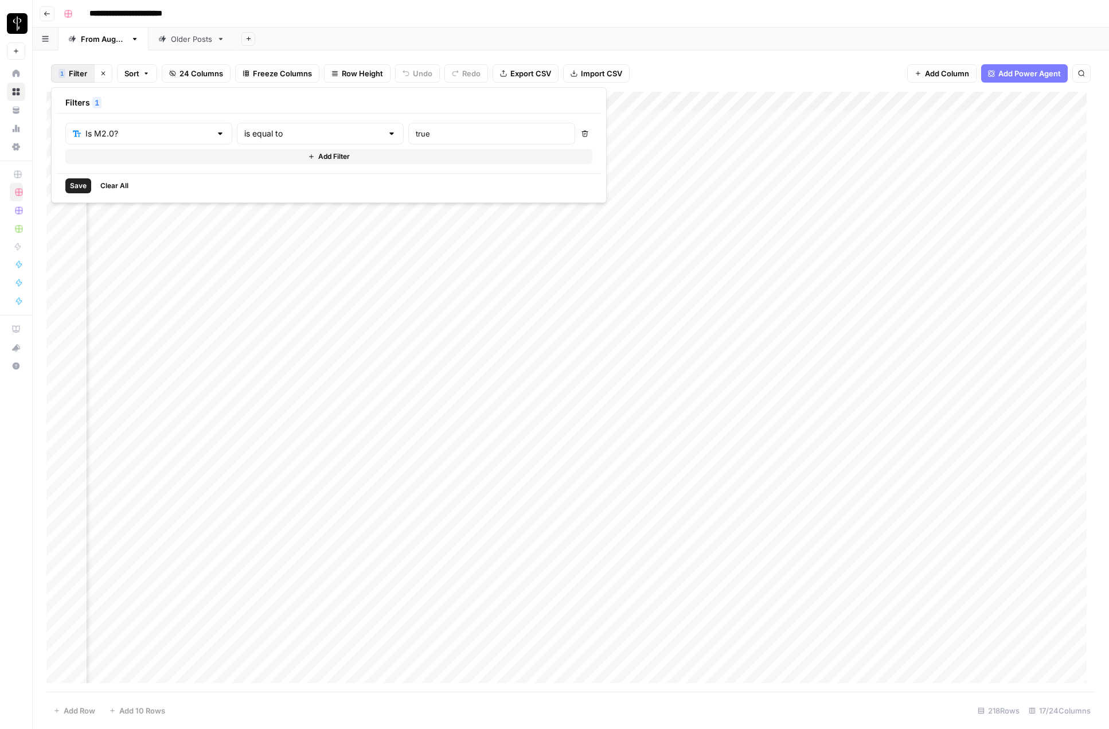
drag, startPoint x: 456, startPoint y: 41, endPoint x: 390, endPoint y: 18, distance: 70.2
click at [454, 39] on div "Add Sheet" at bounding box center [672, 39] width 874 height 23
click at [545, 33] on div "Add Sheet" at bounding box center [672, 39] width 874 height 23
click at [368, 2] on header "**********" at bounding box center [571, 14] width 1076 height 28
